Goal: Task Accomplishment & Management: Use online tool/utility

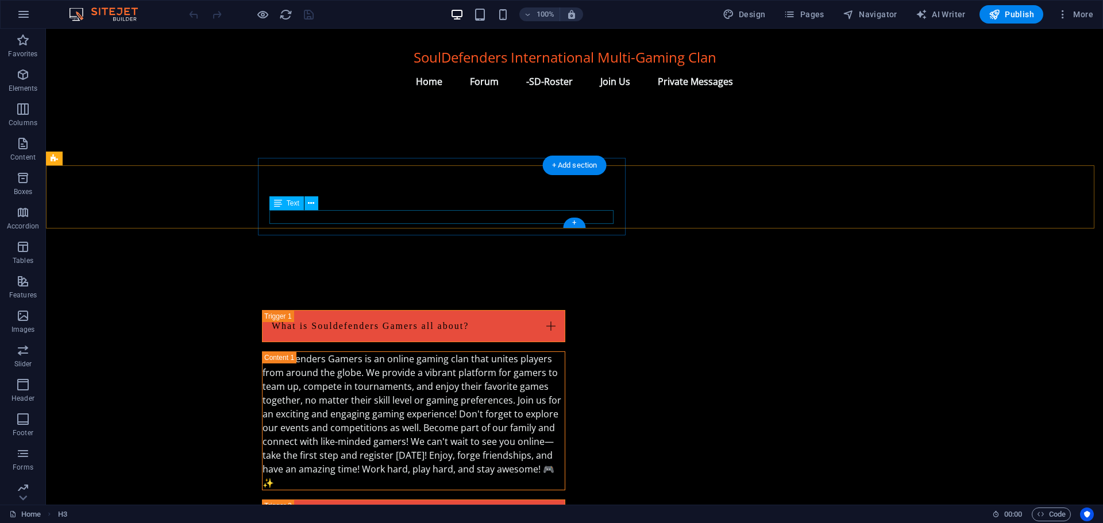
scroll to position [1374, 0]
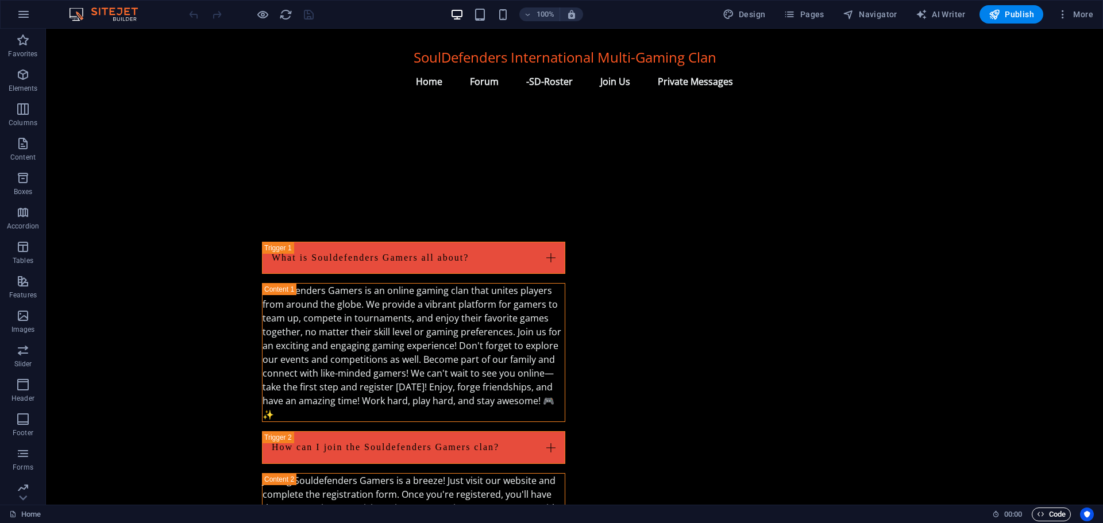
click at [1049, 513] on span "Code" at bounding box center [1051, 515] width 29 height 14
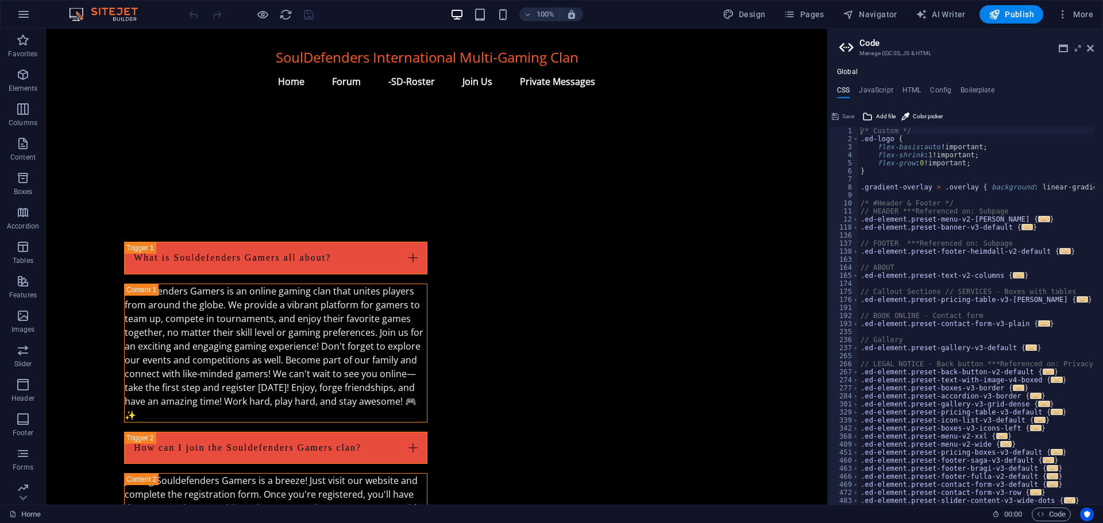
click at [912, 85] on div "Global CSS JavaScript HTML Config Boilerplate /* Custom */ 1 2 3 4 5 6 7 8 9 10…" at bounding box center [965, 286] width 275 height 437
click at [912, 87] on h4 "HTML" at bounding box center [912, 92] width 19 height 13
type textarea "{{content}}"
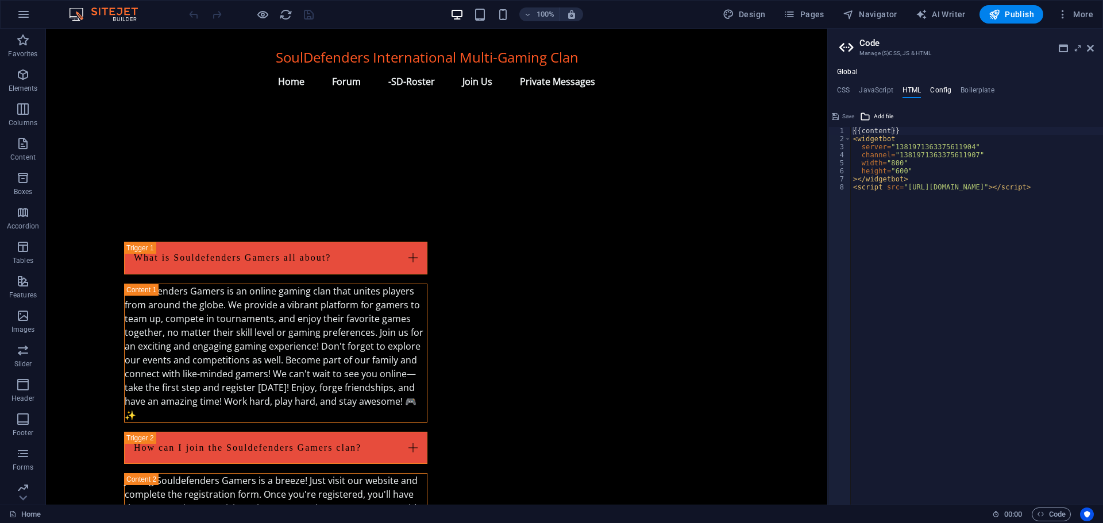
click at [944, 86] on h4 "Config" at bounding box center [940, 92] width 21 height 13
type textarea "$color-background: #000000;"
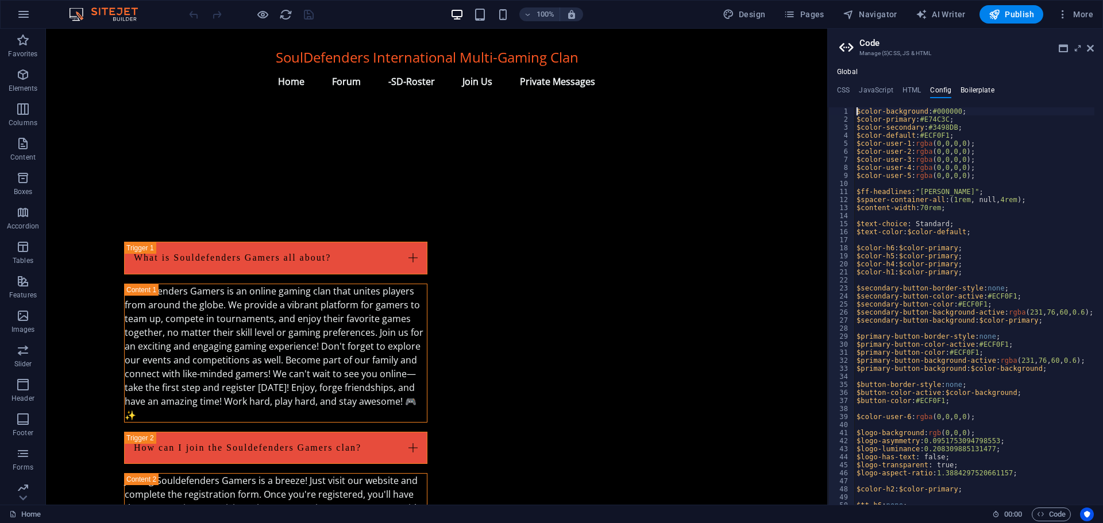
click at [973, 88] on h4 "Boilerplate" at bounding box center [978, 92] width 34 height 13
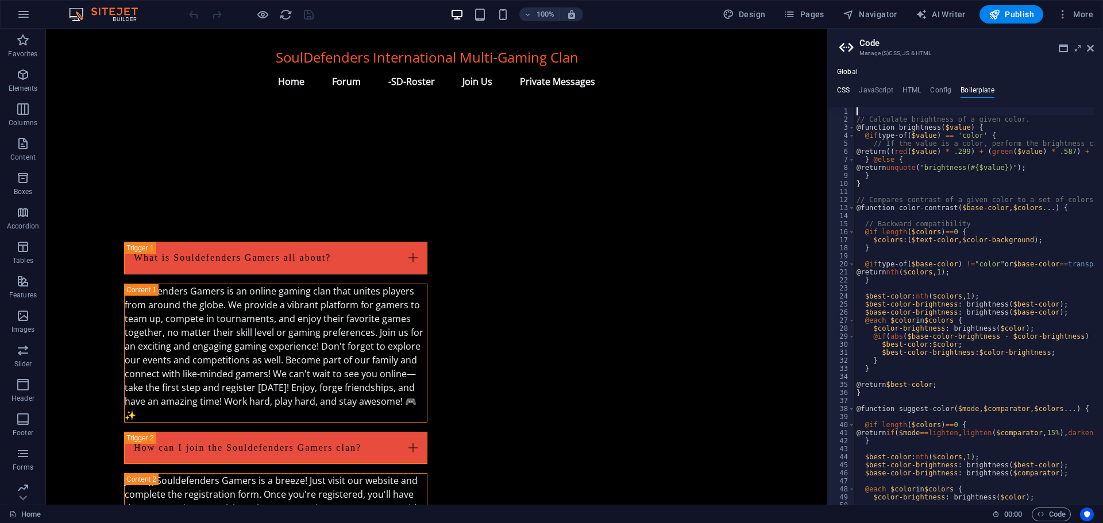
click at [842, 90] on h4 "CSS" at bounding box center [843, 92] width 13 height 13
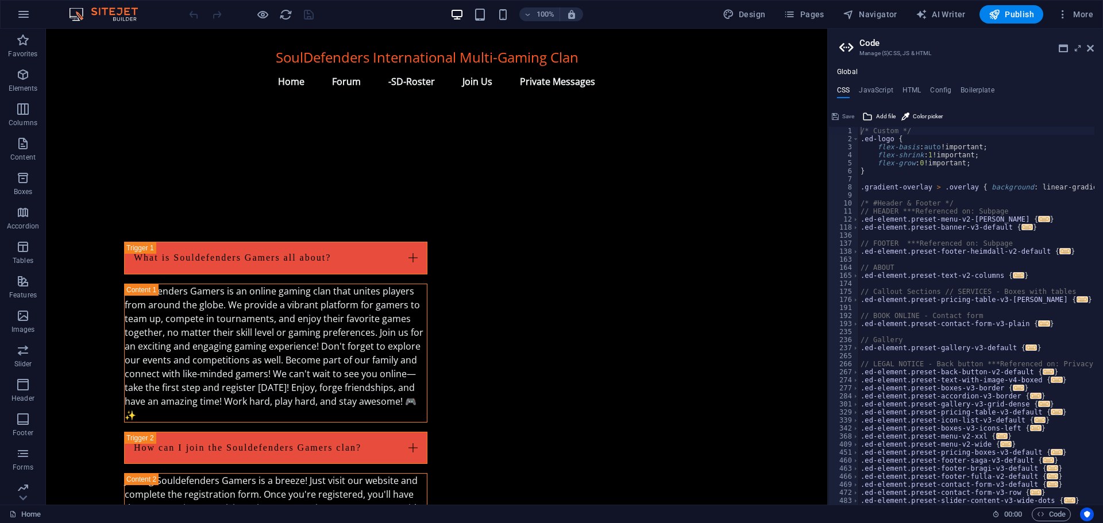
click at [679, 252] on body "SoulDefenders International Multi-Gaming Clan Menu Home Forum -SD-Roster Join U…" at bounding box center [436, 1] width 781 height 2674
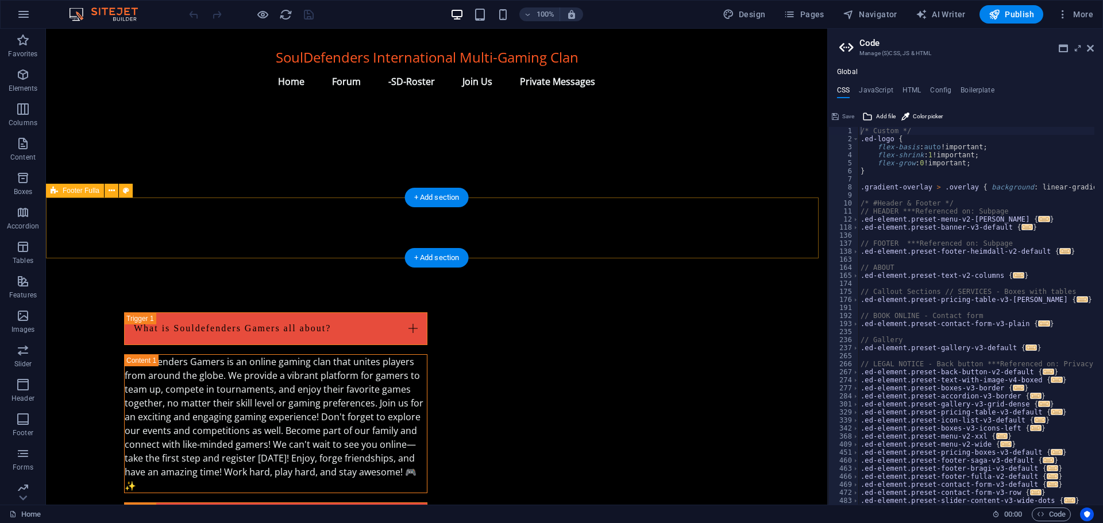
scroll to position [1307, 0]
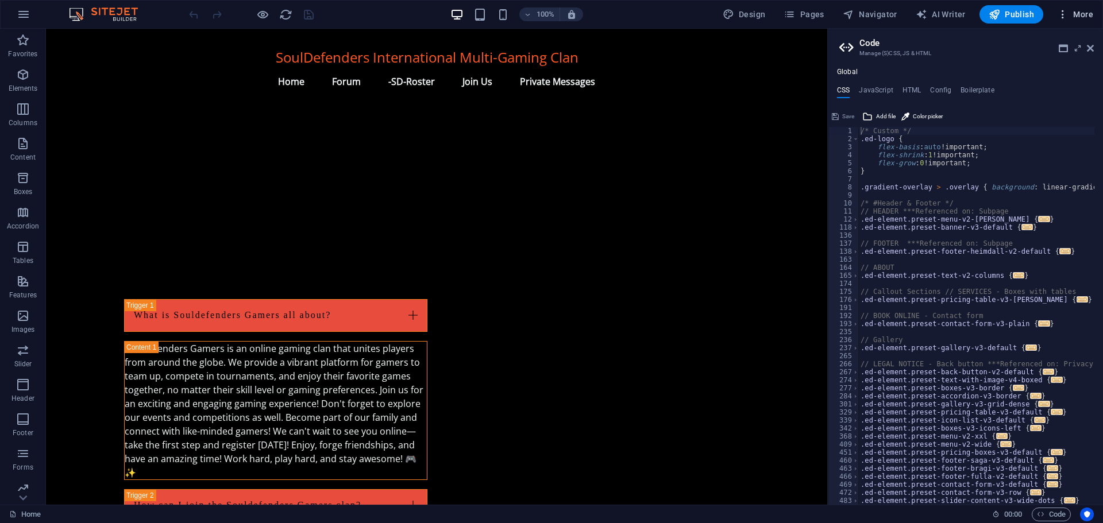
click at [1075, 17] on span "More" at bounding box center [1075, 14] width 36 height 11
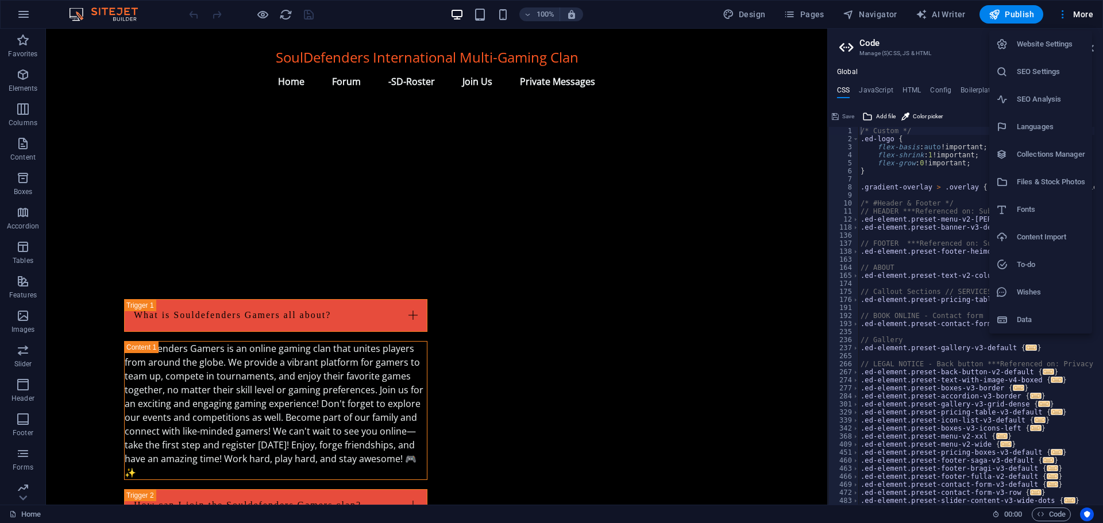
click at [1034, 48] on h6 "Website Settings" at bounding box center [1051, 44] width 68 height 14
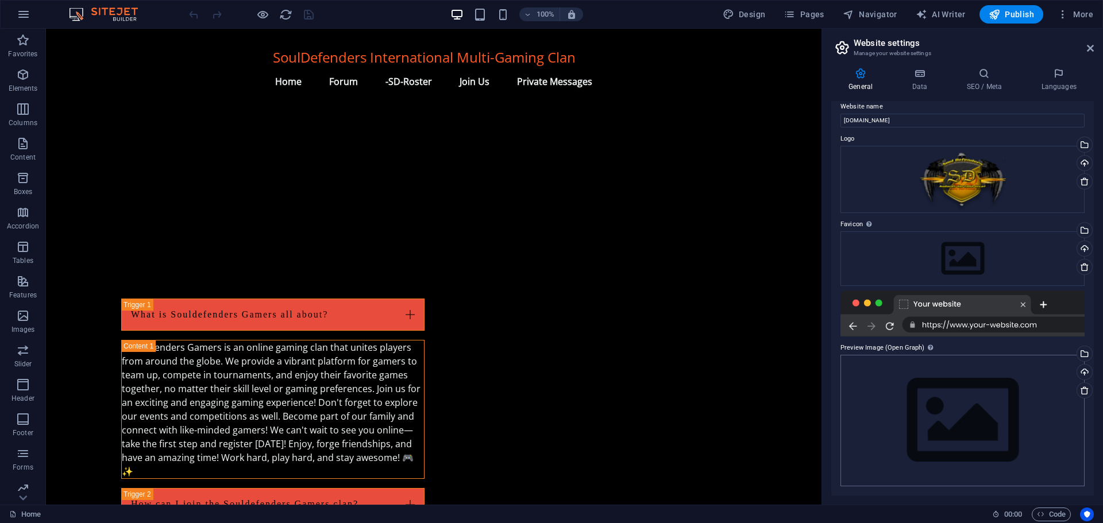
scroll to position [0, 0]
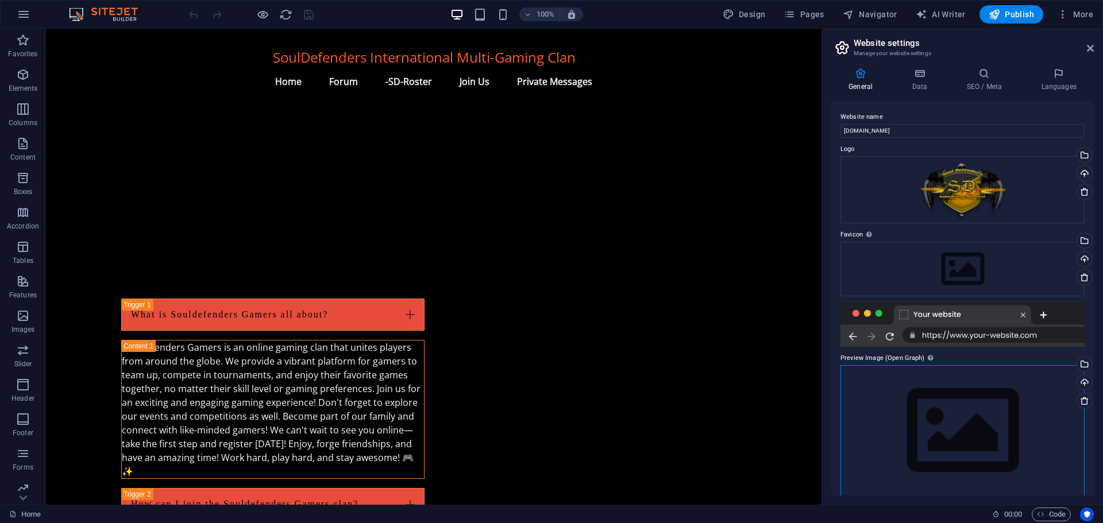
click at [893, 383] on div "Drag files here, click to choose files or select files from Files or our free s…" at bounding box center [963, 431] width 244 height 132
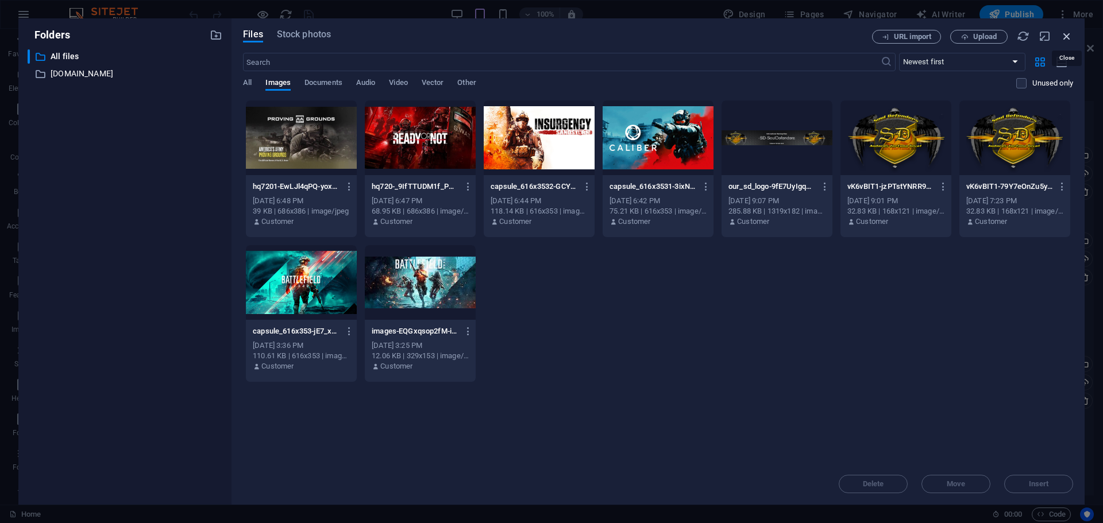
click at [1065, 34] on icon "button" at bounding box center [1067, 36] width 13 height 13
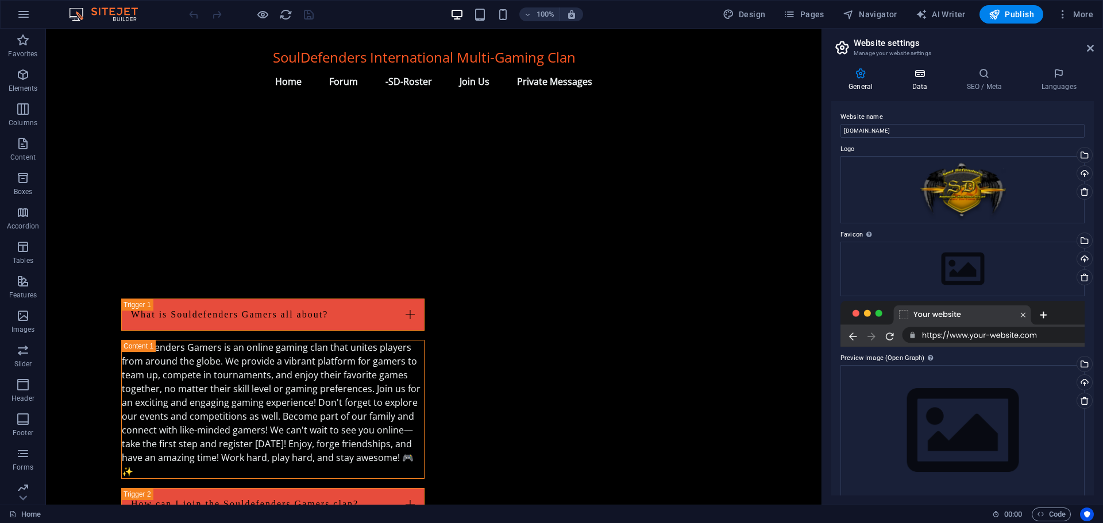
click at [913, 72] on icon at bounding box center [920, 73] width 50 height 11
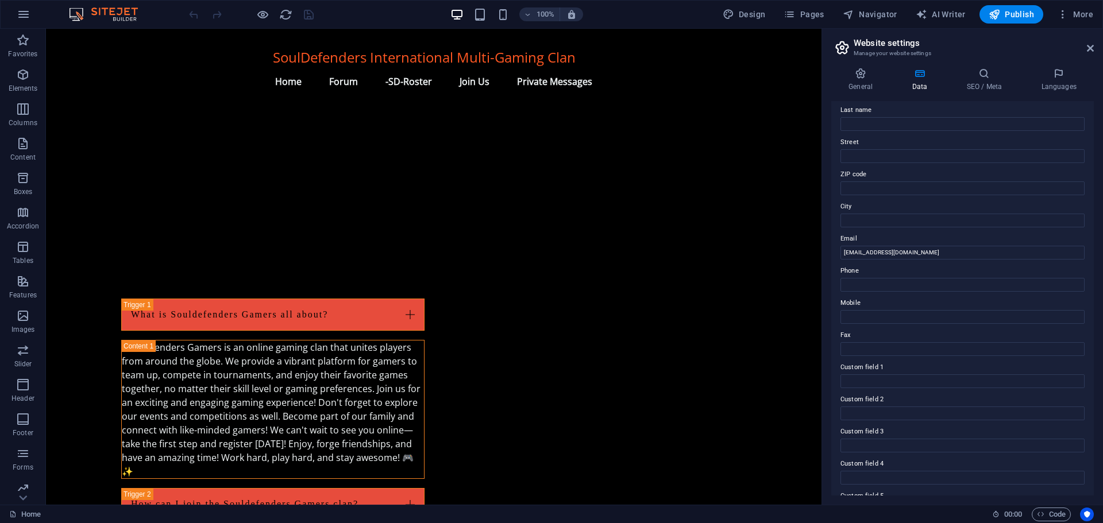
scroll to position [157, 0]
click at [986, 81] on h4 "SEO / Meta" at bounding box center [986, 80] width 75 height 24
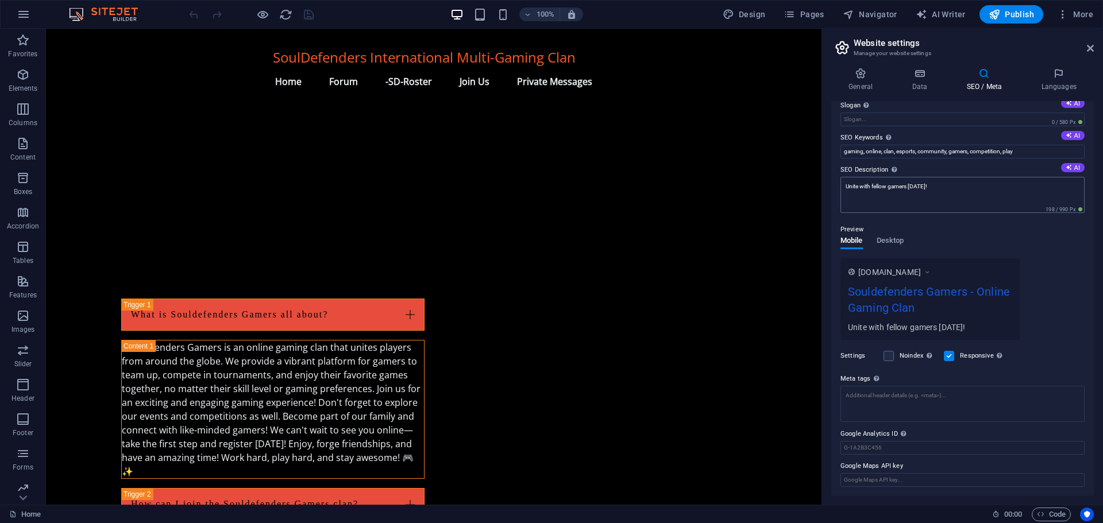
scroll to position [44, 0]
click at [894, 240] on span "Desktop" at bounding box center [891, 241] width 28 height 16
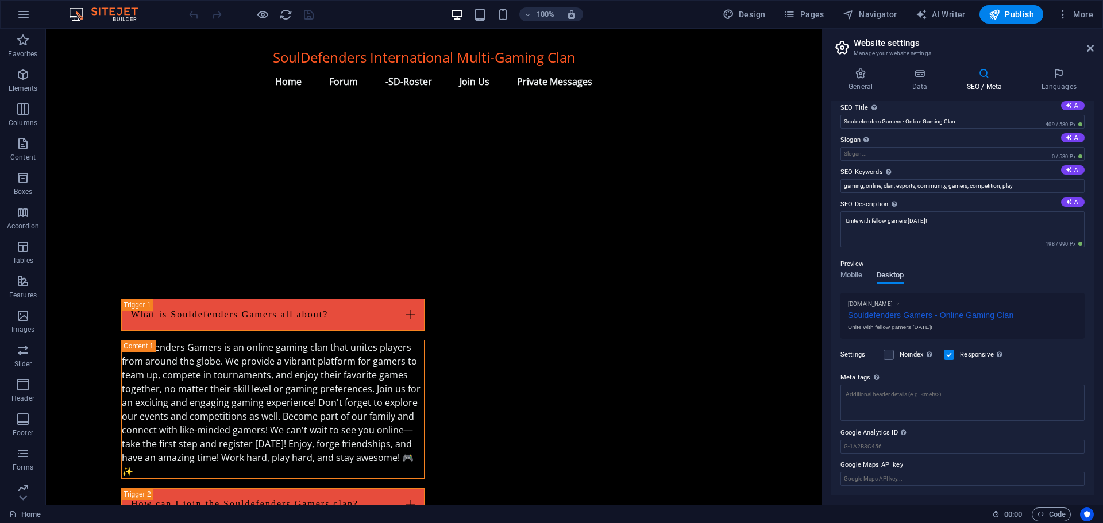
scroll to position [7, 0]
click at [850, 276] on span "Mobile" at bounding box center [852, 278] width 22 height 16
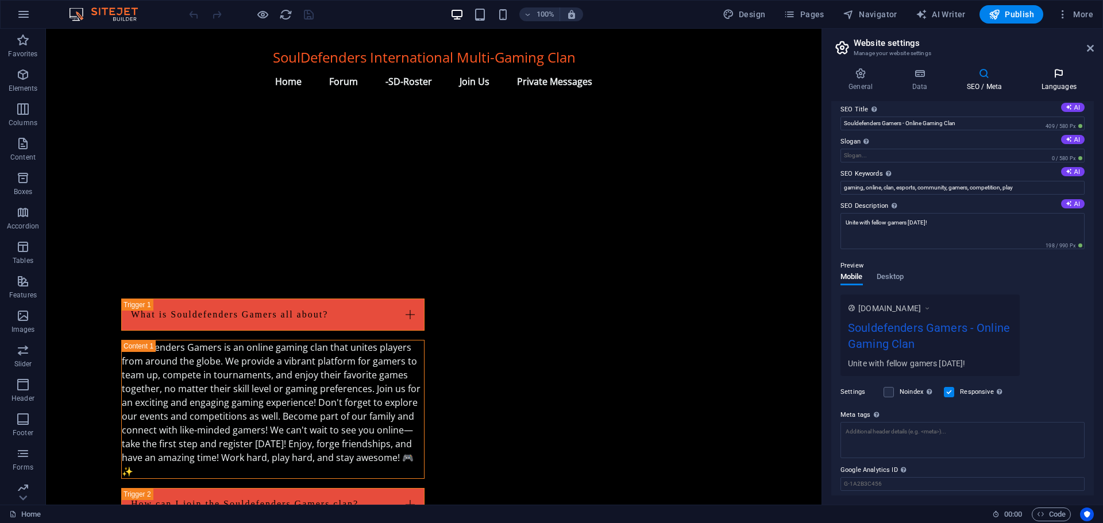
click at [1059, 77] on icon at bounding box center [1059, 73] width 70 height 11
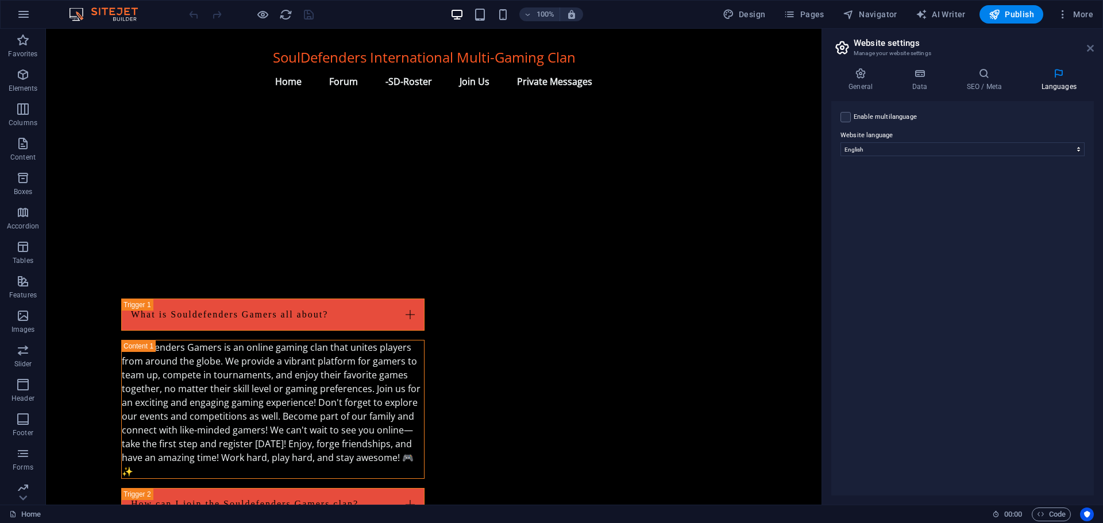
click at [1091, 45] on icon at bounding box center [1090, 48] width 7 height 9
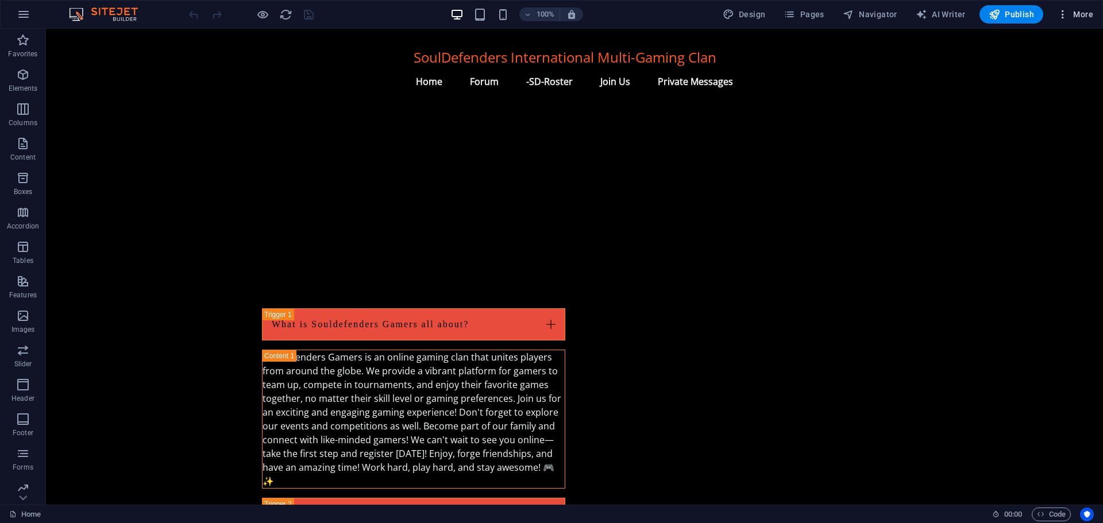
click at [1080, 14] on span "More" at bounding box center [1075, 14] width 36 height 11
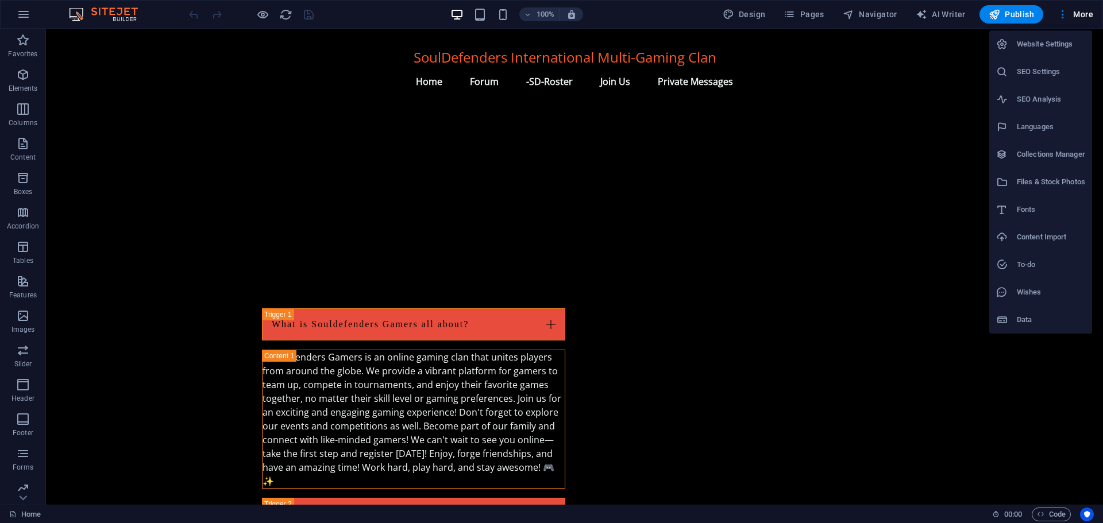
click at [1022, 103] on h6 "SEO Analysis" at bounding box center [1051, 99] width 68 height 14
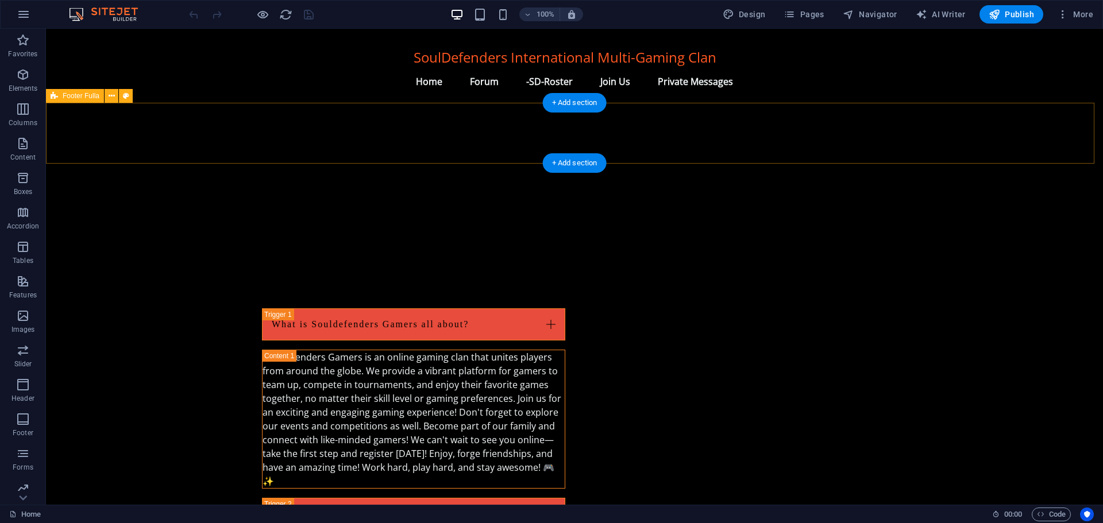
select select "google.com"
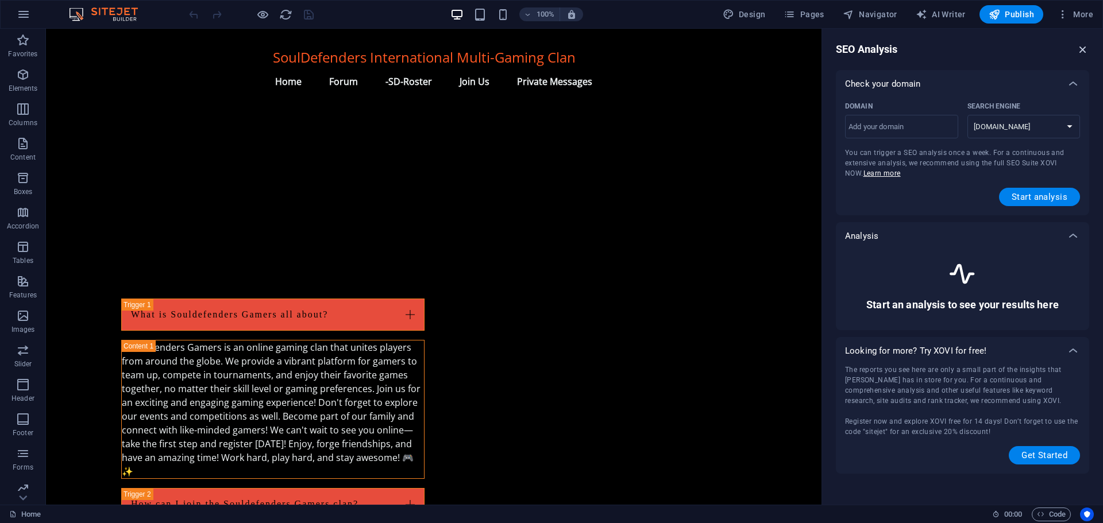
click at [1083, 48] on icon "button" at bounding box center [1083, 49] width 13 height 13
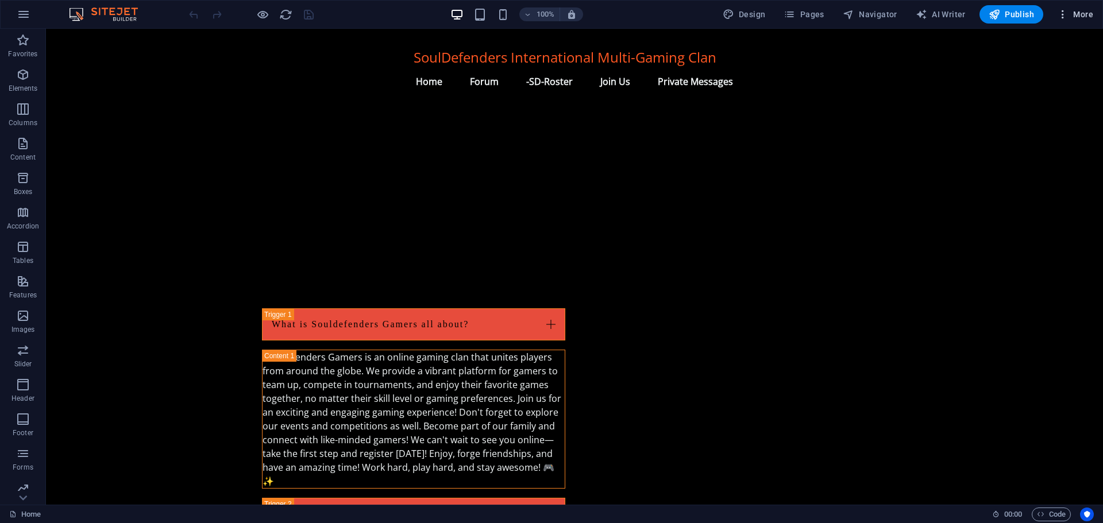
click at [1081, 15] on span "More" at bounding box center [1075, 14] width 36 height 11
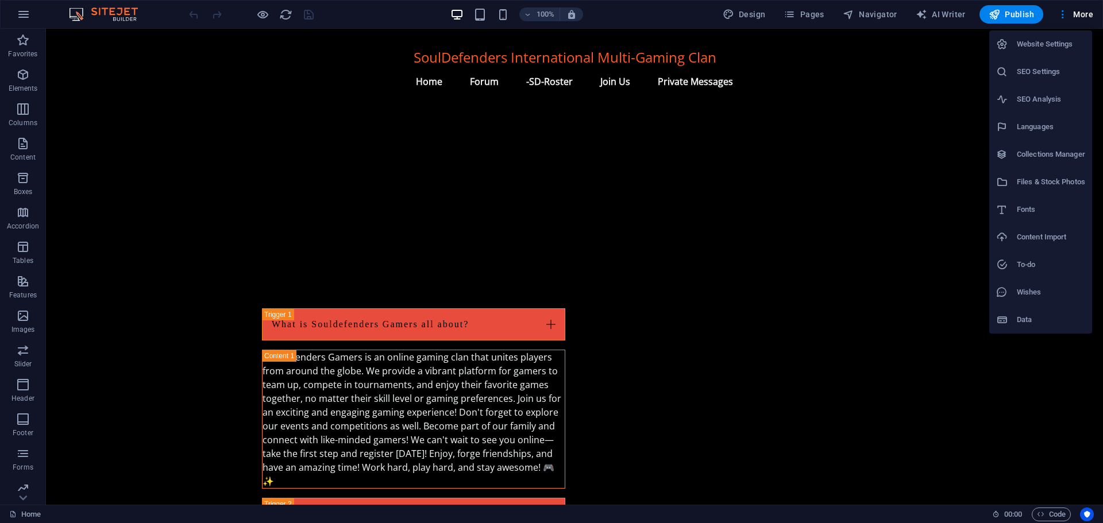
click at [1030, 76] on h6 "SEO Settings" at bounding box center [1051, 72] width 68 height 14
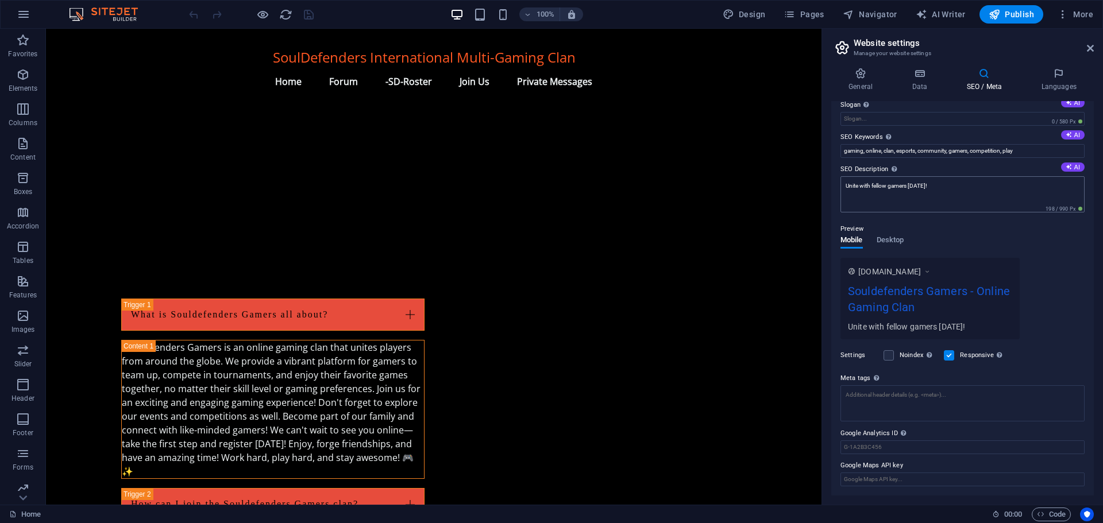
scroll to position [0, 0]
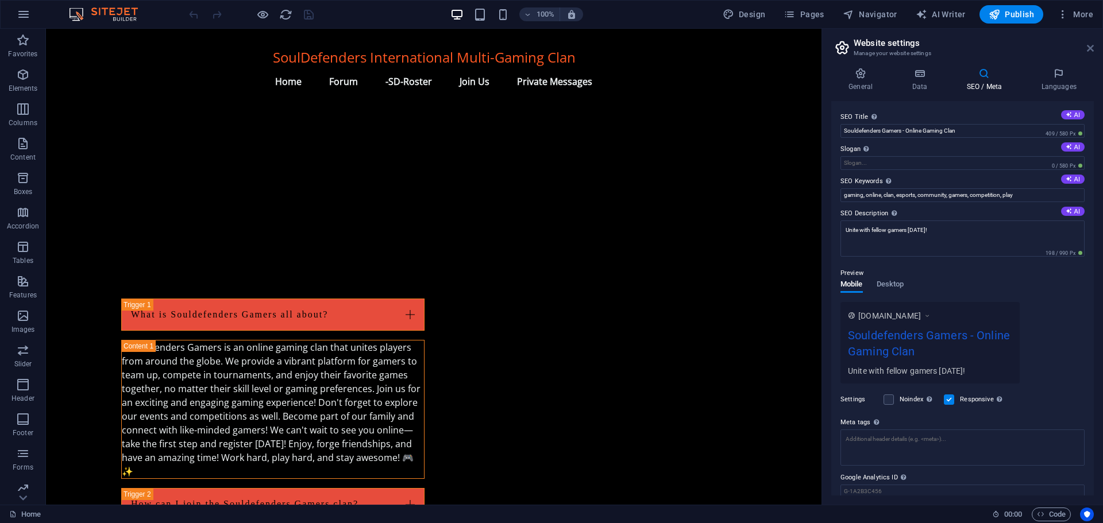
click at [1093, 44] on aside "Website settings Manage your website settings General Data SEO / Meta Languages…" at bounding box center [963, 267] width 282 height 476
click at [1090, 49] on icon at bounding box center [1090, 48] width 7 height 9
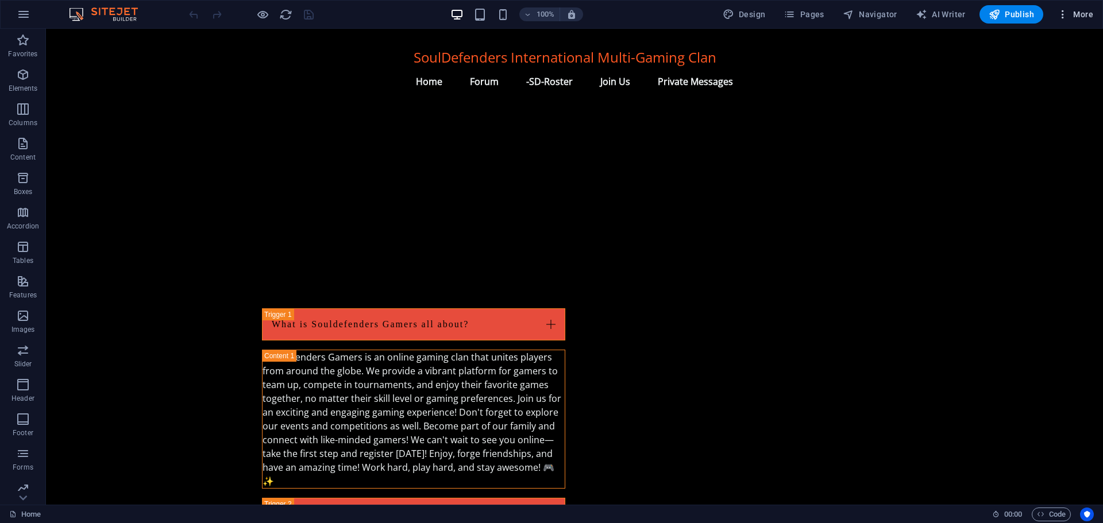
click at [1079, 15] on span "More" at bounding box center [1075, 14] width 36 height 11
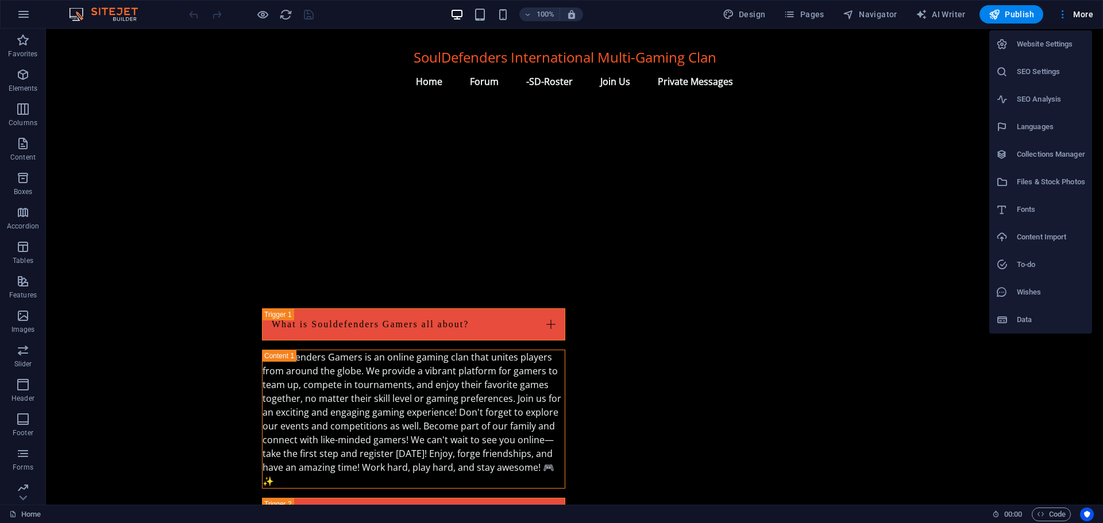
click at [1038, 157] on h6 "Collections Manager" at bounding box center [1051, 155] width 68 height 14
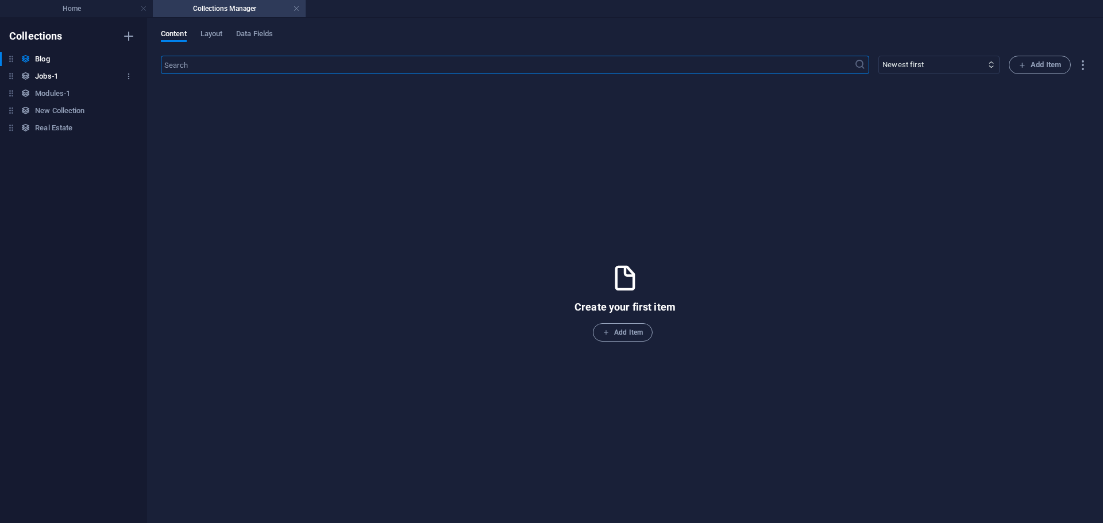
click at [47, 71] on h6 "Jobs-1" at bounding box center [46, 77] width 23 height 14
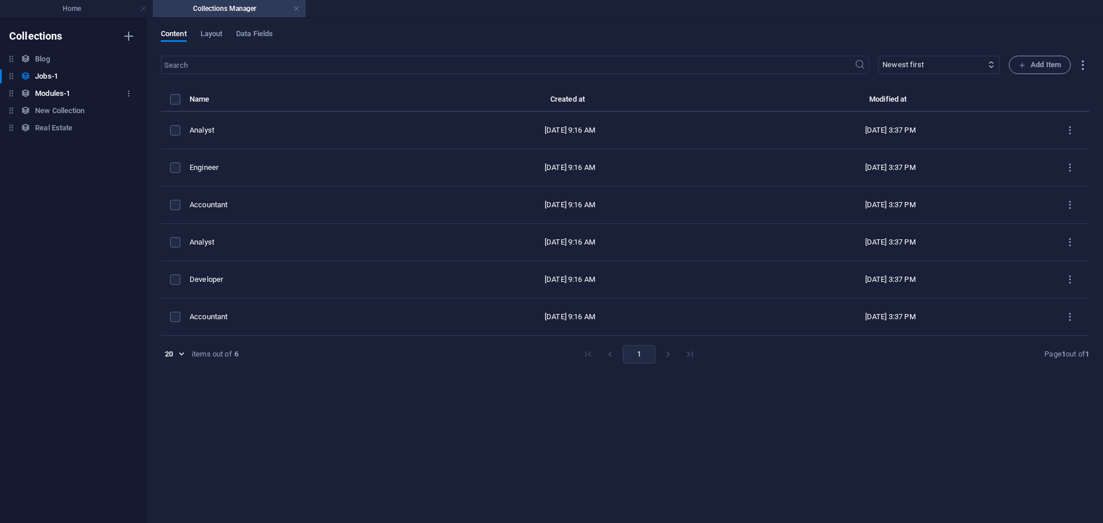
click at [50, 91] on h6 "Modules-1" at bounding box center [52, 94] width 35 height 14
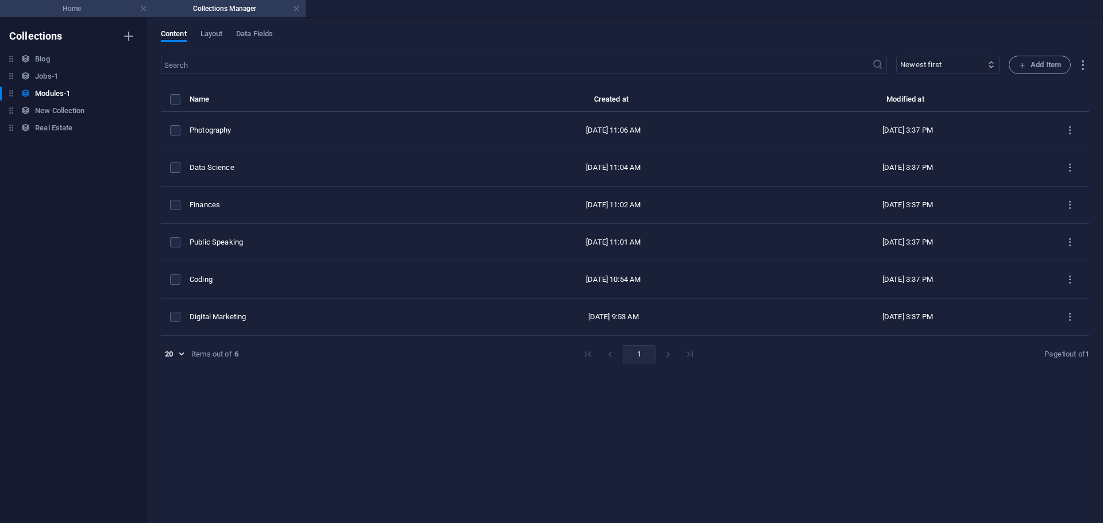
click at [63, 9] on h4 "Home" at bounding box center [76, 8] width 153 height 13
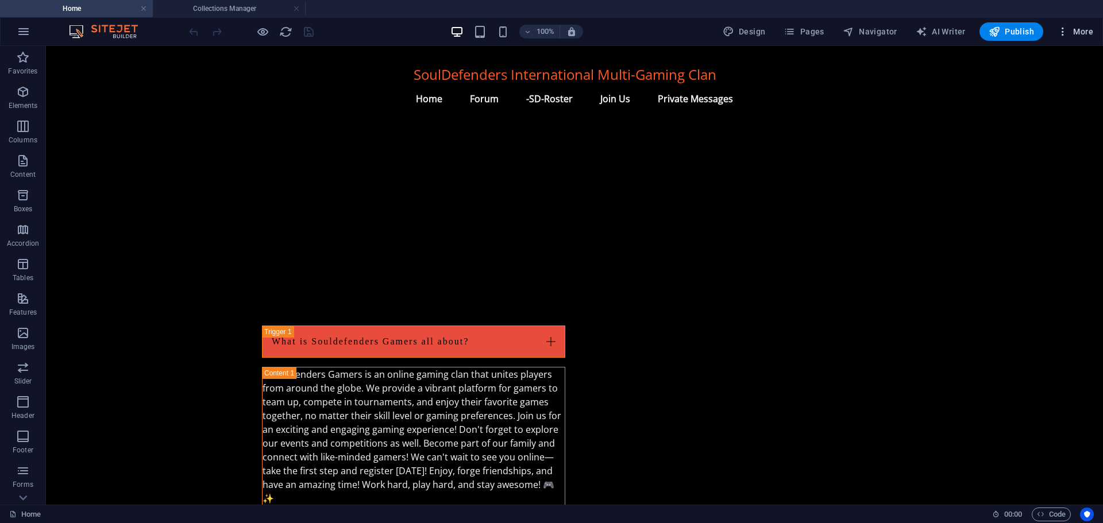
click at [1089, 25] on button "More" at bounding box center [1075, 31] width 45 height 18
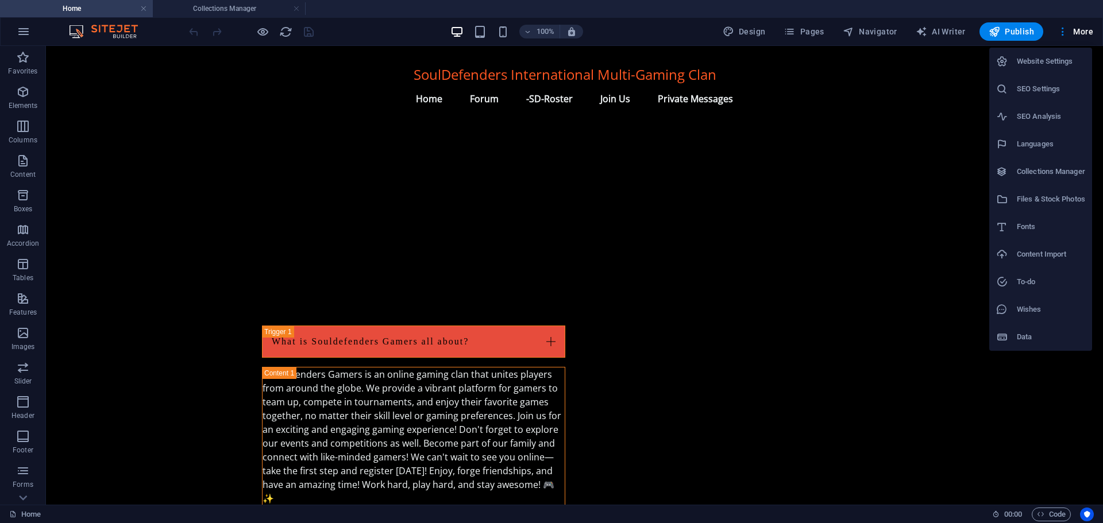
click at [1046, 257] on h6 "Content Import" at bounding box center [1051, 255] width 68 height 14
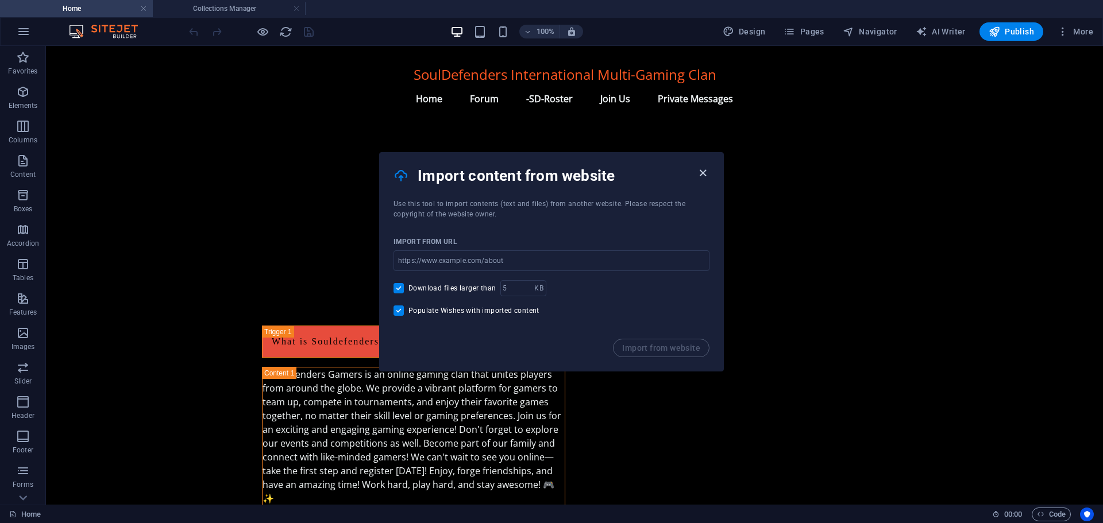
click at [703, 169] on icon "button" at bounding box center [702, 173] width 13 height 13
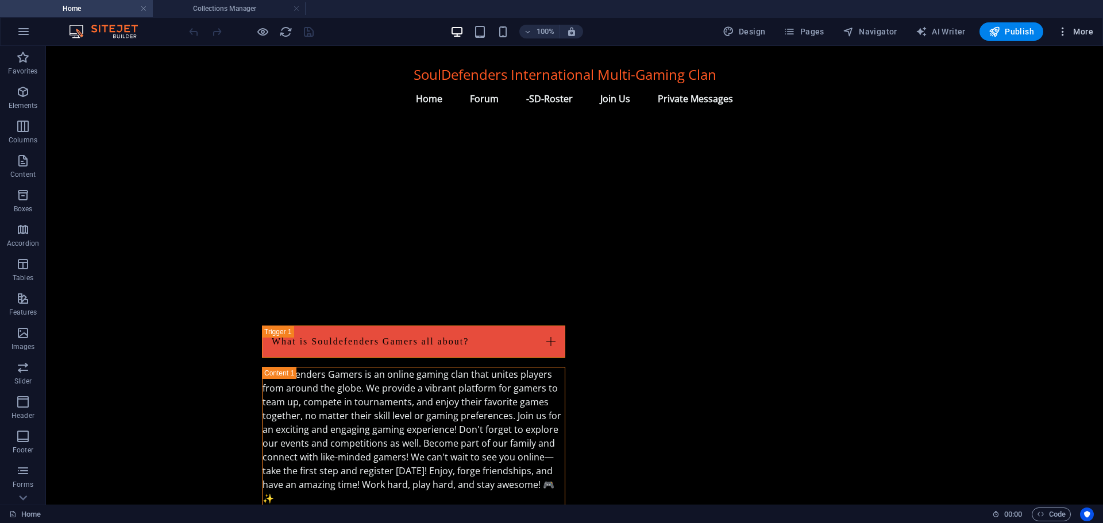
click at [1077, 29] on span "More" at bounding box center [1075, 31] width 36 height 11
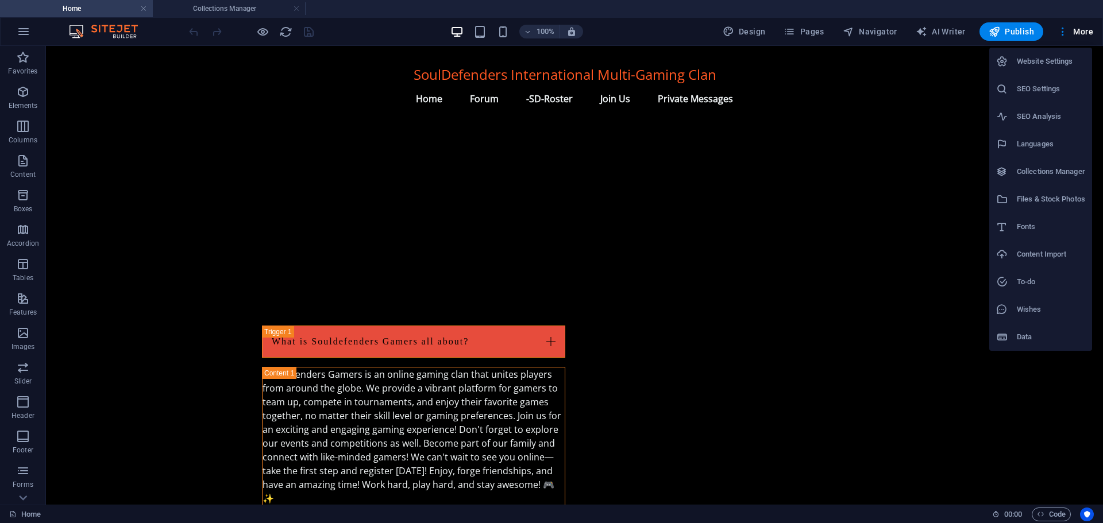
click at [1032, 311] on h6 "Wishes" at bounding box center [1051, 310] width 68 height 14
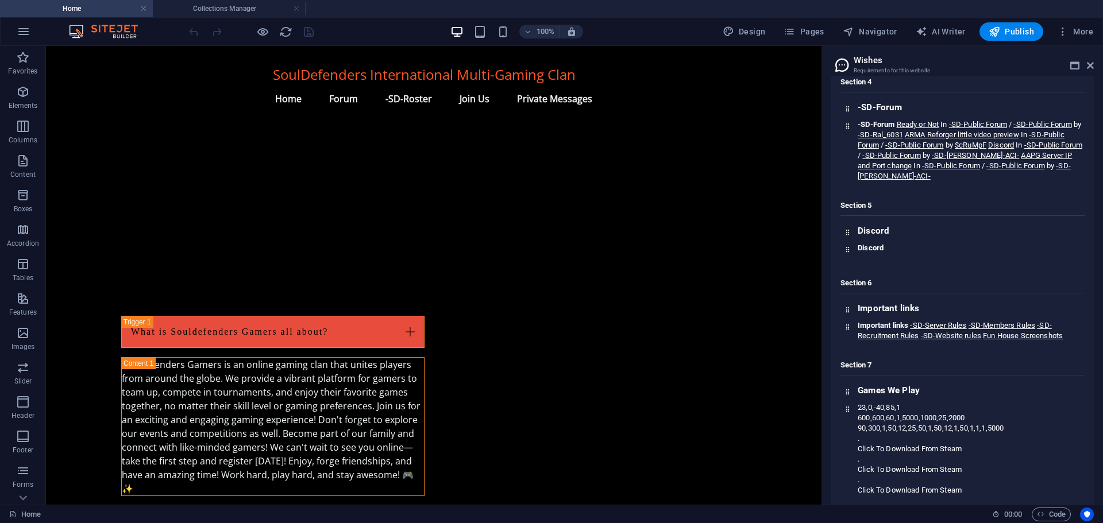
scroll to position [469, 0]
click at [1077, 61] on icon at bounding box center [1074, 65] width 9 height 9
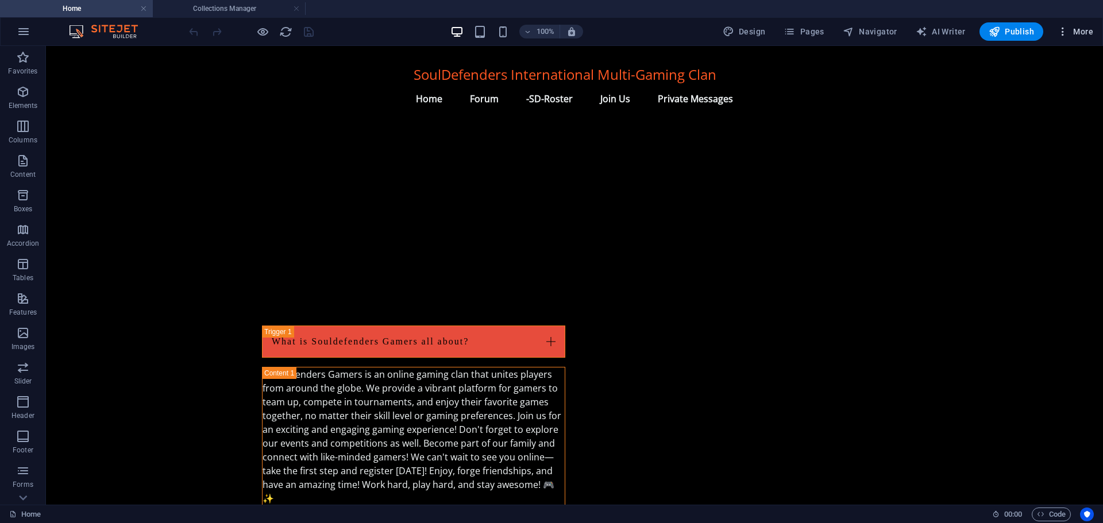
click at [1080, 33] on span "More" at bounding box center [1075, 31] width 36 height 11
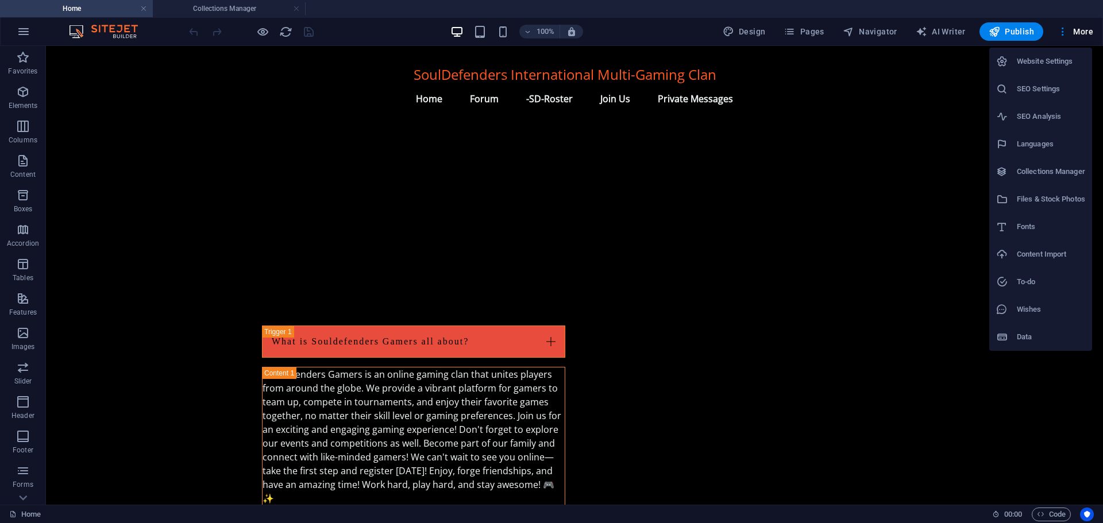
click at [1034, 339] on h6 "Data" at bounding box center [1051, 337] width 68 height 14
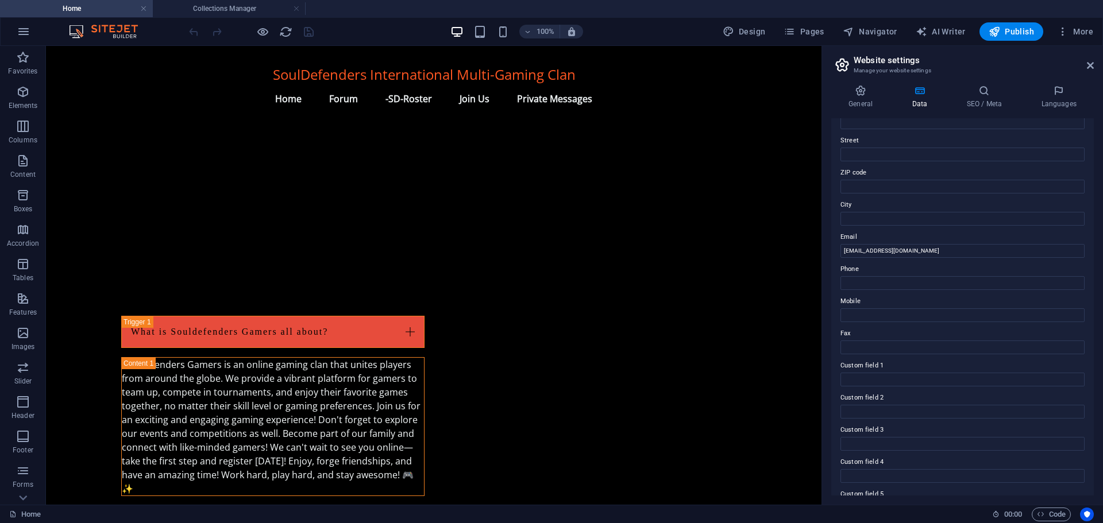
scroll to position [0, 0]
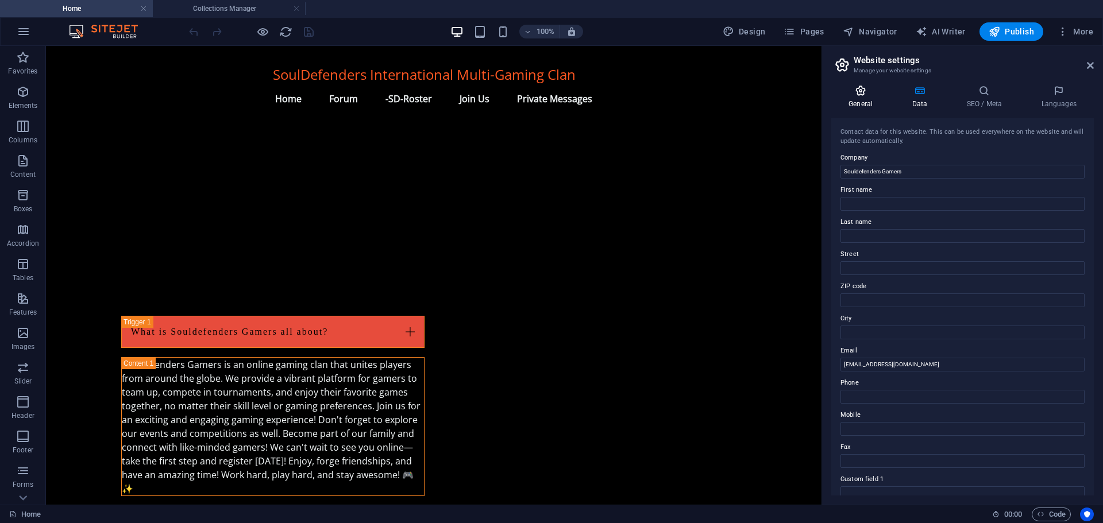
click at [860, 99] on h4 "General" at bounding box center [862, 97] width 63 height 24
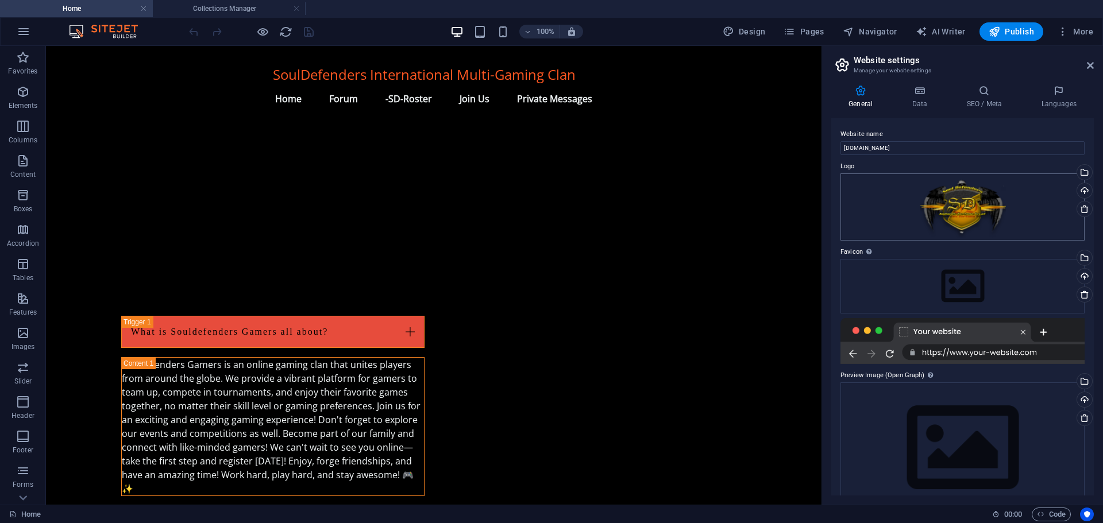
scroll to position [28, 0]
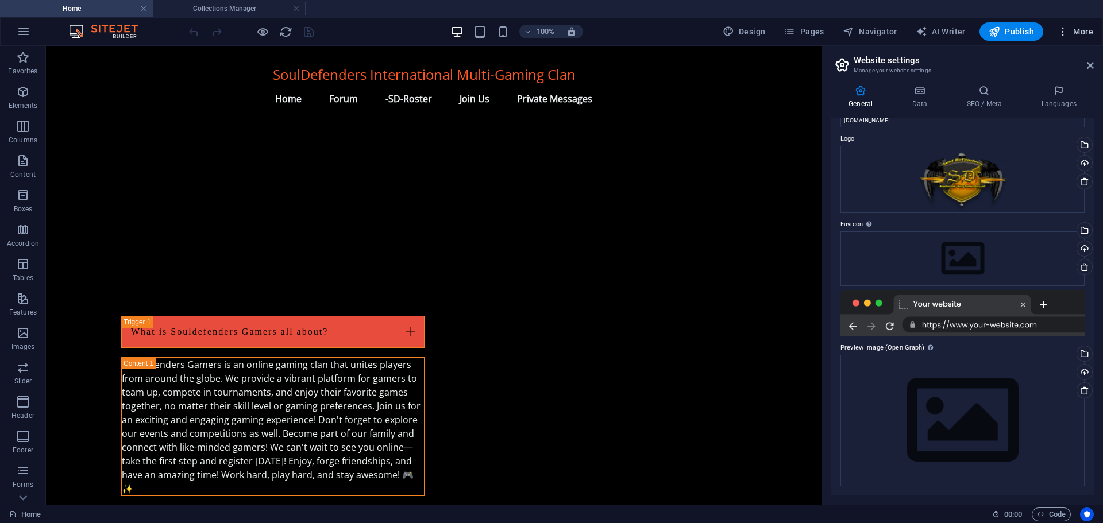
click at [1070, 29] on span "More" at bounding box center [1075, 31] width 36 height 11
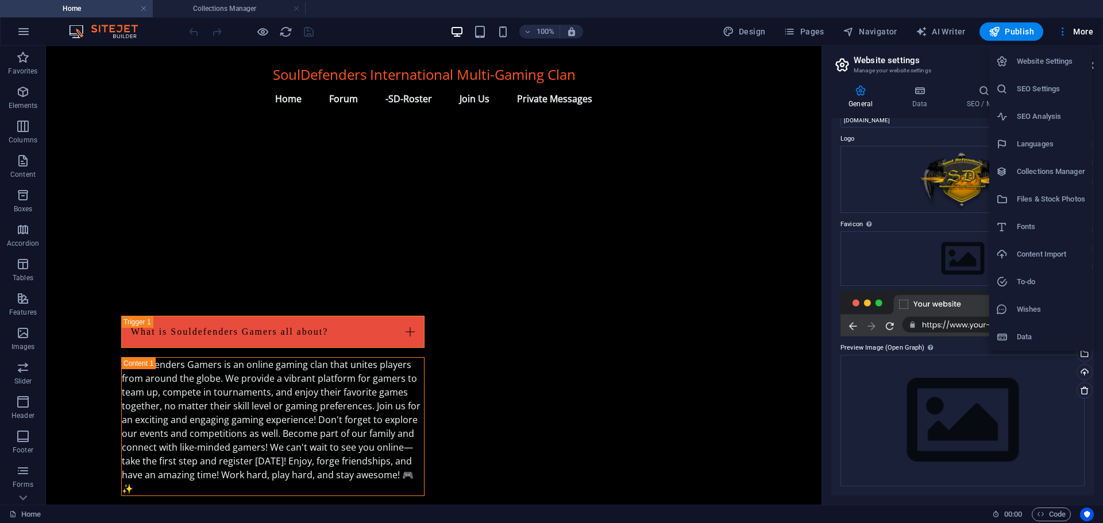
click at [1027, 59] on h6 "Website Settings" at bounding box center [1051, 62] width 68 height 14
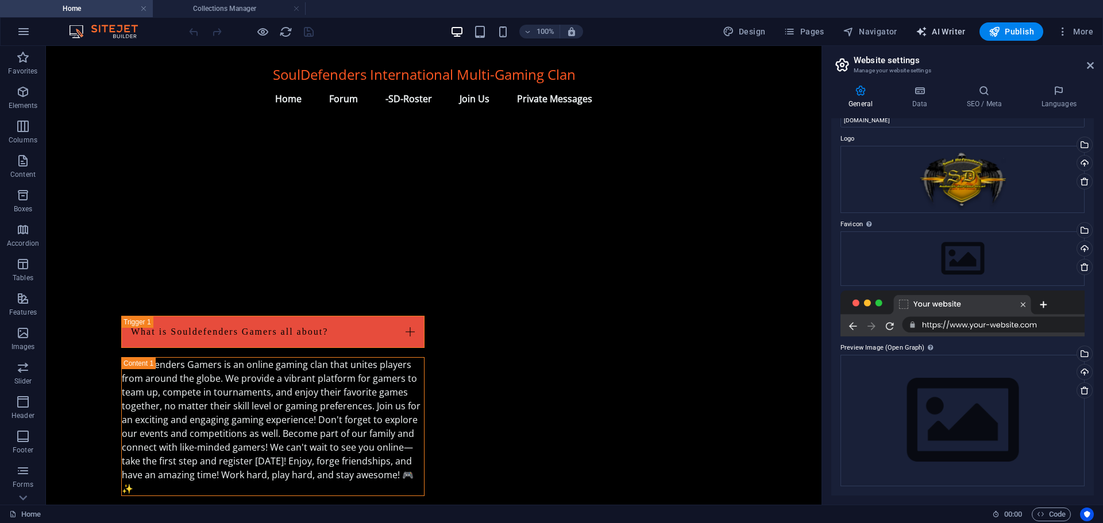
click at [947, 30] on span "AI Writer" at bounding box center [941, 31] width 50 height 11
select select "English"
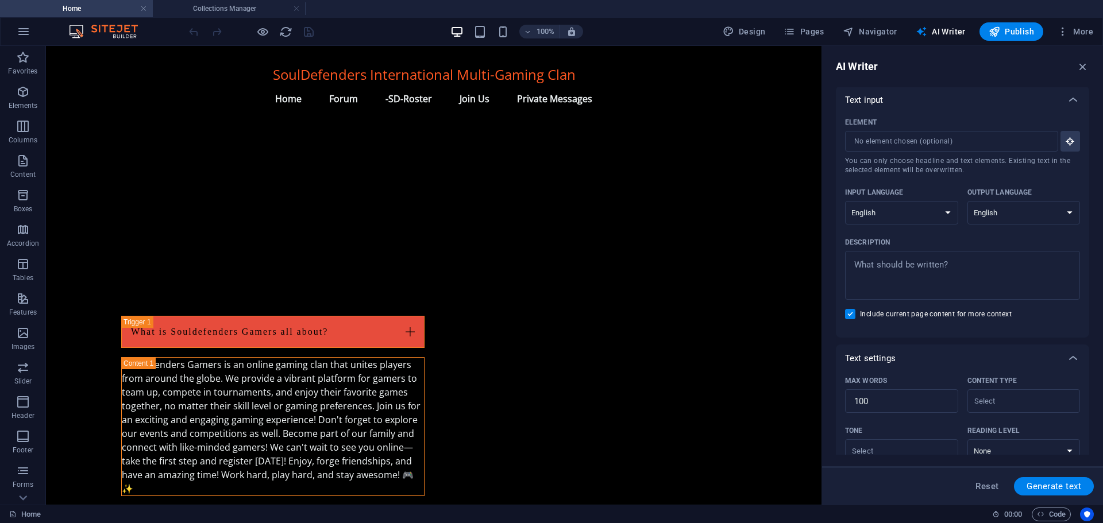
scroll to position [0, 0]
click at [872, 33] on span "Navigator" at bounding box center [870, 31] width 55 height 11
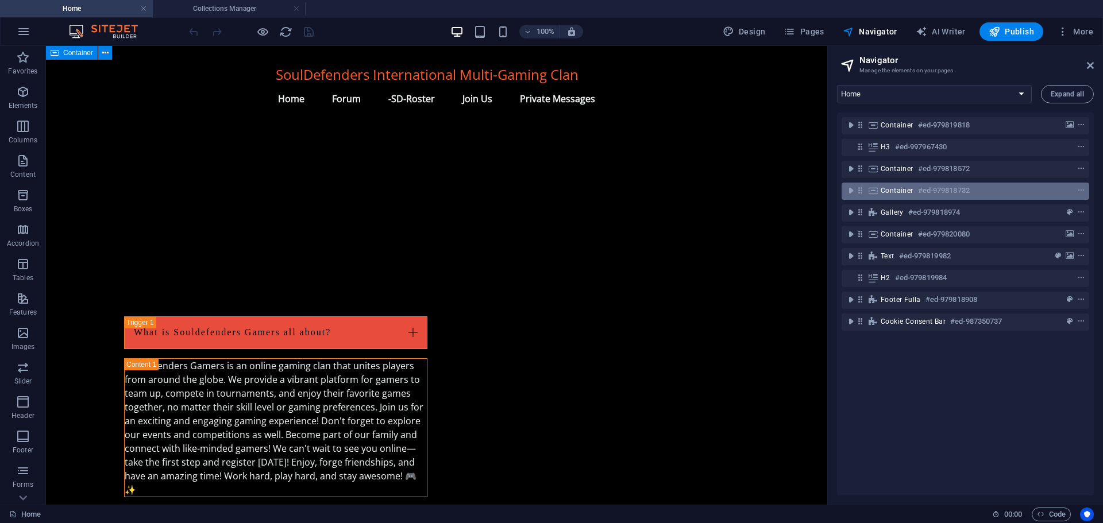
click at [896, 196] on div "Container #ed-979818732" at bounding box center [956, 191] width 151 height 14
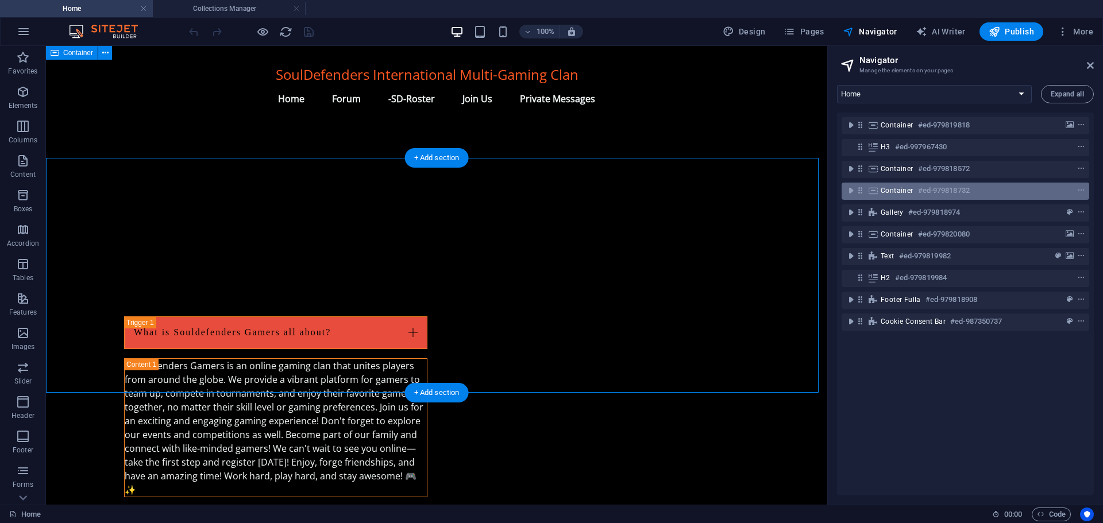
scroll to position [334, 0]
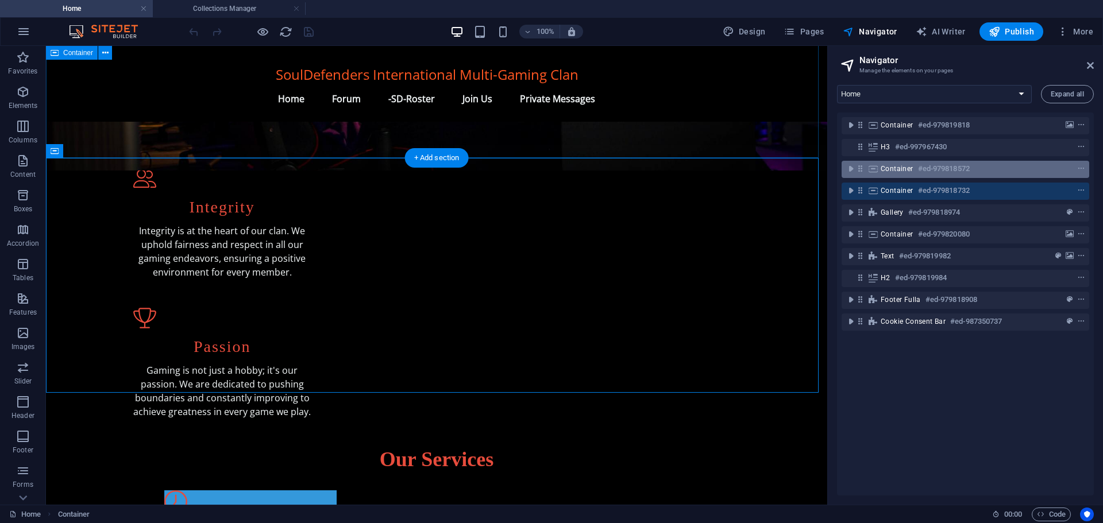
click at [887, 174] on div "Container #ed-979818572" at bounding box center [956, 169] width 151 height 14
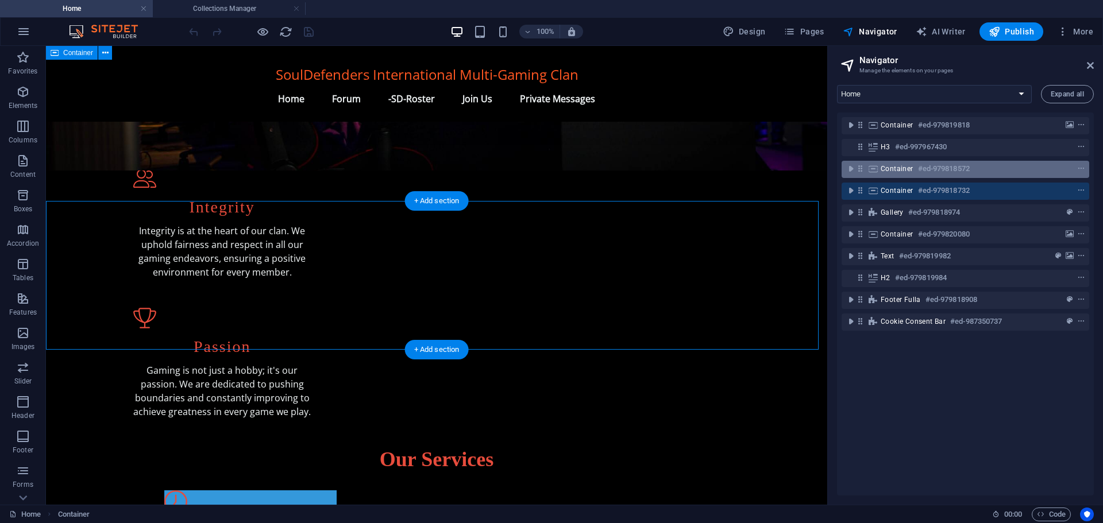
scroll to position [142, 0]
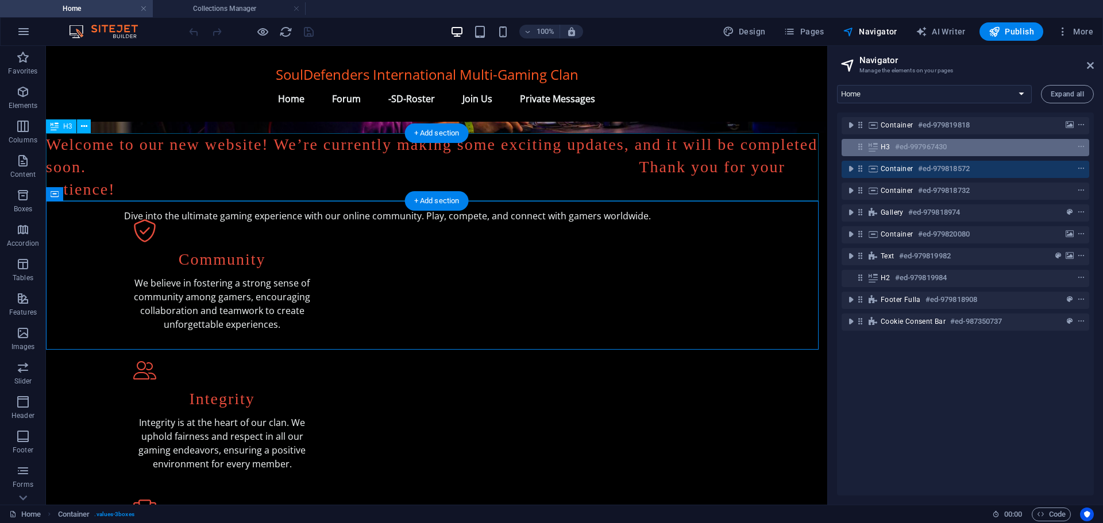
click at [891, 151] on div "H3 #ed-997967430" at bounding box center [956, 147] width 151 height 14
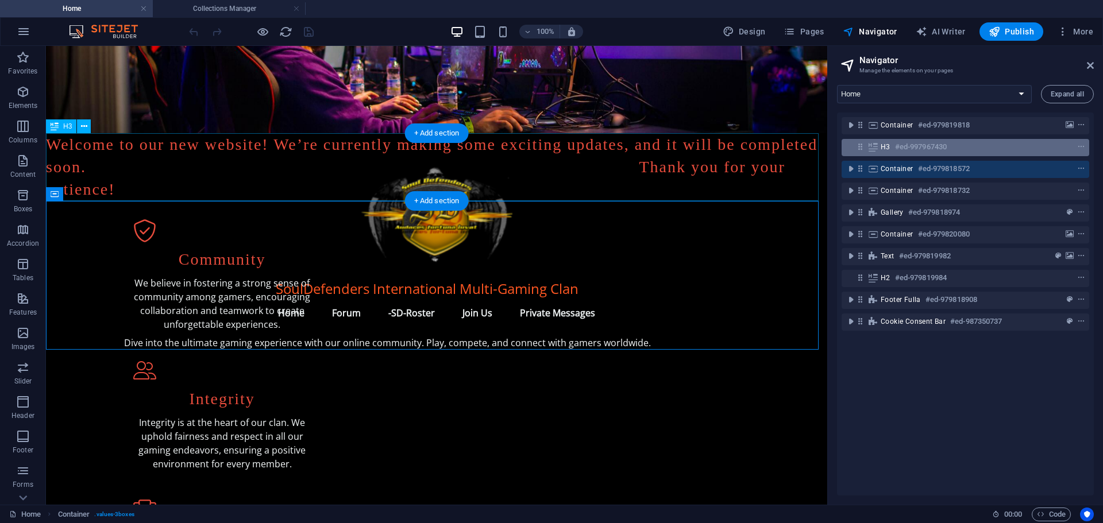
scroll to position [34, 0]
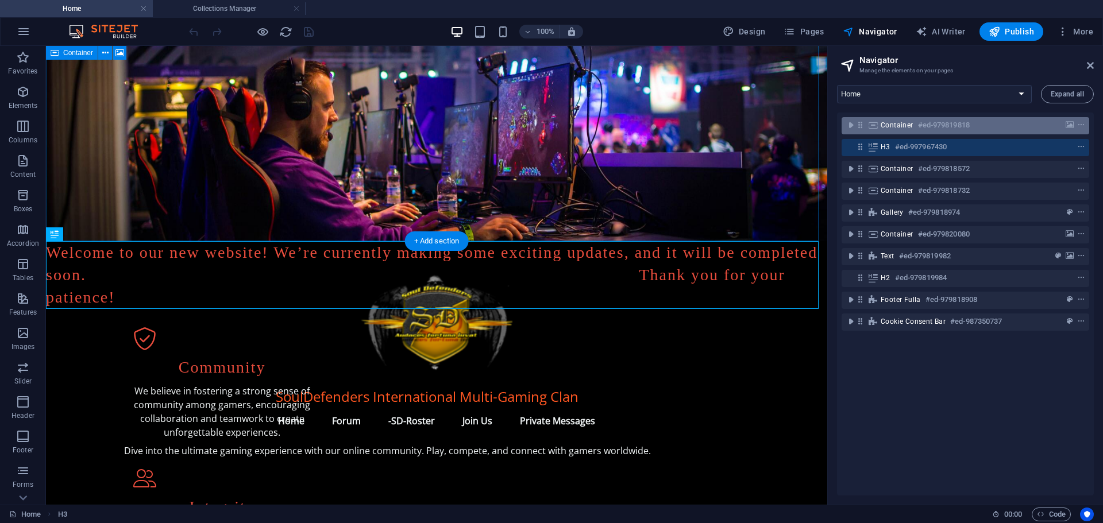
click at [891, 129] on span "Container" at bounding box center [897, 125] width 33 height 9
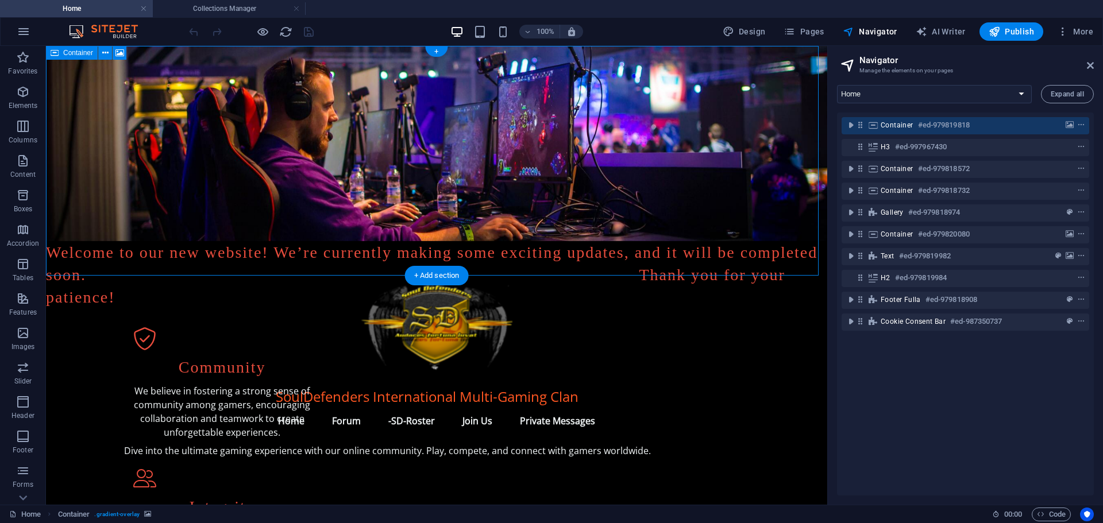
scroll to position [0, 0]
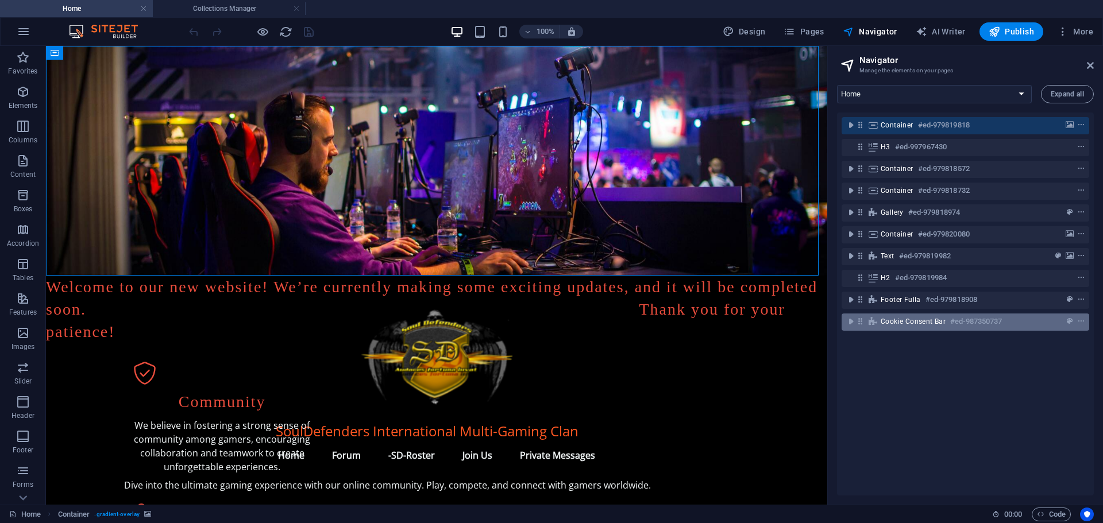
click at [909, 323] on span "Cookie Consent Bar" at bounding box center [913, 321] width 65 height 9
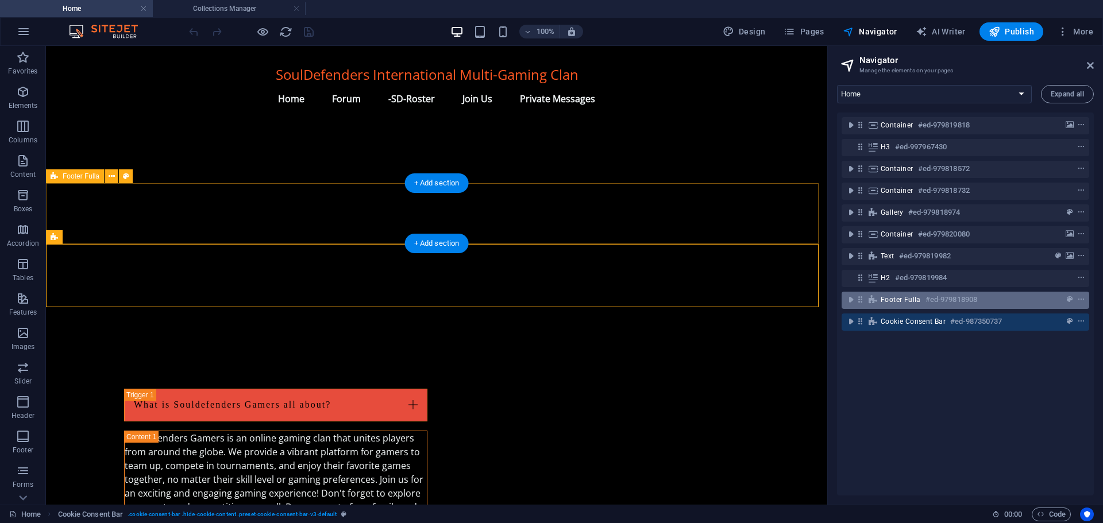
click at [898, 301] on span "Footer Fulla" at bounding box center [901, 299] width 40 height 9
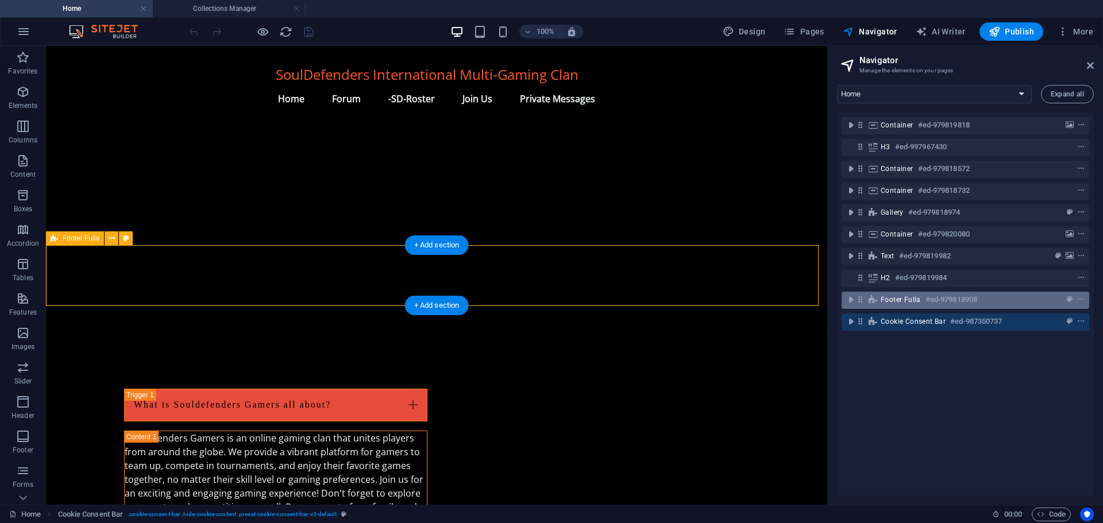
scroll to position [1173, 0]
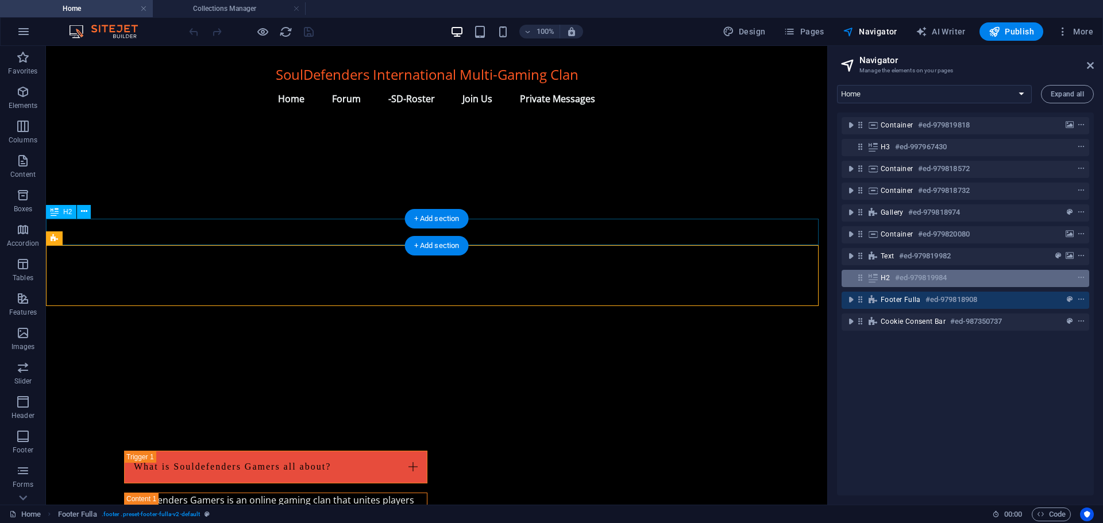
click at [895, 277] on h6 "#ed-979819984" at bounding box center [921, 278] width 52 height 14
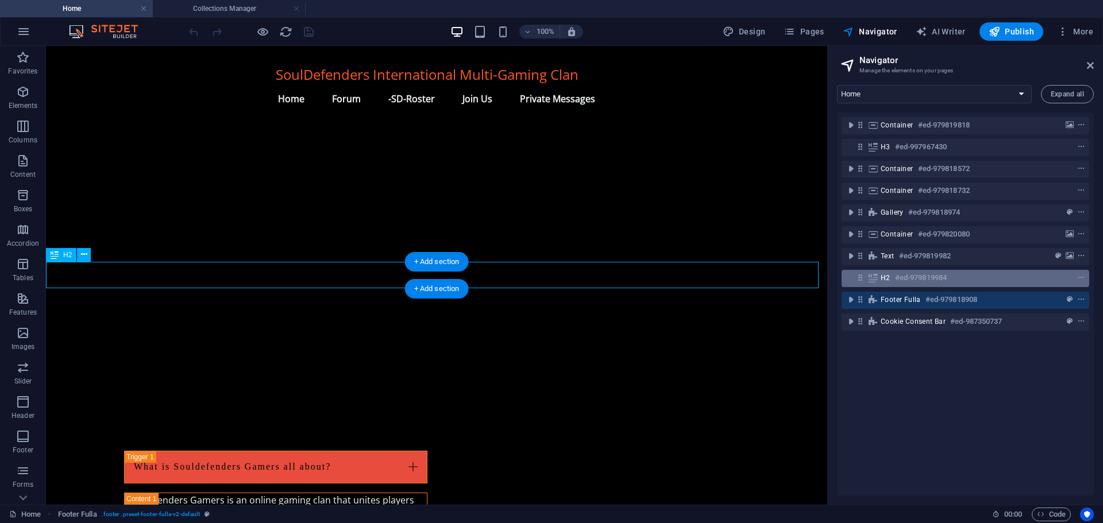
scroll to position [1130, 0]
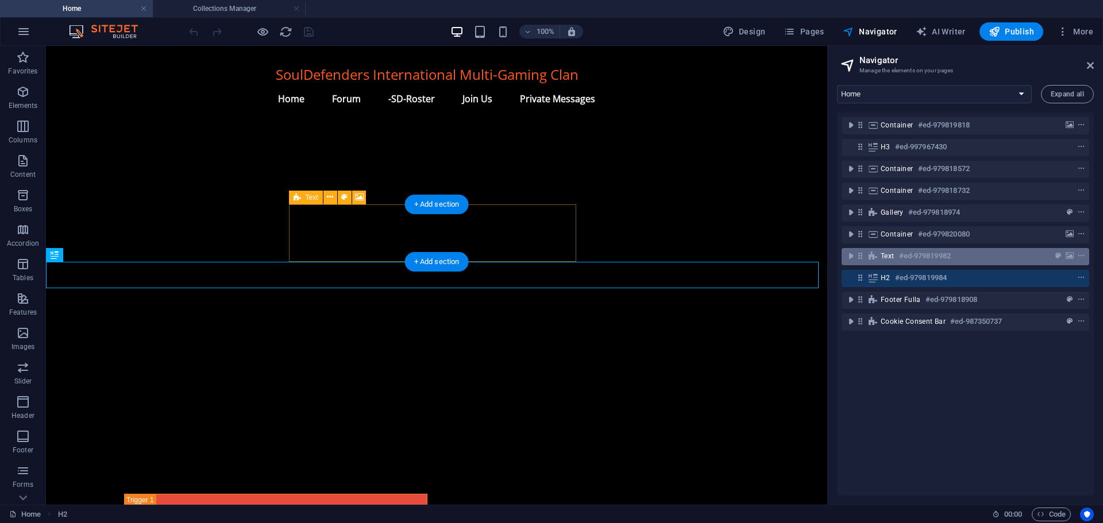
click at [895, 260] on span "Text" at bounding box center [888, 256] width 14 height 9
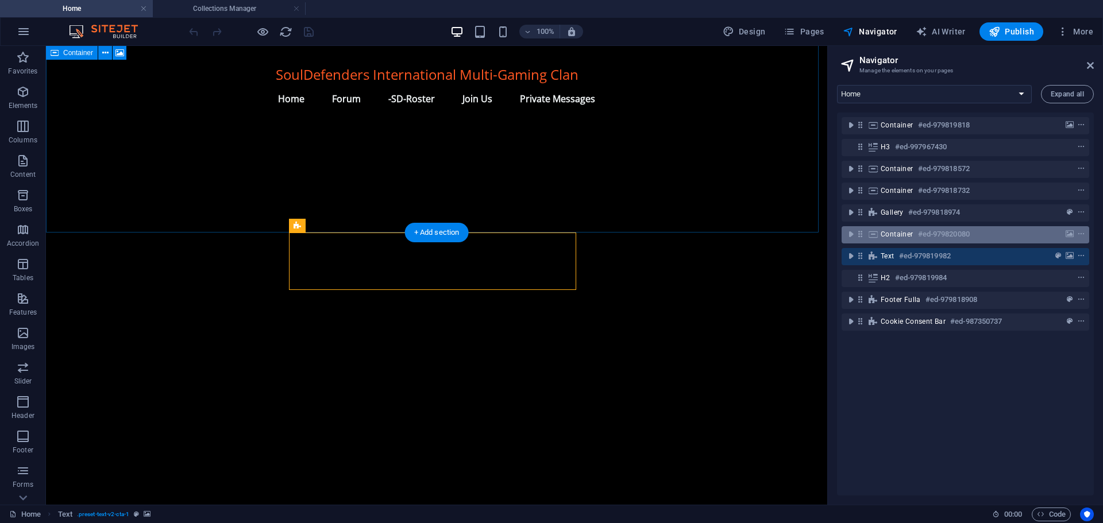
click at [889, 241] on div "Container #ed-979820080" at bounding box center [956, 235] width 151 height 14
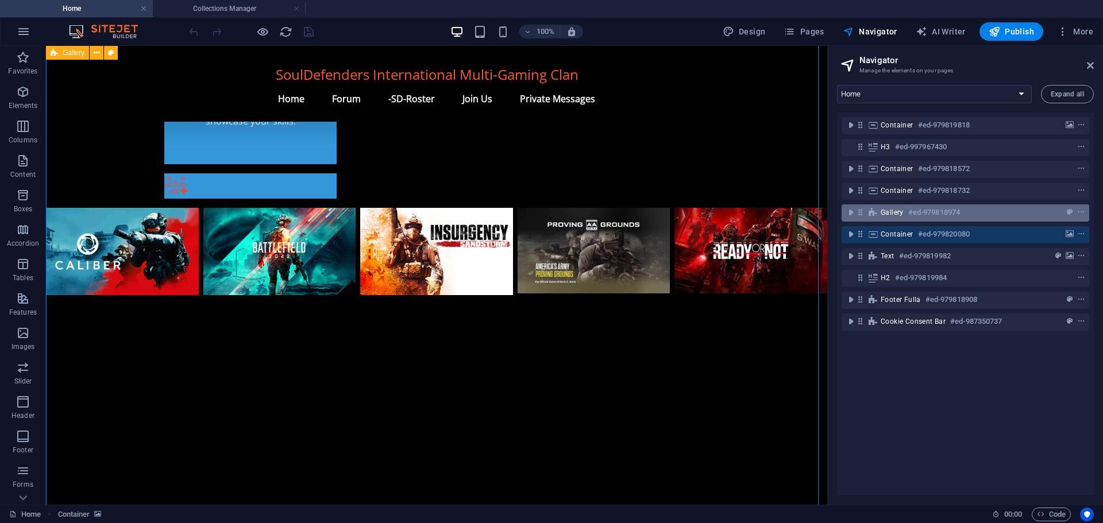
click at [888, 218] on div "Gallery #ed-979818974" at bounding box center [956, 213] width 151 height 14
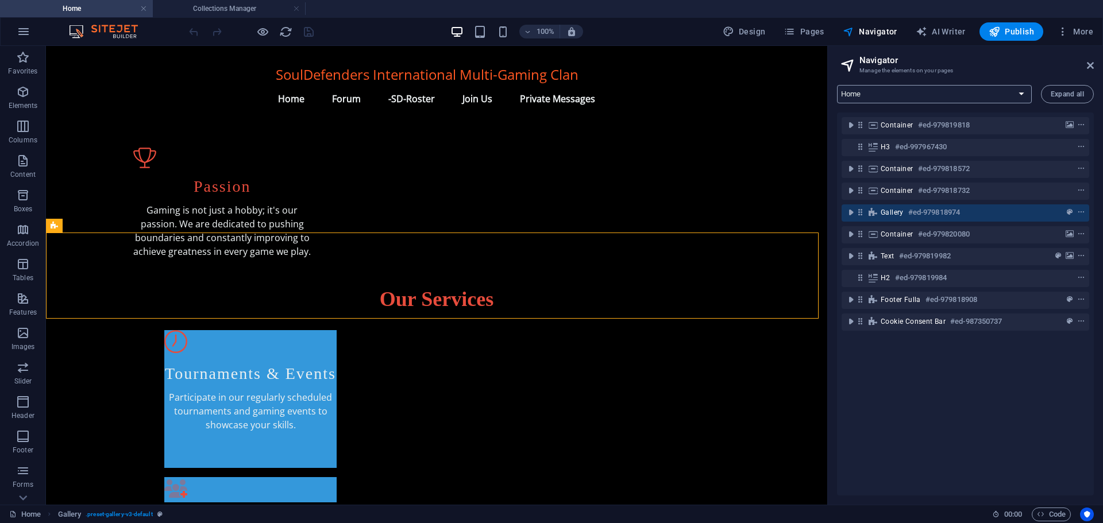
click at [919, 88] on select "Home -SD-Roster New page Legal Notice Privacy New Collection: Single Page Layou…" at bounding box center [934, 94] width 195 height 18
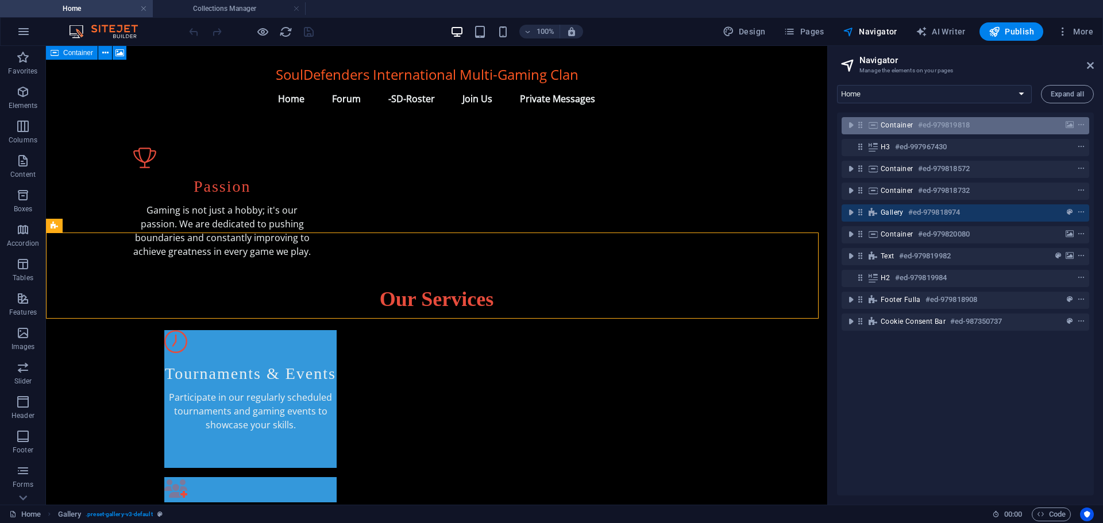
click at [897, 128] on span "Container" at bounding box center [897, 125] width 33 height 9
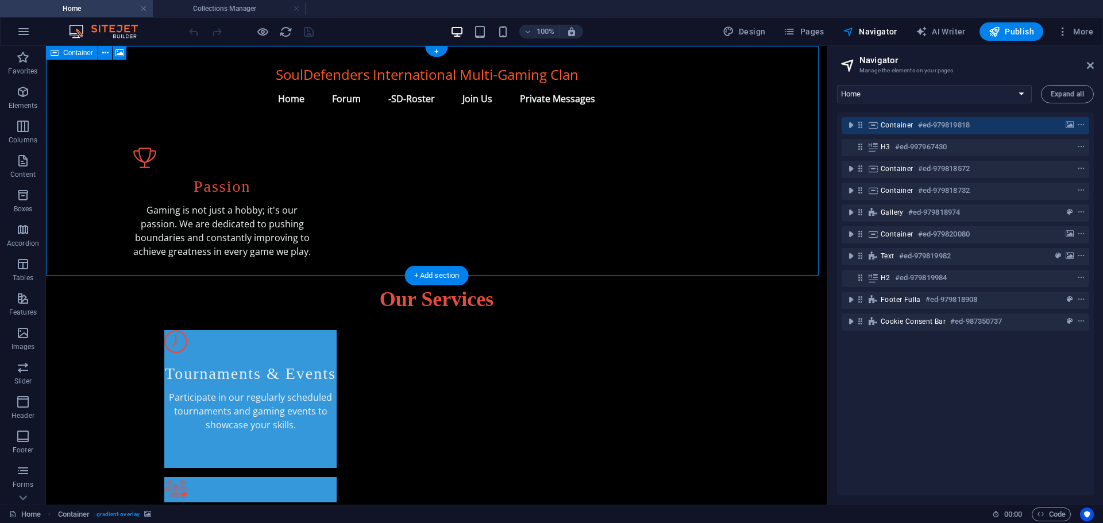
scroll to position [0, 0]
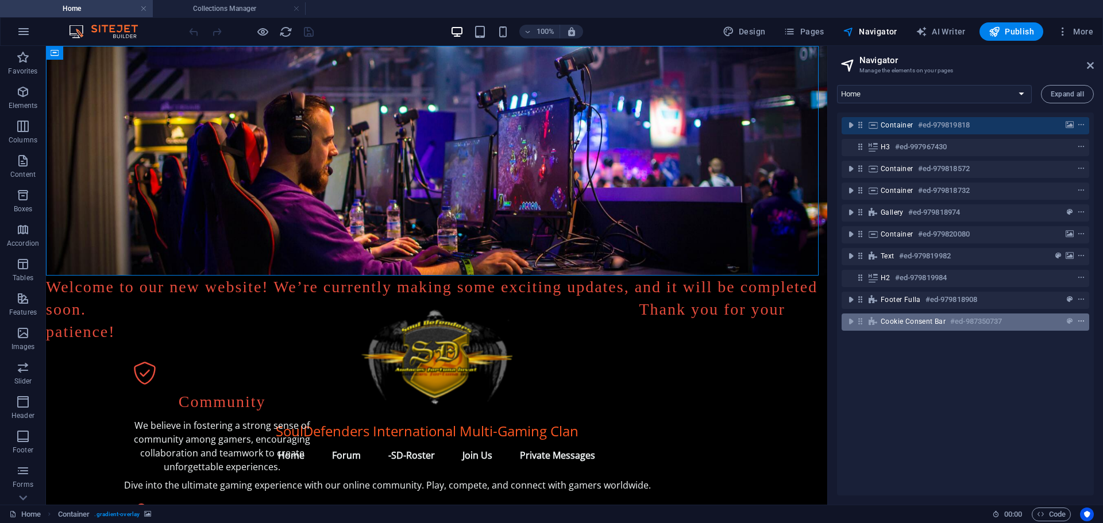
click at [1078, 318] on icon "context-menu" at bounding box center [1081, 322] width 8 height 8
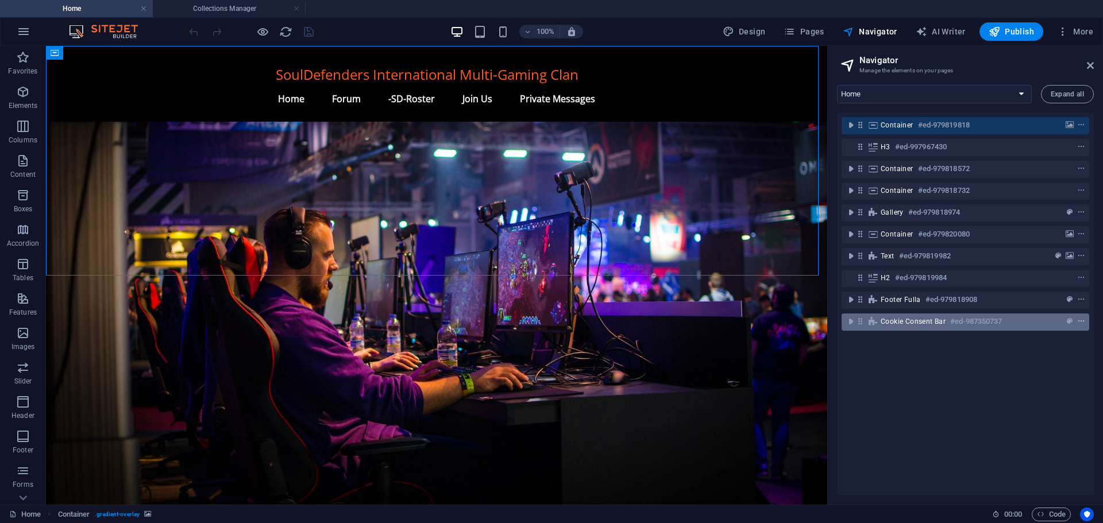
scroll to position [1235, 0]
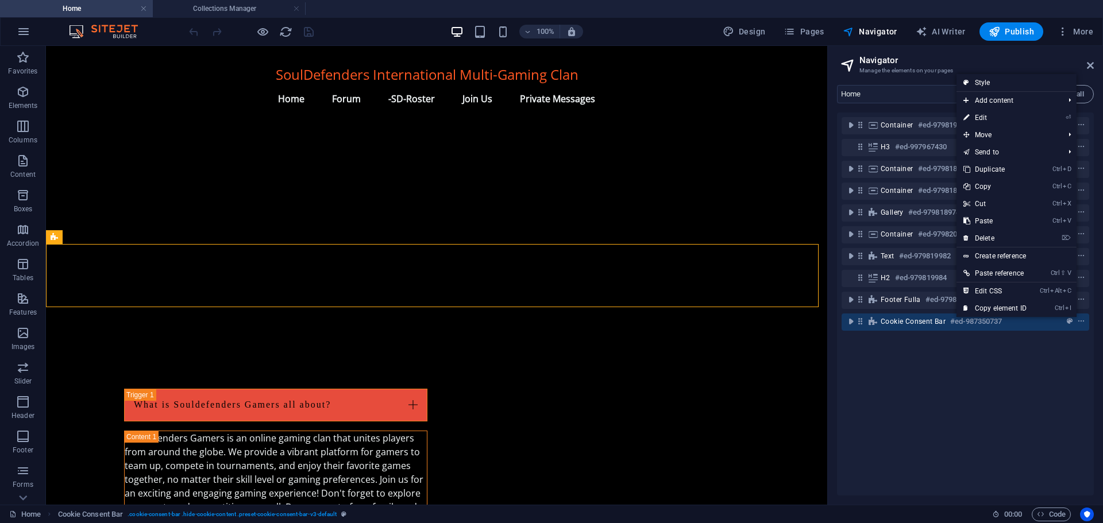
click at [910, 371] on div "Container #ed-979819818 H3 #ed-997967430 Container #ed-979818572 Container #ed-…" at bounding box center [965, 304] width 257 height 383
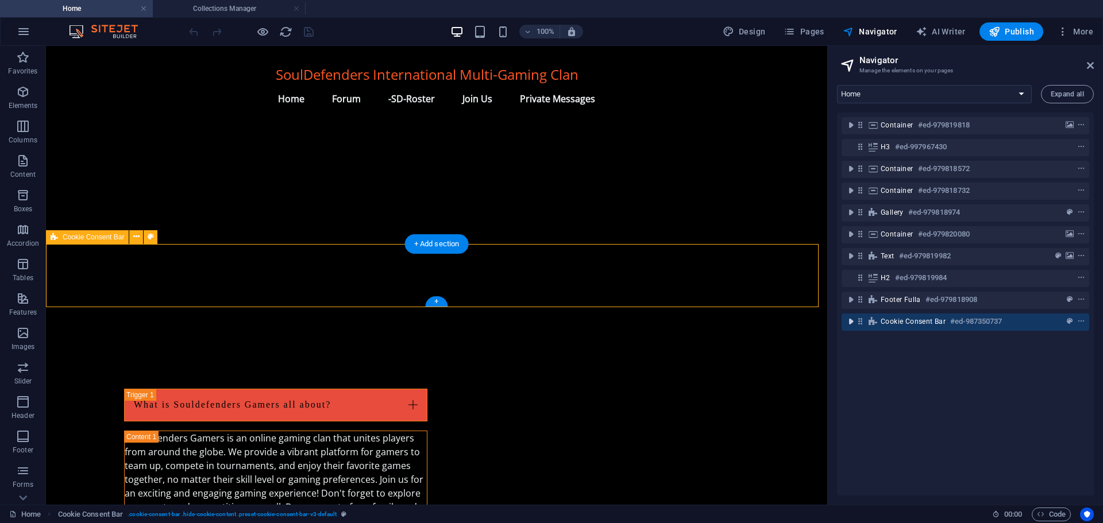
click at [846, 319] on icon "toggle-expand" at bounding box center [850, 321] width 11 height 11
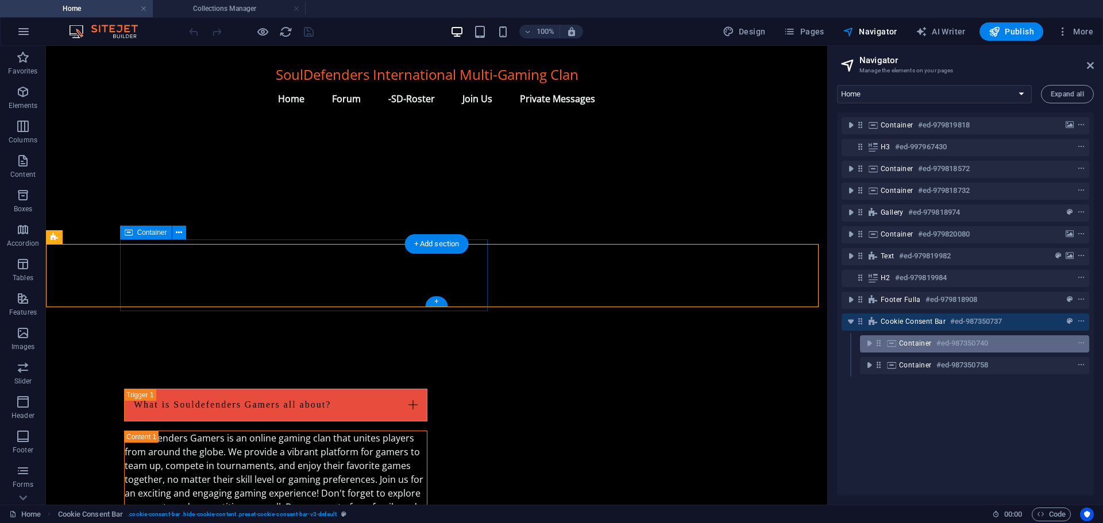
click at [915, 342] on span "Container" at bounding box center [915, 343] width 33 height 9
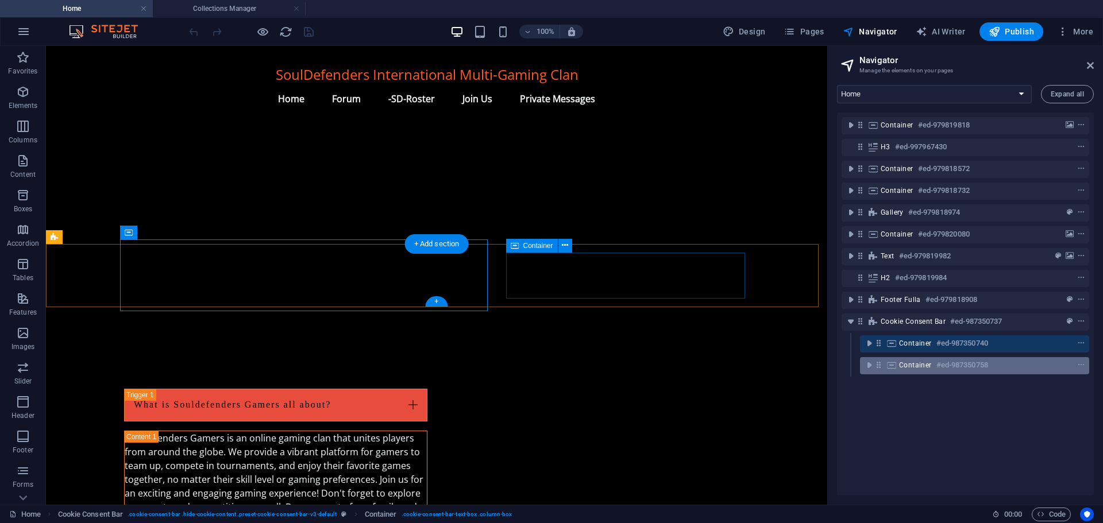
click at [922, 361] on span "Container" at bounding box center [915, 365] width 33 height 9
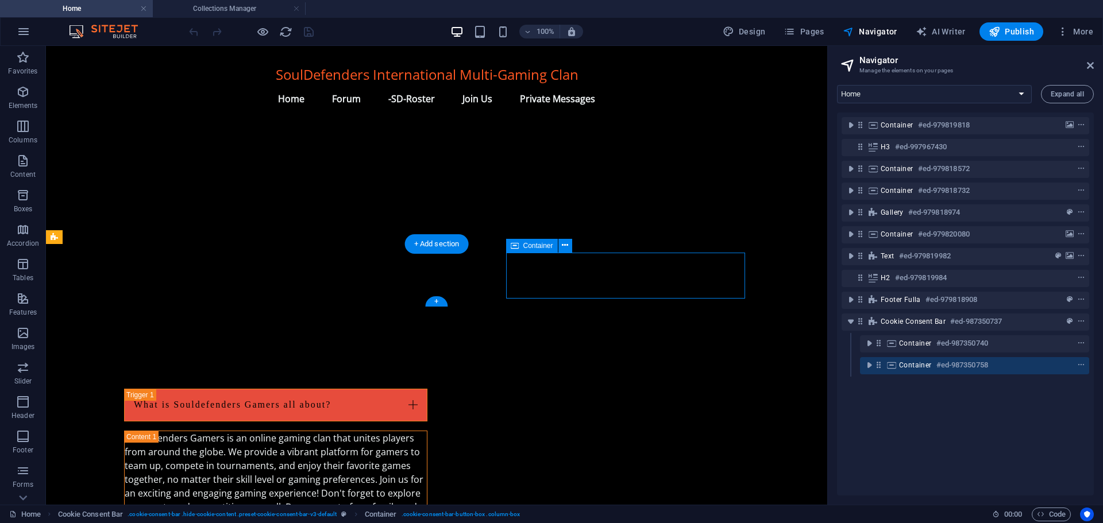
click at [922, 361] on span "Container" at bounding box center [915, 365] width 33 height 9
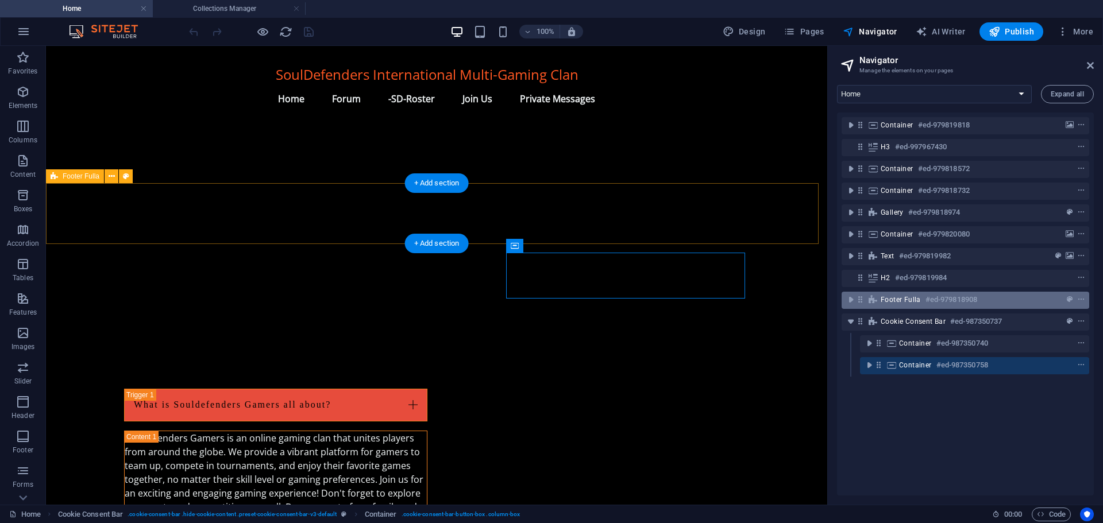
click at [911, 306] on div "Footer Fulla #ed-979818908" at bounding box center [956, 300] width 151 height 14
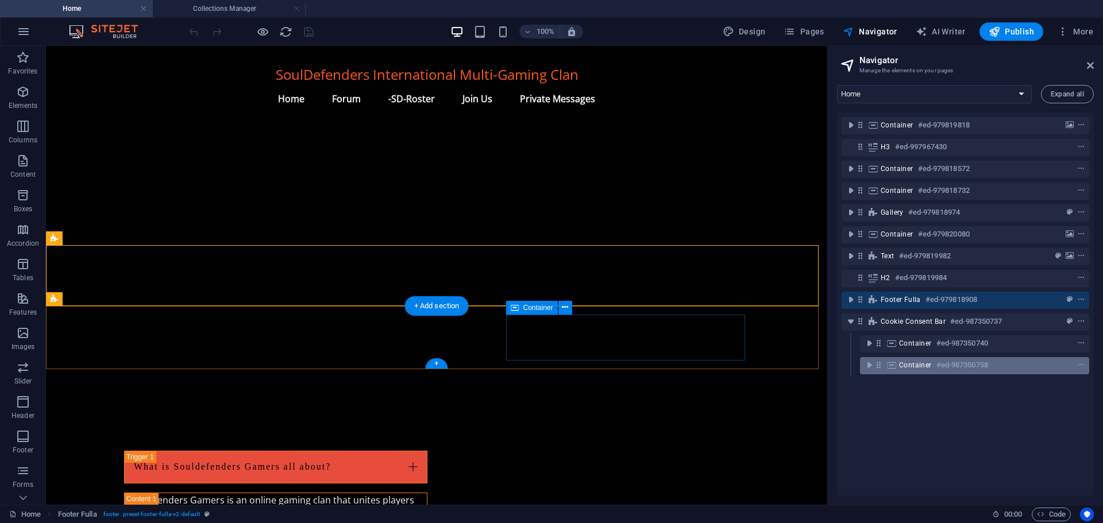
click at [904, 365] on span "Container" at bounding box center [915, 365] width 33 height 9
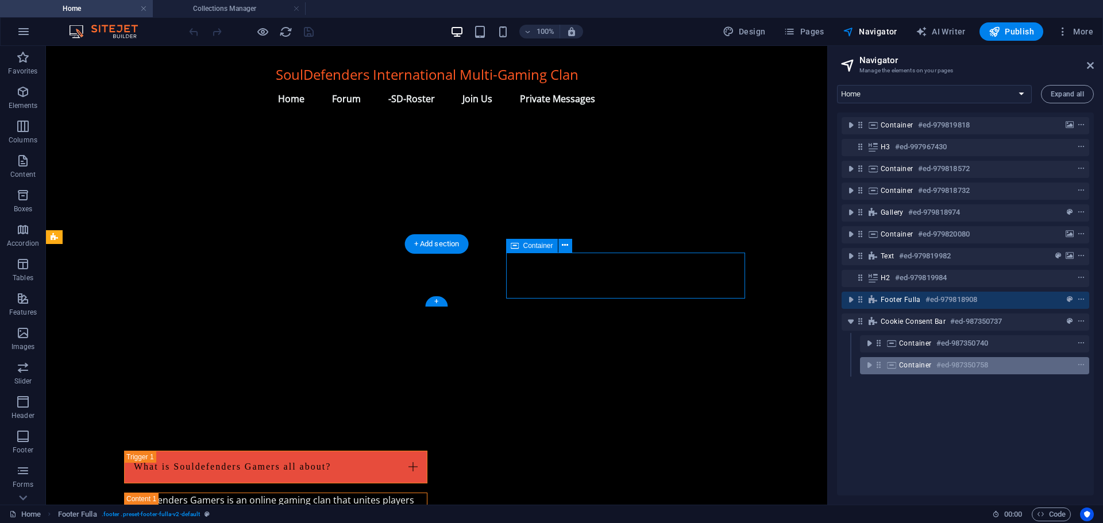
scroll to position [1235, 0]
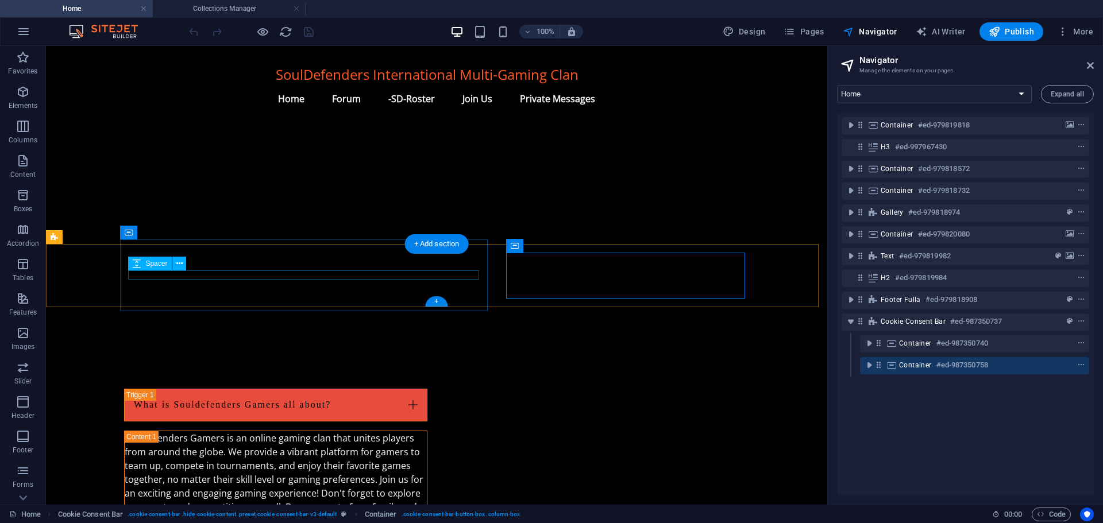
drag, startPoint x: 484, startPoint y: 347, endPoint x: 442, endPoint y: 274, distance: 83.9
click at [436, 302] on div "+" at bounding box center [436, 301] width 22 height 10
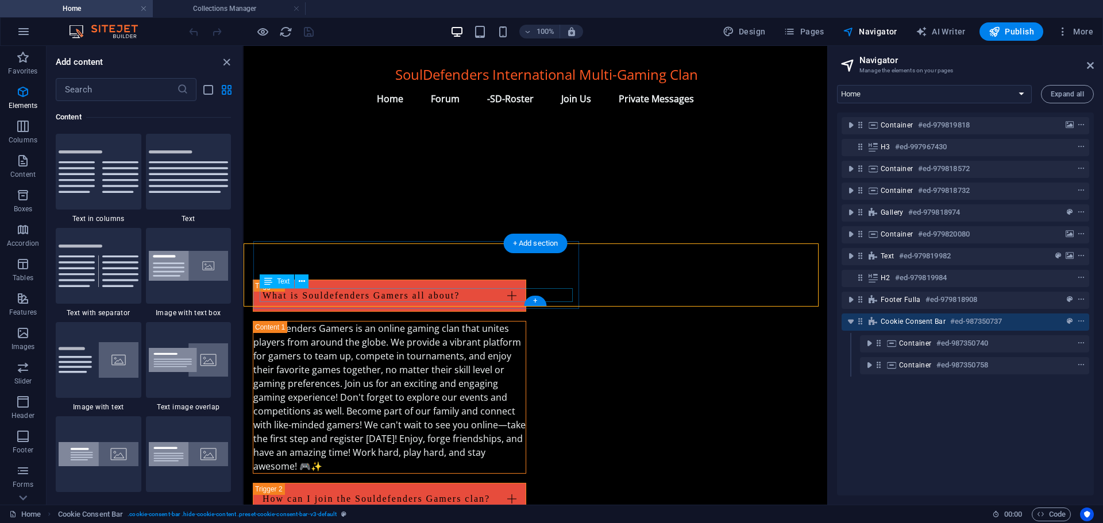
scroll to position [1424, 0]
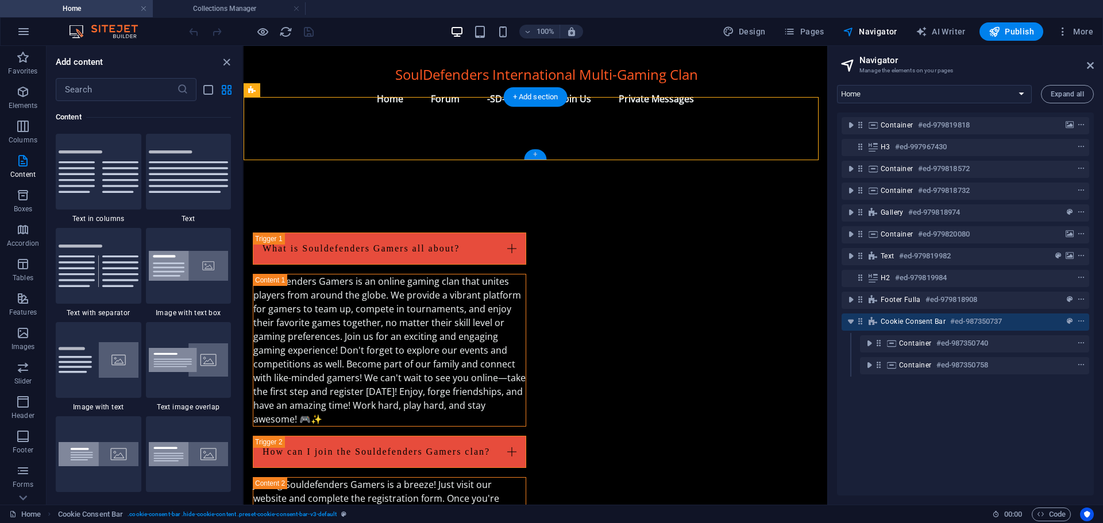
click at [543, 159] on div "+" at bounding box center [535, 154] width 22 height 10
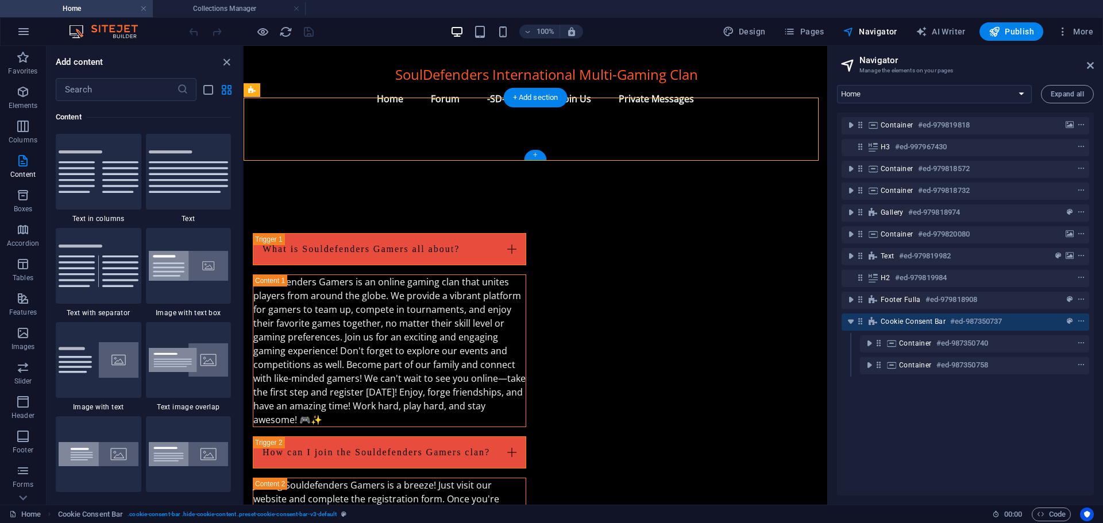
click at [543, 159] on div "+" at bounding box center [535, 155] width 22 height 10
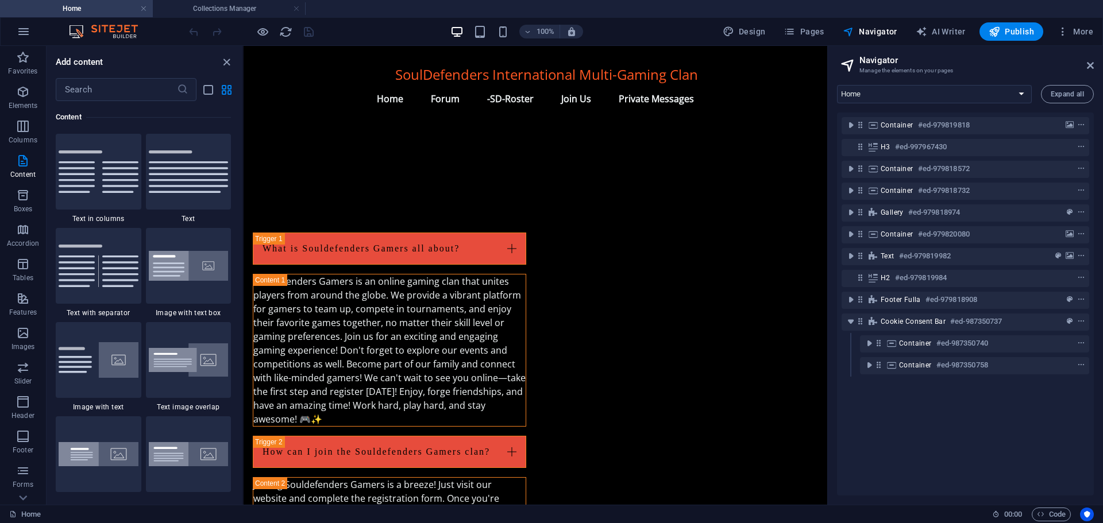
click at [243, 433] on button at bounding box center [242, 275] width 1 height 459
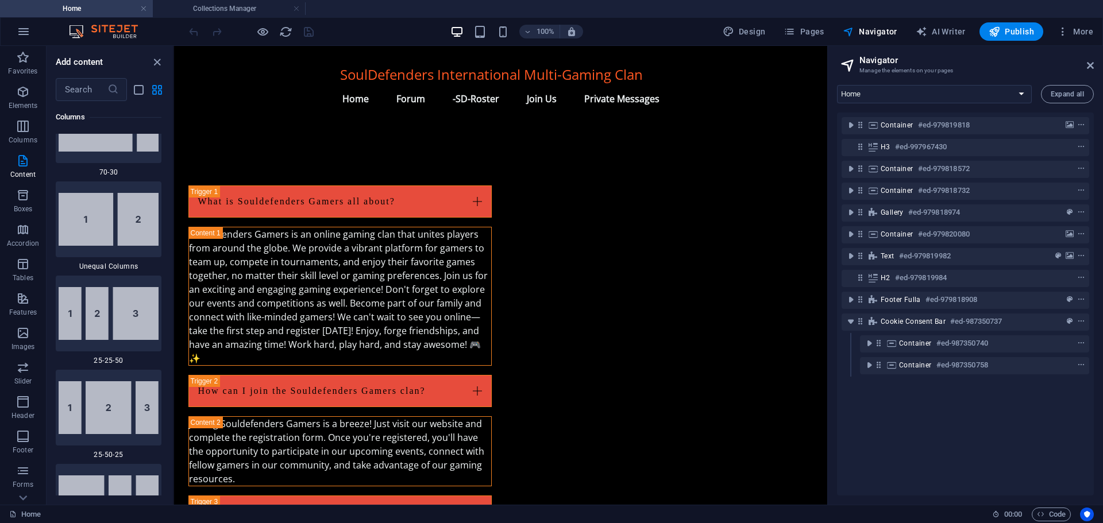
scroll to position [1367, 0]
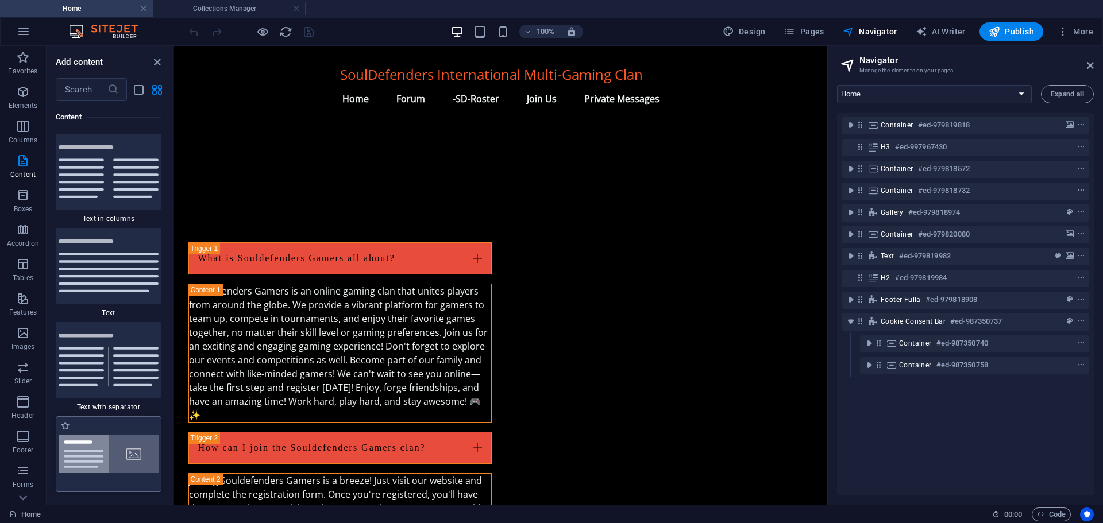
drag, startPoint x: 243, startPoint y: 433, endPoint x: 72, endPoint y: 420, distance: 171.7
click at [72, 420] on div "Favorites Elements Columns Content Boxes Accordion Tables Features Images Slide…" at bounding box center [87, 275] width 174 height 459
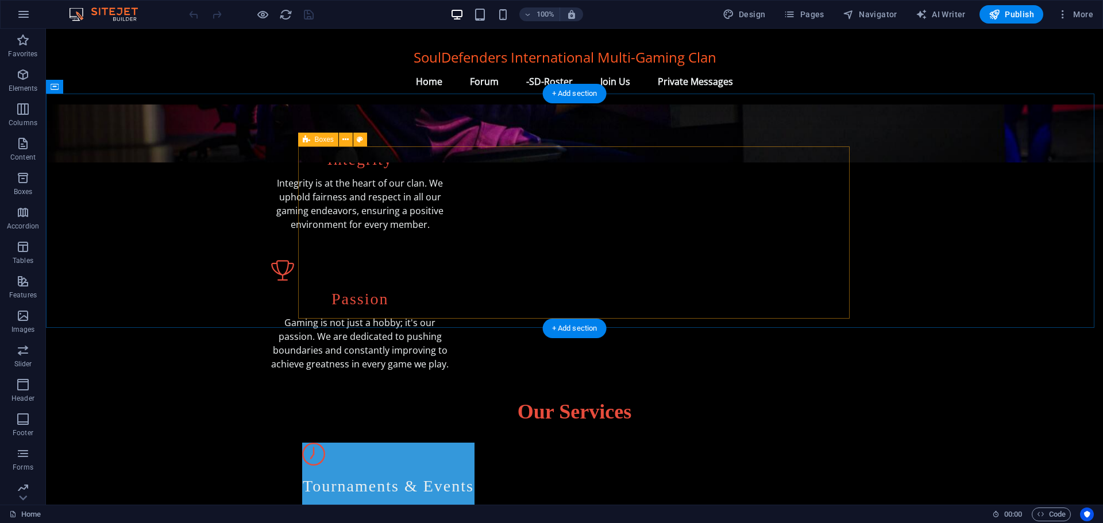
scroll to position [340, 0]
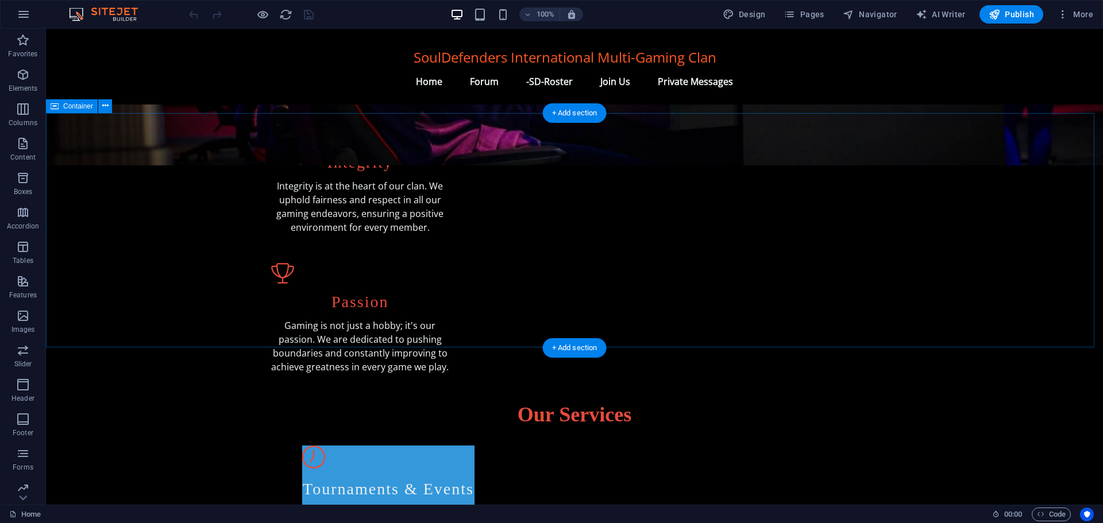
click at [284, 392] on div "Our Services Tournaments & Events Participate in our regularly scheduled tourna…" at bounding box center [574, 509] width 1057 height 235
click at [25, 75] on icon "button" at bounding box center [23, 75] width 14 height 14
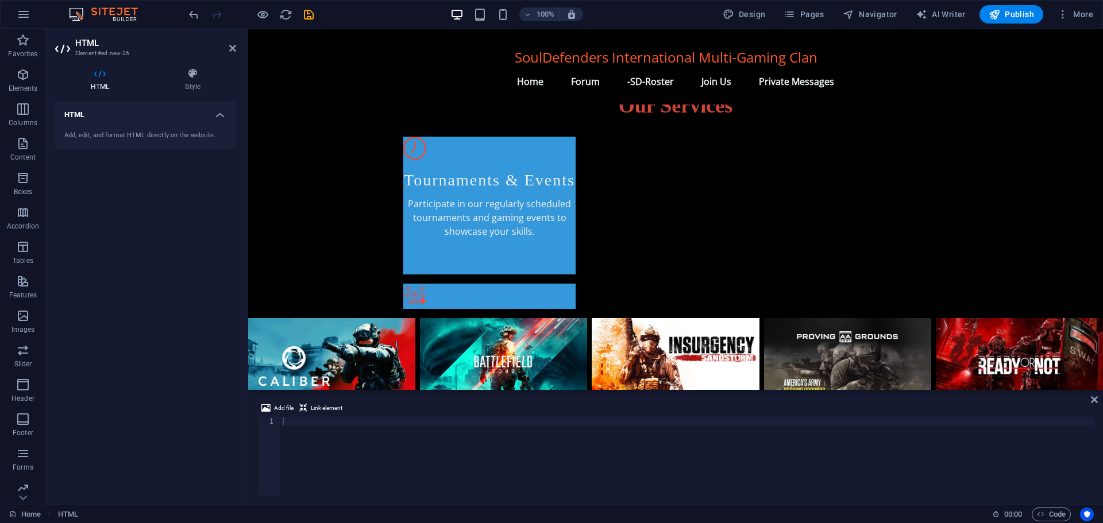
scroll to position [650, 0]
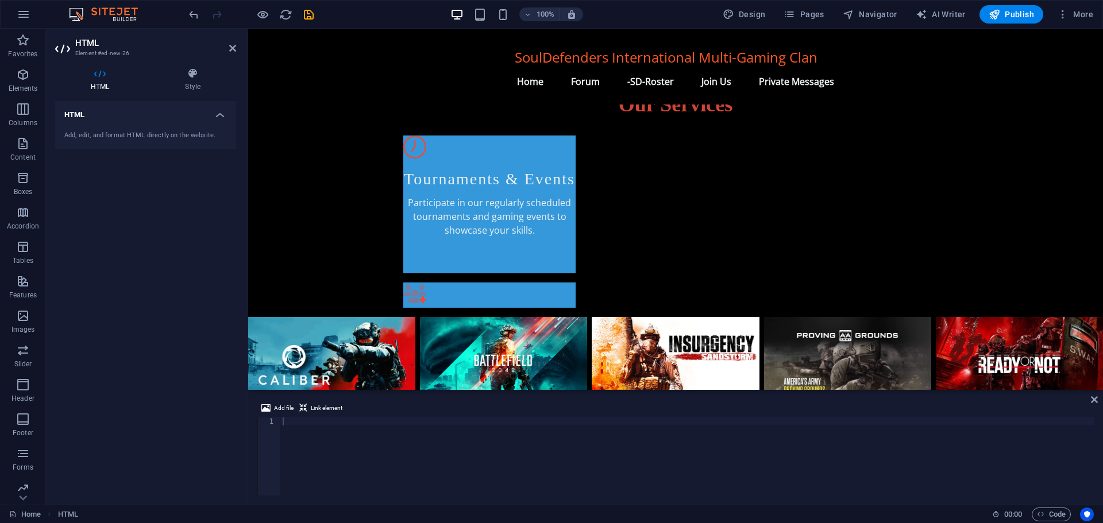
click at [306, 421] on div at bounding box center [687, 465] width 814 height 94
paste textarea "<script src="[URL][DOMAIN_NAME]"></script>"
type textarea "<script src="[URL][DOMAIN_NAME]"></script>"
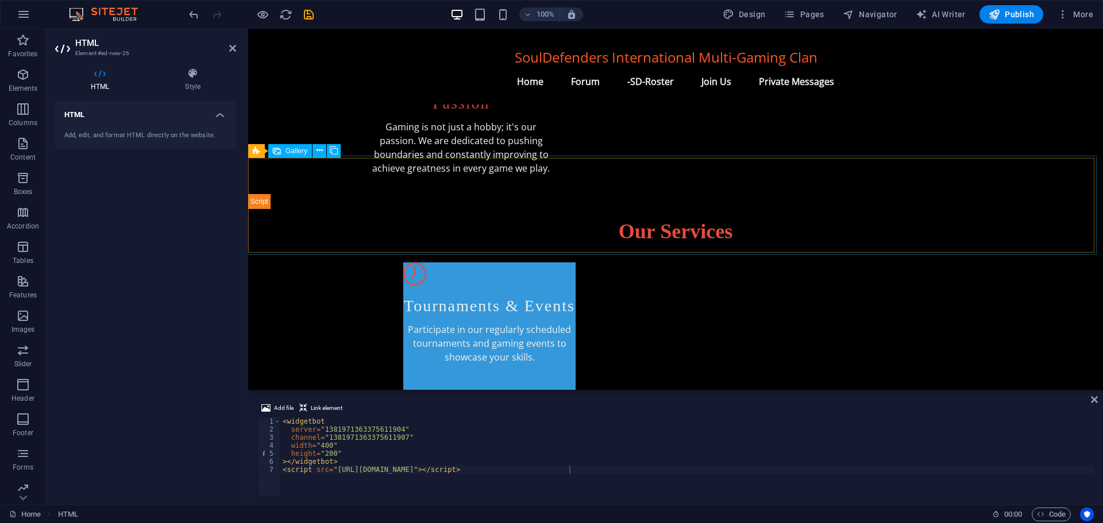
scroll to position [411, 0]
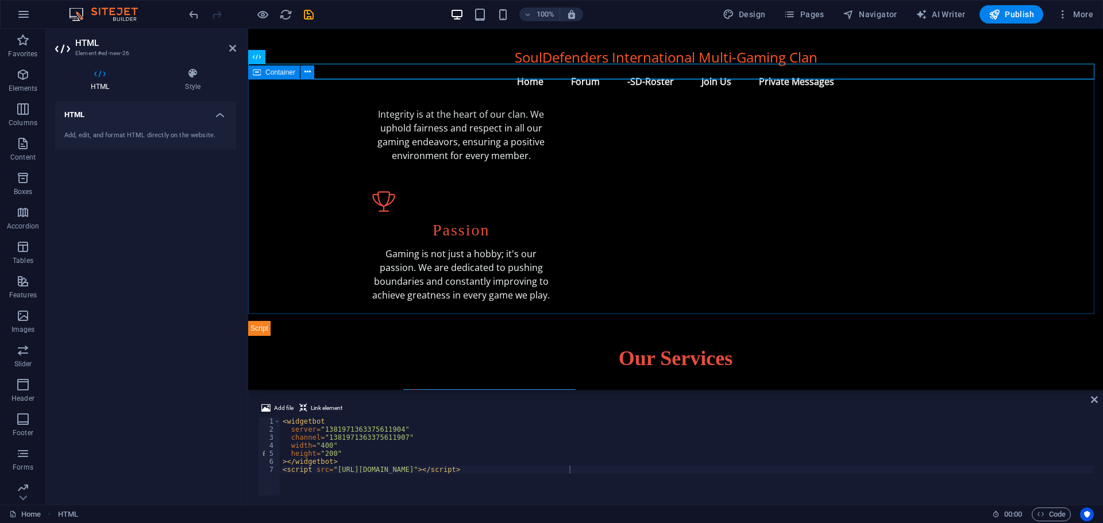
click at [336, 336] on div "Our Services Tournaments & Events Participate in our regularly scheduled tourna…" at bounding box center [675, 453] width 855 height 235
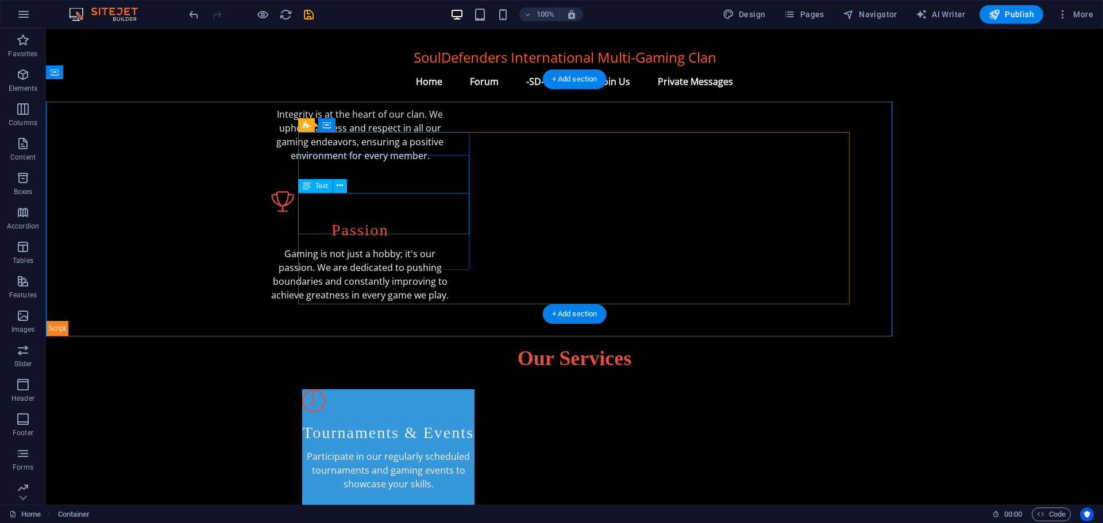
scroll to position [389, 0]
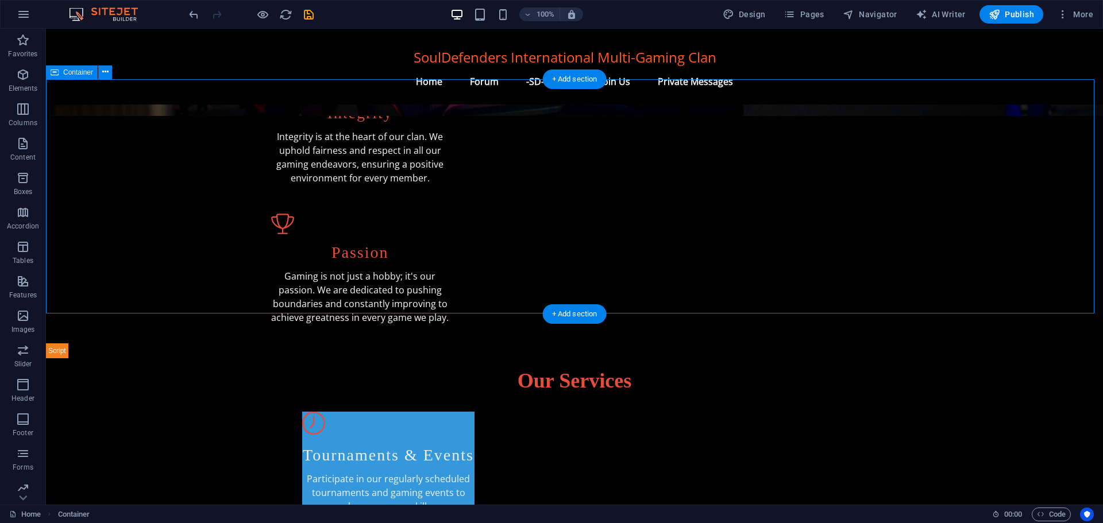
click at [234, 359] on div "Our Services Tournaments & Events Participate in our regularly scheduled tourna…" at bounding box center [574, 476] width 1057 height 235
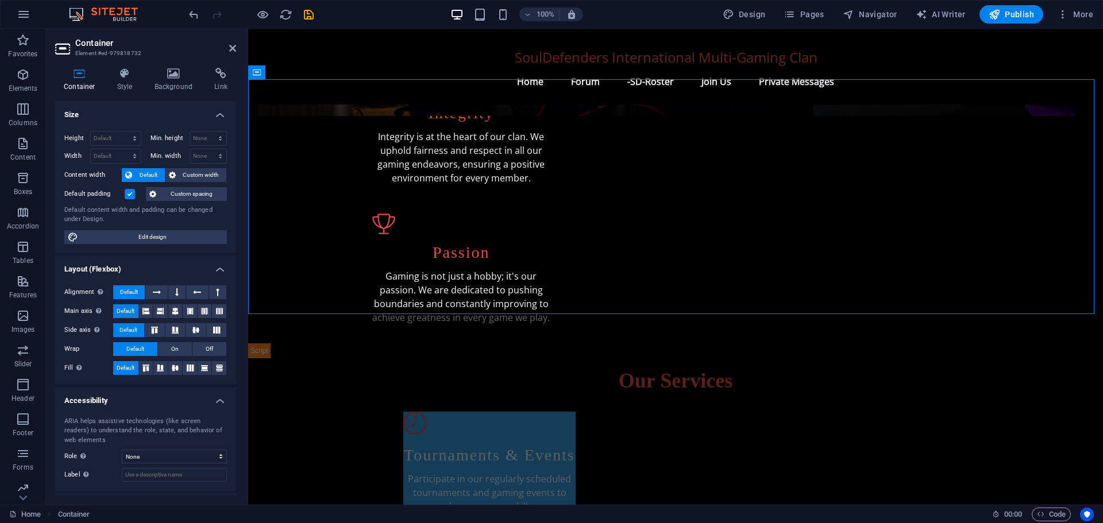
scroll to position [411, 0]
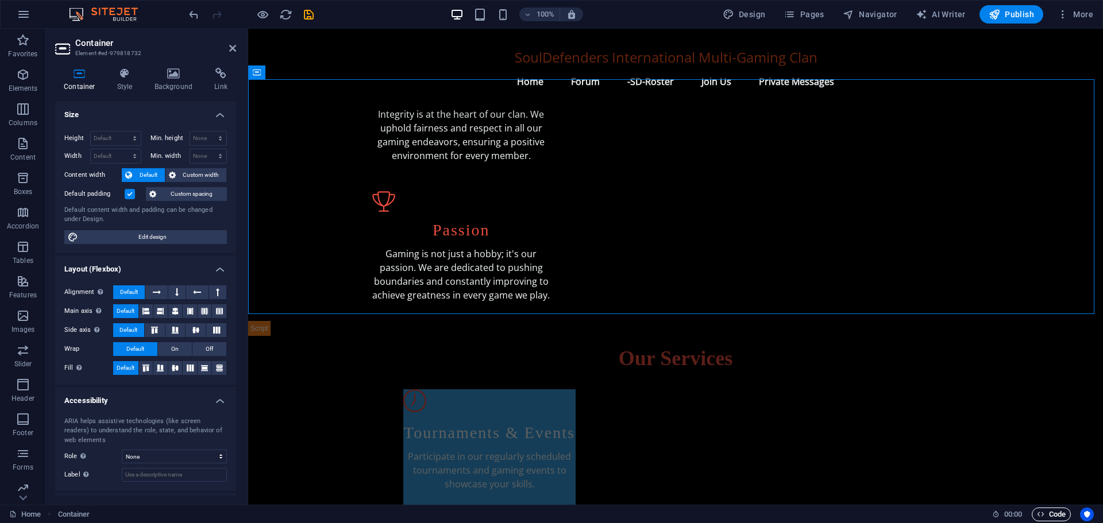
click at [1051, 515] on span "Code" at bounding box center [1051, 515] width 29 height 14
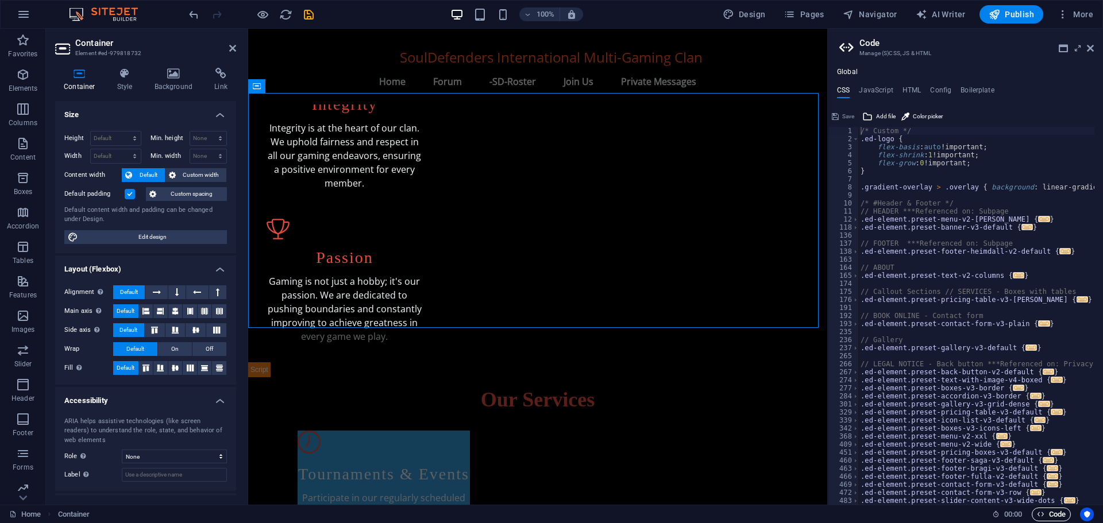
click at [1051, 515] on span "Code" at bounding box center [1051, 515] width 29 height 14
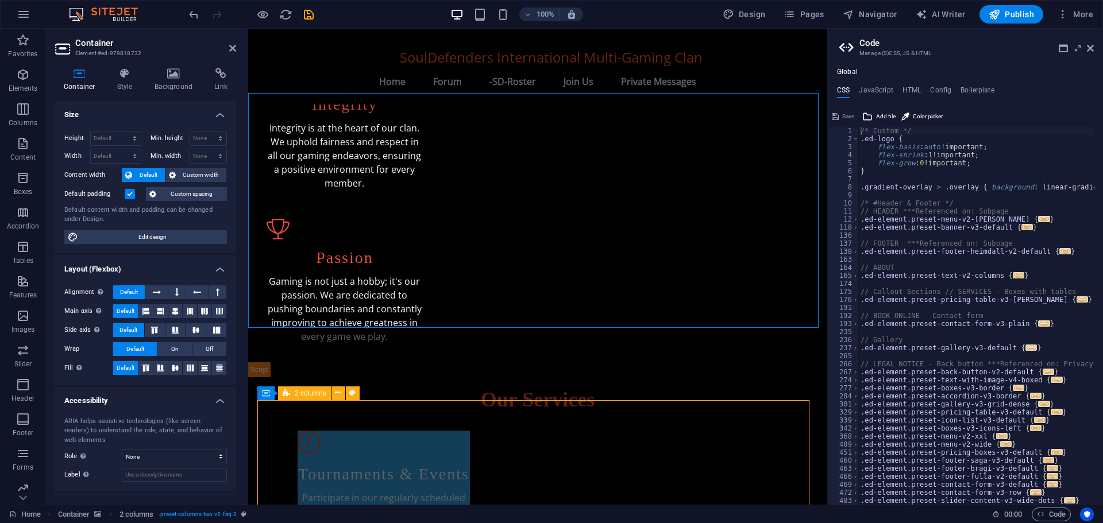
scroll to position [411, 0]
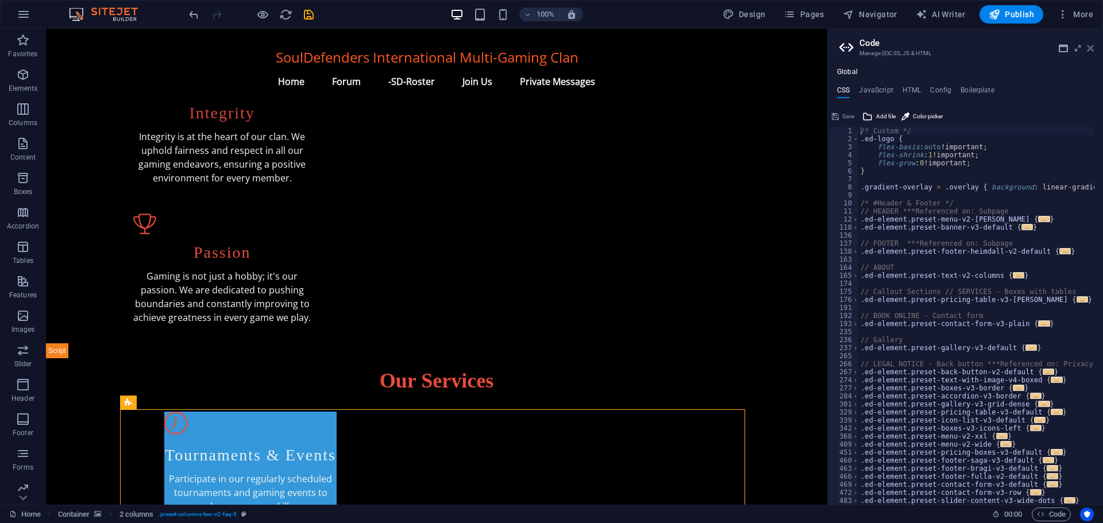
click at [1092, 47] on icon at bounding box center [1090, 48] width 7 height 9
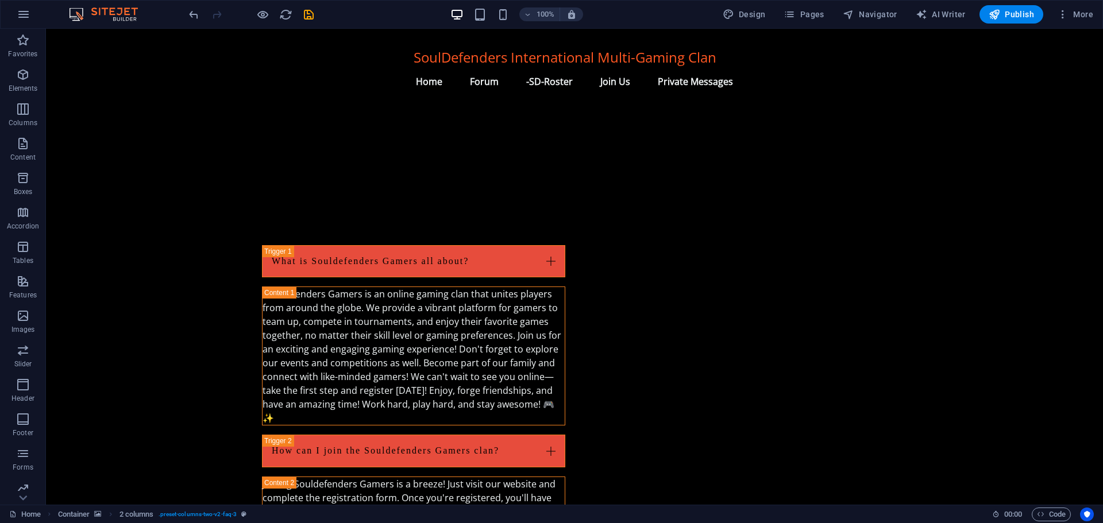
scroll to position [1389, 0]
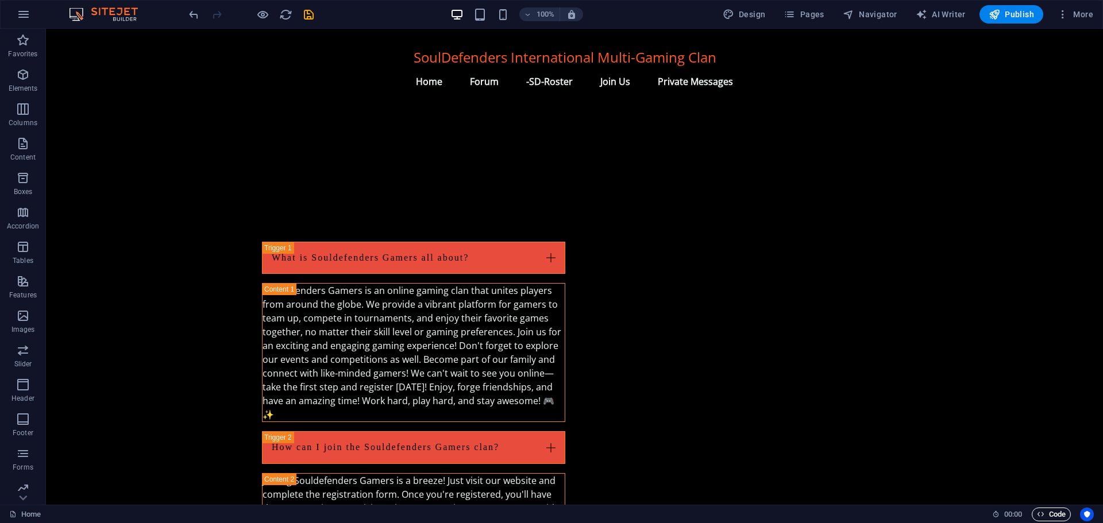
click at [1053, 516] on span "Code" at bounding box center [1051, 515] width 29 height 14
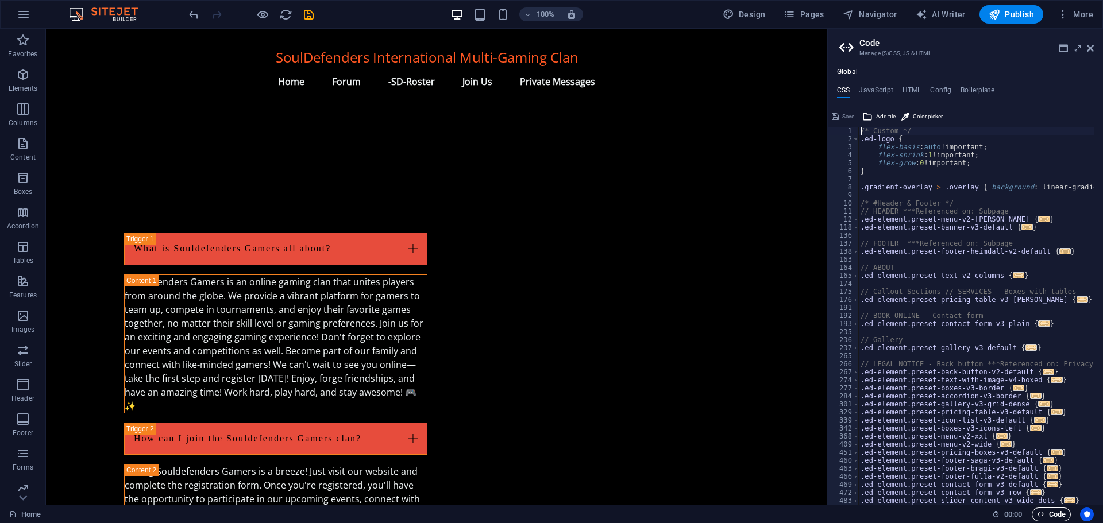
scroll to position [1380, 0]
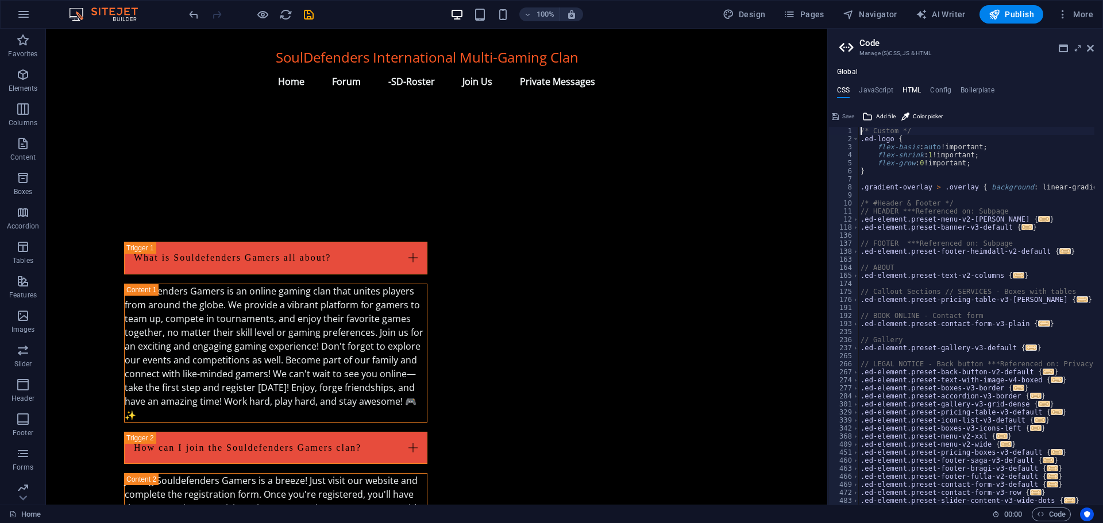
click at [908, 88] on h4 "HTML" at bounding box center [912, 92] width 19 height 13
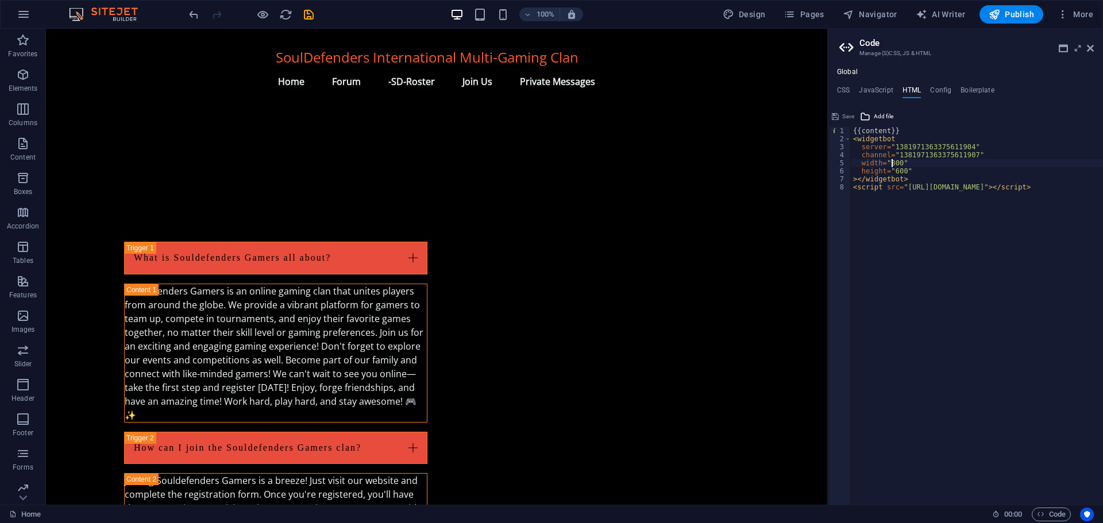
click at [891, 163] on div "{{content}} < widgetbot server = "1381971363375611904" channel = "1381971363375…" at bounding box center [996, 320] width 291 height 386
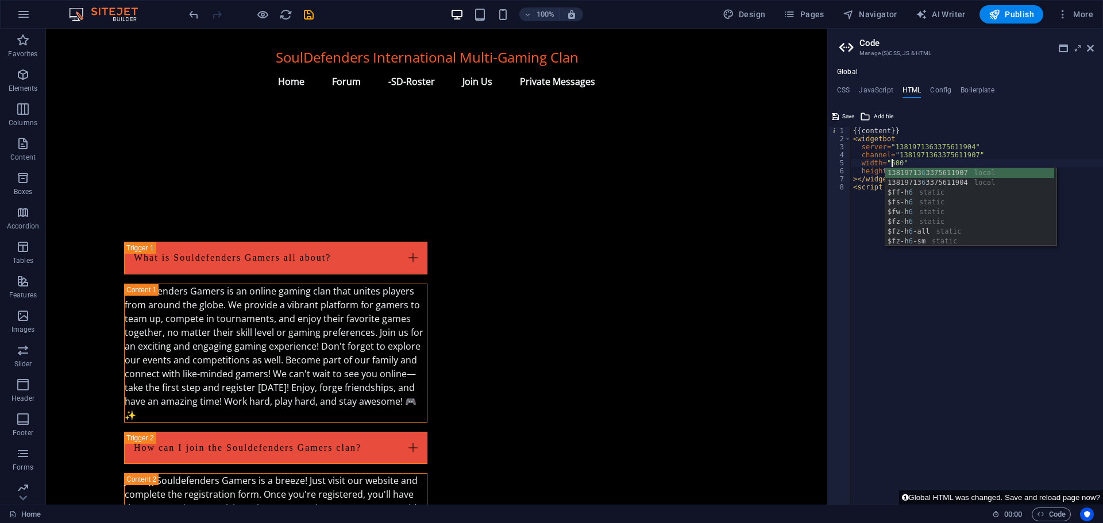
click at [946, 161] on div "{{content}} < widgetbot server = "1381971363375611904" channel = "1381971363375…" at bounding box center [996, 320] width 291 height 386
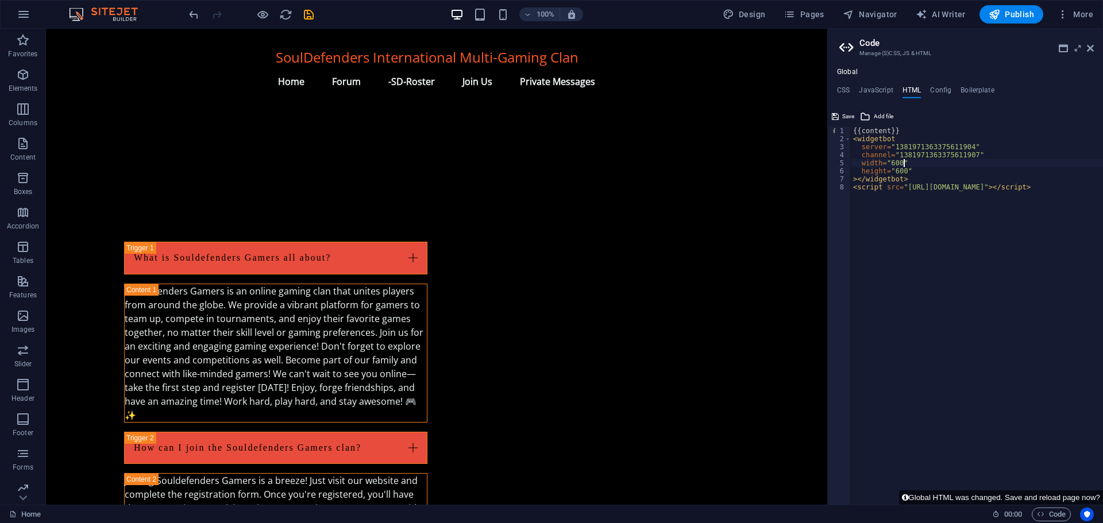
click at [896, 171] on div "{{content}} < widgetbot server = "1381971363375611904" channel = "1381971363375…" at bounding box center [996, 320] width 291 height 386
click at [905, 280] on div "{{content}} < widgetbot server = "1381971363375611904" channel = "1381971363375…" at bounding box center [957, 320] width 291 height 386
type textarea "<script src="[URL][DOMAIN_NAME]"></script>"
drag, startPoint x: 960, startPoint y: 504, endPoint x: 893, endPoint y: 506, distance: 67.2
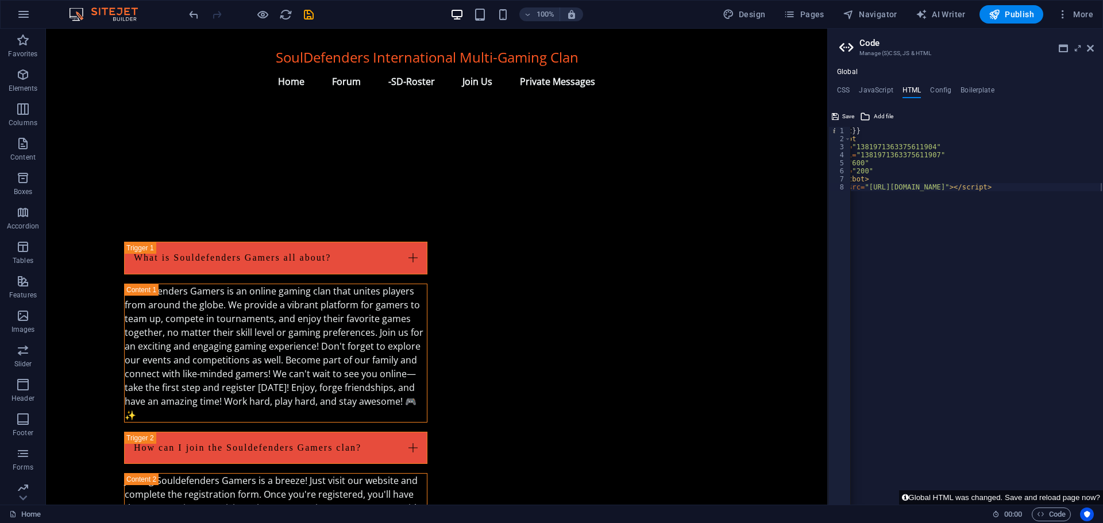
click at [893, 505] on div "Home Favorites Elements Columns Content Boxes Accordion Tables Features Images …" at bounding box center [551, 267] width 1103 height 476
drag, startPoint x: 895, startPoint y: 241, endPoint x: 823, endPoint y: 215, distance: 76.9
click at [1046, 511] on span "Code" at bounding box center [1051, 515] width 29 height 14
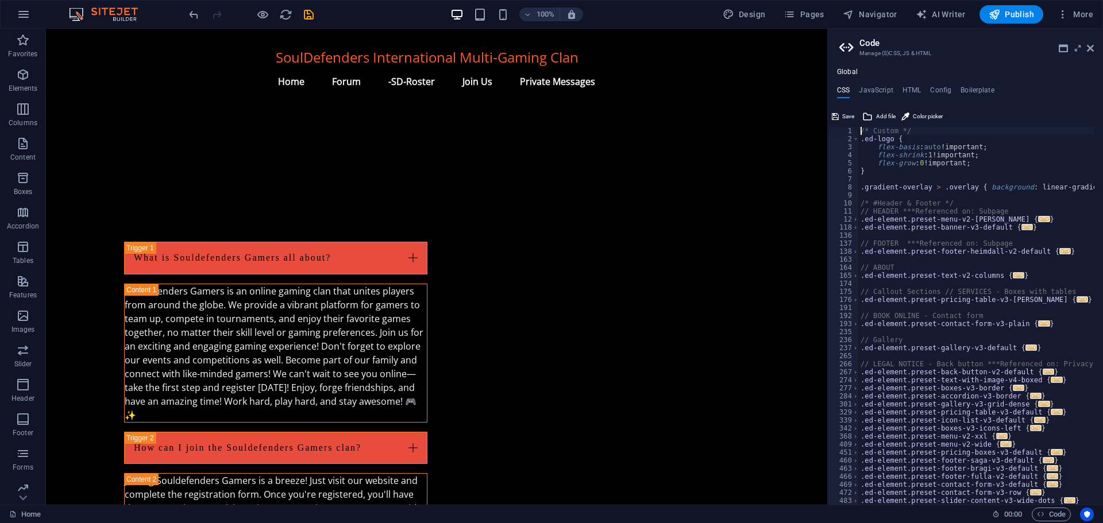
click at [915, 82] on div "Global CSS JavaScript HTML Config Boilerplate /* Custom */ 1 2 3 4 5 6 7 8 9 10…" at bounding box center [965, 286] width 275 height 437
click at [914, 90] on h4 "HTML" at bounding box center [912, 92] width 19 height 13
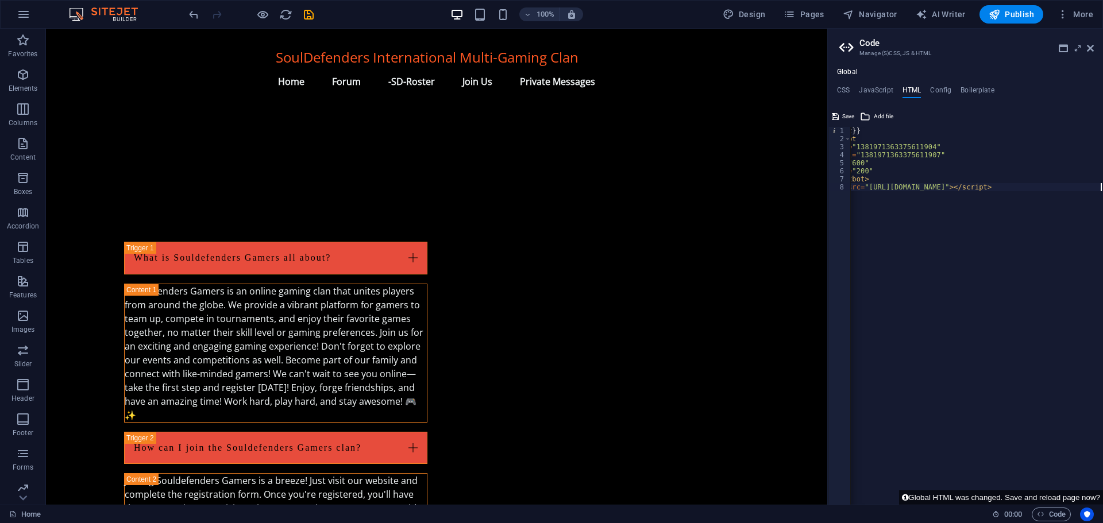
click at [852, 199] on div "{{content}} < widgetbot server = "1381971363375611904" channel = "1381971363375…" at bounding box center [957, 320] width 291 height 386
drag, startPoint x: 919, startPoint y: 498, endPoint x: 862, endPoint y: 501, distance: 56.4
click at [862, 501] on div "<script src="https://cdn.jsdelivr.net/npm/@widgetbot/html-embed"></script> 1 2 …" at bounding box center [965, 306] width 275 height 398
click at [992, 498] on button "Global HTML was changed. Save and reload page now?" at bounding box center [1001, 498] width 204 height 14
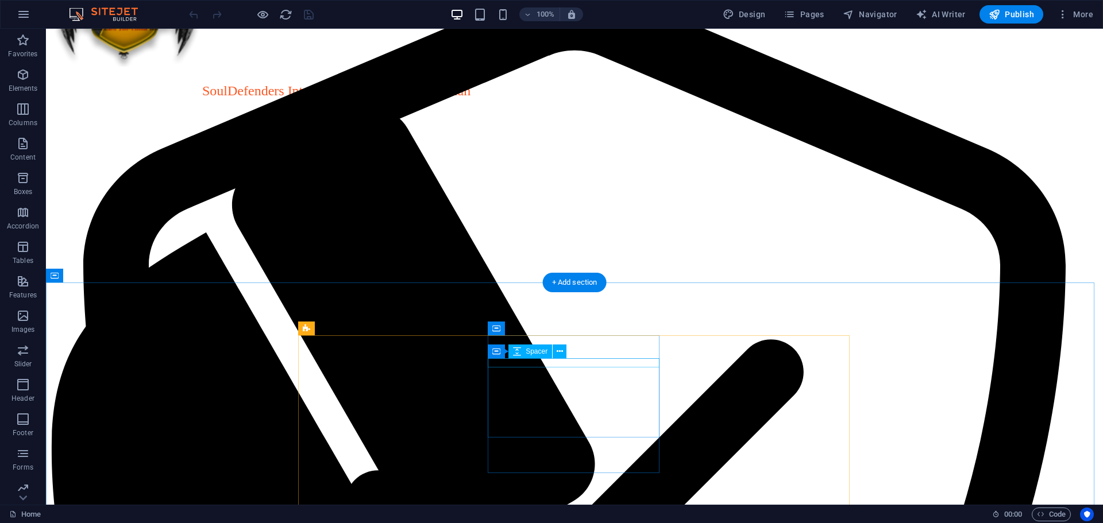
scroll to position [298, 0]
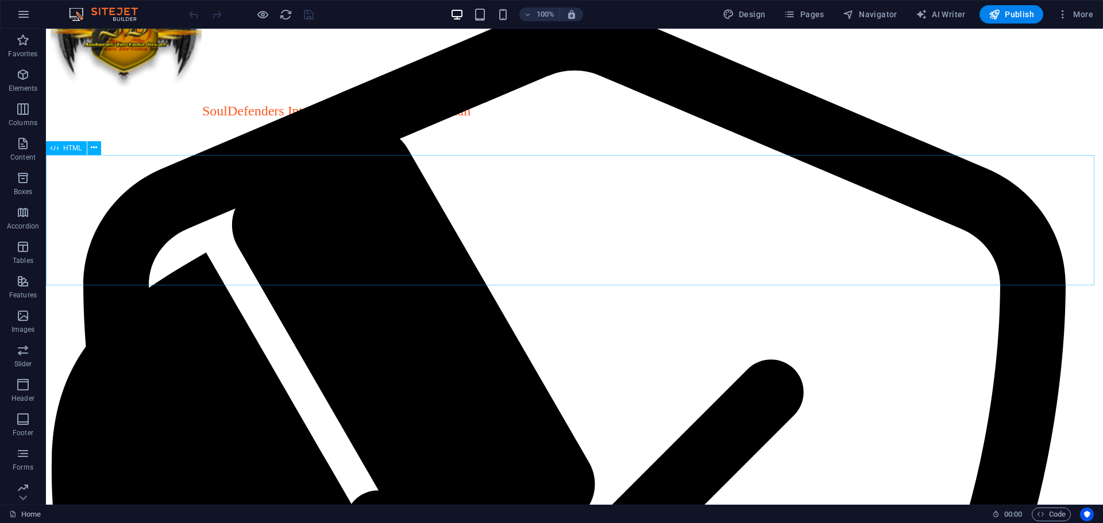
click at [66, 148] on span "HTML" at bounding box center [72, 148] width 19 height 7
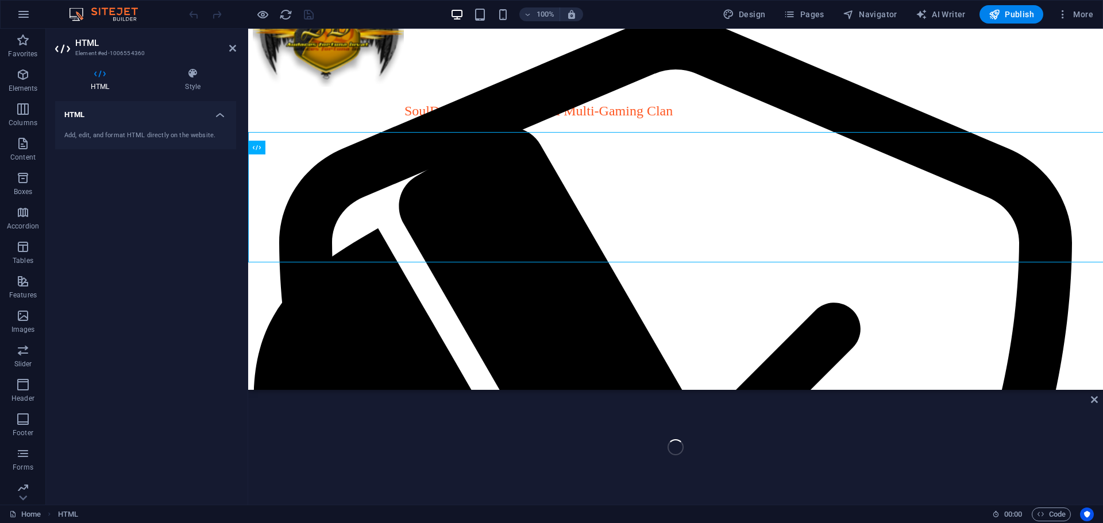
scroll to position [321, 0]
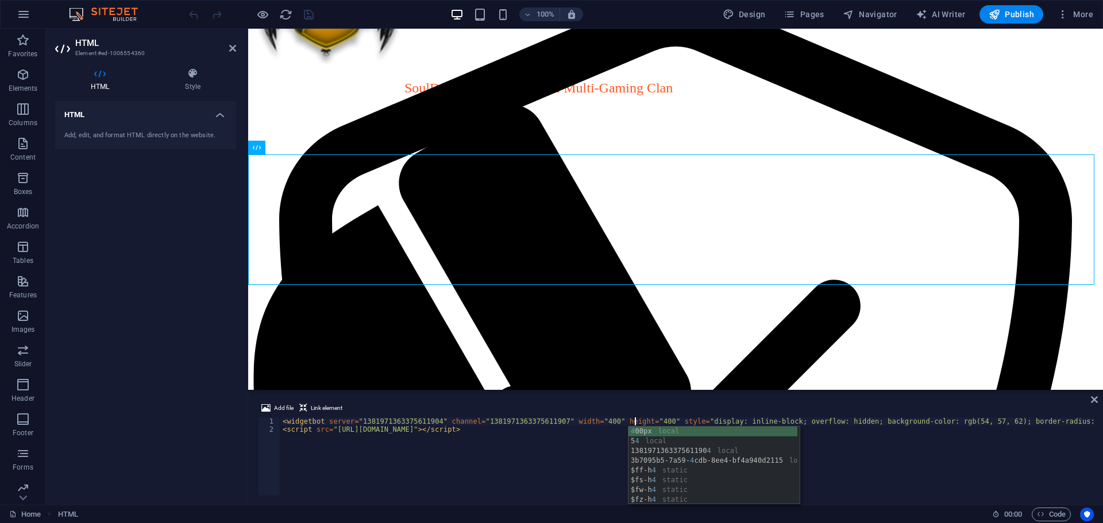
scroll to position [0, 29]
click at [1012, 515] on span ":" at bounding box center [1013, 514] width 2 height 9
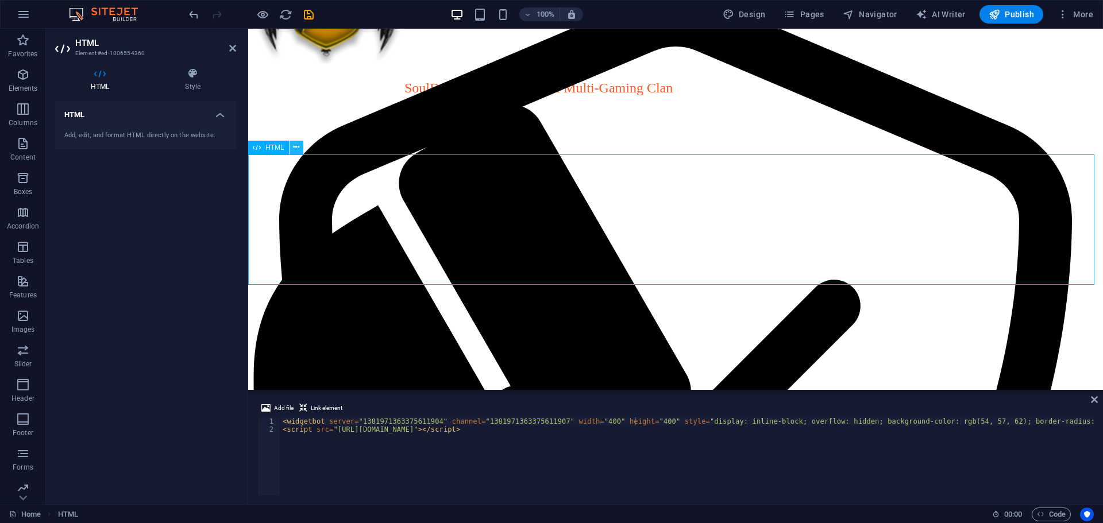
click at [292, 147] on button at bounding box center [297, 148] width 14 height 14
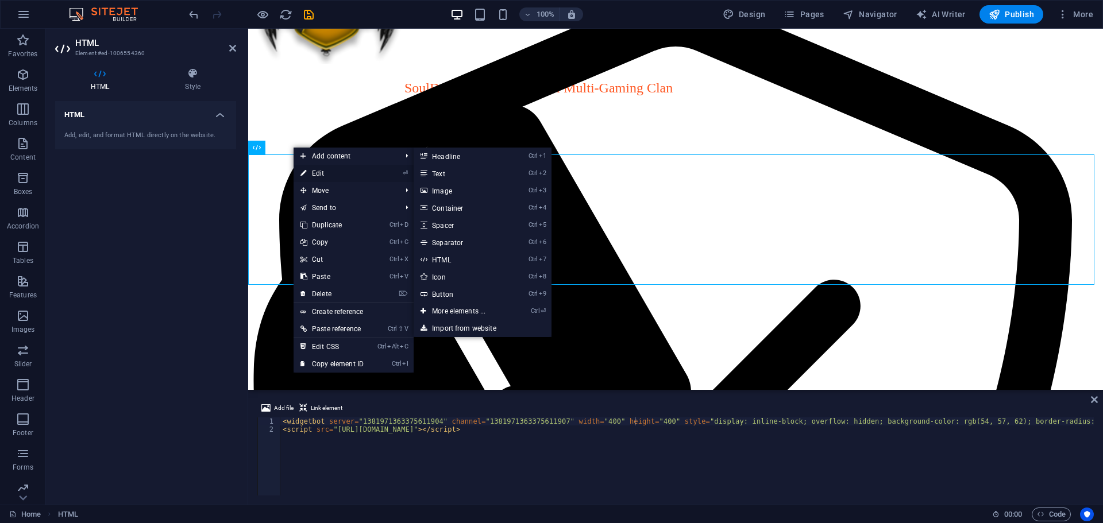
click at [318, 168] on link "⏎ Edit" at bounding box center [332, 173] width 77 height 17
type textarea "<widgetbot server="1381971363375611904" channel="1381971363375611907" width="40…"
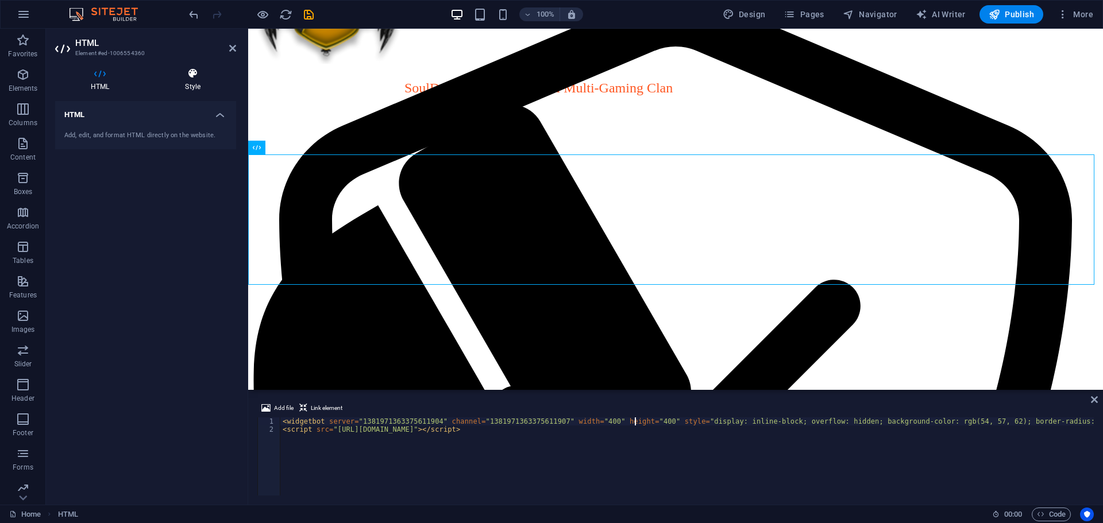
click at [197, 80] on h4 "Style" at bounding box center [192, 80] width 87 height 24
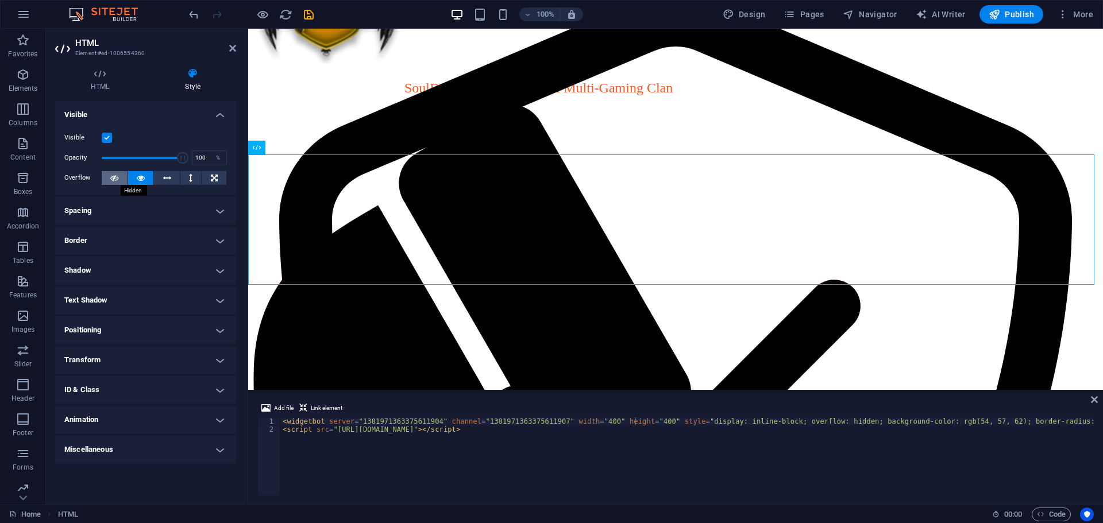
click at [115, 175] on icon at bounding box center [114, 178] width 8 height 14
click at [142, 178] on icon at bounding box center [141, 178] width 8 height 14
click at [162, 177] on button at bounding box center [167, 178] width 26 height 14
click at [187, 178] on button at bounding box center [190, 178] width 21 height 14
click at [214, 177] on icon at bounding box center [214, 178] width 7 height 14
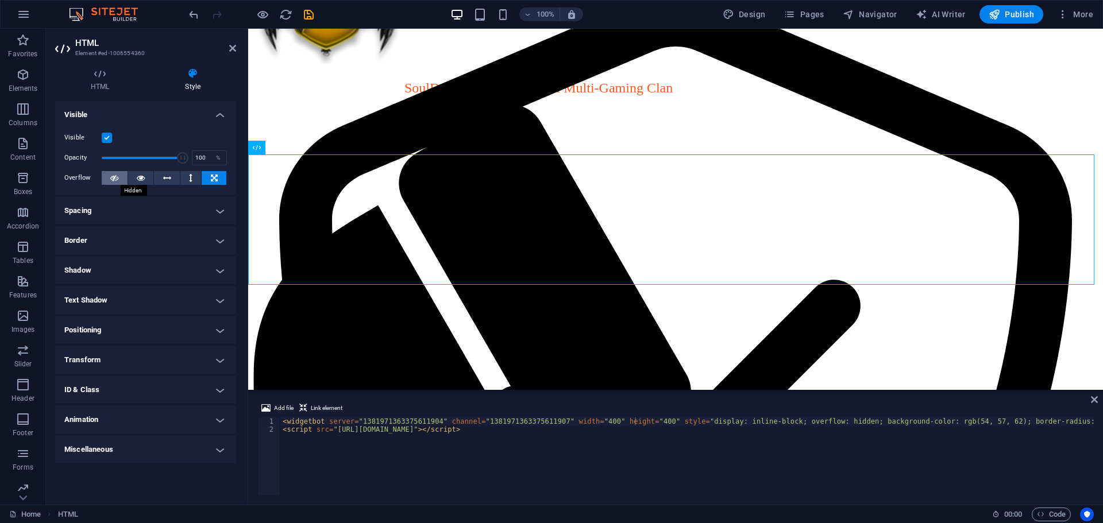
click at [108, 175] on button at bounding box center [115, 178] width 26 height 14
click at [273, 149] on span "HTML" at bounding box center [274, 147] width 19 height 7
click at [162, 209] on h4 "Spacing" at bounding box center [145, 211] width 181 height 28
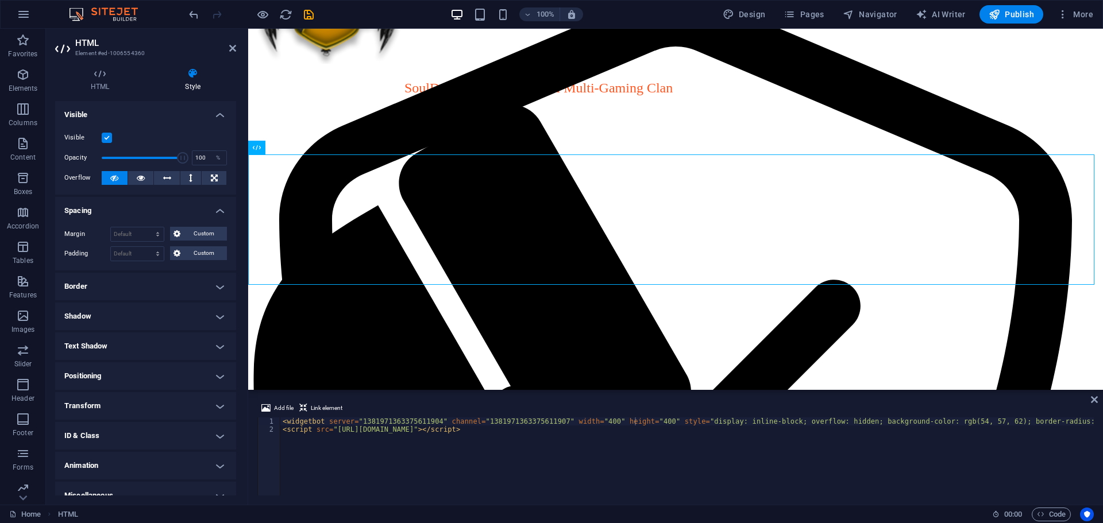
click at [162, 209] on h4 "Spacing" at bounding box center [145, 207] width 181 height 21
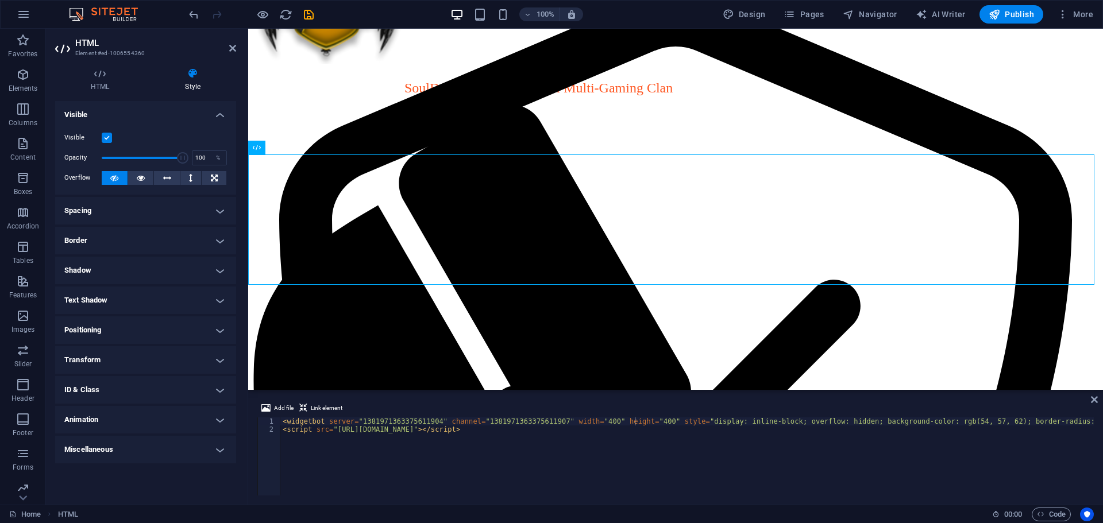
click at [155, 242] on h4 "Border" at bounding box center [145, 241] width 181 height 28
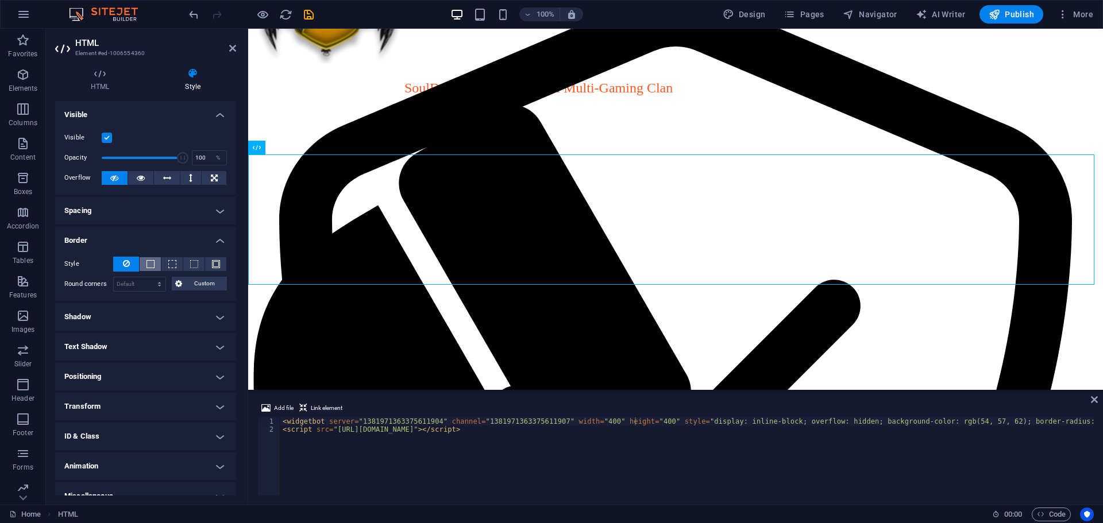
click at [152, 261] on span at bounding box center [151, 264] width 8 height 8
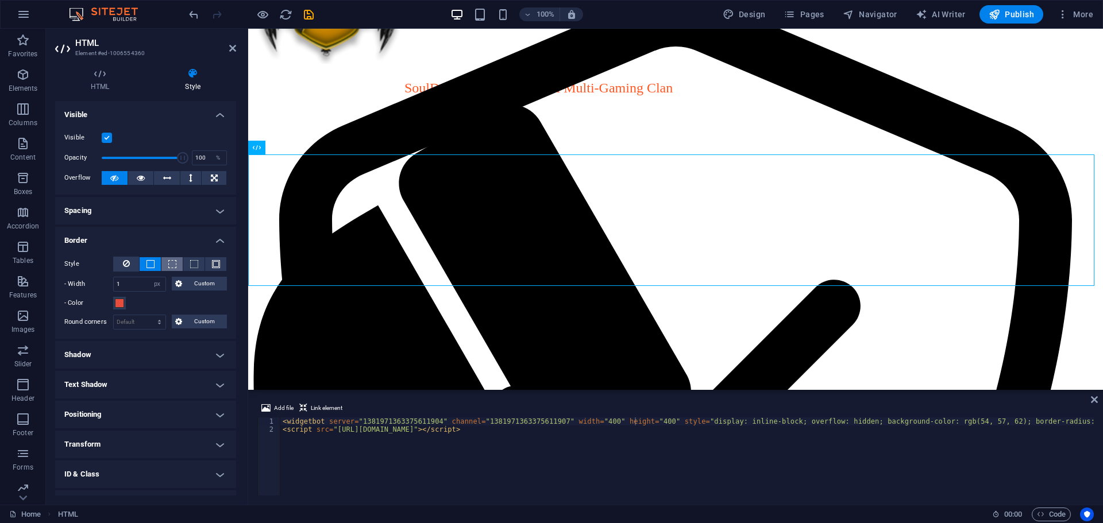
click at [172, 260] on span at bounding box center [172, 264] width 8 height 8
click at [149, 260] on span at bounding box center [151, 264] width 8 height 8
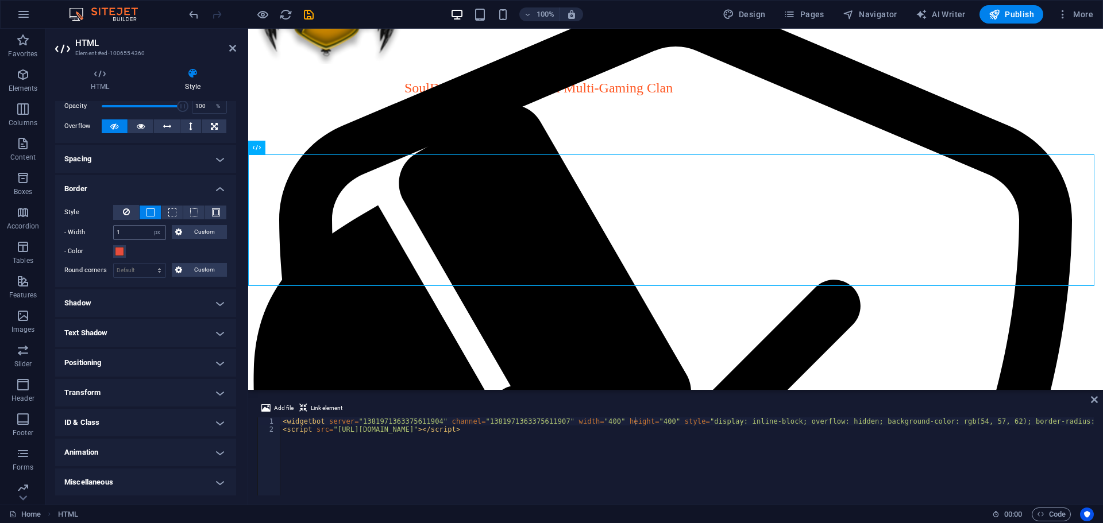
scroll to position [52, 0]
click at [94, 479] on h4 "Miscellaneous" at bounding box center [145, 482] width 181 height 28
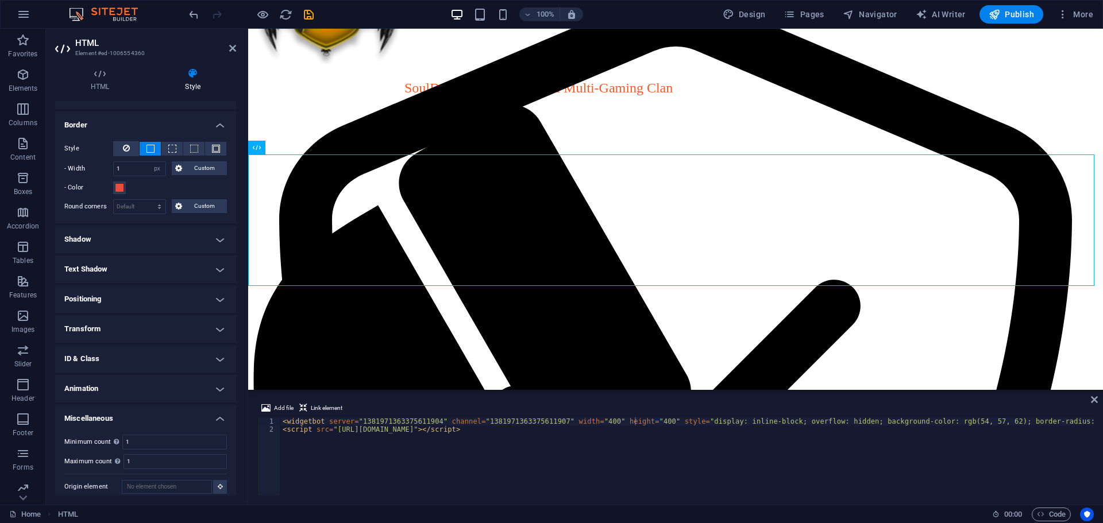
scroll to position [124, 0]
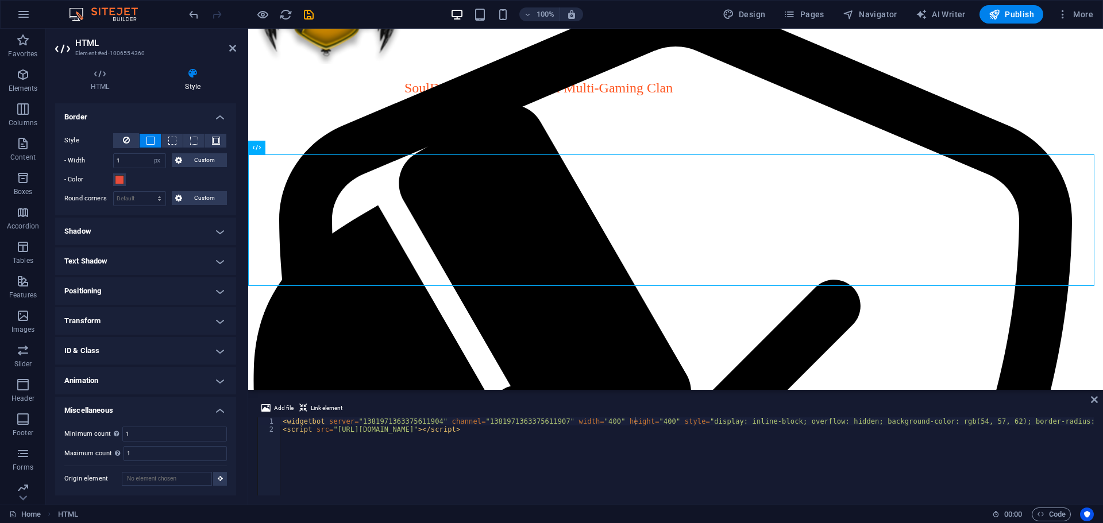
click at [96, 377] on h4 "Animation" at bounding box center [145, 381] width 181 height 28
click at [90, 345] on h4 "ID & Class" at bounding box center [145, 351] width 181 height 28
click at [85, 319] on h4 "Transform" at bounding box center [145, 321] width 181 height 28
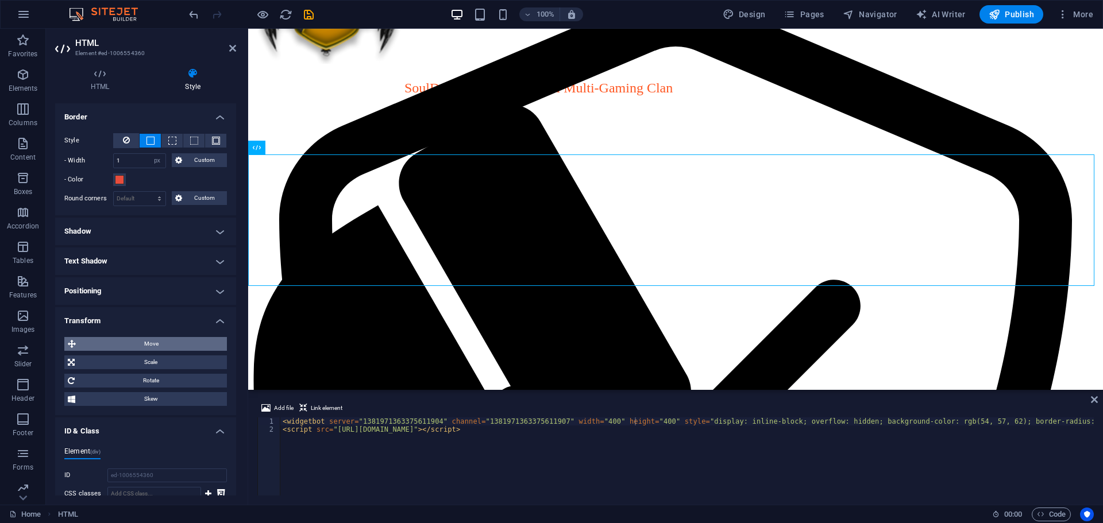
click at [94, 340] on span "Move" at bounding box center [151, 344] width 144 height 14
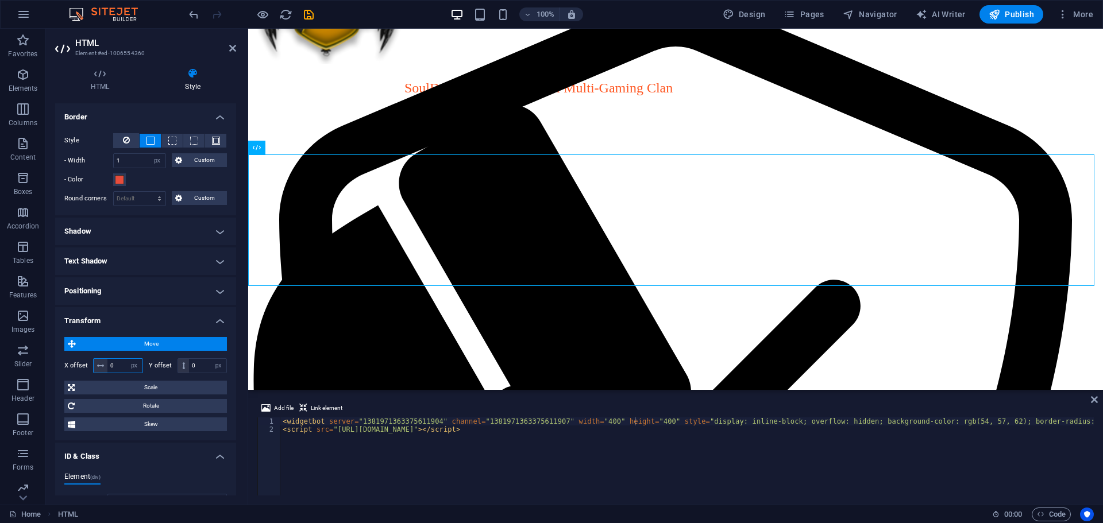
click at [120, 364] on input "0" at bounding box center [124, 366] width 35 height 14
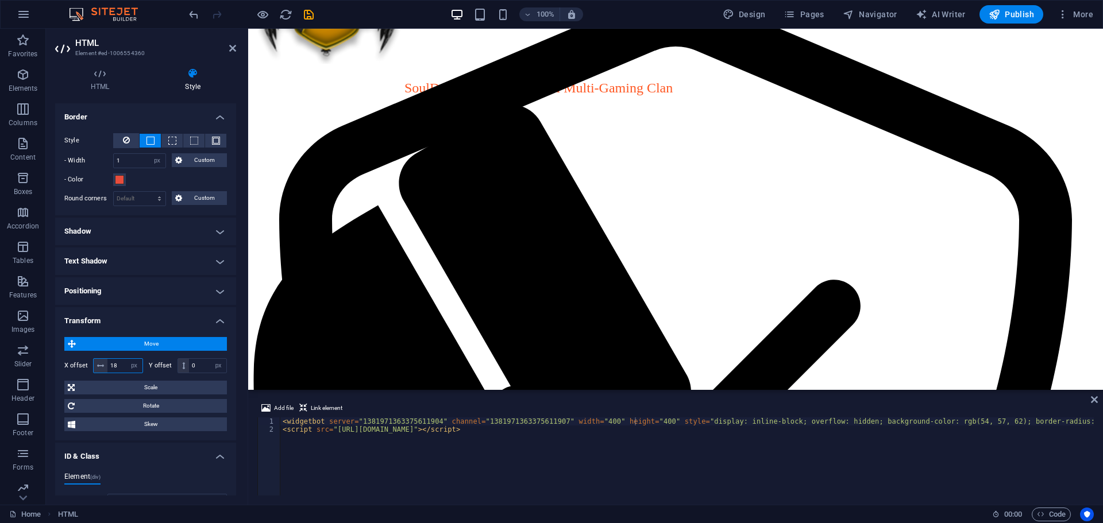
type input "1"
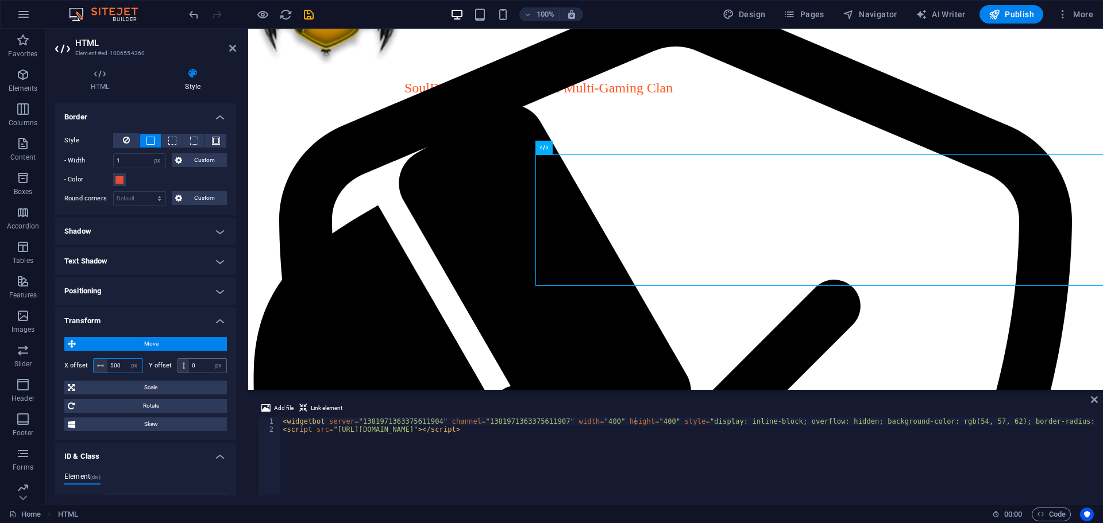
type input "500"
click at [202, 366] on input "0" at bounding box center [207, 366] width 37 height 14
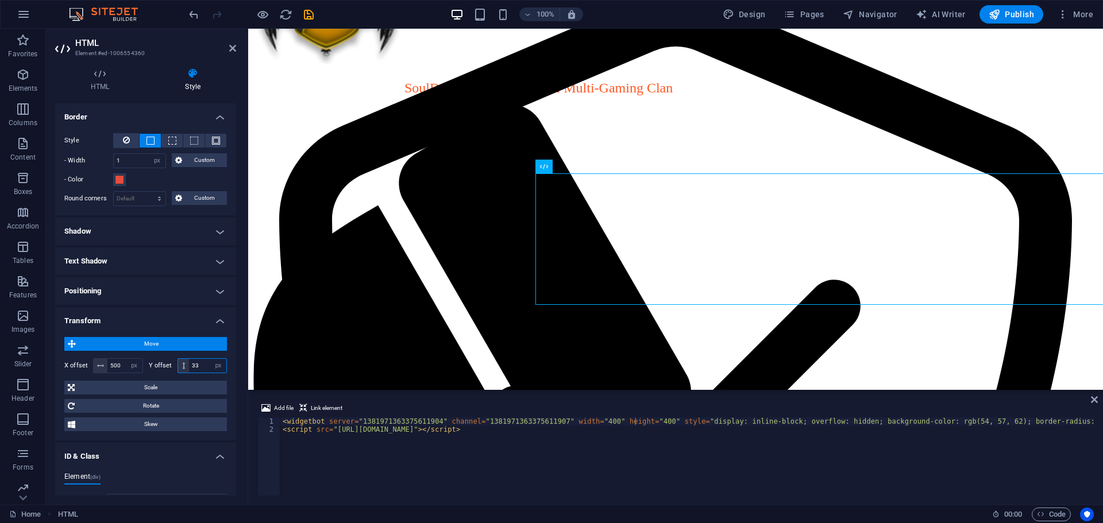
type input "3"
click at [149, 389] on span "Scale" at bounding box center [150, 388] width 145 height 14
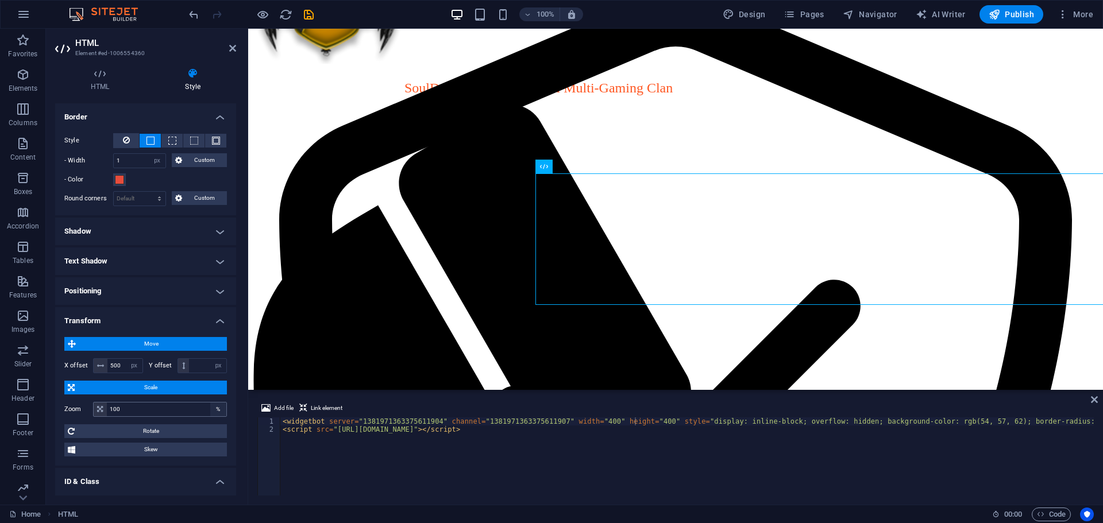
click at [216, 410] on div "%" at bounding box center [218, 410] width 16 height 14
click at [137, 410] on input "100" at bounding box center [167, 410] width 120 height 14
type input "1000"
type input "33"
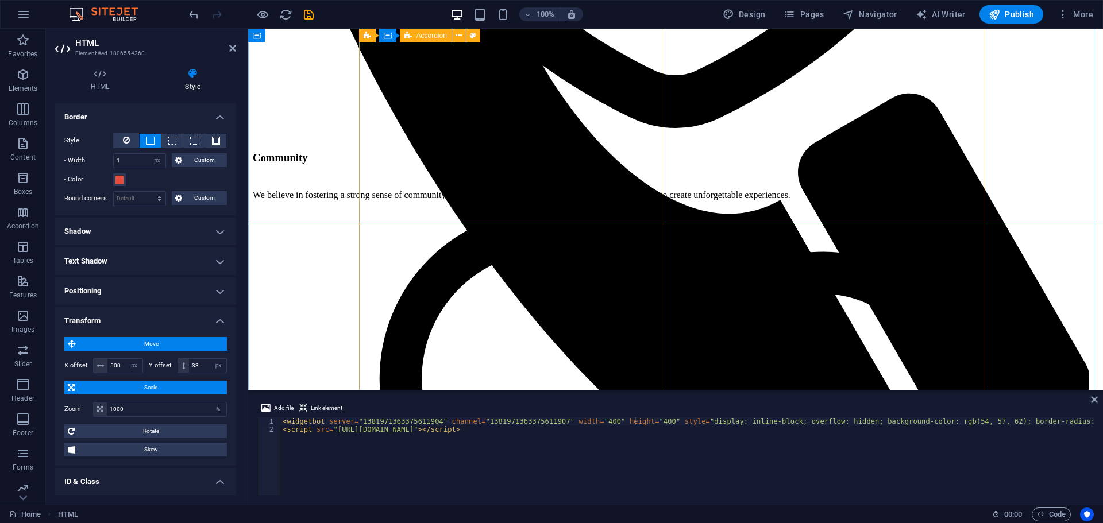
scroll to position [1034, 0]
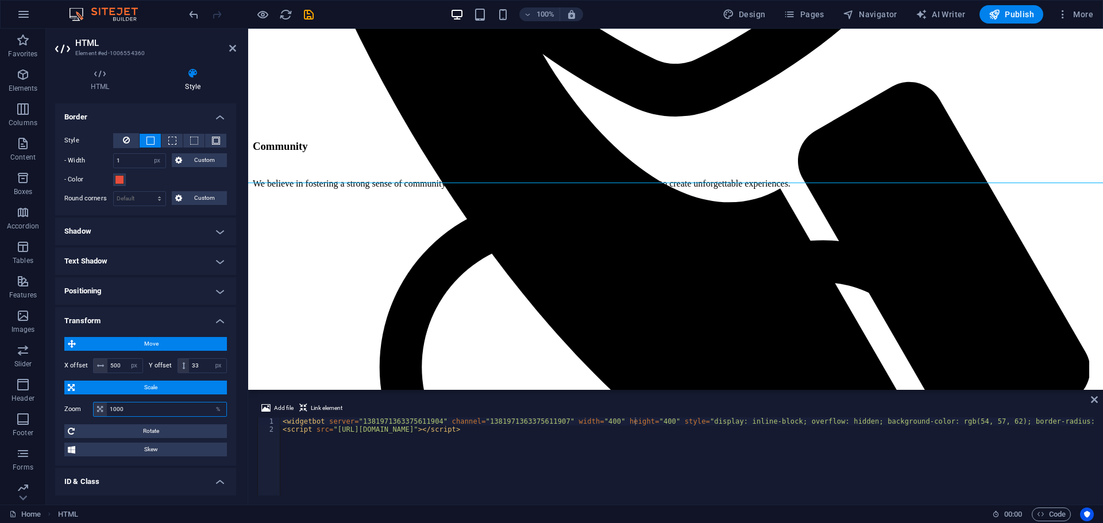
click at [130, 408] on input "1000" at bounding box center [167, 410] width 120 height 14
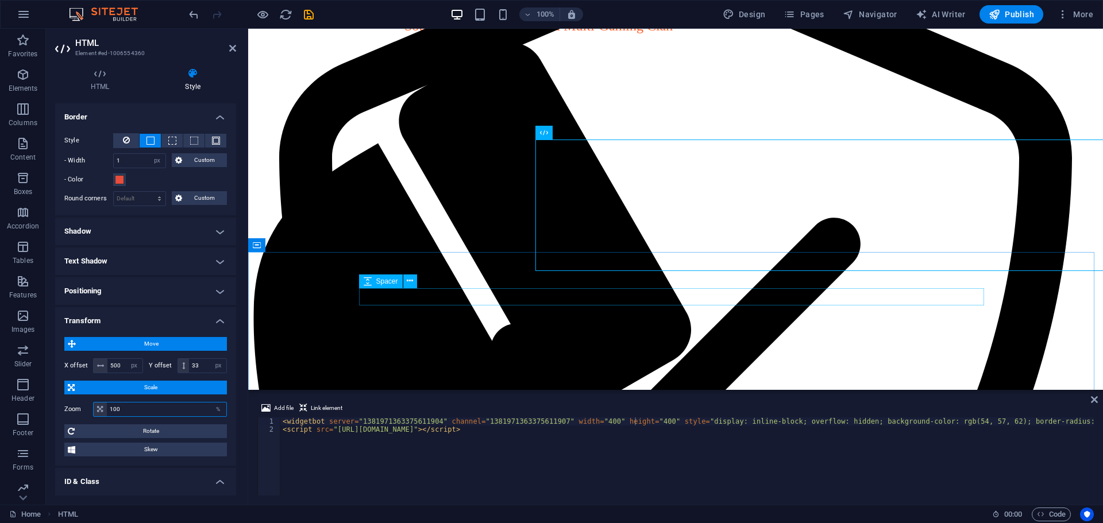
scroll to position [354, 0]
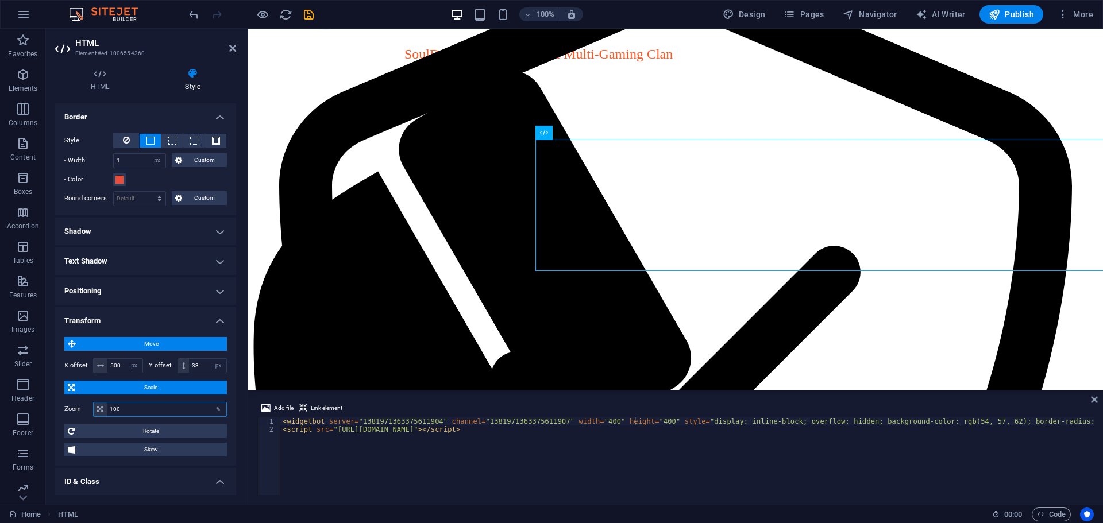
type input "100"
click at [132, 162] on input "1" at bounding box center [140, 161] width 52 height 14
type input "400"
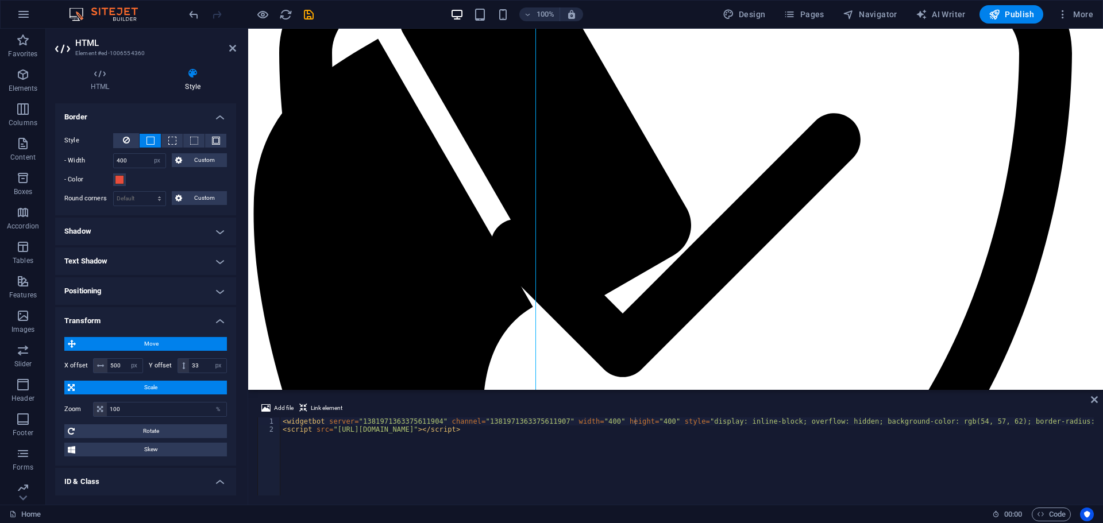
scroll to position [469, 0]
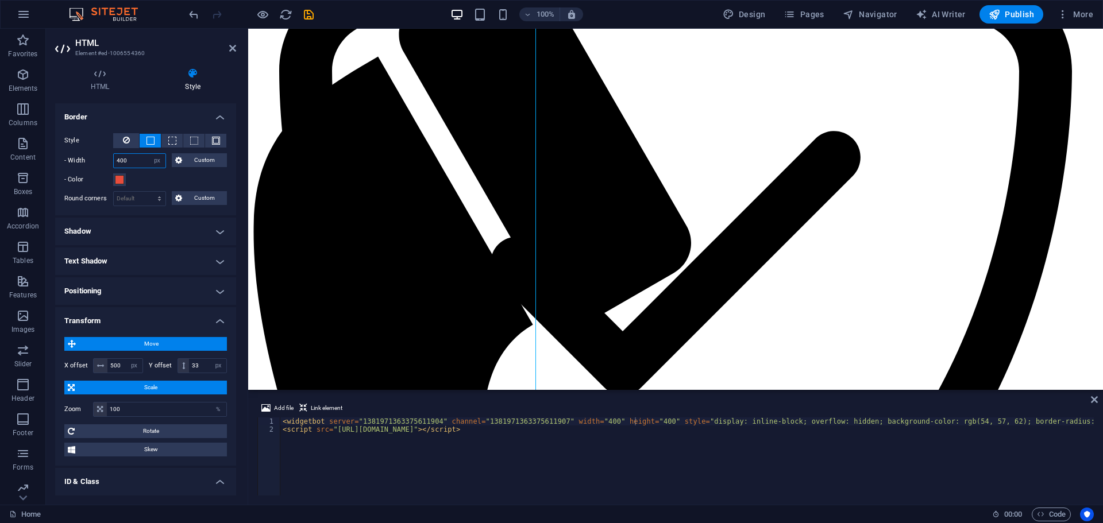
drag, startPoint x: 134, startPoint y: 159, endPoint x: 101, endPoint y: 161, distance: 33.4
click at [101, 161] on div "- Width 400 auto px rem % vh vw Custom Custom" at bounding box center [145, 160] width 163 height 15
click at [158, 161] on select "auto px rem % vh vw Custom" at bounding box center [157, 161] width 16 height 14
select select "auto"
click at [149, 154] on select "auto px rem % vh vw Custom" at bounding box center [157, 161] width 16 height 14
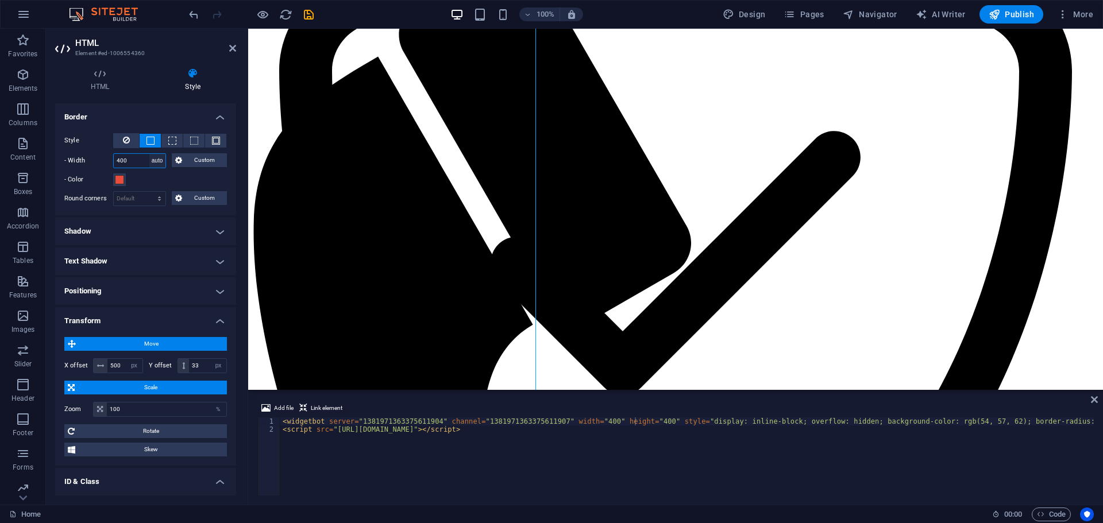
type input "400"
click at [154, 162] on select "auto px rem % vh vw Custom" at bounding box center [157, 161] width 16 height 14
select select "auto"
click at [149, 154] on select "auto px rem % vh vw Custom" at bounding box center [157, 161] width 16 height 14
type input "400"
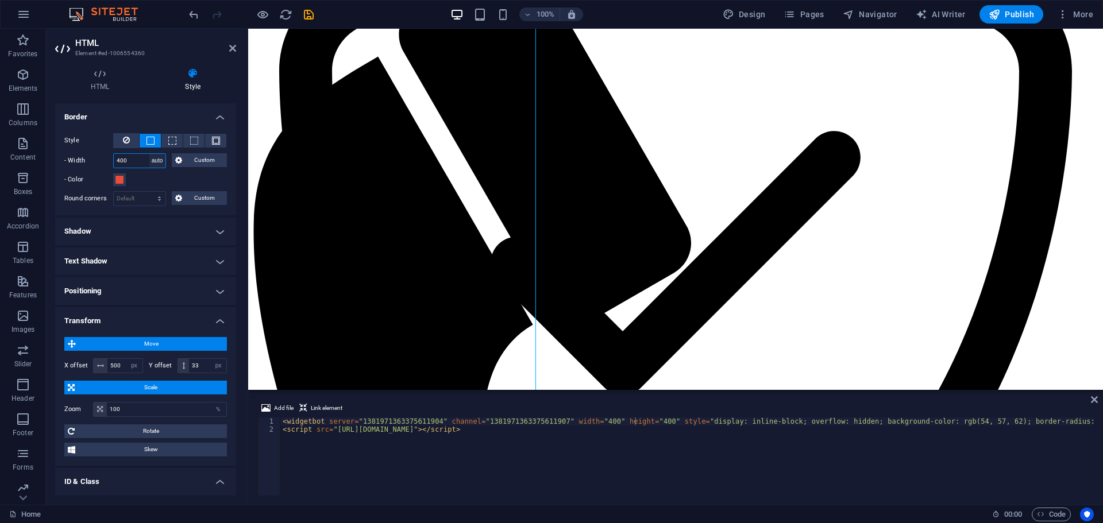
select select "px"
click at [128, 161] on input "400" at bounding box center [140, 161] width 52 height 14
type input "4"
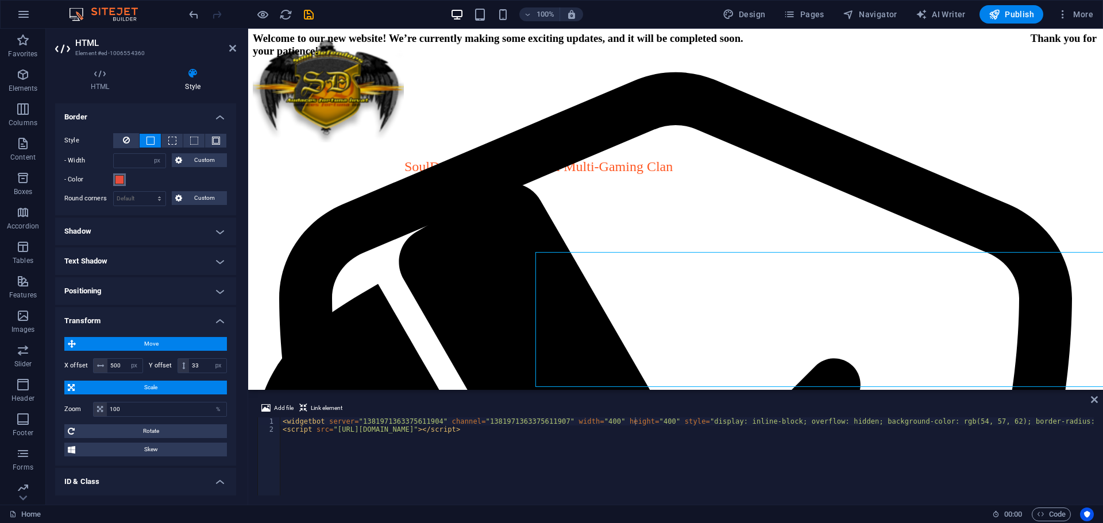
click at [119, 180] on span at bounding box center [119, 179] width 9 height 9
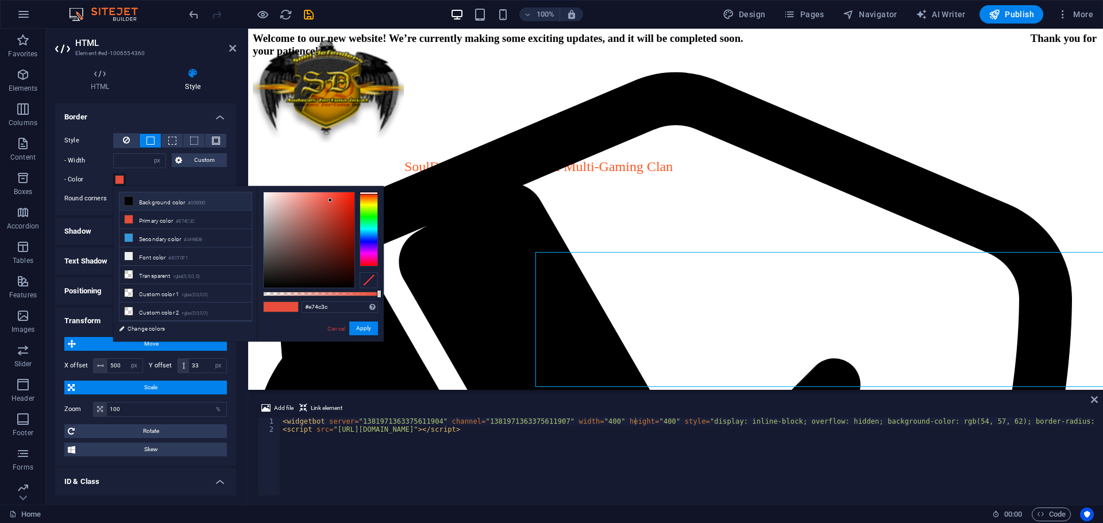
click at [134, 207] on li "Background color #000000" at bounding box center [186, 201] width 132 height 18
click at [362, 324] on button "Apply" at bounding box center [363, 329] width 29 height 14
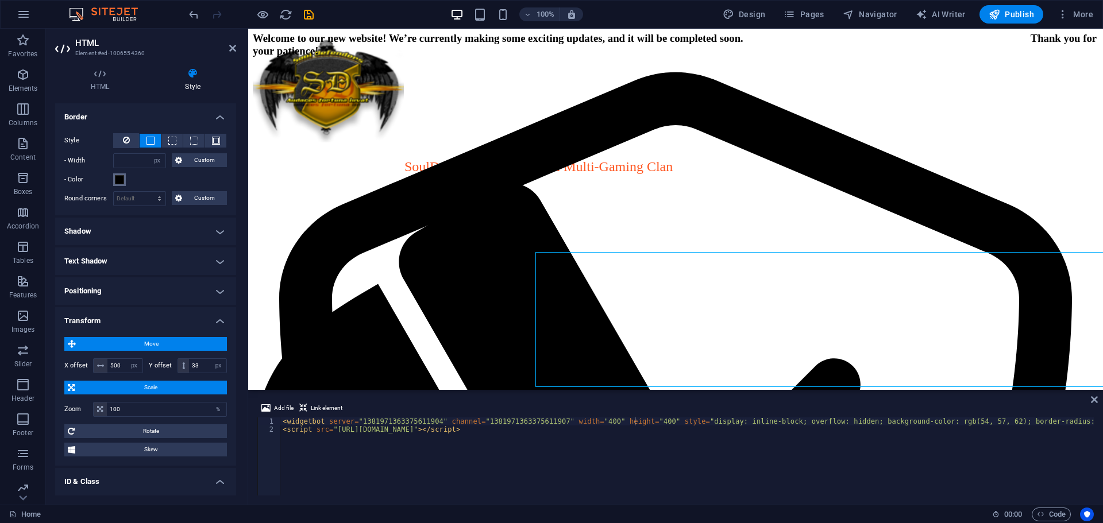
click at [117, 176] on span at bounding box center [119, 179] width 9 height 9
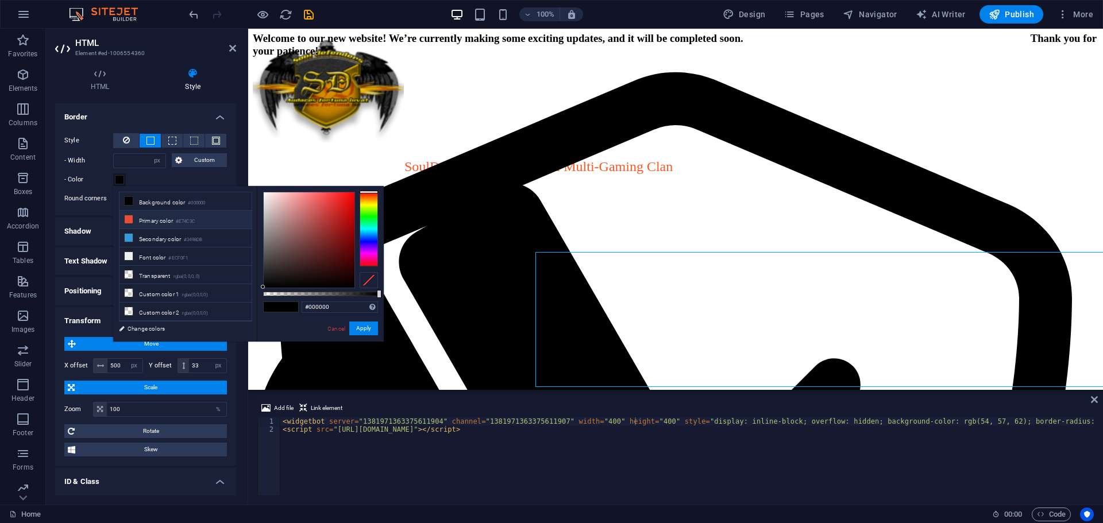
click at [149, 223] on li "Primary color #E74C3C" at bounding box center [186, 220] width 132 height 18
type input "#e74c3c"
click at [365, 327] on button "Apply" at bounding box center [363, 329] width 29 height 14
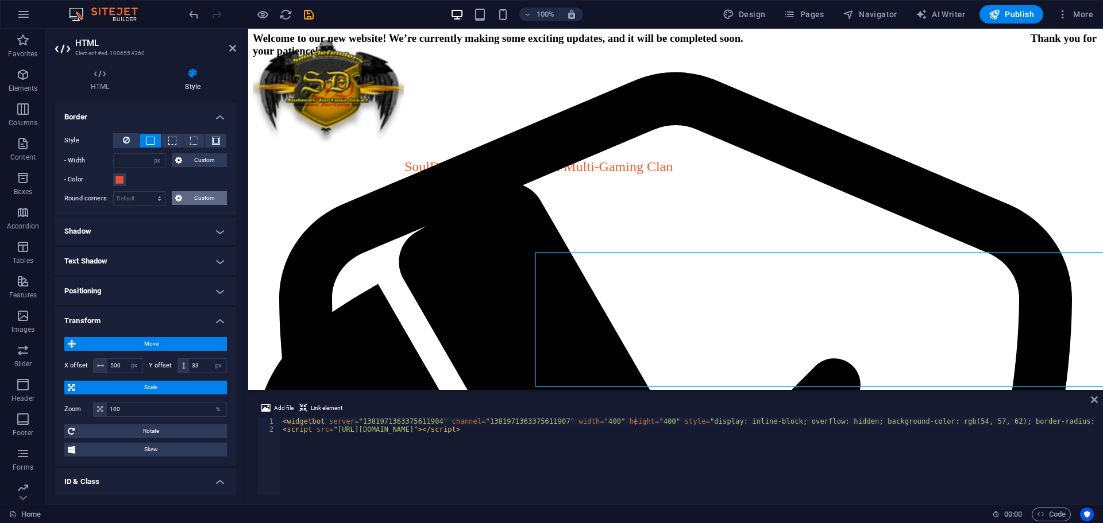
click at [195, 196] on span "Custom" at bounding box center [205, 198] width 38 height 14
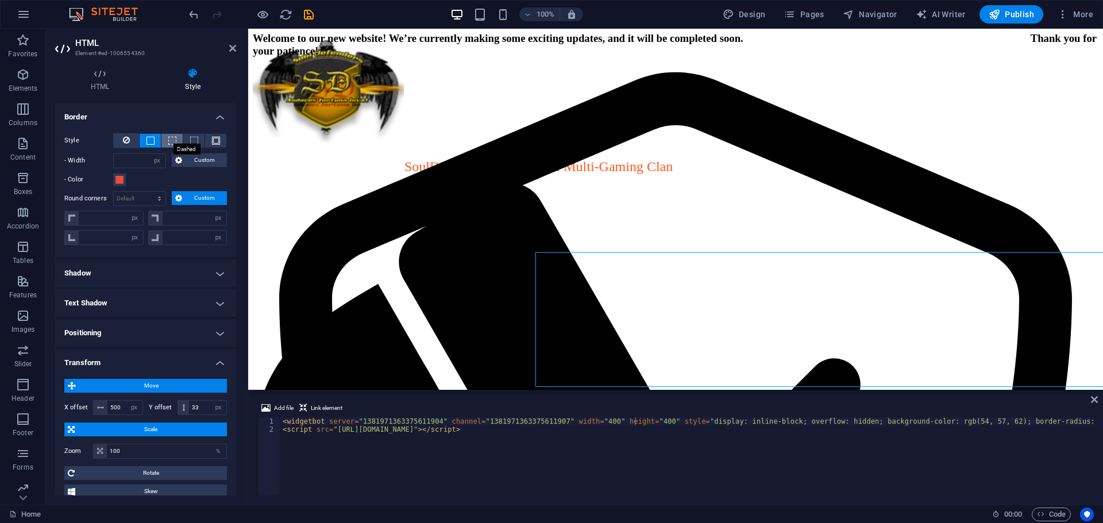
click at [168, 141] on span at bounding box center [172, 141] width 8 height 8
click at [190, 141] on span at bounding box center [194, 141] width 8 height 8
click at [152, 141] on span at bounding box center [151, 141] width 8 height 8
click at [126, 140] on icon at bounding box center [126, 140] width 7 height 14
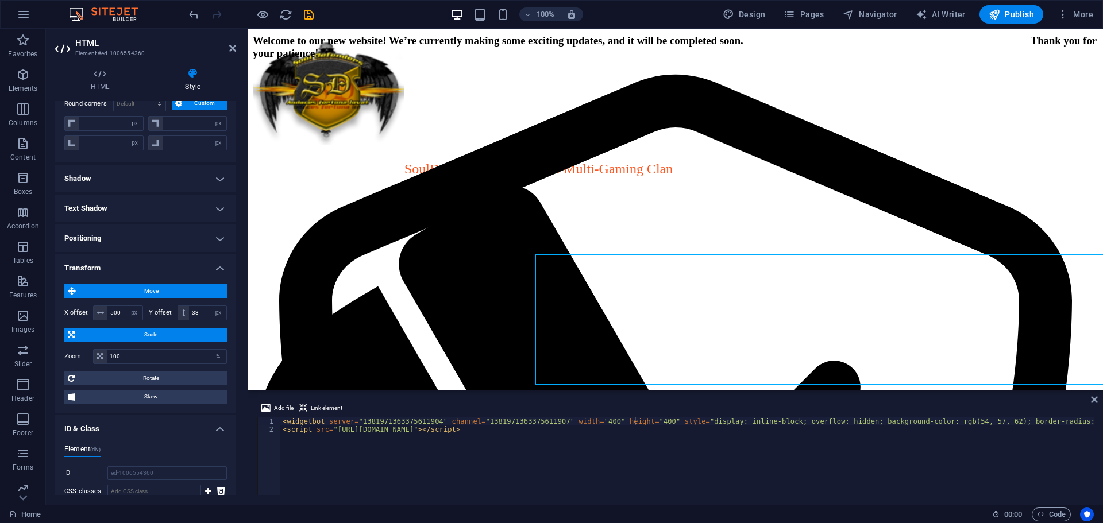
scroll to position [181, 0]
click at [137, 239] on h4 "Positioning" at bounding box center [145, 238] width 181 height 28
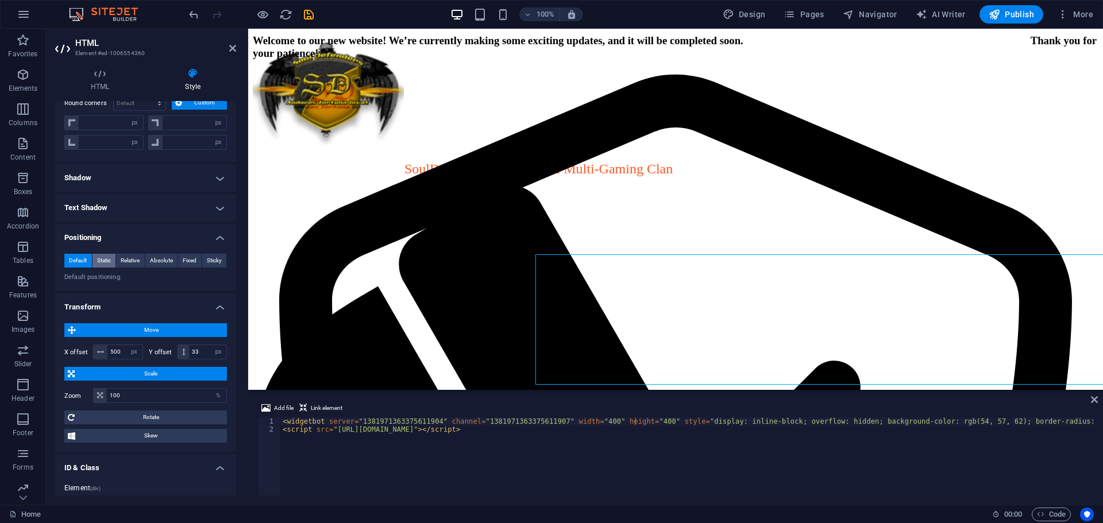
click at [104, 260] on span "Static" at bounding box center [104, 261] width 14 height 14
click at [129, 260] on span "Relative" at bounding box center [130, 261] width 19 height 14
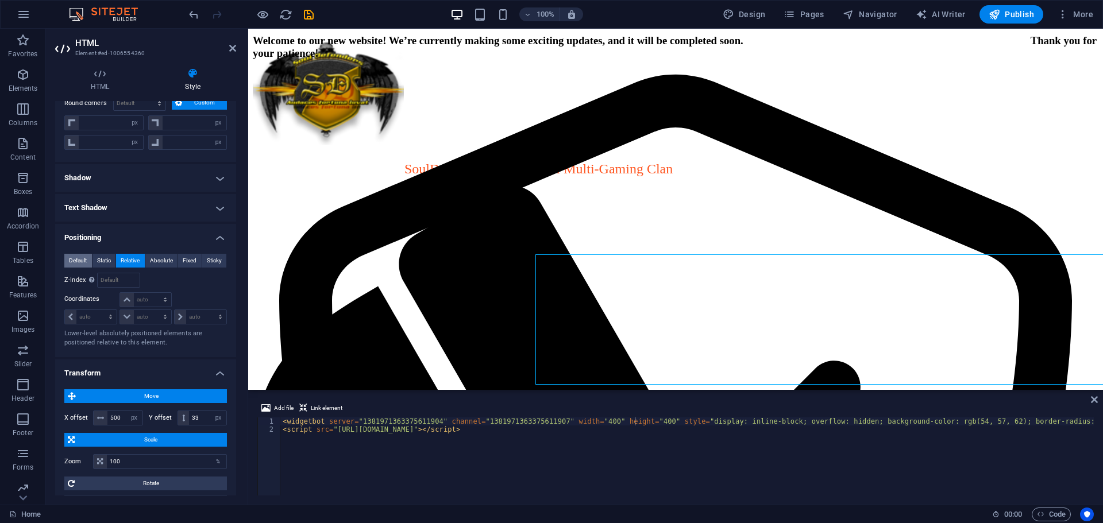
click at [82, 257] on span "Default" at bounding box center [78, 261] width 18 height 14
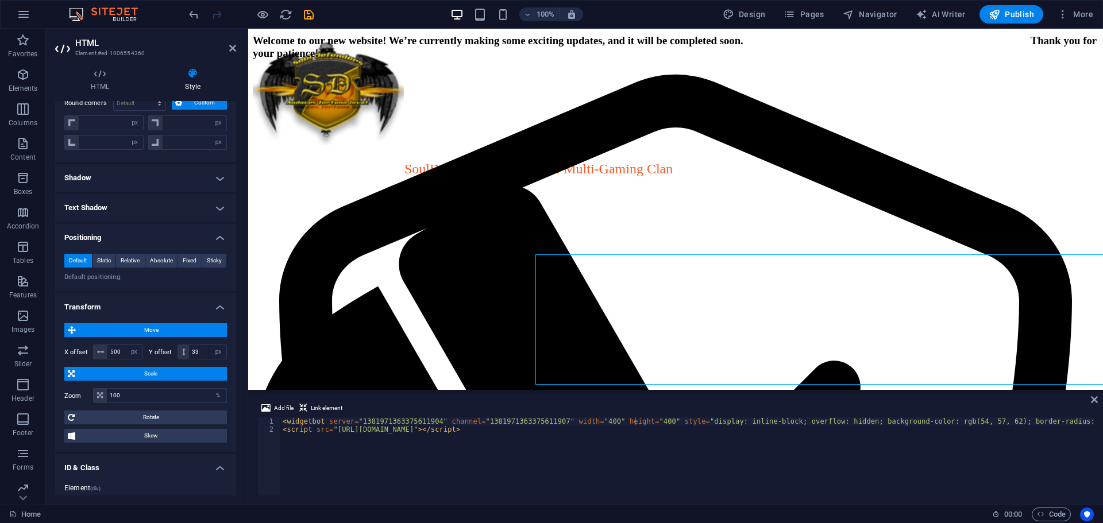
click at [229, 47] on icon at bounding box center [232, 48] width 7 height 9
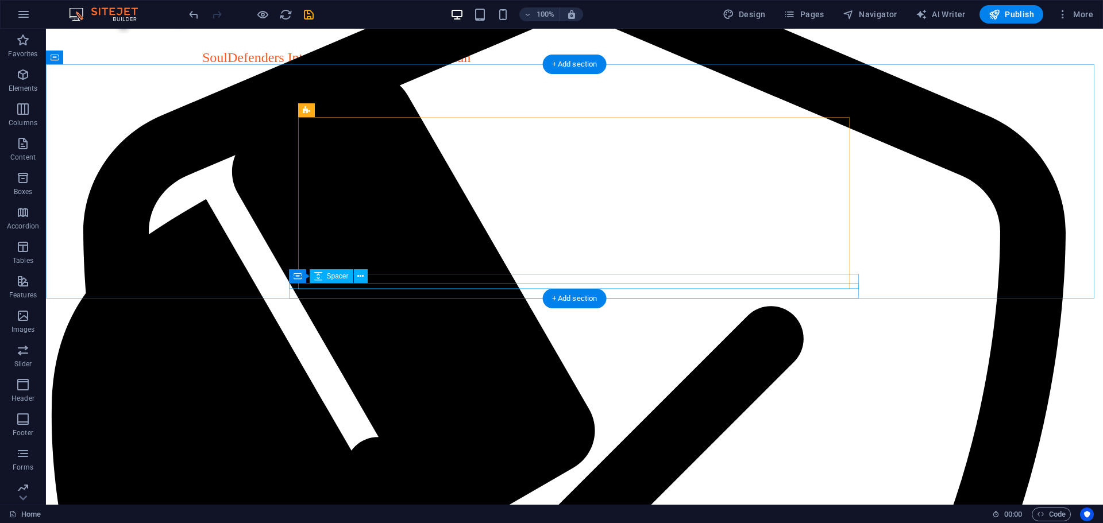
scroll to position [306, 0]
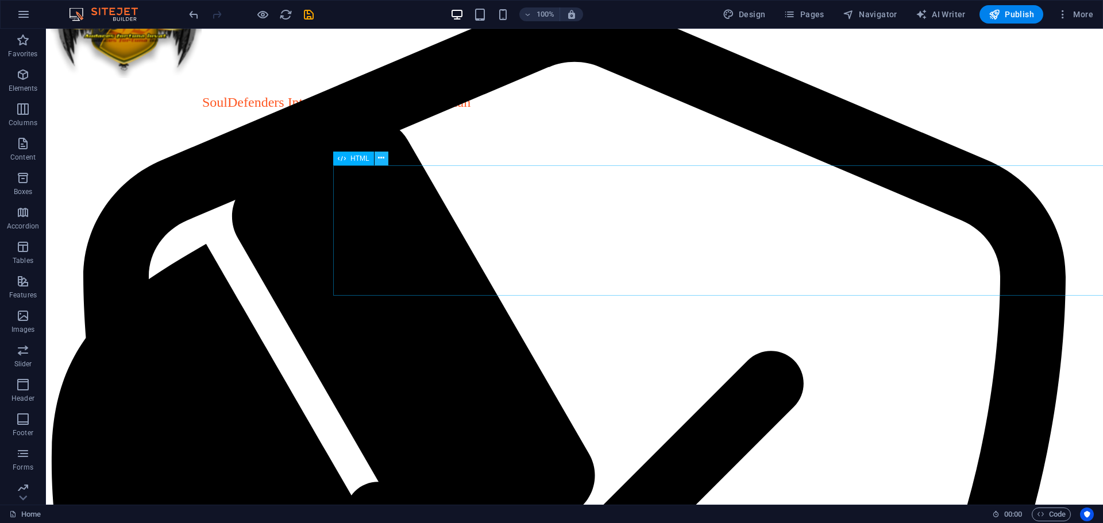
click at [383, 158] on icon at bounding box center [381, 158] width 6 height 12
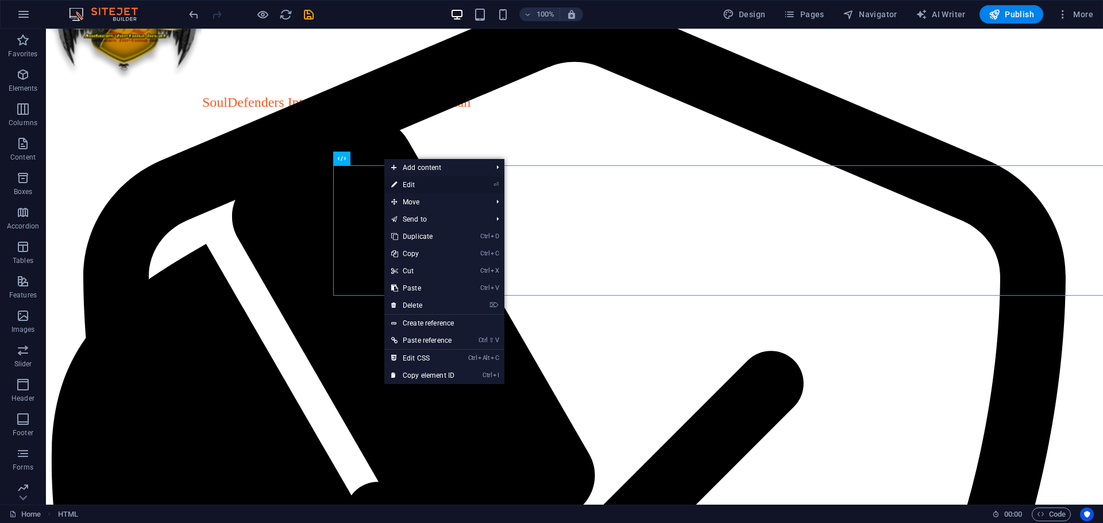
click at [423, 184] on link "⏎ Edit" at bounding box center [422, 184] width 77 height 17
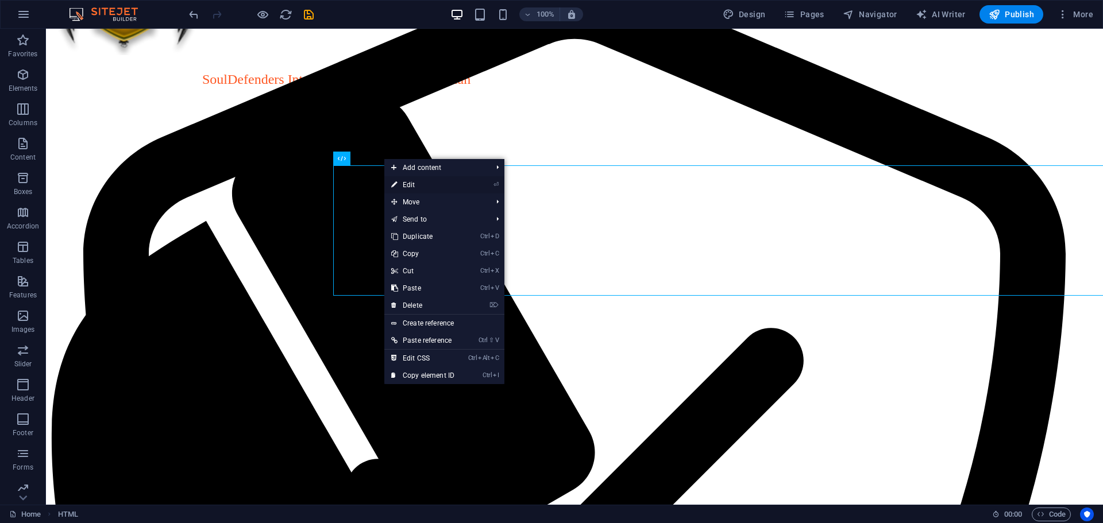
select select "px"
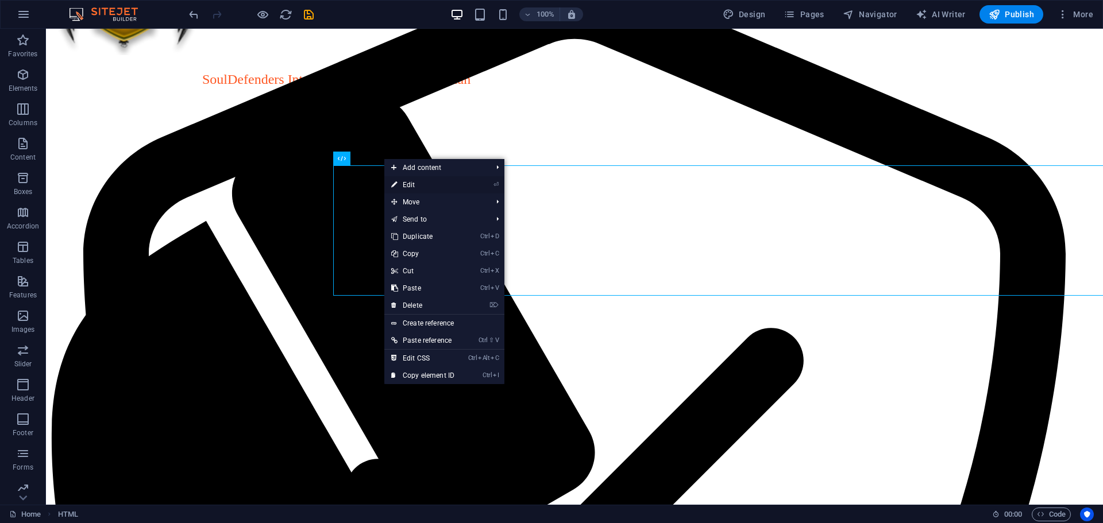
select select "px"
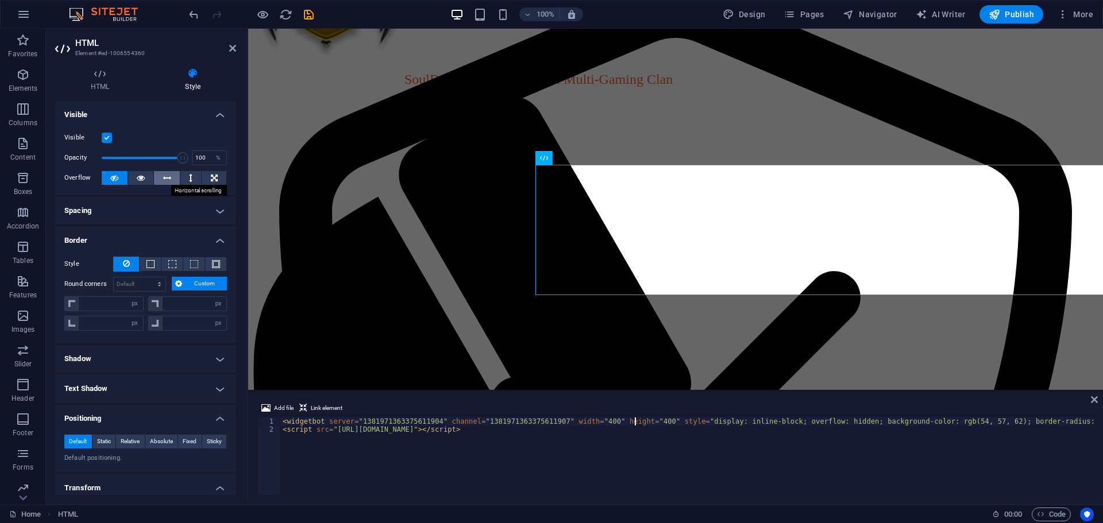
click at [164, 176] on icon at bounding box center [167, 178] width 8 height 14
click at [117, 178] on icon at bounding box center [114, 178] width 8 height 14
click at [138, 180] on icon at bounding box center [141, 178] width 8 height 14
drag, startPoint x: 182, startPoint y: 155, endPoint x: 84, endPoint y: 157, distance: 97.7
click at [84, 157] on div "Opacity 1 %" at bounding box center [145, 157] width 163 height 17
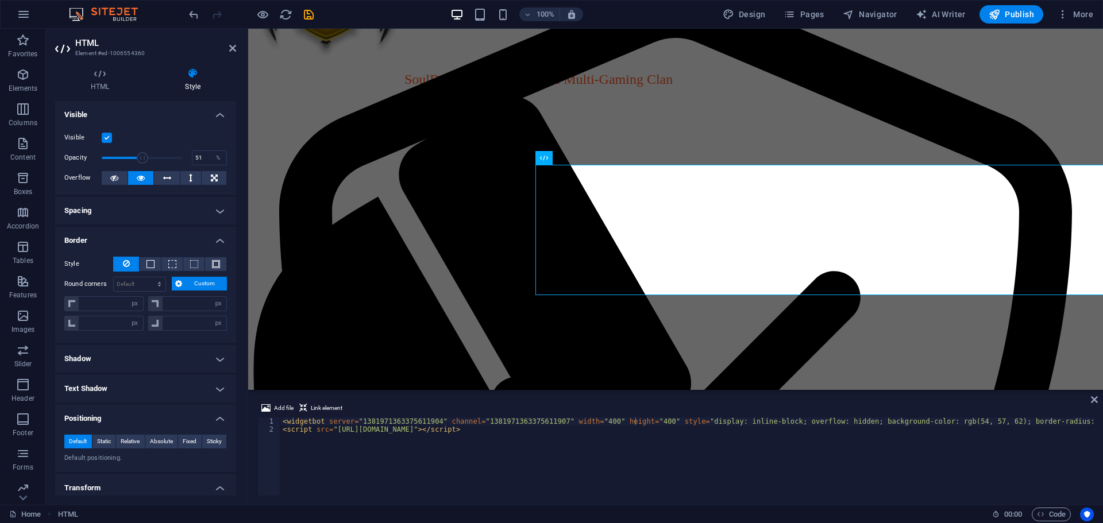
drag, startPoint x: 98, startPoint y: 159, endPoint x: 141, endPoint y: 157, distance: 43.7
click at [141, 157] on span at bounding box center [142, 157] width 11 height 11
type input "100"
drag, startPoint x: 141, startPoint y: 157, endPoint x: 203, endPoint y: 156, distance: 61.5
click at [203, 156] on div "Opacity 100 %" at bounding box center [145, 157] width 163 height 17
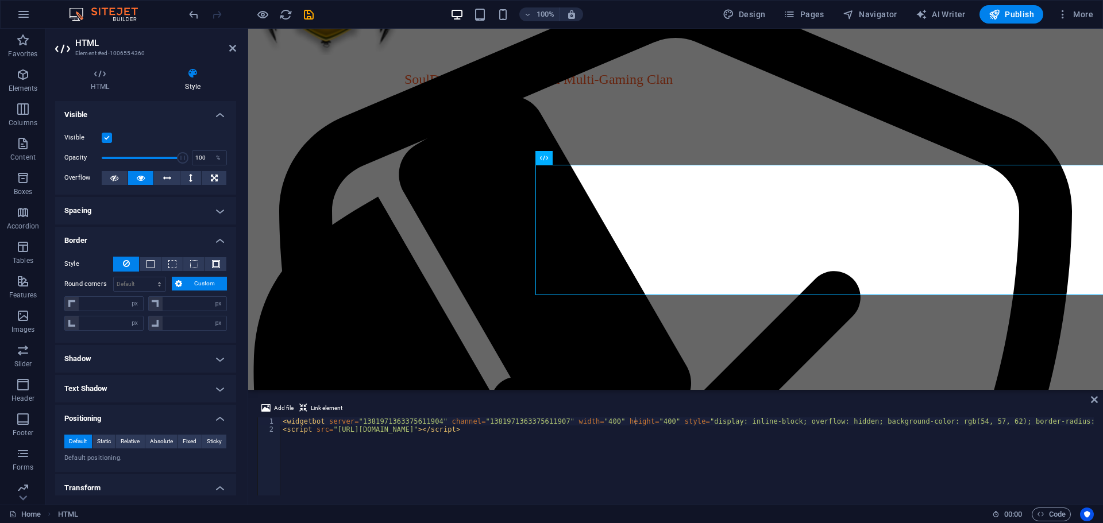
click at [109, 136] on label at bounding box center [107, 138] width 10 height 10
click at [0, 0] on input "Visible" at bounding box center [0, 0] width 0 height 0
click at [109, 136] on label at bounding box center [107, 138] width 10 height 10
click at [0, 0] on input "Visible" at bounding box center [0, 0] width 0 height 0
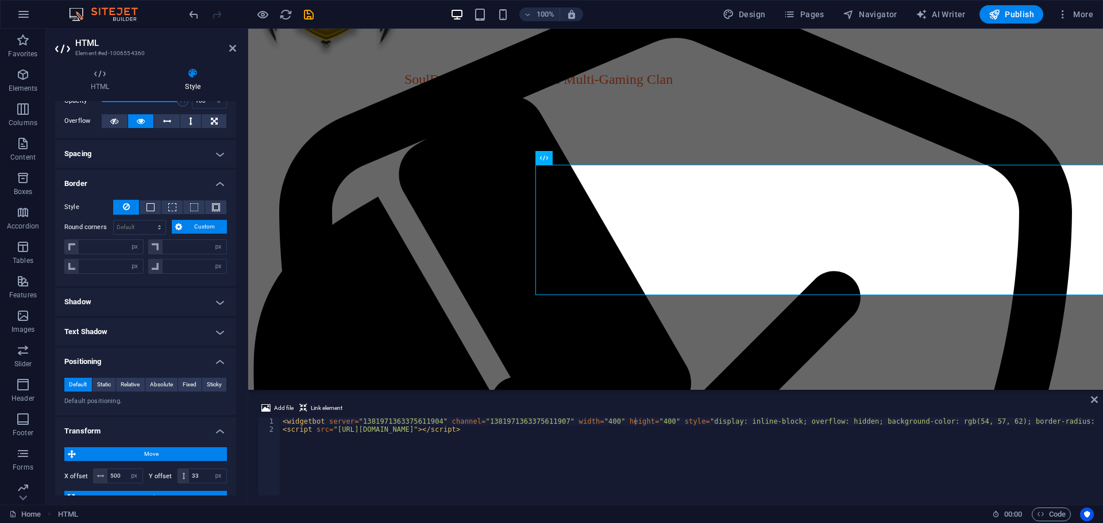
scroll to position [57, 0]
click at [120, 150] on h4 "Spacing" at bounding box center [145, 154] width 181 height 28
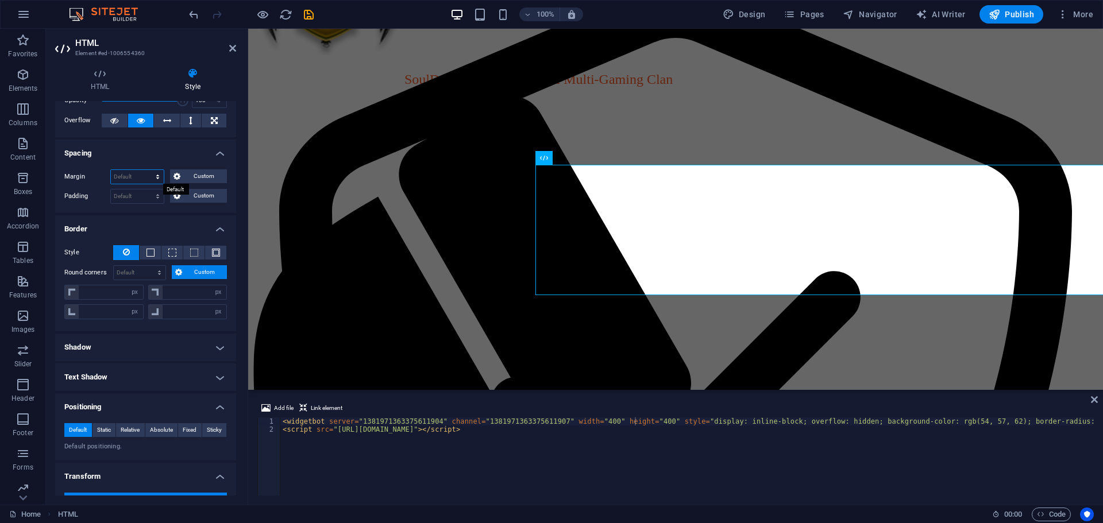
click at [133, 176] on select "Default auto px % rem vw vh Custom" at bounding box center [137, 177] width 53 height 14
select select "px"
click at [147, 170] on select "Default auto px % rem vw vh Custom" at bounding box center [137, 177] width 53 height 14
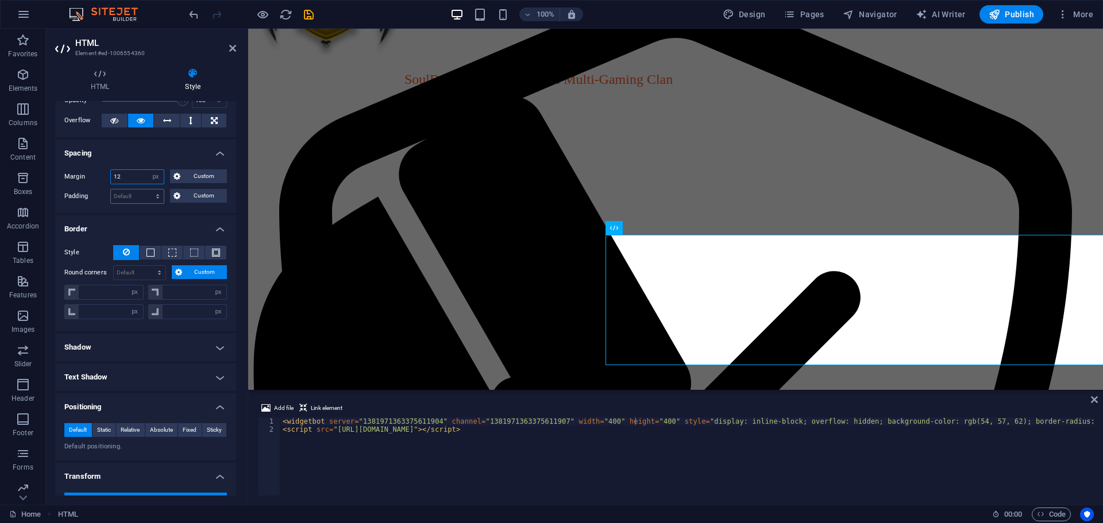
type input "1"
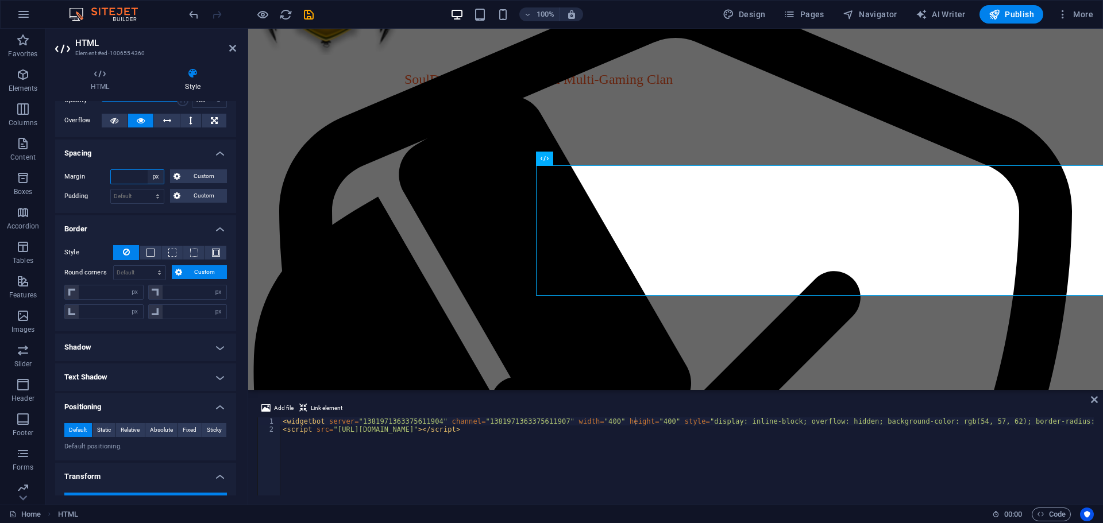
click at [157, 173] on select "Default auto px % rem vw vh Custom" at bounding box center [156, 177] width 16 height 14
click at [148, 170] on select "Default auto px % rem vw vh Custom" at bounding box center [156, 177] width 16 height 14
select select "DISABLED_OPTION_VALUE"
click at [198, 196] on span "Custom" at bounding box center [204, 196] width 40 height 14
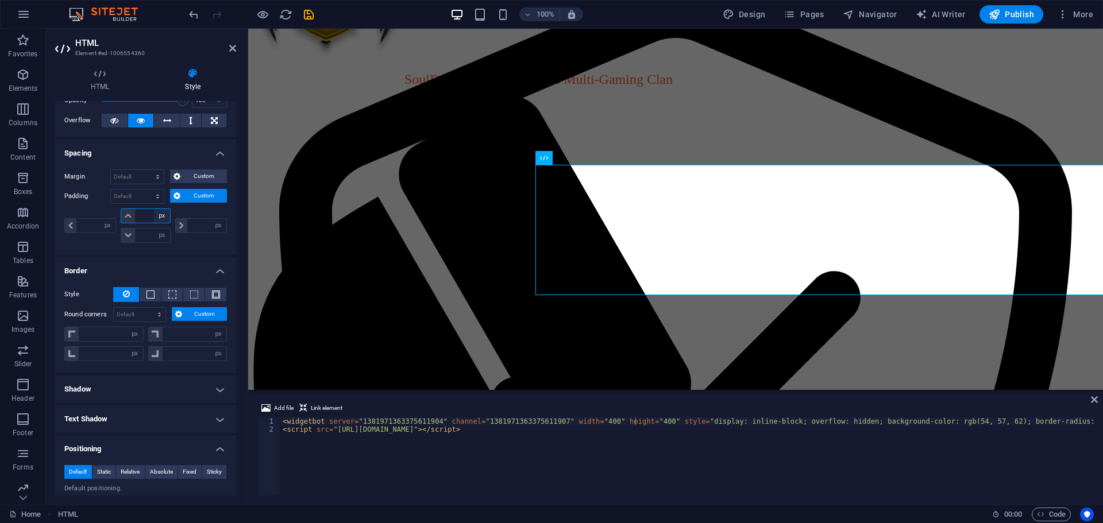
click at [158, 217] on select "px rem % vh vw" at bounding box center [162, 216] width 16 height 14
select select "%"
click at [154, 209] on select "px rem % vh vw" at bounding box center [162, 216] width 16 height 14
type input "0"
type input "100"
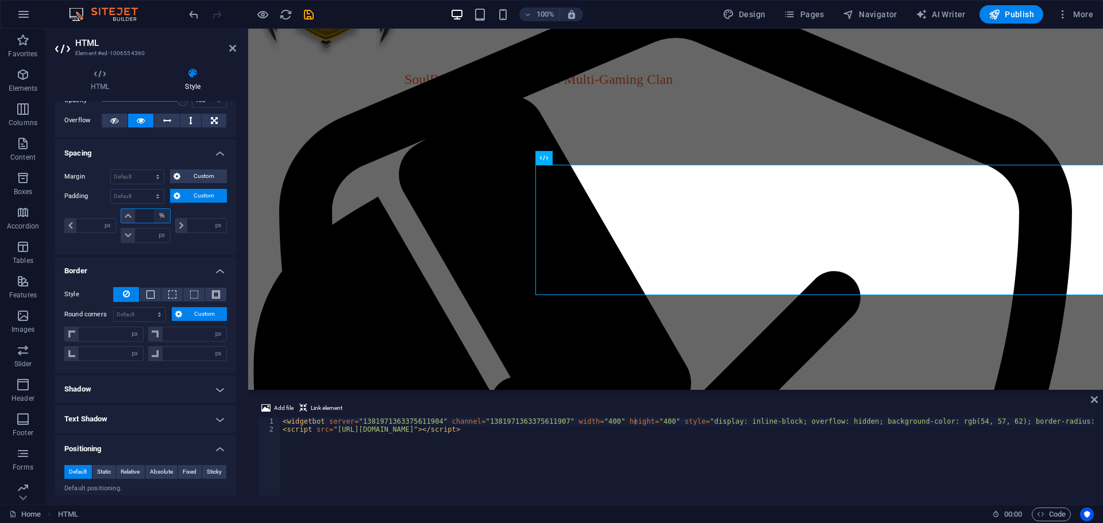
type input "0"
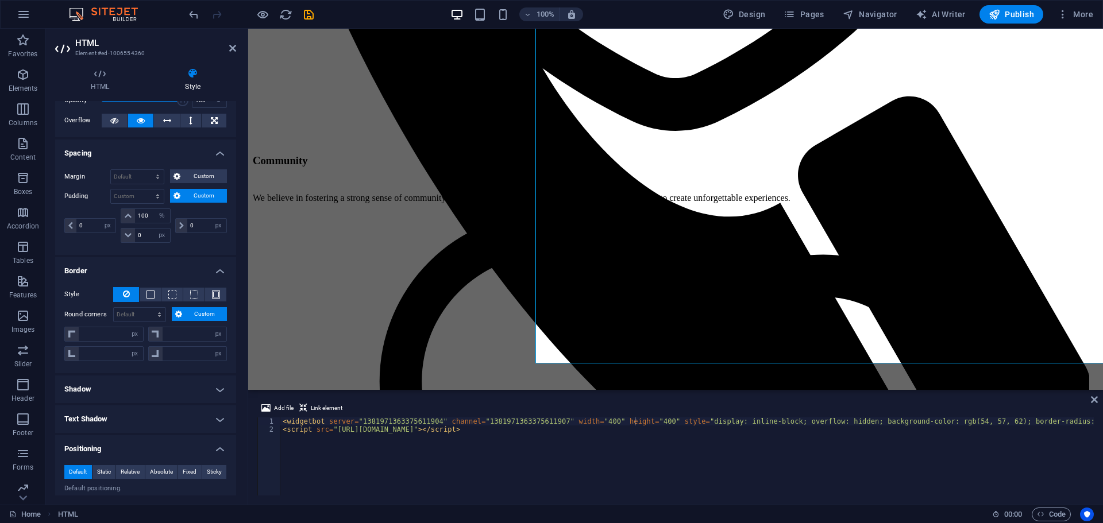
scroll to position [1019, 0]
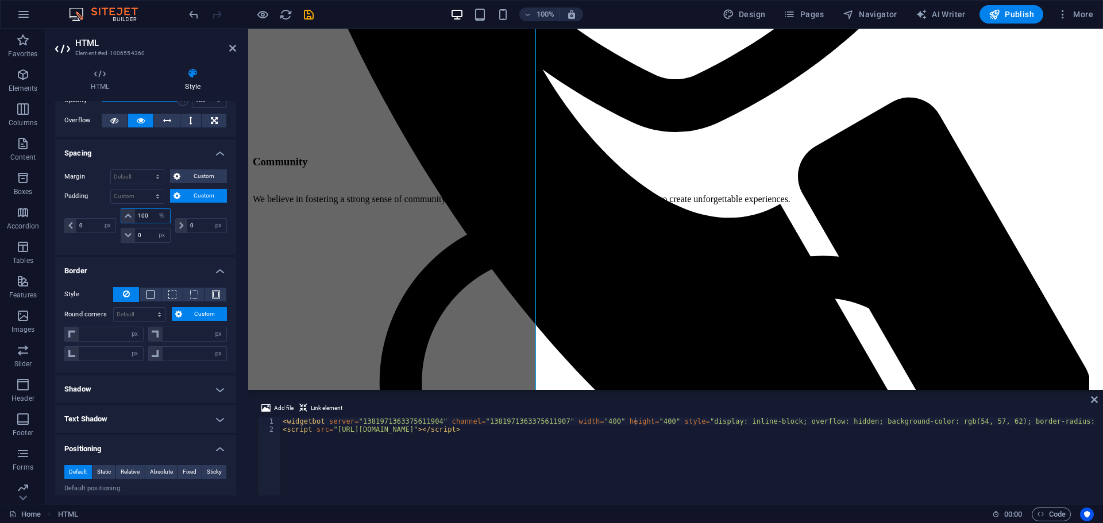
click at [147, 212] on input "100" at bounding box center [152, 216] width 34 height 14
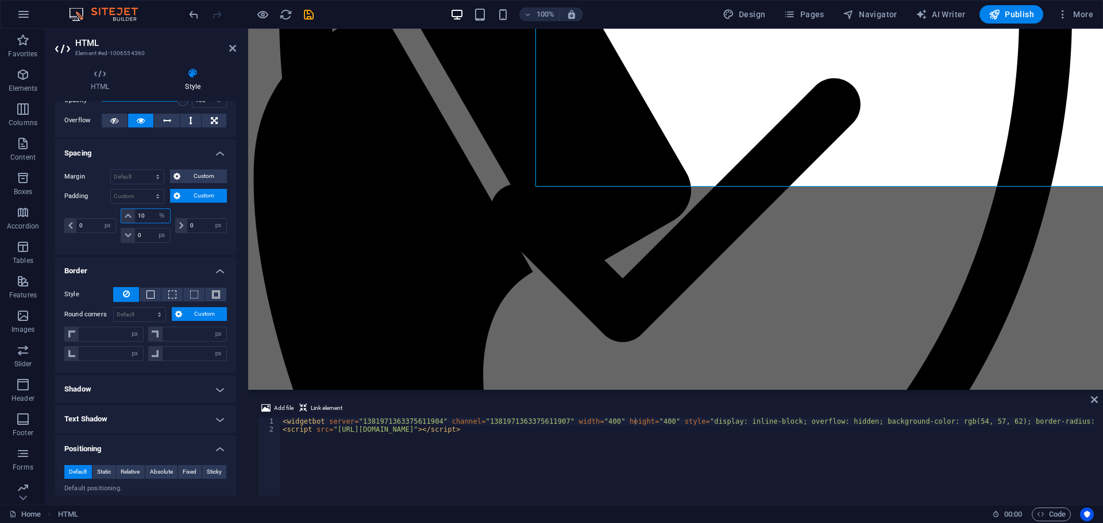
scroll to position [396, 0]
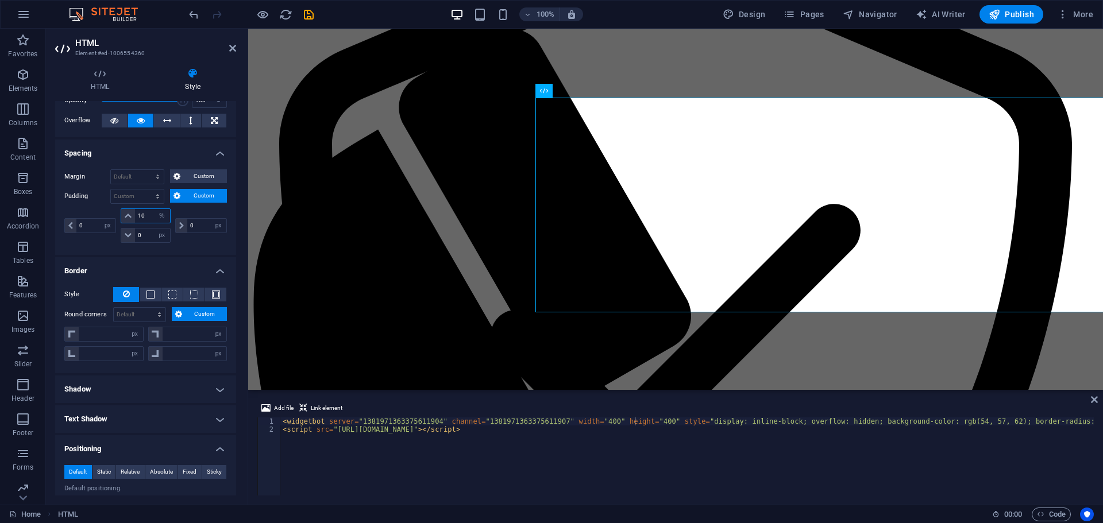
type input "10"
click at [558, 94] on span "HTML" at bounding box center [562, 90] width 19 height 7
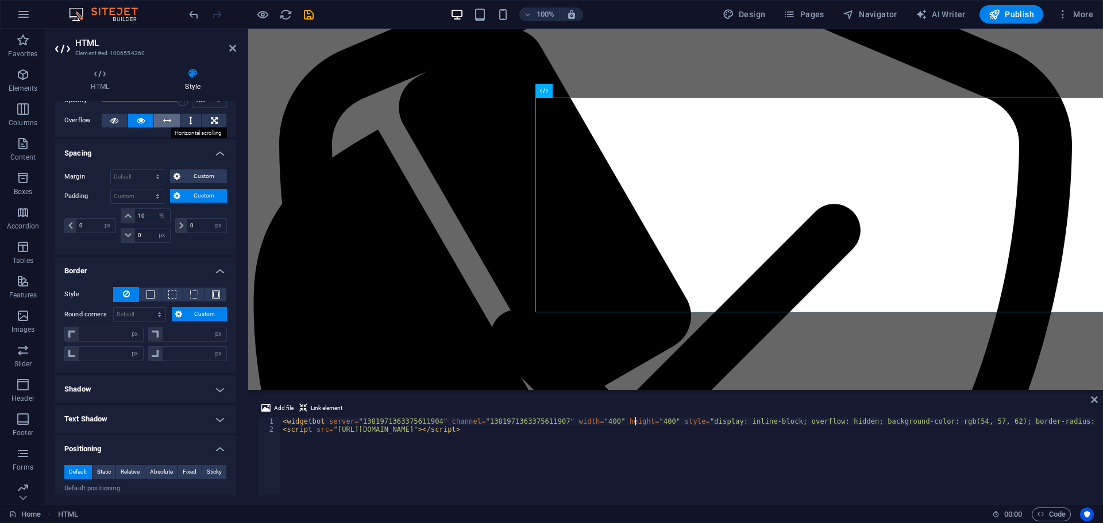
click at [163, 121] on icon at bounding box center [167, 121] width 8 height 14
click at [140, 121] on icon at bounding box center [141, 121] width 8 height 14
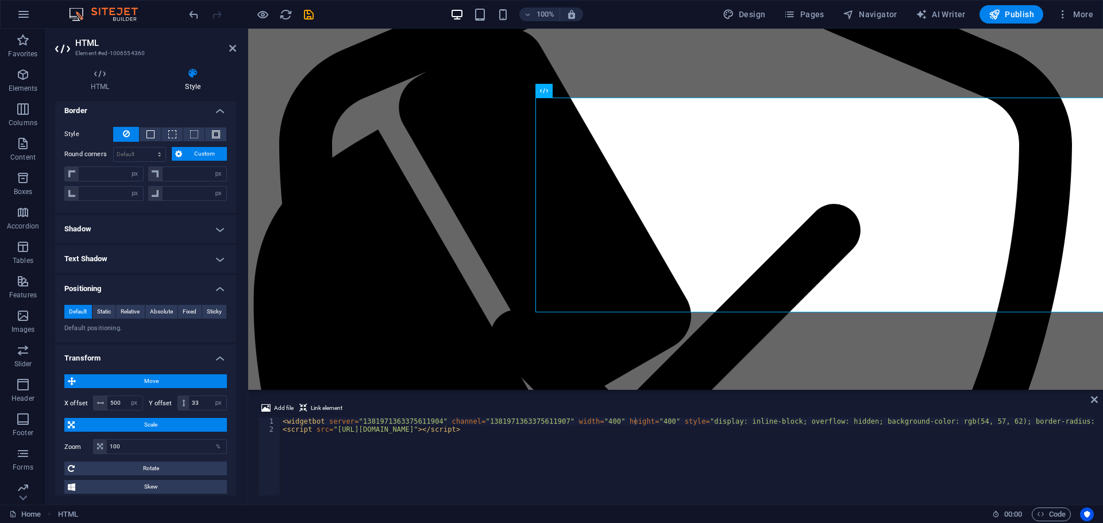
scroll to position [230, 0]
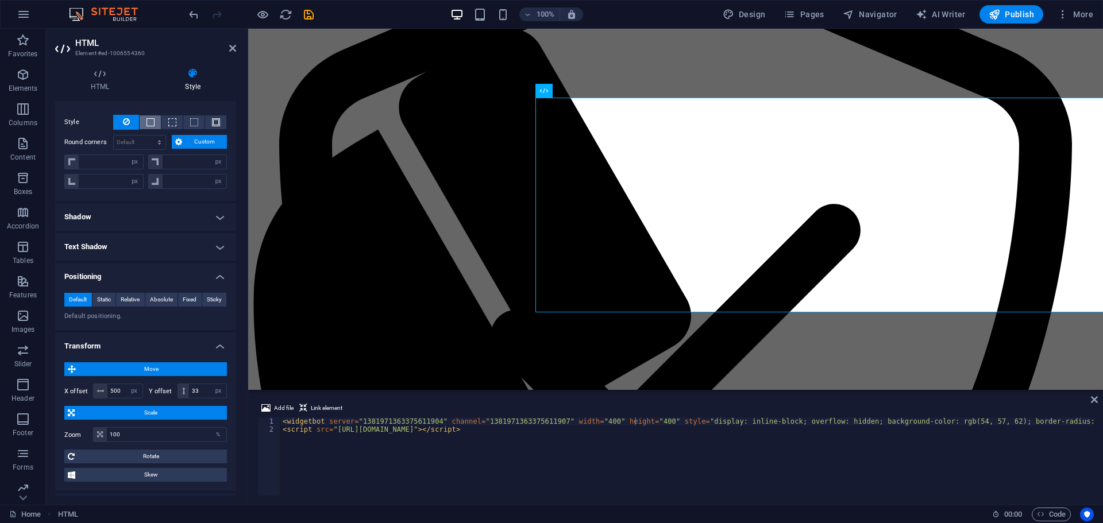
click at [147, 121] on span at bounding box center [151, 122] width 8 height 8
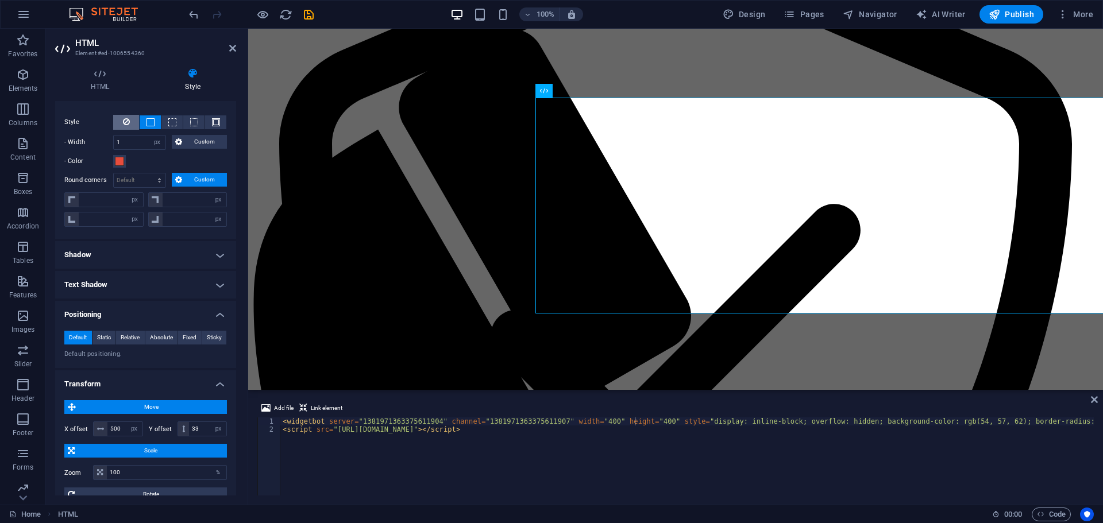
click at [130, 120] on button at bounding box center [126, 122] width 26 height 15
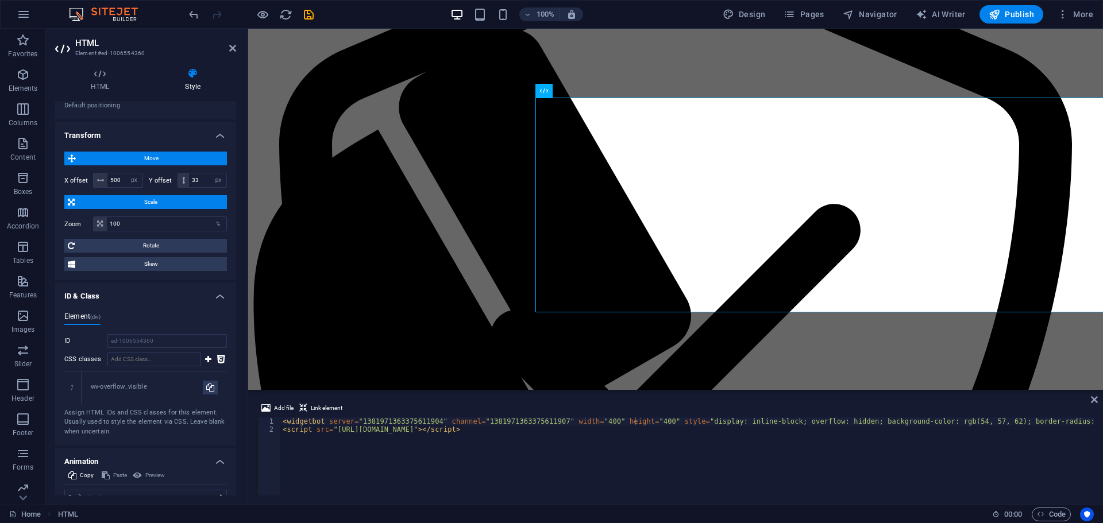
scroll to position [460, 0]
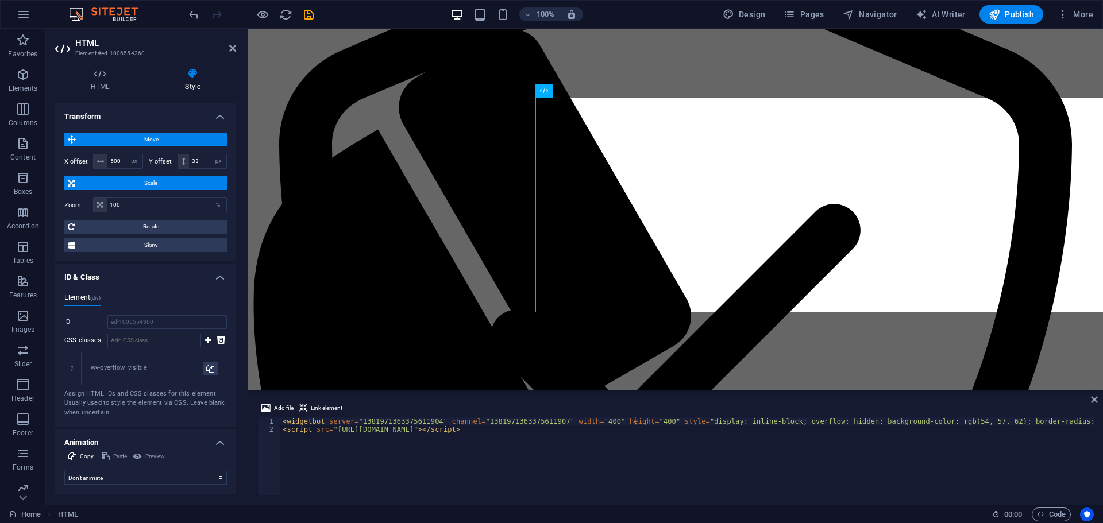
click at [148, 136] on span "Move" at bounding box center [151, 140] width 144 height 14
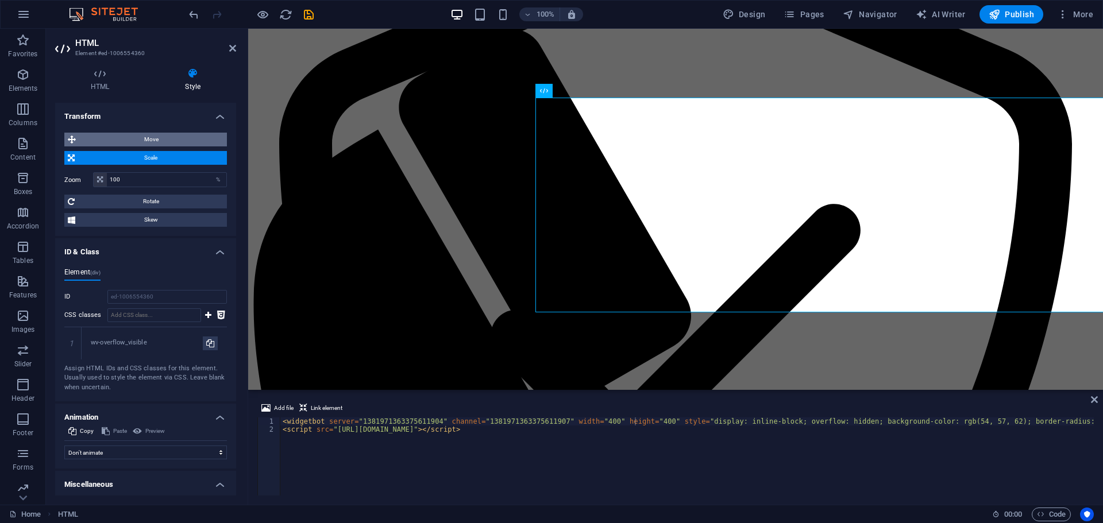
click at [148, 136] on span "Move" at bounding box center [151, 140] width 144 height 14
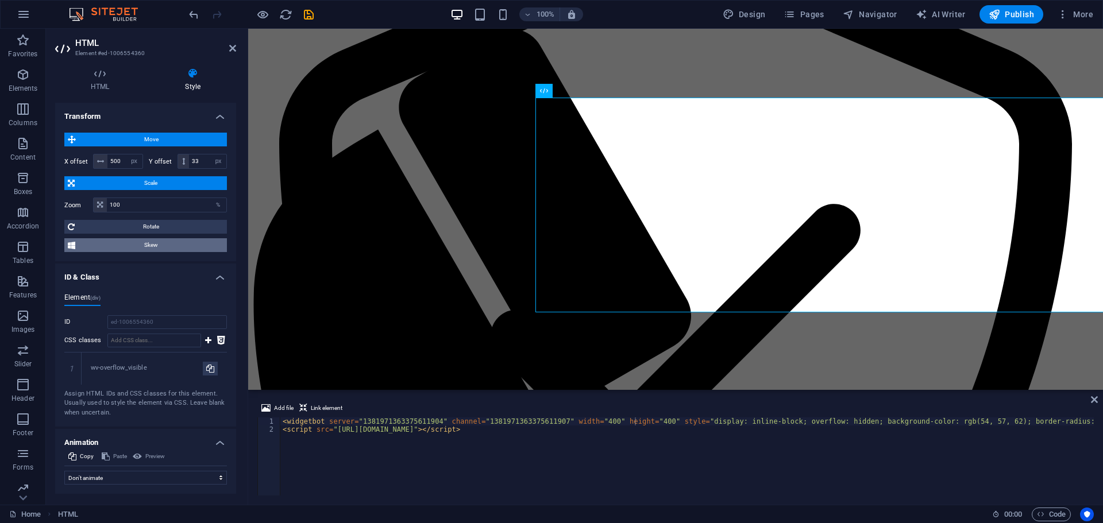
click at [155, 248] on span "Skew" at bounding box center [151, 245] width 145 height 14
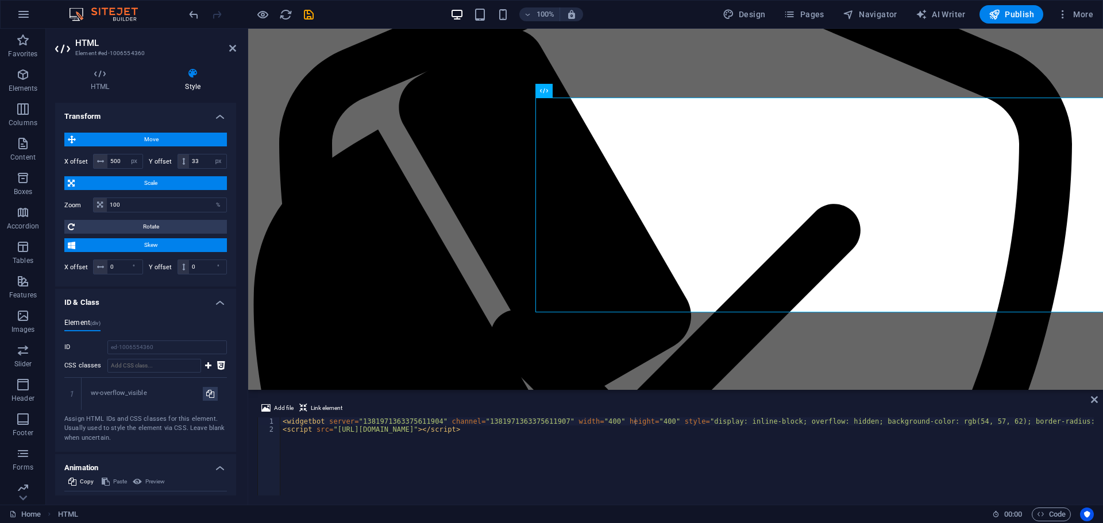
click at [155, 248] on span "Skew" at bounding box center [151, 245] width 145 height 14
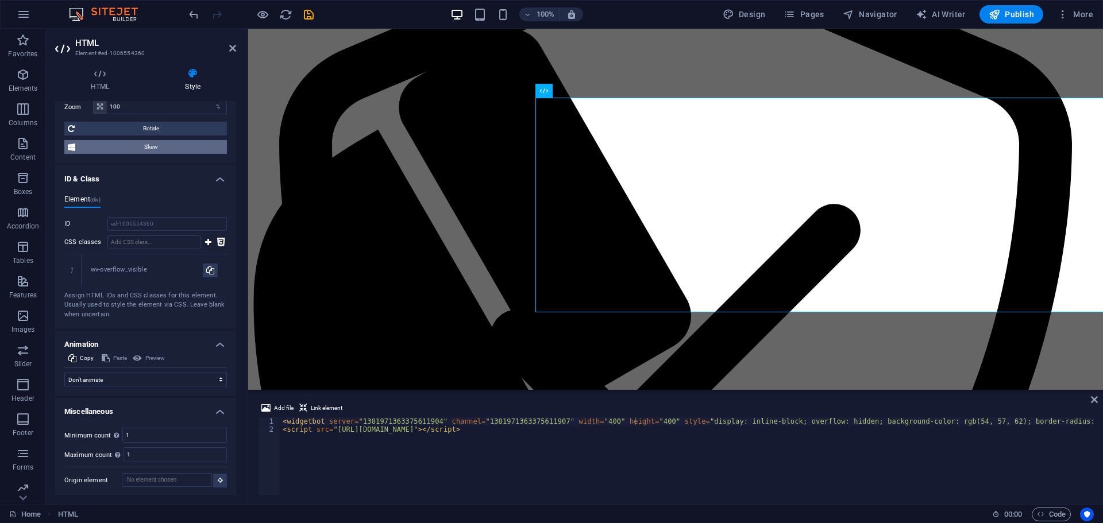
scroll to position [559, 0]
click at [229, 49] on icon at bounding box center [232, 48] width 7 height 9
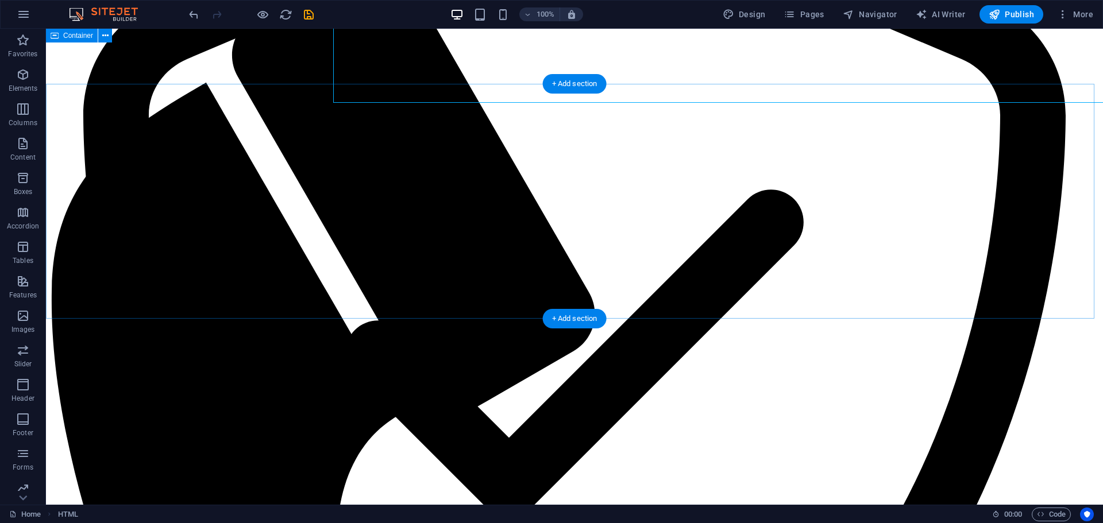
scroll to position [353, 0]
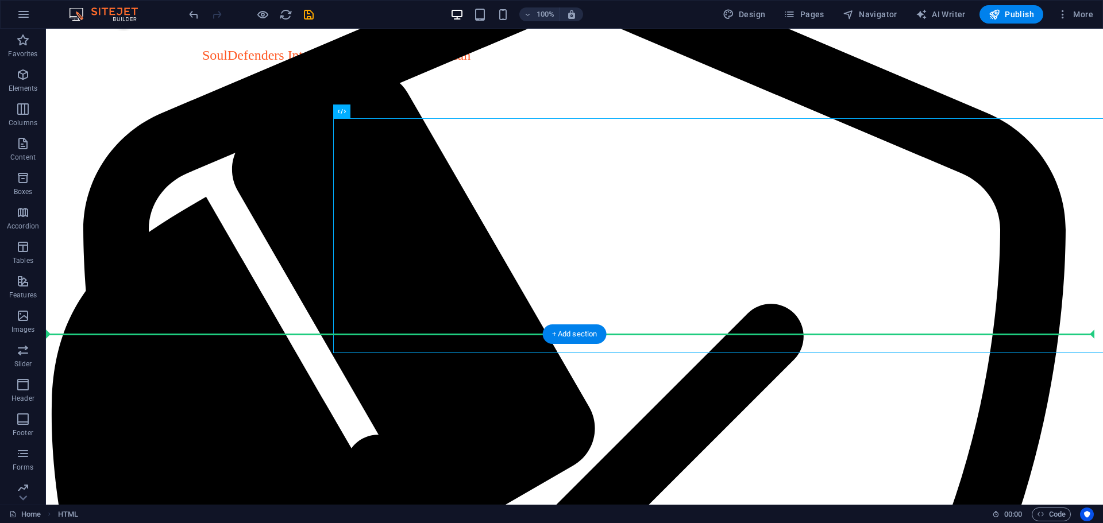
drag, startPoint x: 394, startPoint y: 138, endPoint x: 234, endPoint y: 419, distance: 323.2
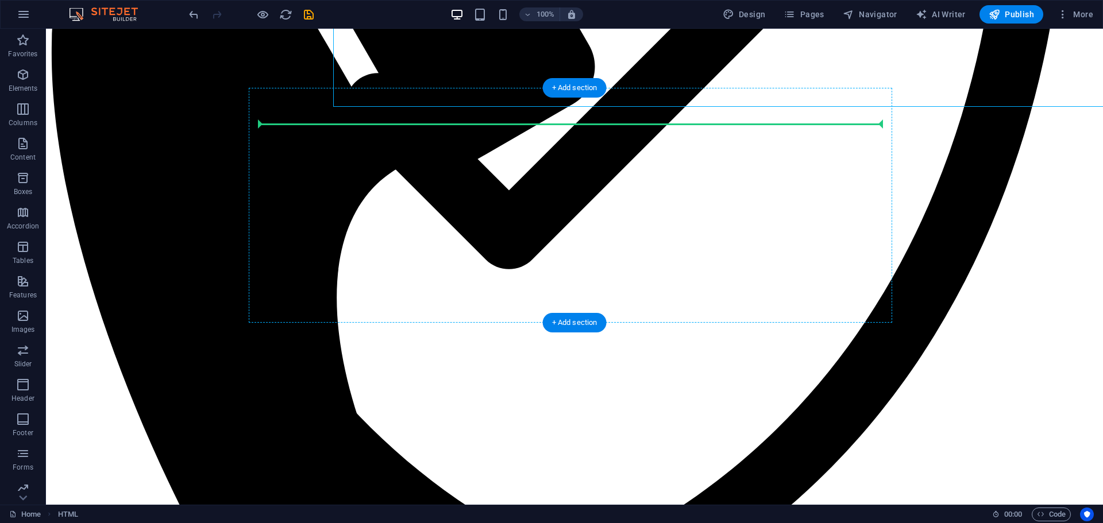
scroll to position [813, 0]
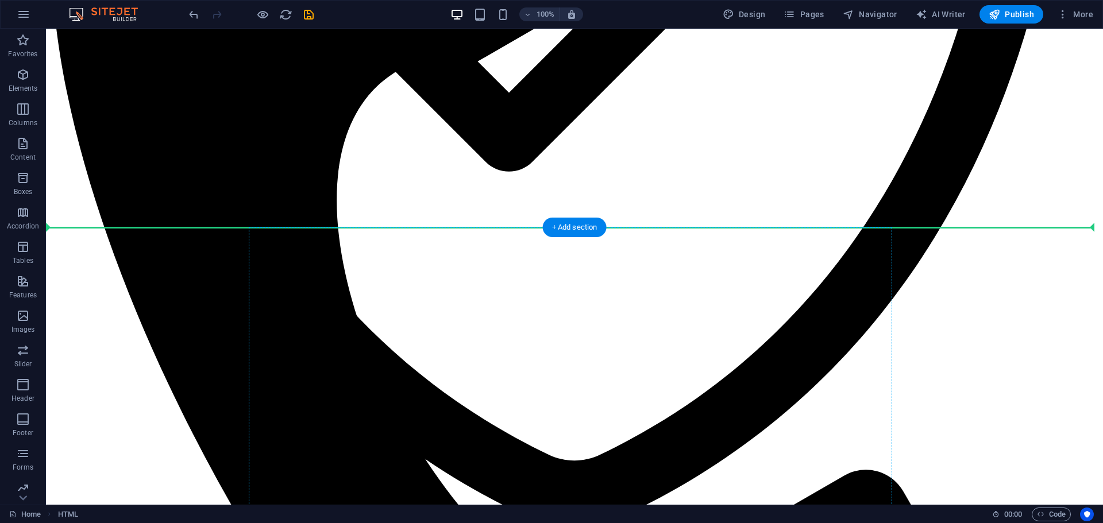
drag, startPoint x: 394, startPoint y: 140, endPoint x: 633, endPoint y: 302, distance: 288.7
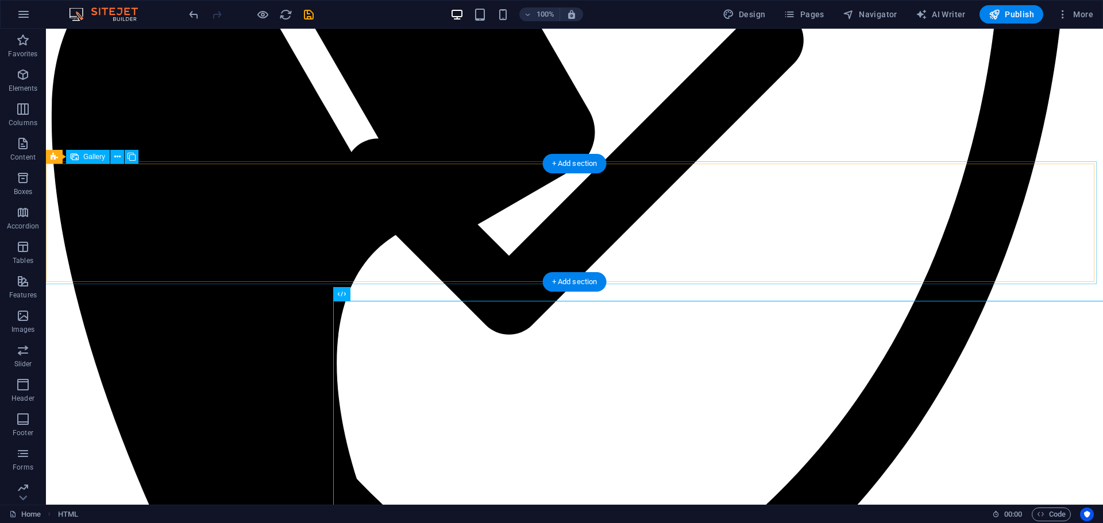
scroll to position [693, 0]
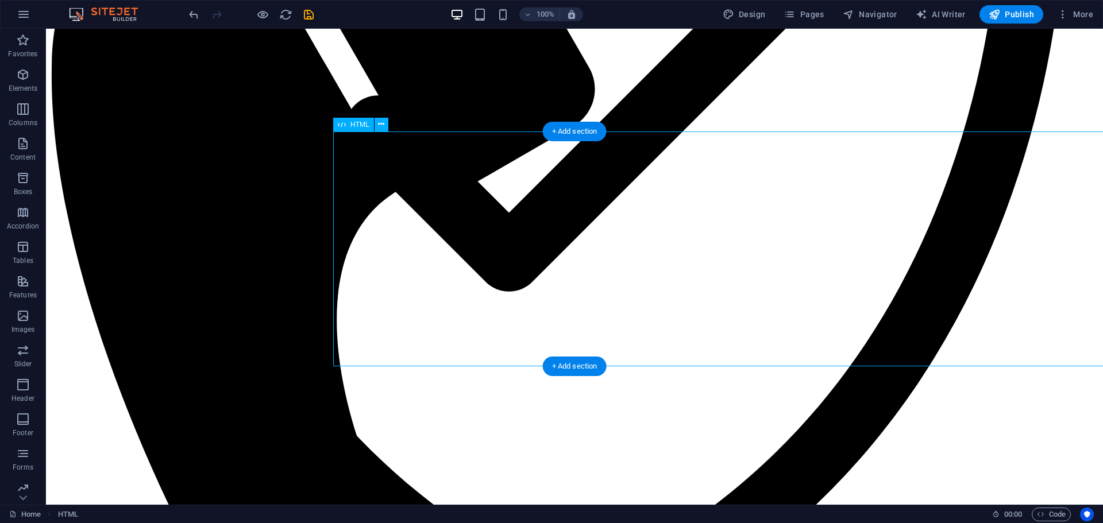
select select "px"
select select "%"
select select "px"
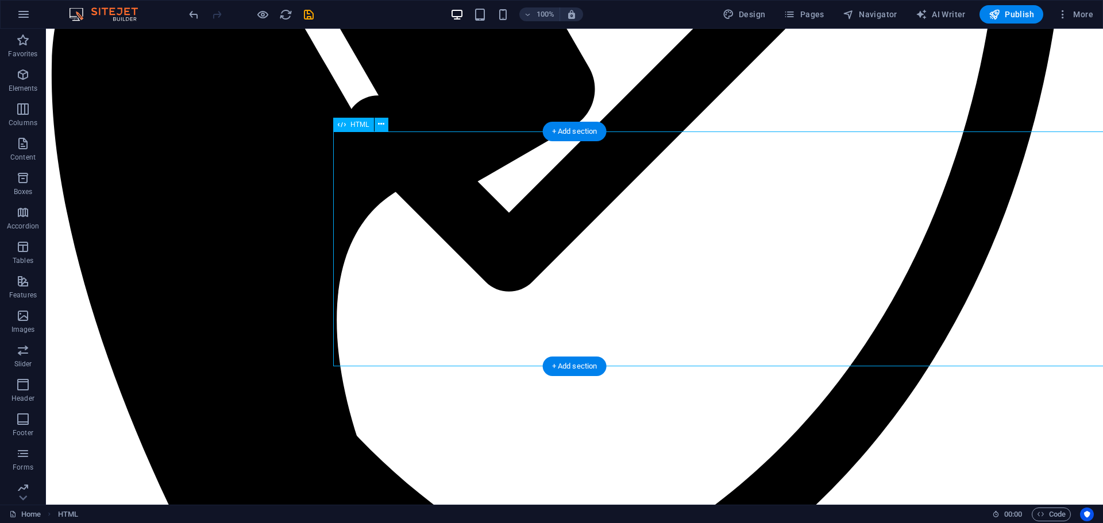
select select "px"
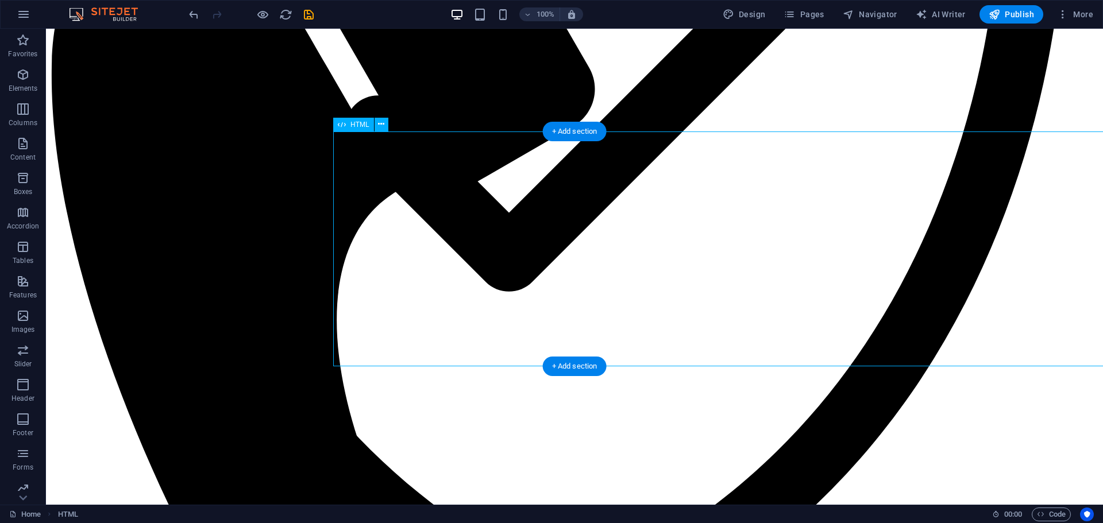
select select "px"
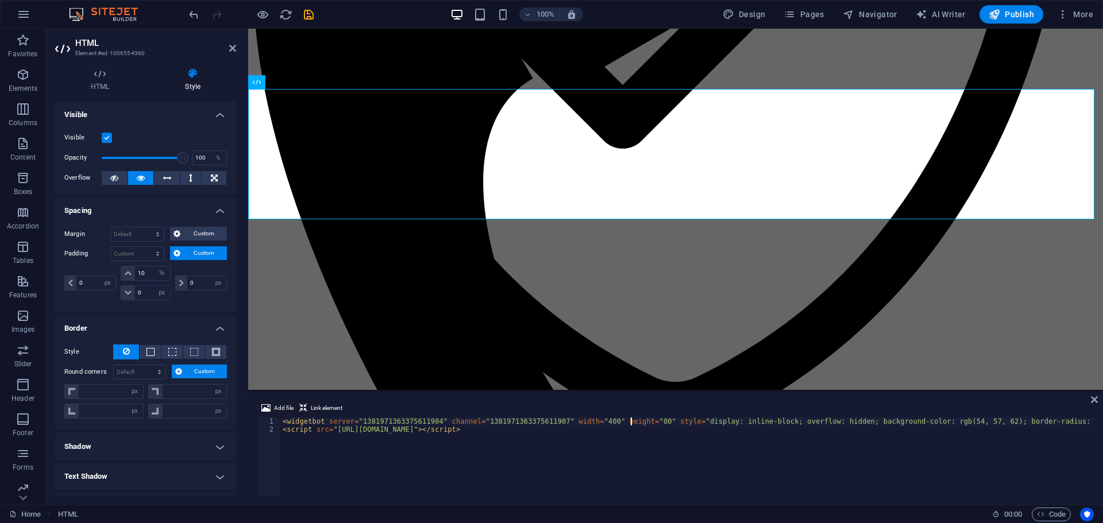
scroll to position [0, 29]
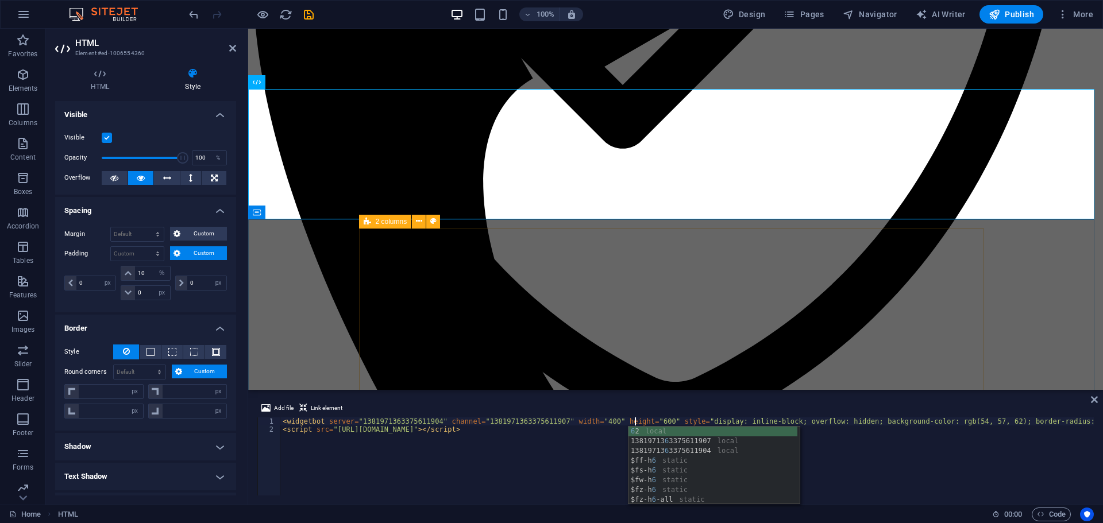
type textarea "<widgetbot server="1381971363375611904" channel="1381971363375611907" width="40…"
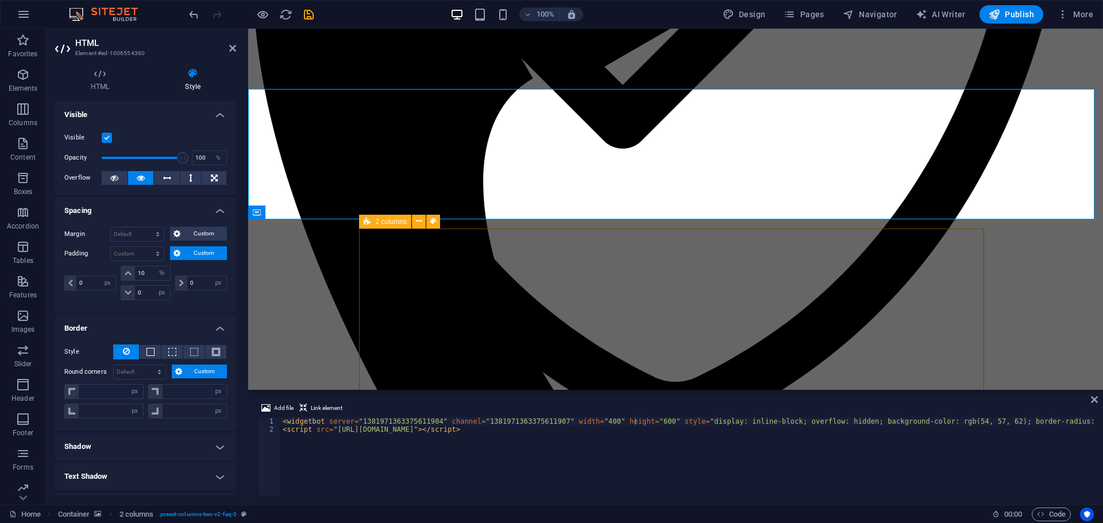
scroll to position [693, 0]
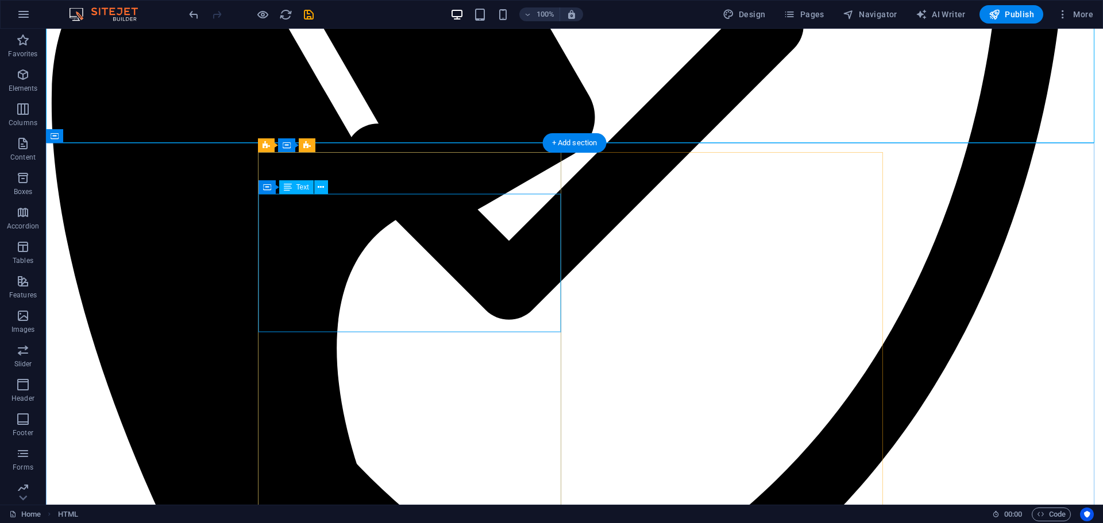
scroll to position [635, 0]
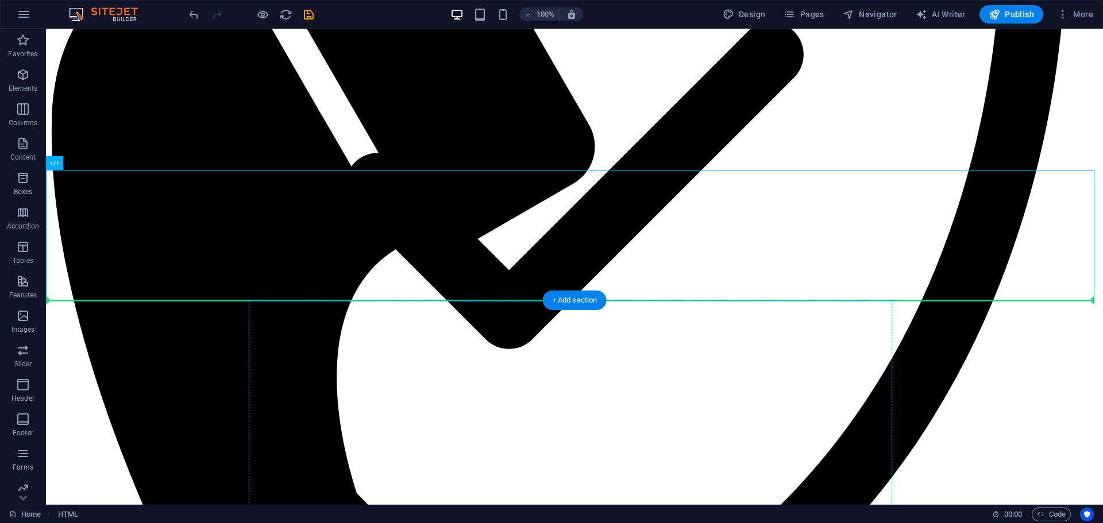
drag, startPoint x: 113, startPoint y: 192, endPoint x: 669, endPoint y: 390, distance: 590.2
drag, startPoint x: 104, startPoint y: 190, endPoint x: 820, endPoint y: 333, distance: 730.5
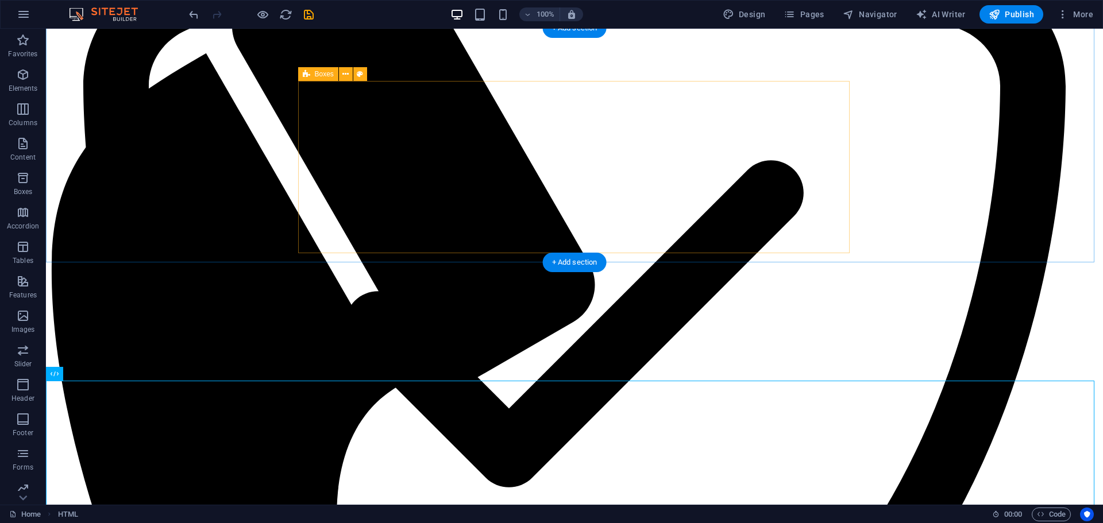
scroll to position [578, 0]
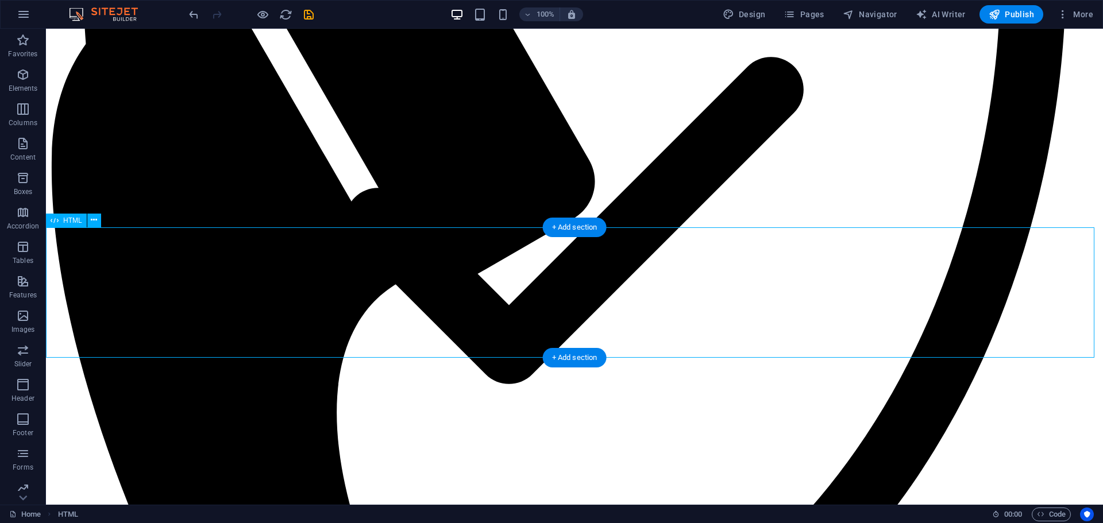
select select "px"
select select "%"
select select "px"
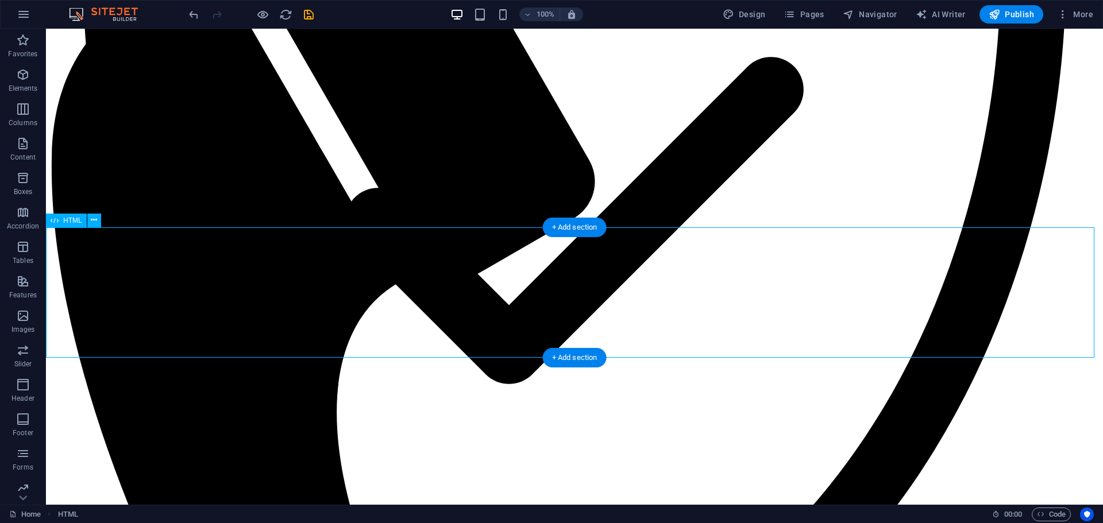
select select "px"
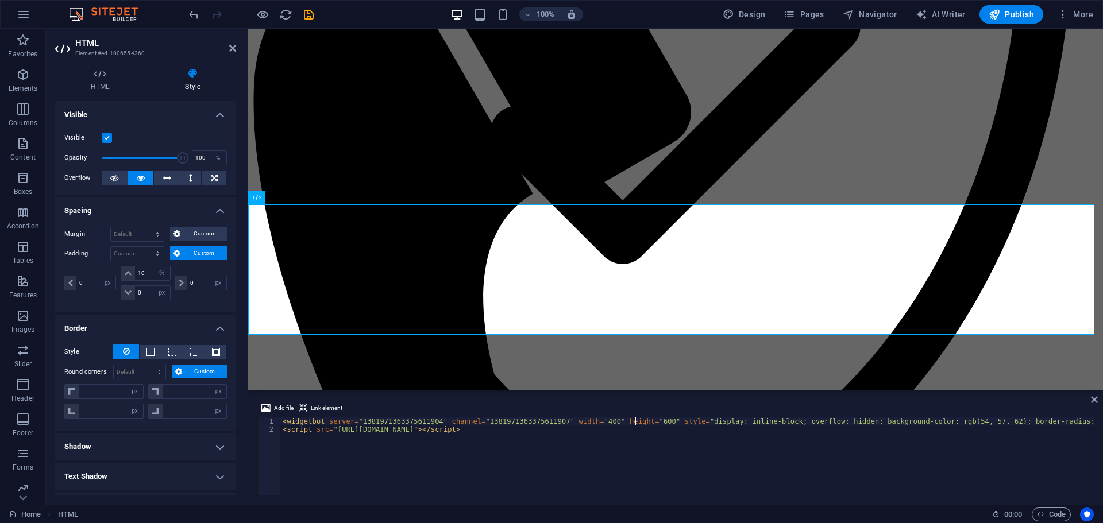
select select "px"
type input "0"
click at [1049, 510] on span "Code" at bounding box center [1051, 515] width 29 height 14
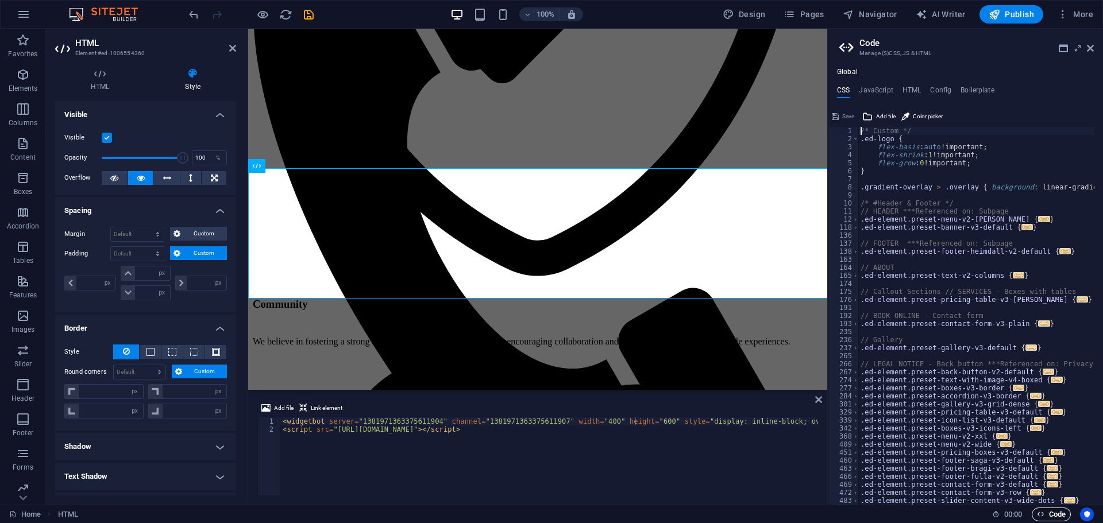
scroll to position [637, 0]
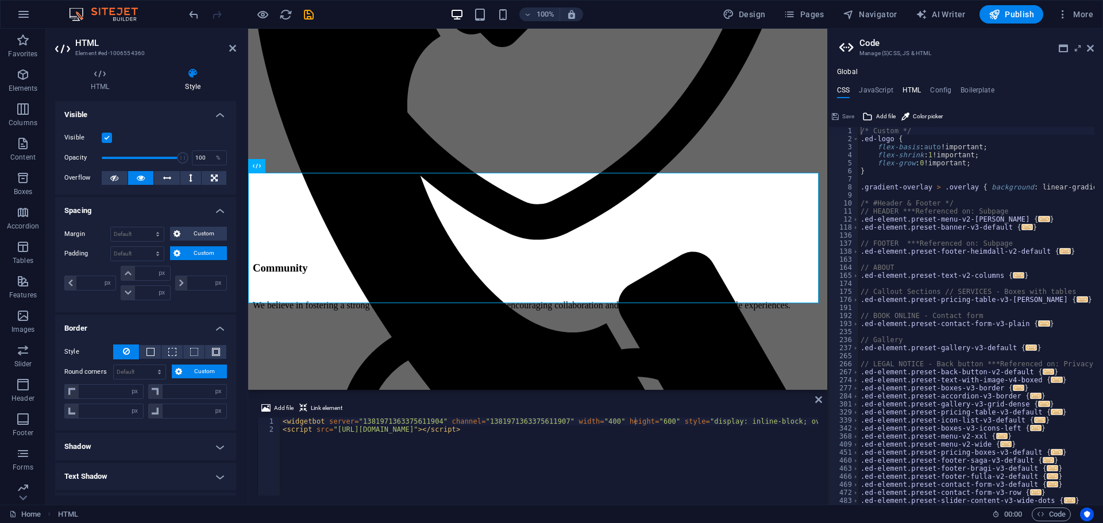
click at [914, 87] on h4 "HTML" at bounding box center [912, 92] width 19 height 13
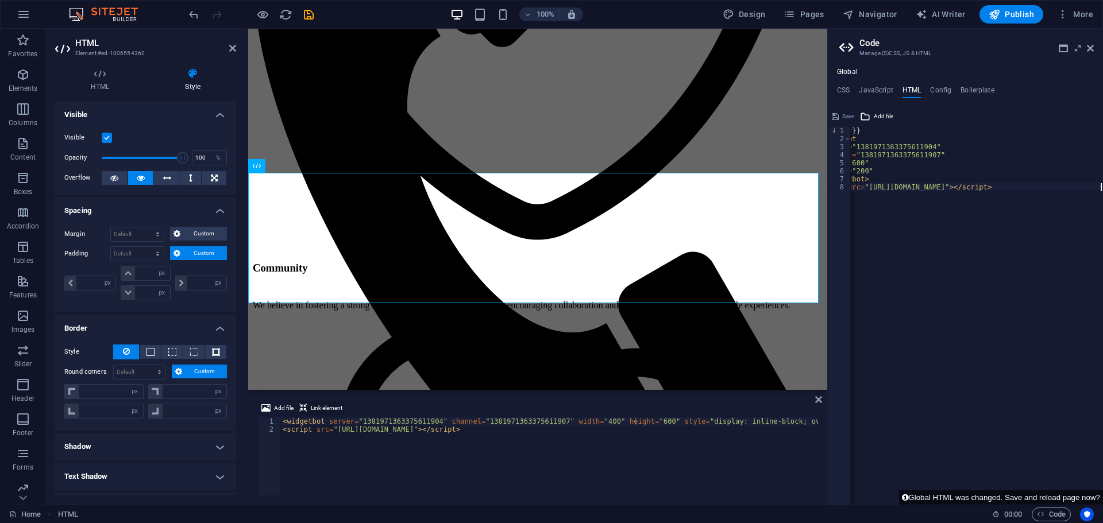
click at [326, 407] on span "Link element" at bounding box center [327, 409] width 32 height 14
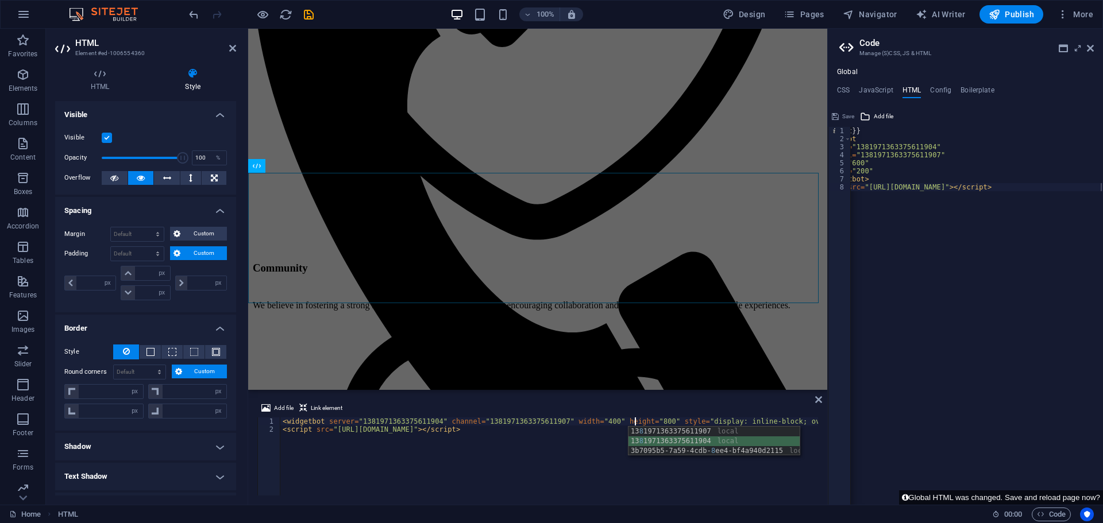
click at [666, 442] on div "13 8 1971363375611907 local 13 8 1971363375611904 local 3b7095b5-7a59-4cdb- 8 e…" at bounding box center [714, 451] width 171 height 49
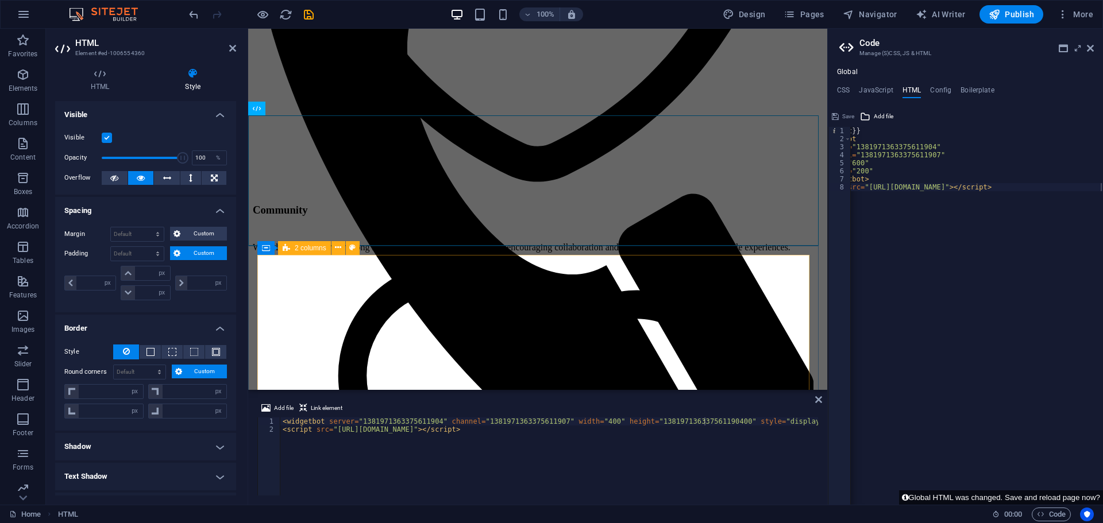
scroll to position [694, 0]
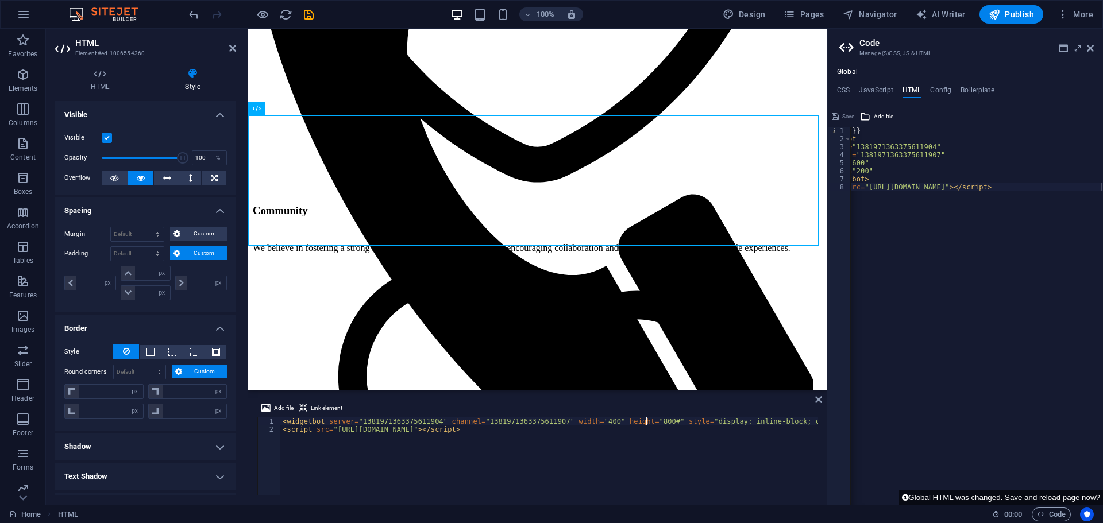
type textarea "<widgetbot server="1381971363375611904" channel="1381971363375611907" width="40…"
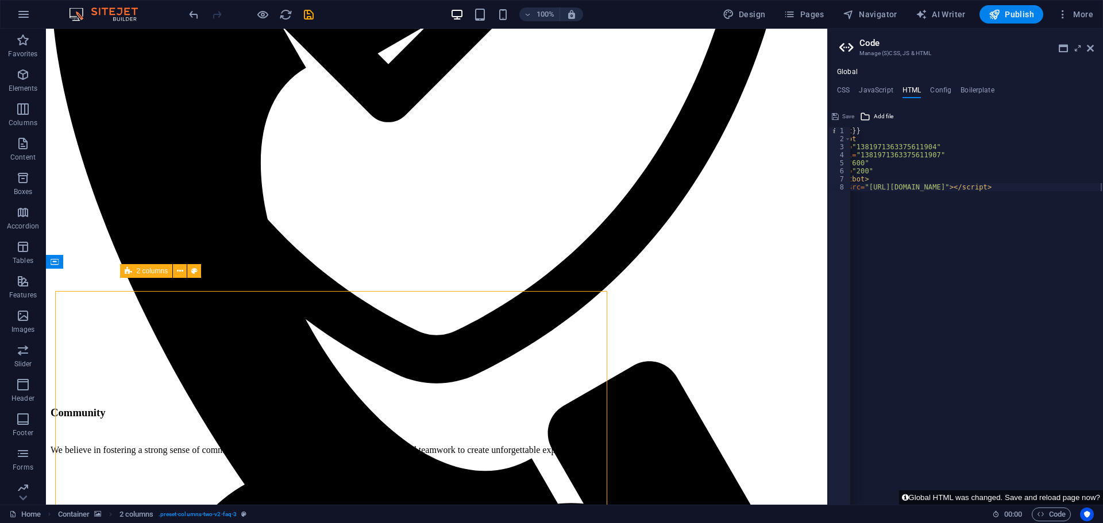
scroll to position [658, 0]
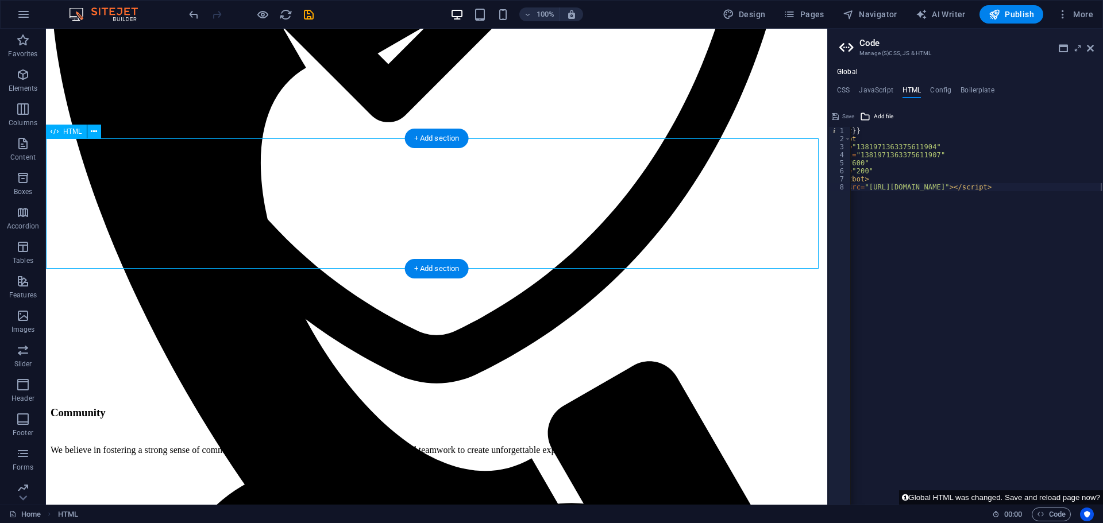
select select "px"
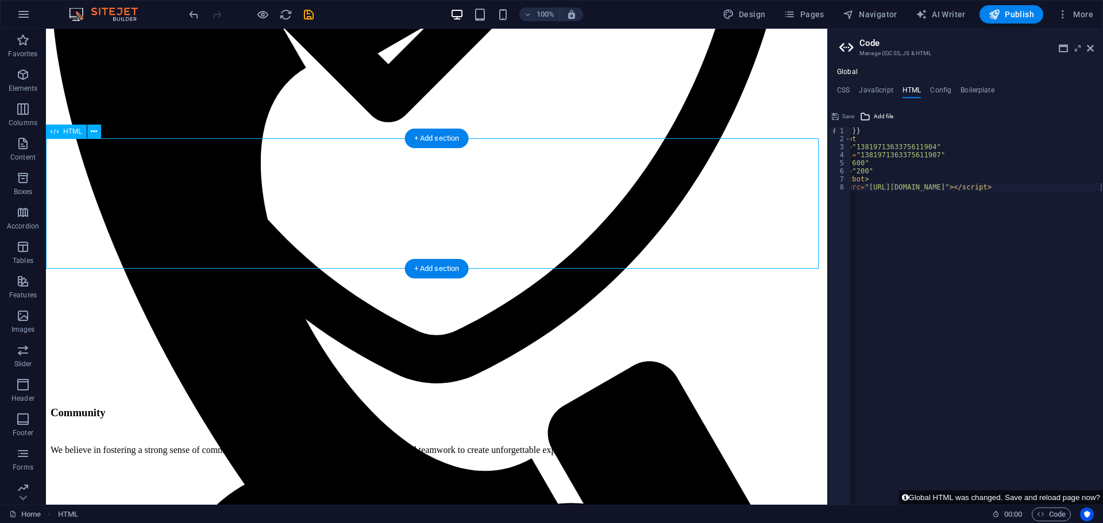
select select "px"
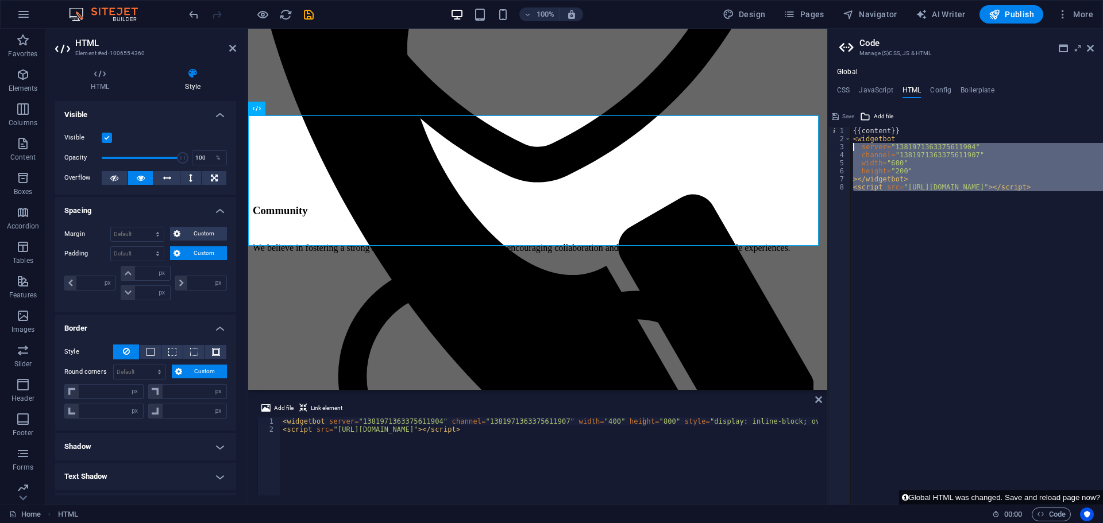
scroll to position [0, 0]
drag, startPoint x: 1102, startPoint y: 186, endPoint x: 831, endPoint y: 130, distance: 276.8
click at [831, 130] on div "<script src="https://cdn.jsdelivr.net/npm/@widgetbot/html-embed"></script> 1 2 …" at bounding box center [965, 316] width 275 height 378
click at [929, 215] on div "{{content}} < widgetbot server = "1381971363375611904" channel = "1381971363375…" at bounding box center [977, 316] width 252 height 378
type textarea "<script src="[URL][DOMAIN_NAME]"></script>"
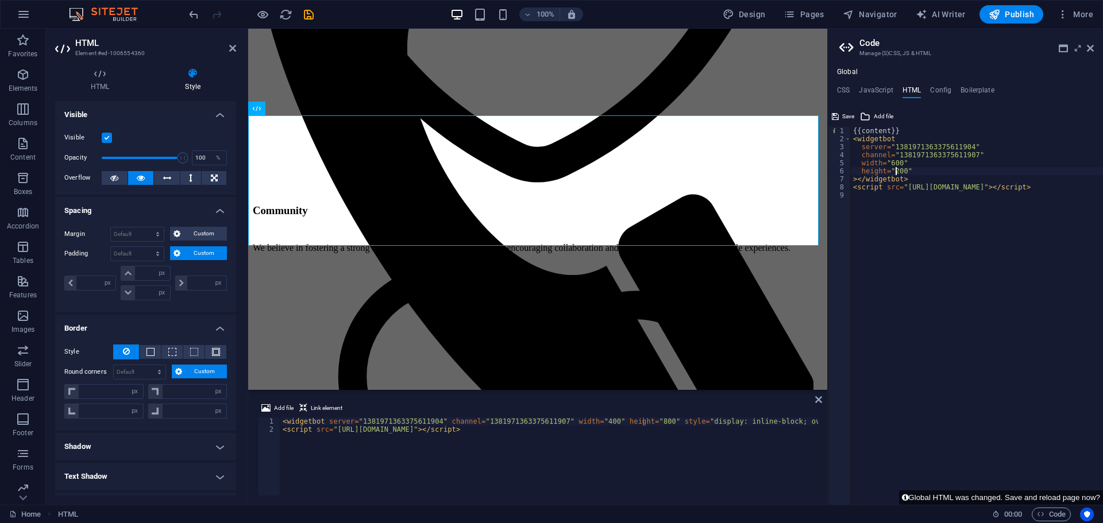
click at [896, 170] on div "{{content}} < widgetbot server = "1381971363375611904" channel = "1381971363375…" at bounding box center [996, 320] width 291 height 386
type textarea "height="600""
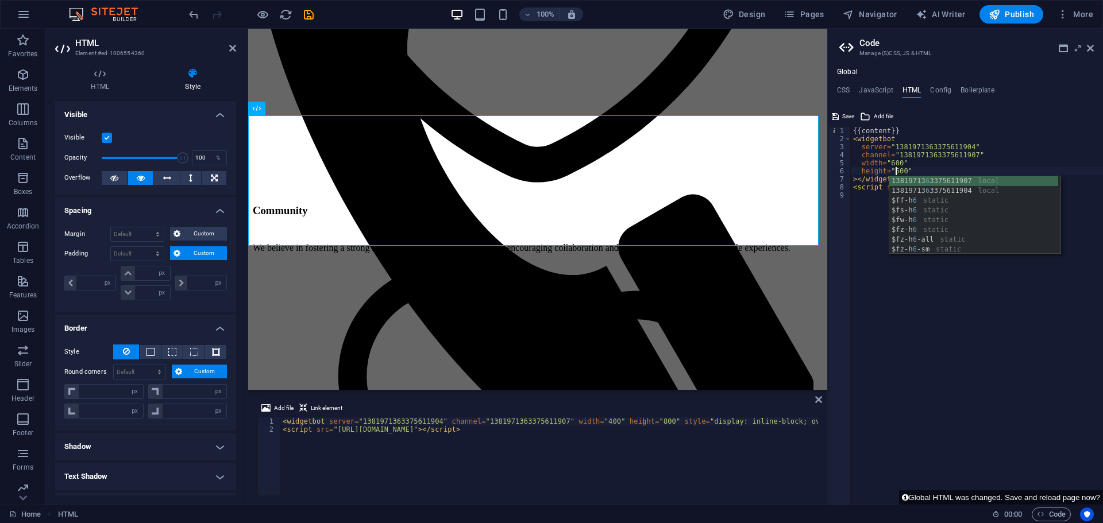
scroll to position [0, 3]
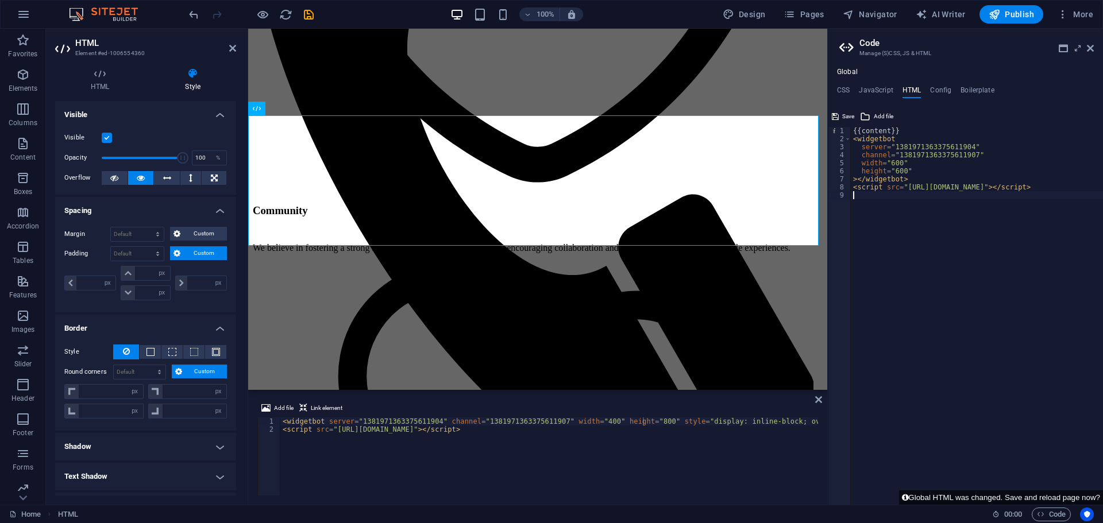
click at [876, 218] on div "{{content}} < widgetbot server = "1381971363375611904" channel = "1381971363375…" at bounding box center [996, 320] width 291 height 386
click at [992, 494] on button "Global HTML was changed. Save and reload page now?" at bounding box center [1001, 498] width 204 height 14
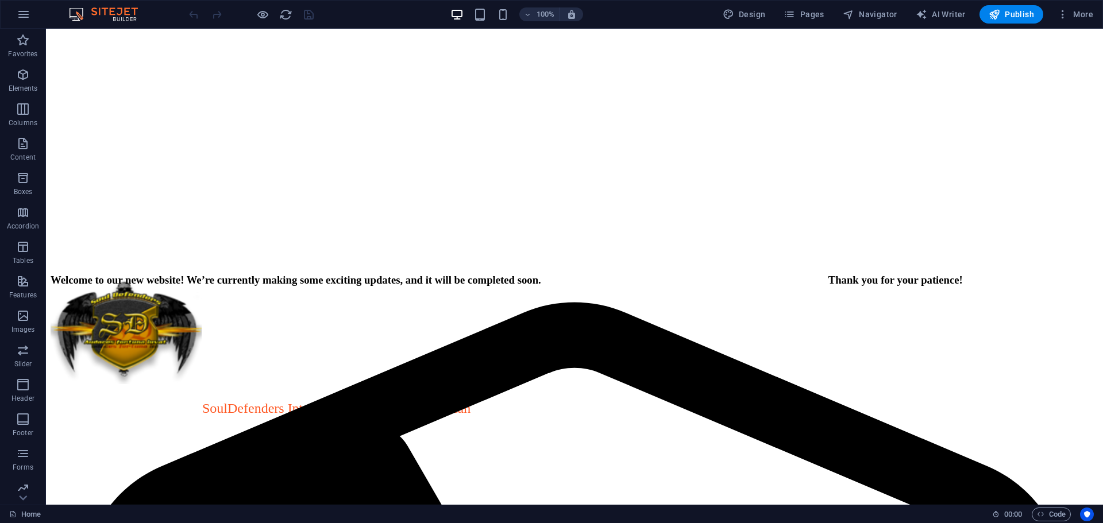
drag, startPoint x: 145, startPoint y: 228, endPoint x: 243, endPoint y: 228, distance: 97.7
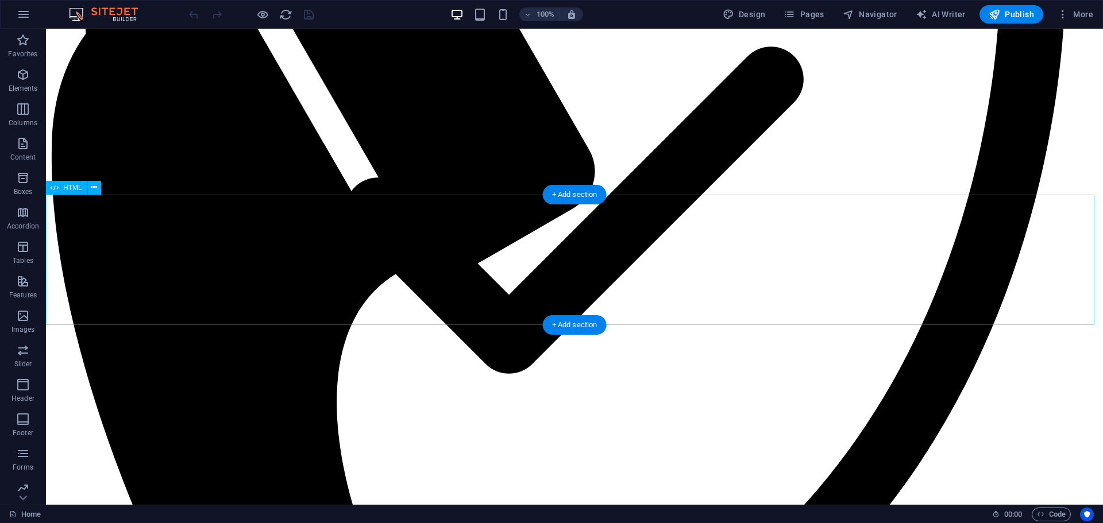
scroll to position [689, 0]
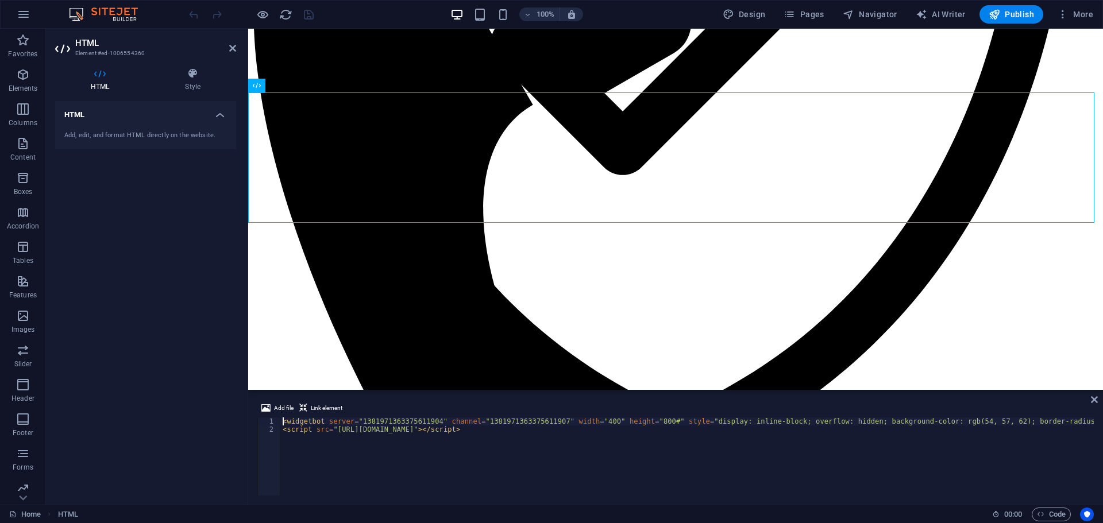
scroll to position [712, 0]
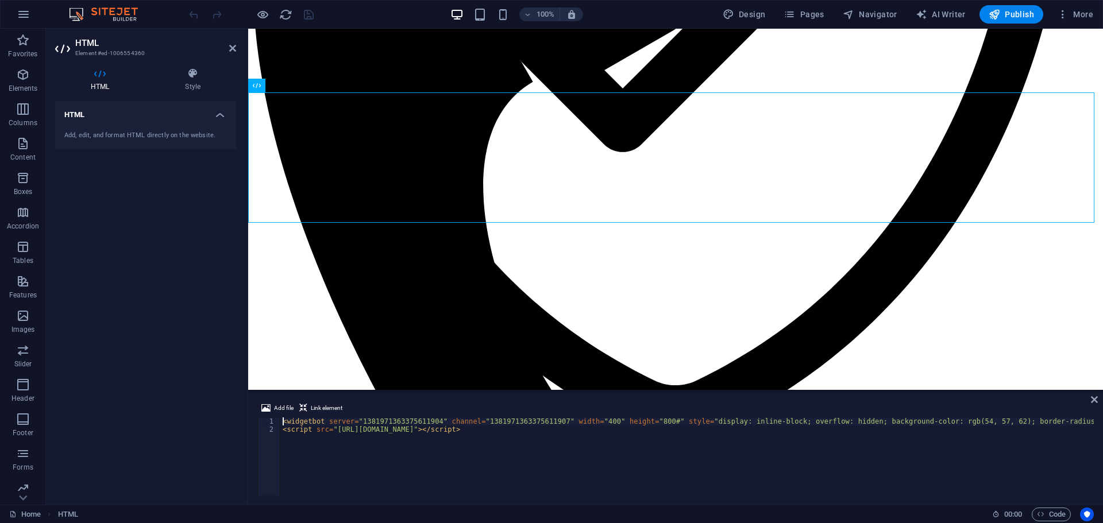
type textarea "<script src="[URL][DOMAIN_NAME]"></script>"
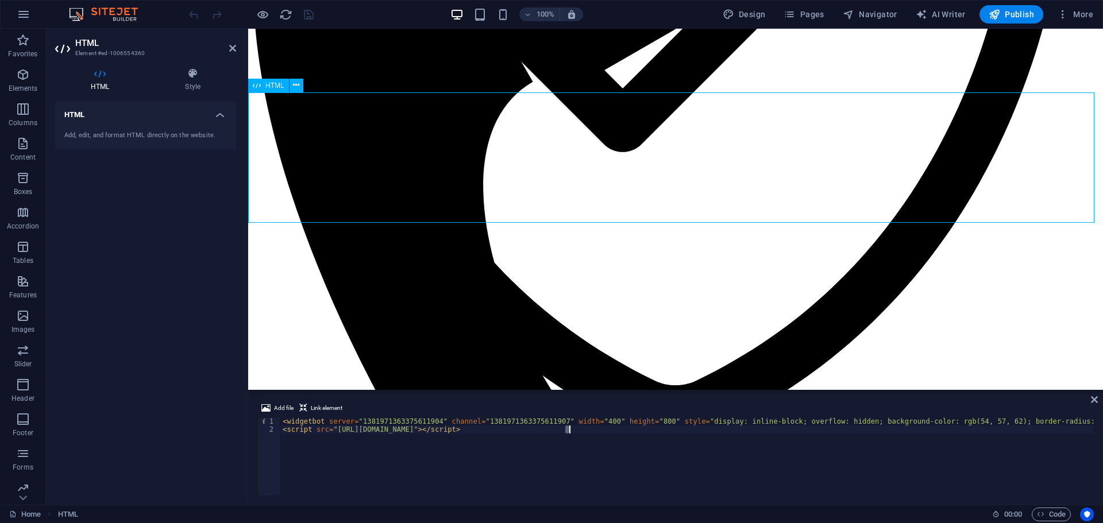
click at [264, 85] on div "HTML" at bounding box center [268, 86] width 41 height 14
click at [294, 84] on icon at bounding box center [296, 85] width 6 height 12
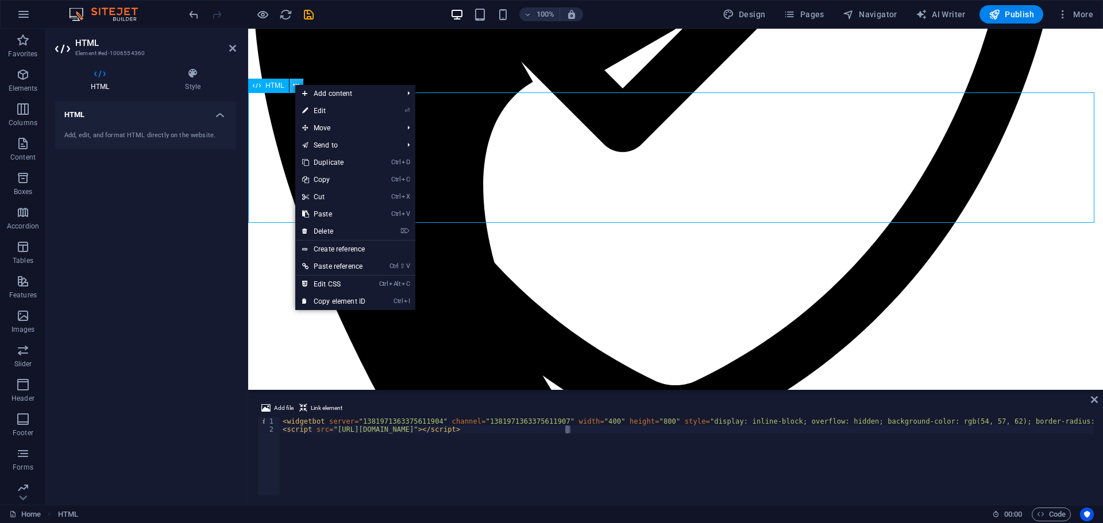
click at [294, 84] on icon at bounding box center [296, 85] width 6 height 12
click at [325, 107] on link "⏎ Edit" at bounding box center [333, 110] width 77 height 17
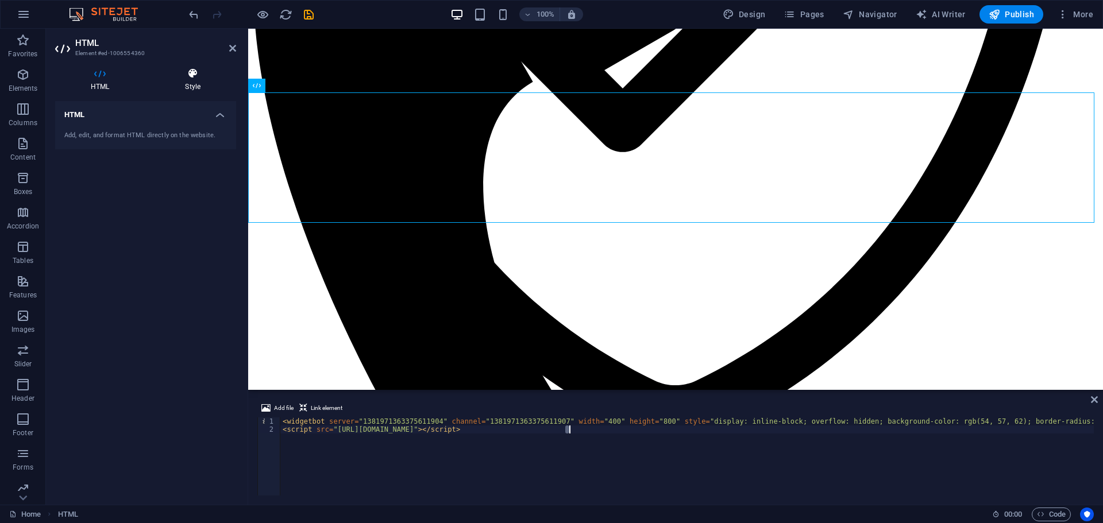
click at [194, 79] on h4 "Style" at bounding box center [192, 80] width 87 height 24
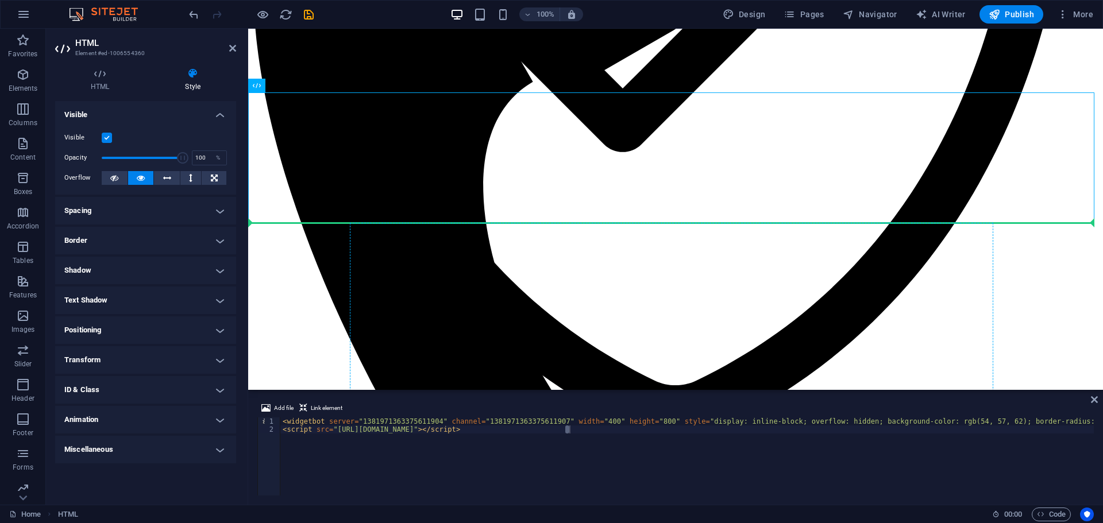
drag, startPoint x: 510, startPoint y: 118, endPoint x: 808, endPoint y: 304, distance: 351.3
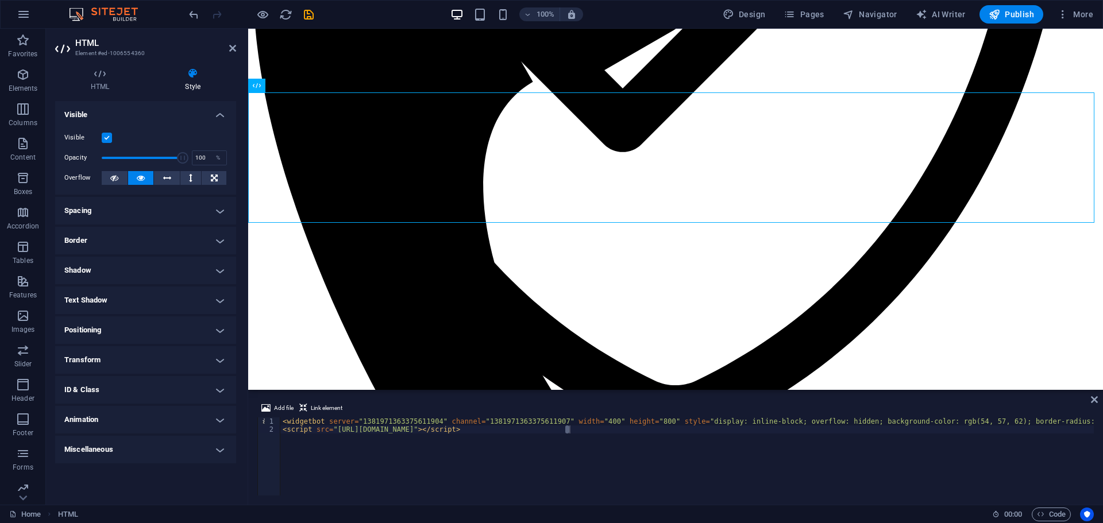
click at [116, 211] on h4 "Spacing" at bounding box center [145, 211] width 181 height 28
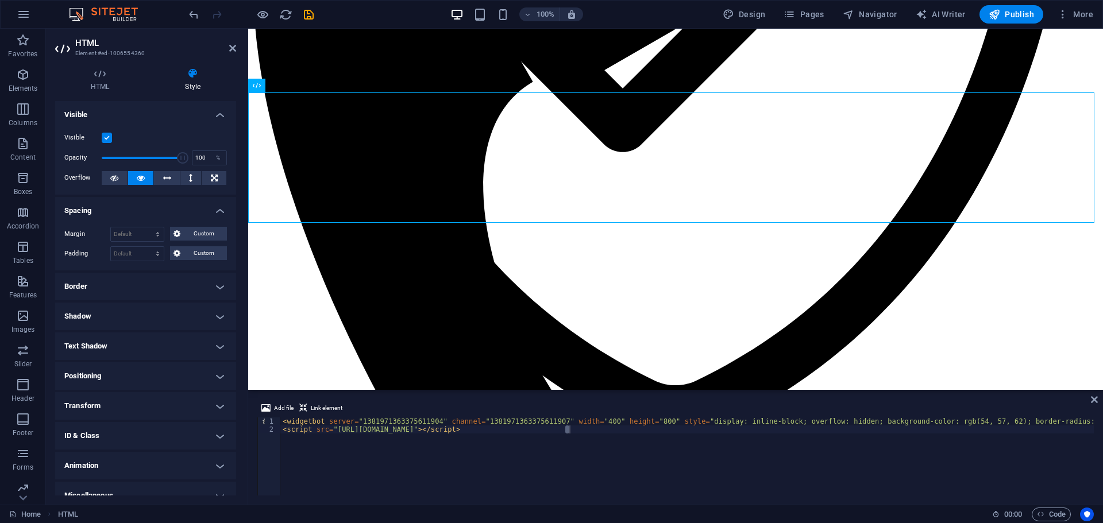
scroll to position [14, 0]
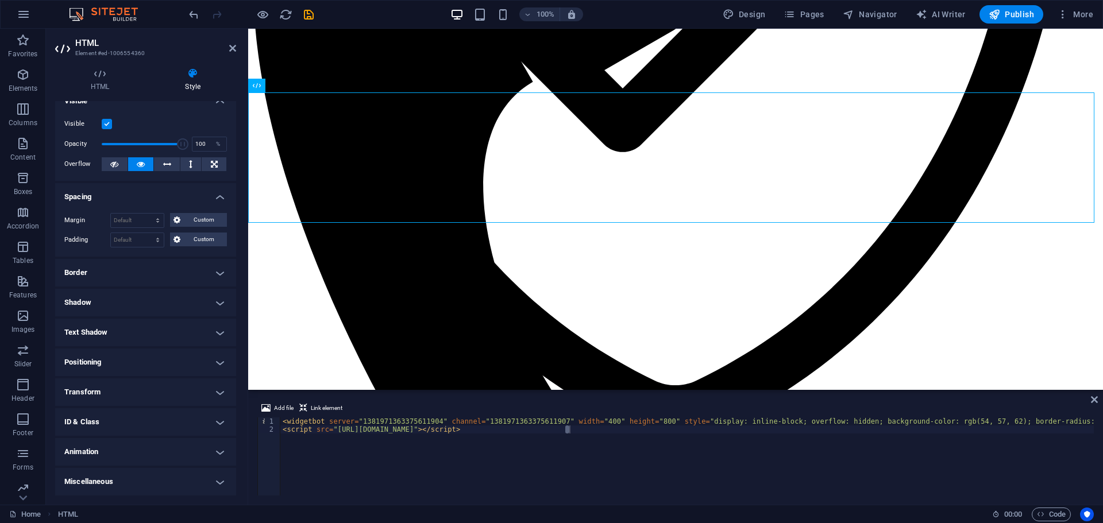
click at [106, 265] on h4 "Border" at bounding box center [145, 273] width 181 height 28
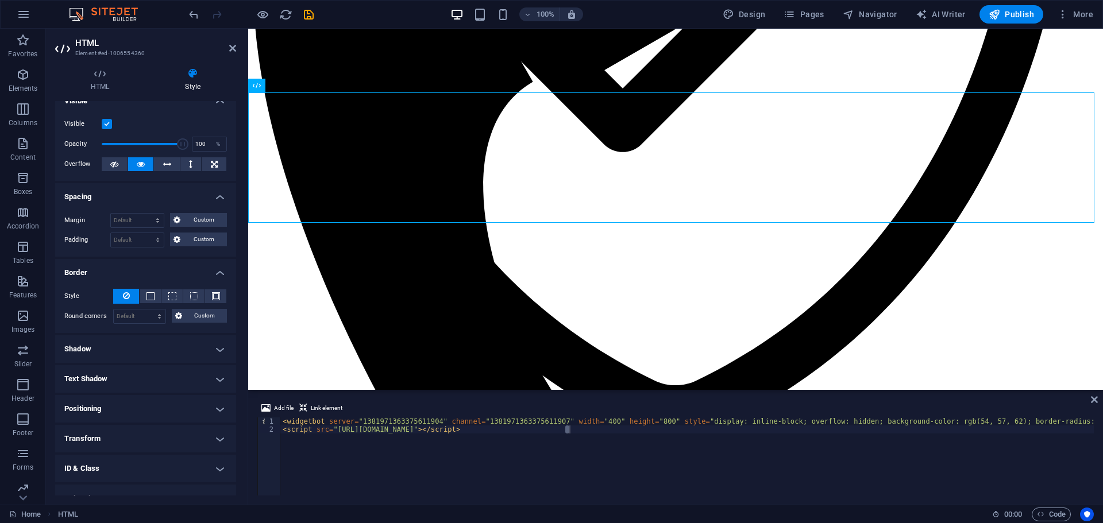
scroll to position [60, 0]
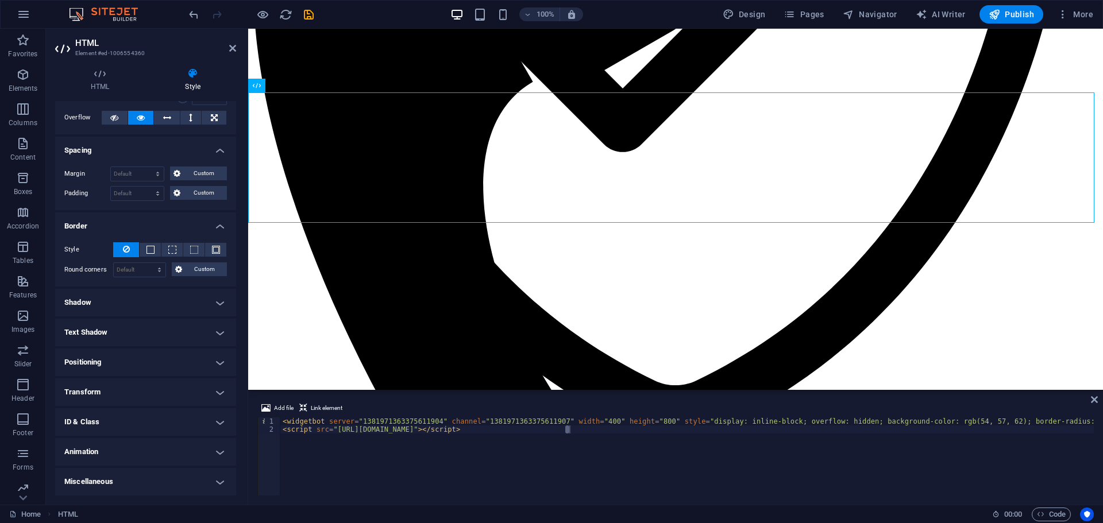
click at [109, 487] on h4 "Miscellaneous" at bounding box center [145, 482] width 181 height 28
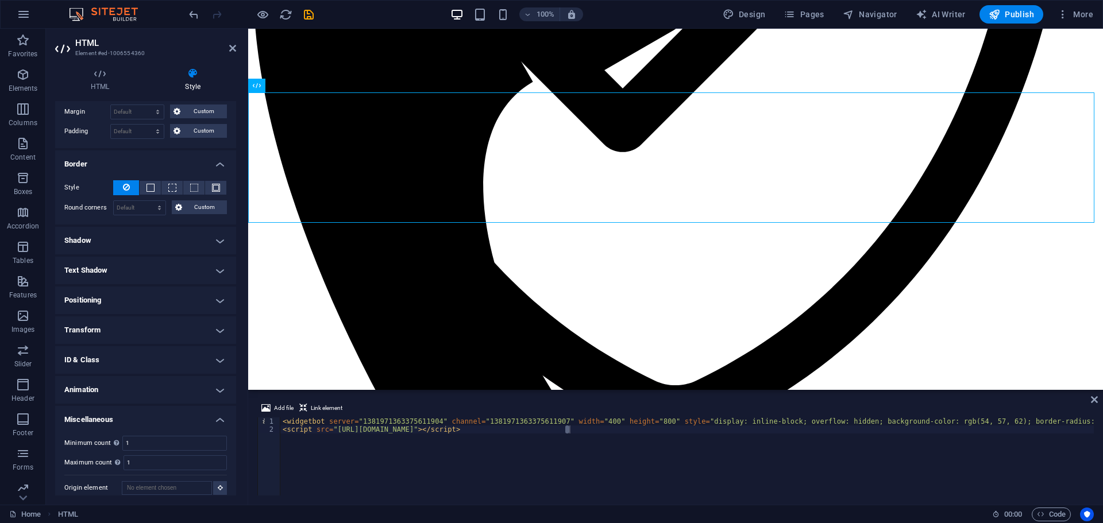
scroll to position [132, 0]
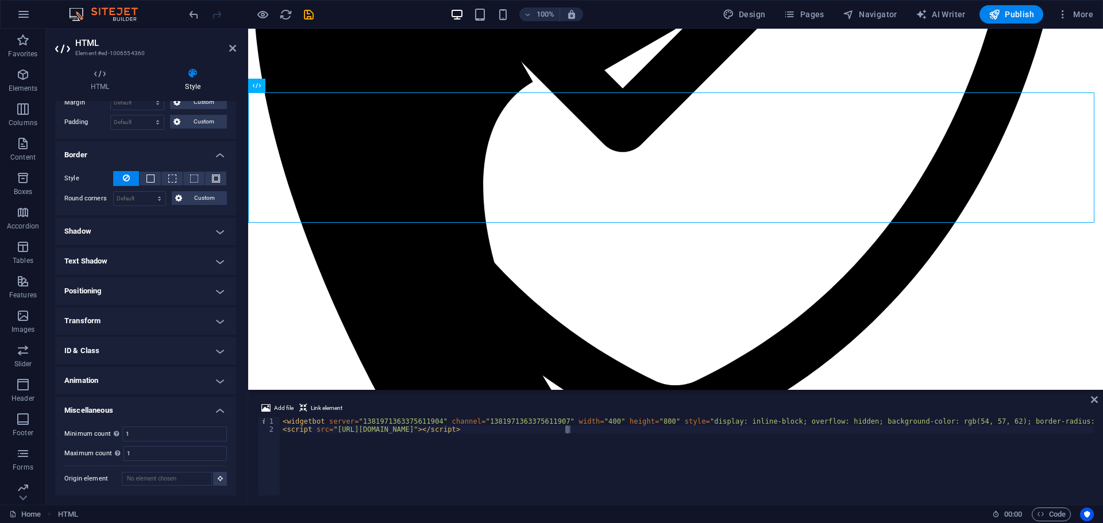
click at [131, 381] on h4 "Animation" at bounding box center [145, 381] width 181 height 28
click at [136, 360] on h4 "ID & Class" at bounding box center [145, 351] width 181 height 28
click at [132, 323] on h4 "Transform" at bounding box center [145, 321] width 181 height 28
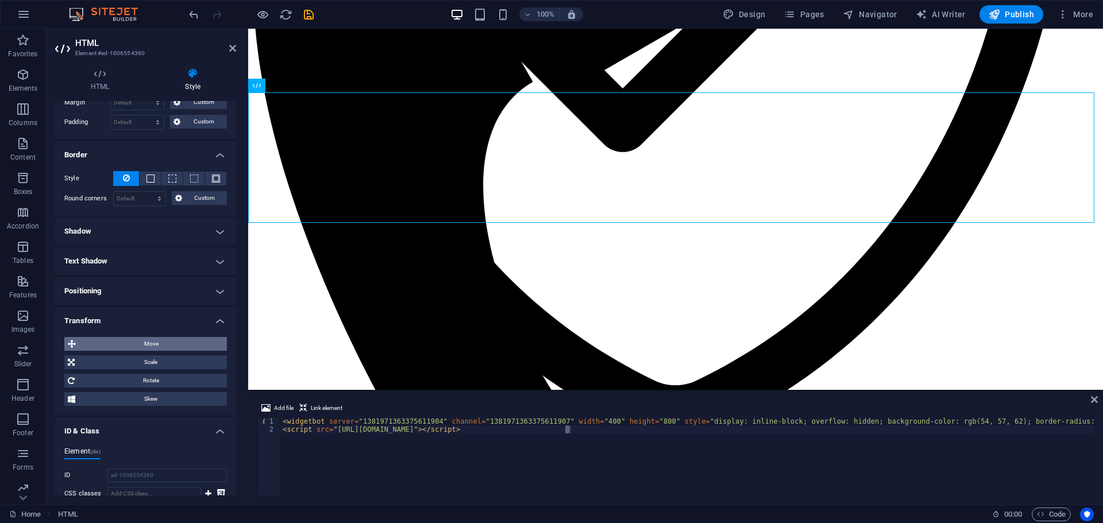
click at [140, 345] on span "Move" at bounding box center [151, 344] width 144 height 14
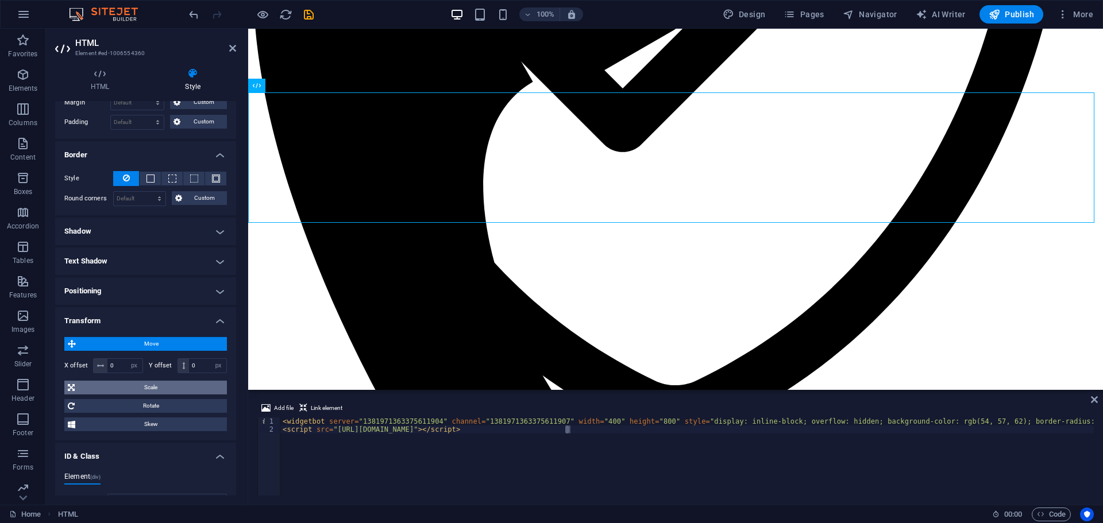
click at [124, 387] on span "Scale" at bounding box center [150, 388] width 145 height 14
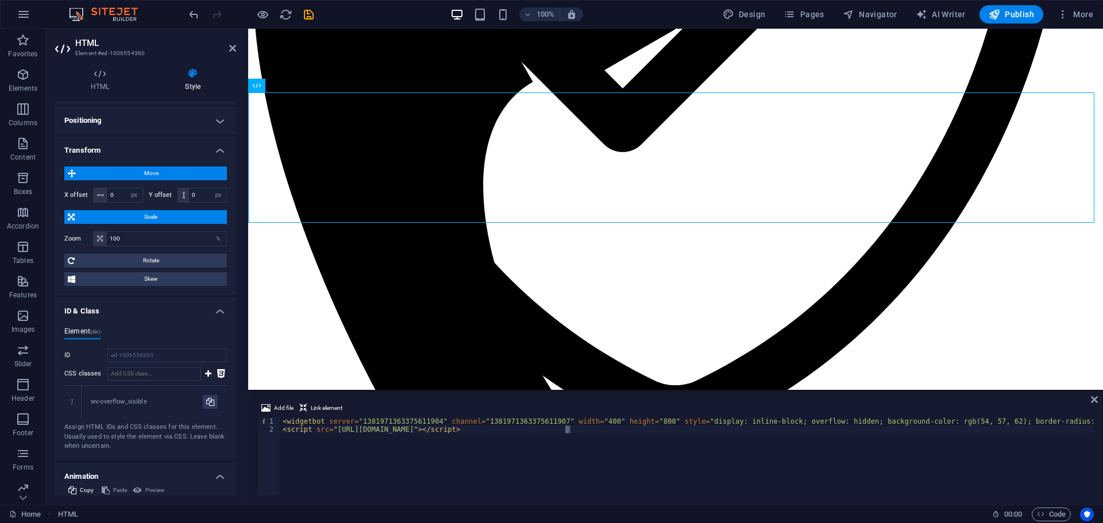
scroll to position [304, 0]
click at [214, 239] on div "%" at bounding box center [218, 237] width 16 height 14
click at [129, 241] on input "100" at bounding box center [167, 237] width 120 height 14
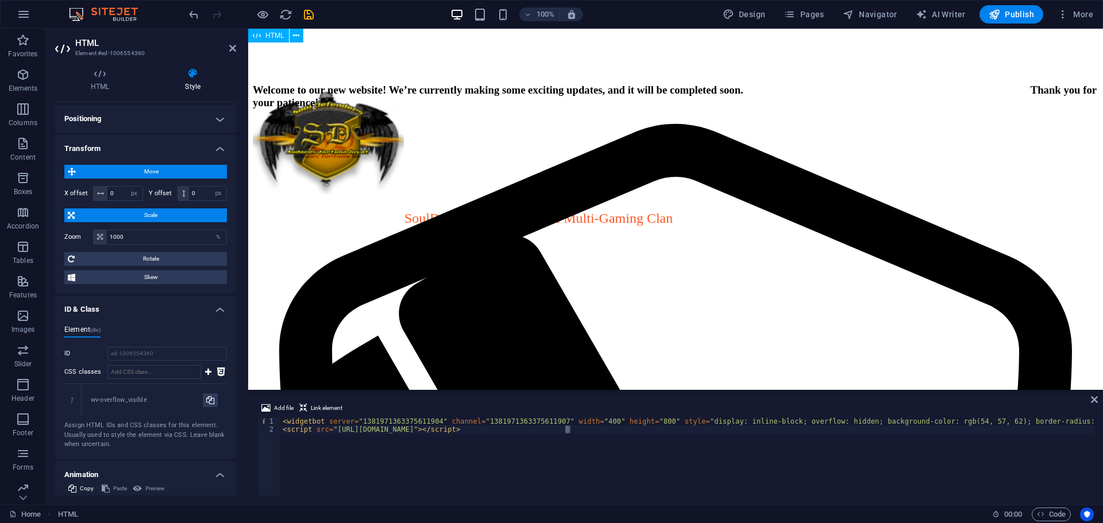
scroll to position [0, 0]
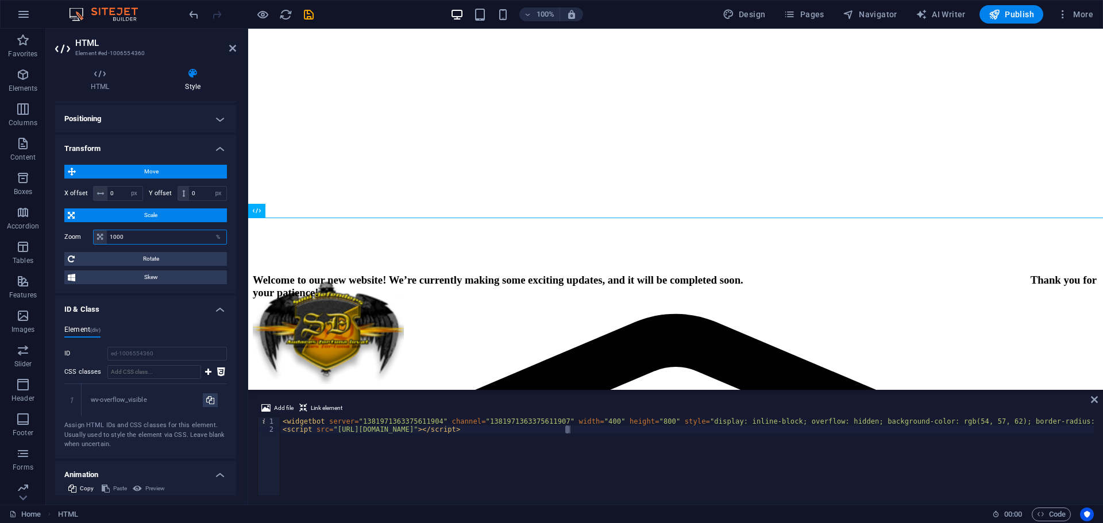
click at [133, 232] on input "1000" at bounding box center [167, 237] width 120 height 14
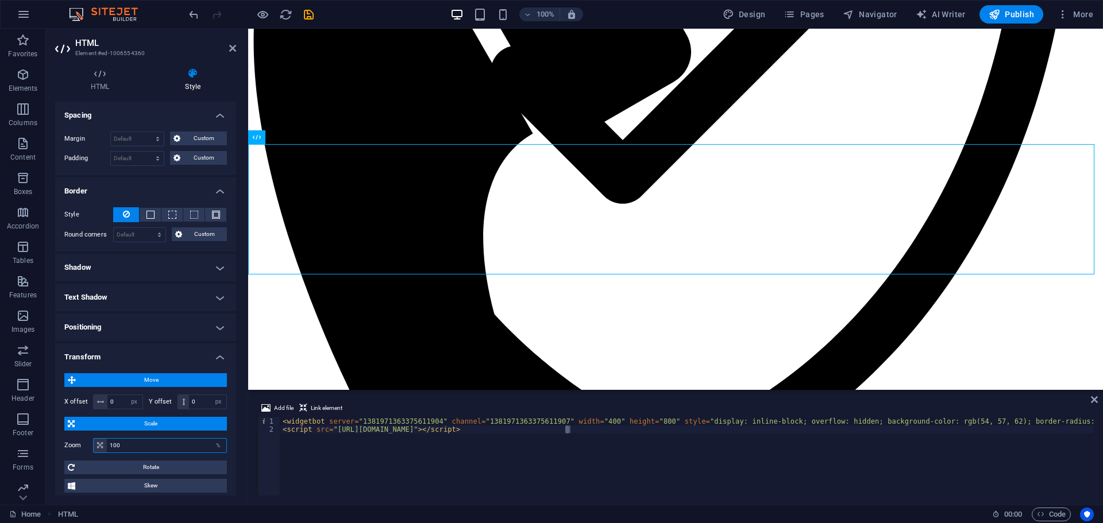
scroll to position [91, 0]
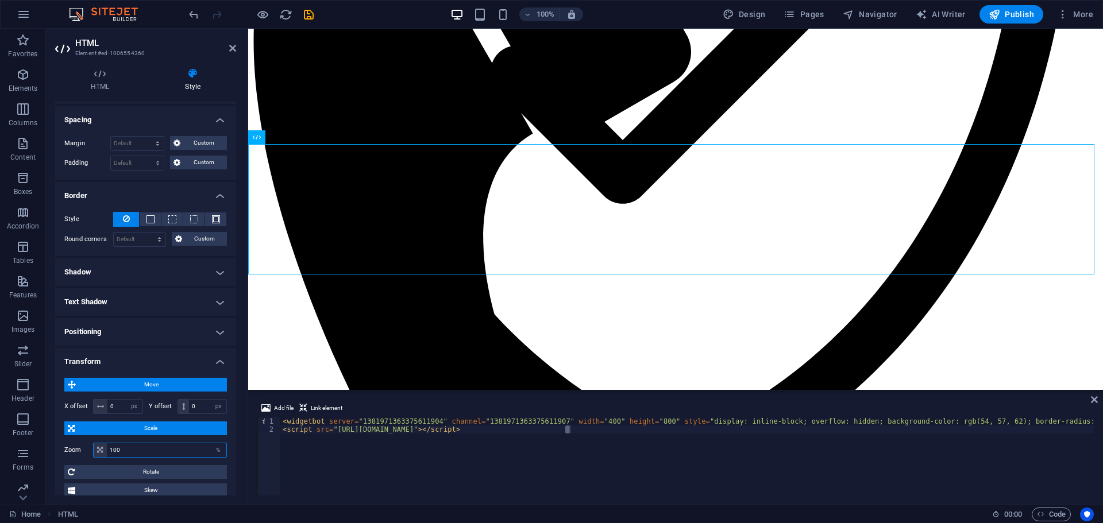
type input "100"
click at [117, 334] on h4 "Positioning" at bounding box center [145, 332] width 181 height 28
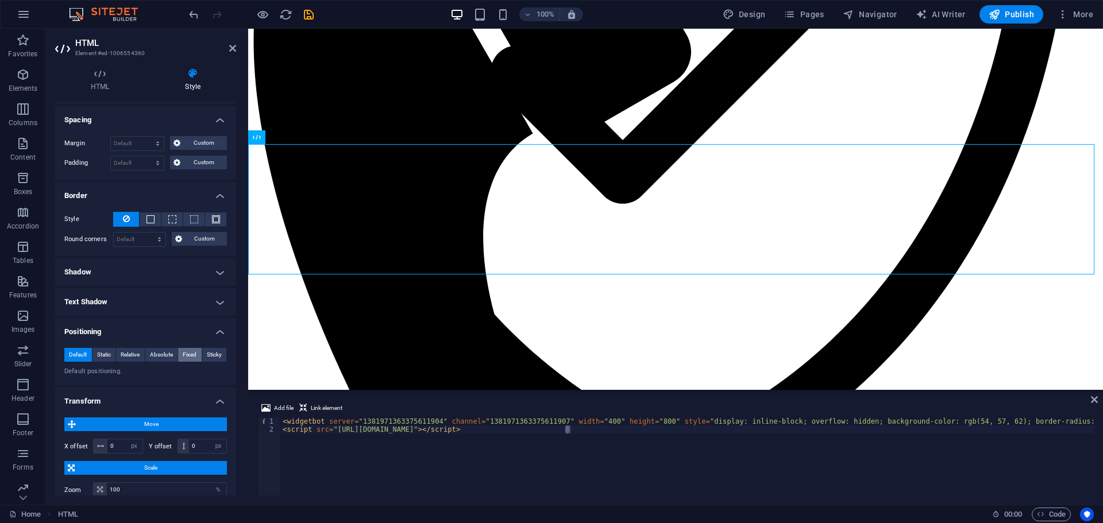
click at [183, 355] on span "Fixed" at bounding box center [190, 355] width 14 height 14
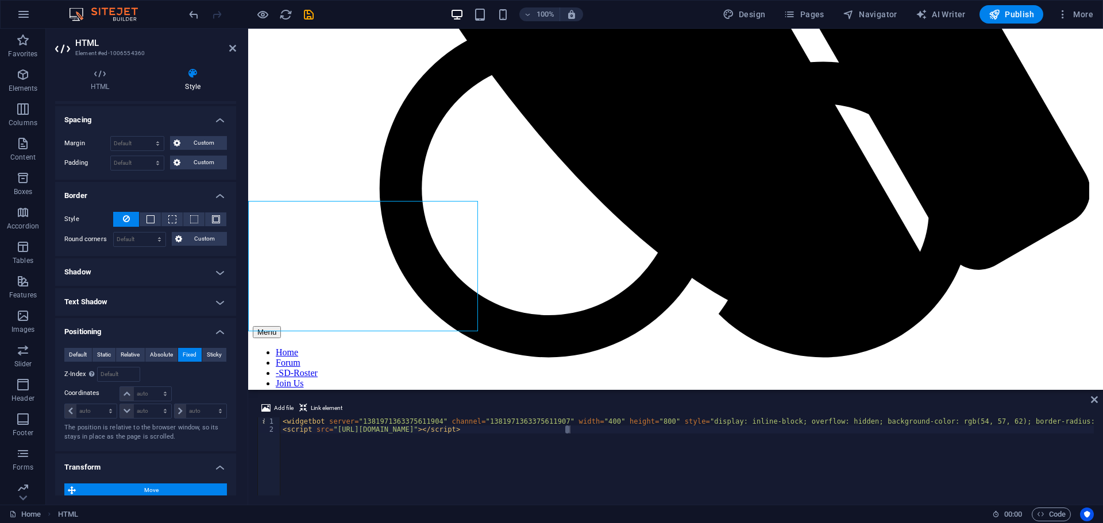
scroll to position [1200, 0]
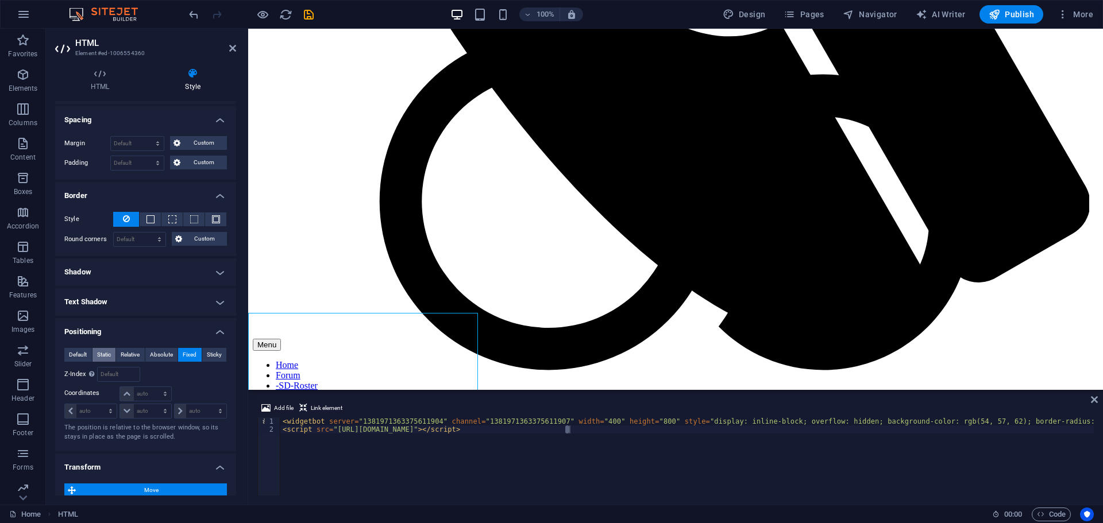
click at [107, 352] on span "Static" at bounding box center [104, 355] width 14 height 14
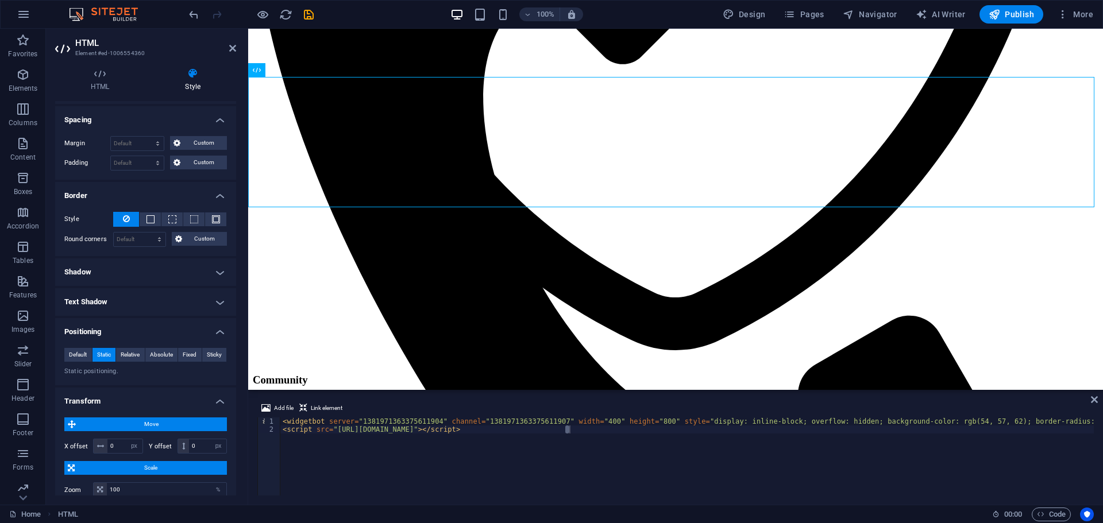
scroll to position [661, 0]
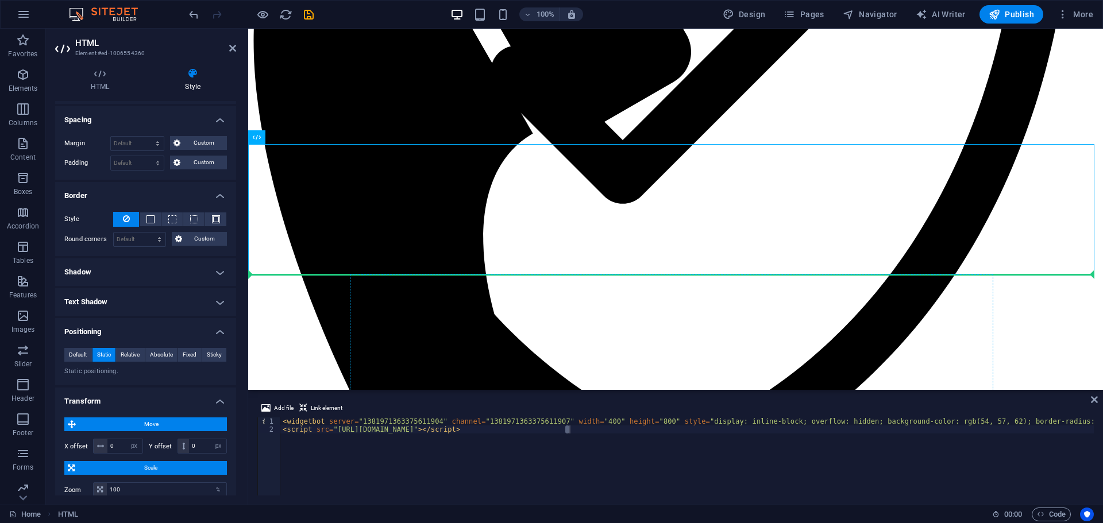
drag, startPoint x: 515, startPoint y: 167, endPoint x: 766, endPoint y: 320, distance: 294.7
drag, startPoint x: 393, startPoint y: 222, endPoint x: 736, endPoint y: 329, distance: 359.4
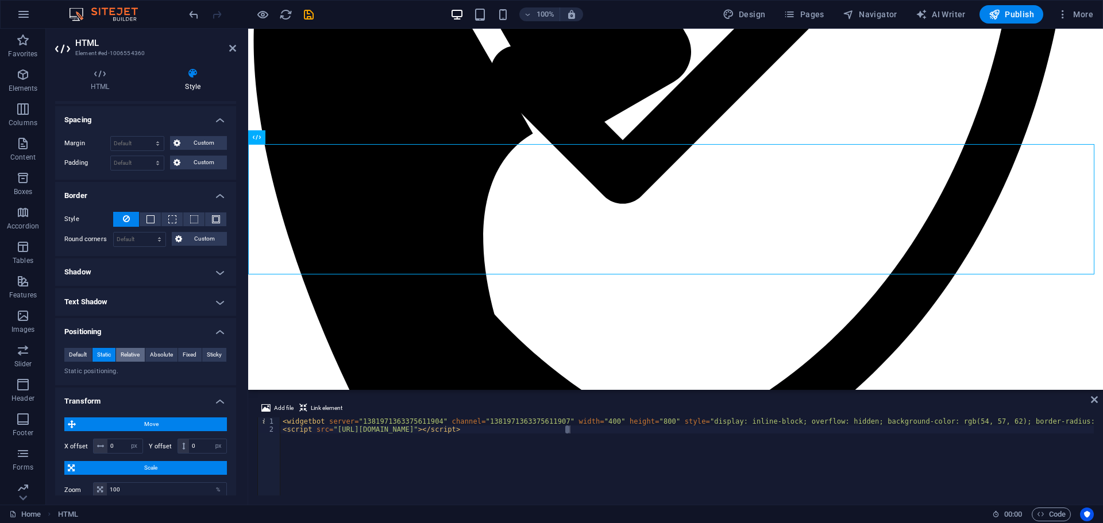
click at [132, 354] on span "Relative" at bounding box center [130, 355] width 19 height 14
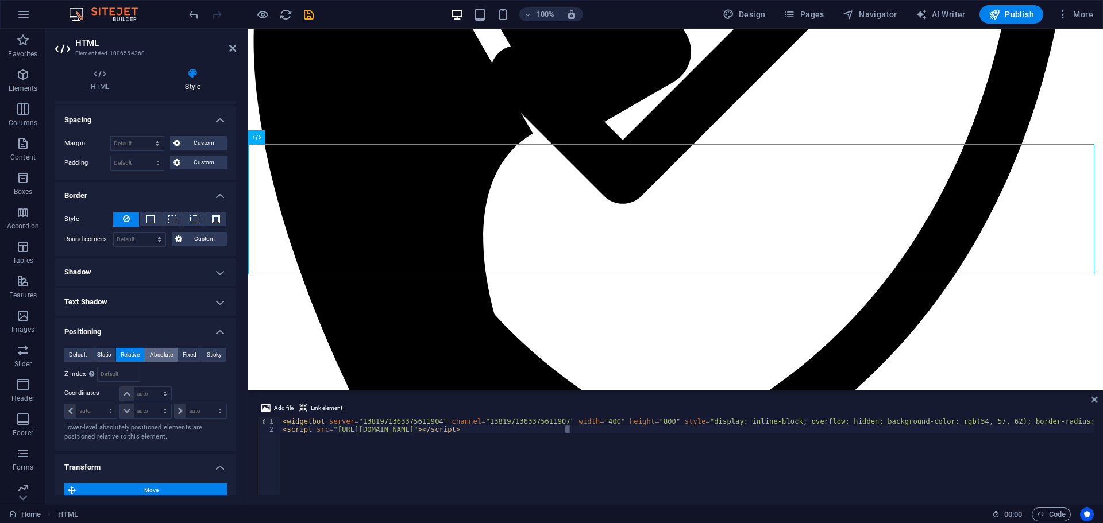
click at [156, 352] on span "Absolute" at bounding box center [161, 355] width 23 height 14
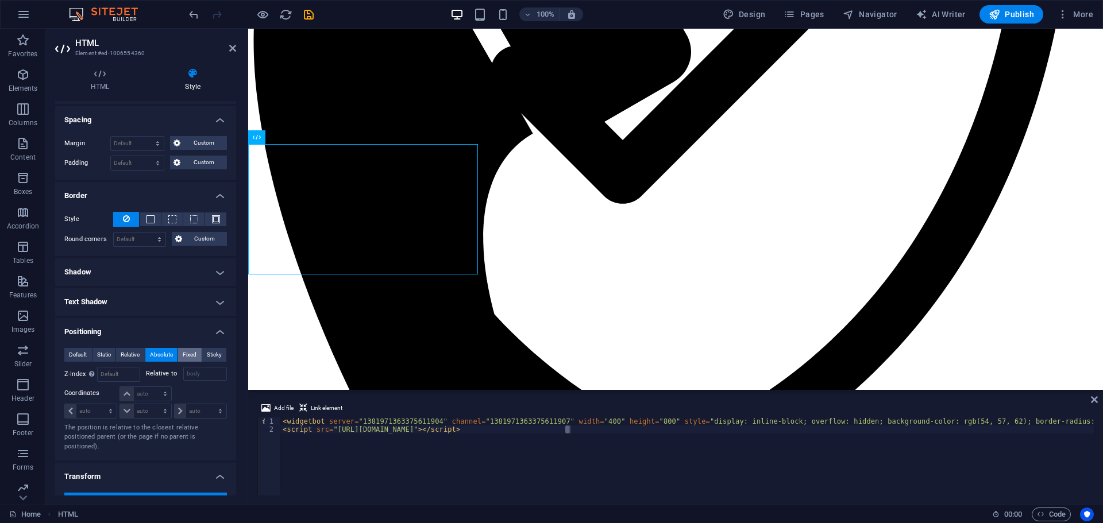
click at [188, 354] on span "Fixed" at bounding box center [190, 355] width 14 height 14
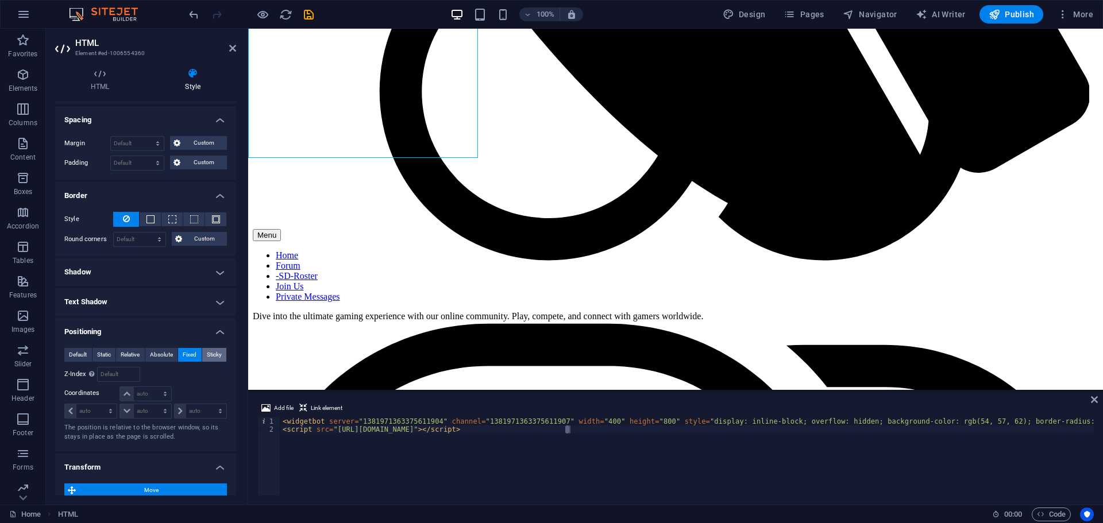
scroll to position [1487, 0]
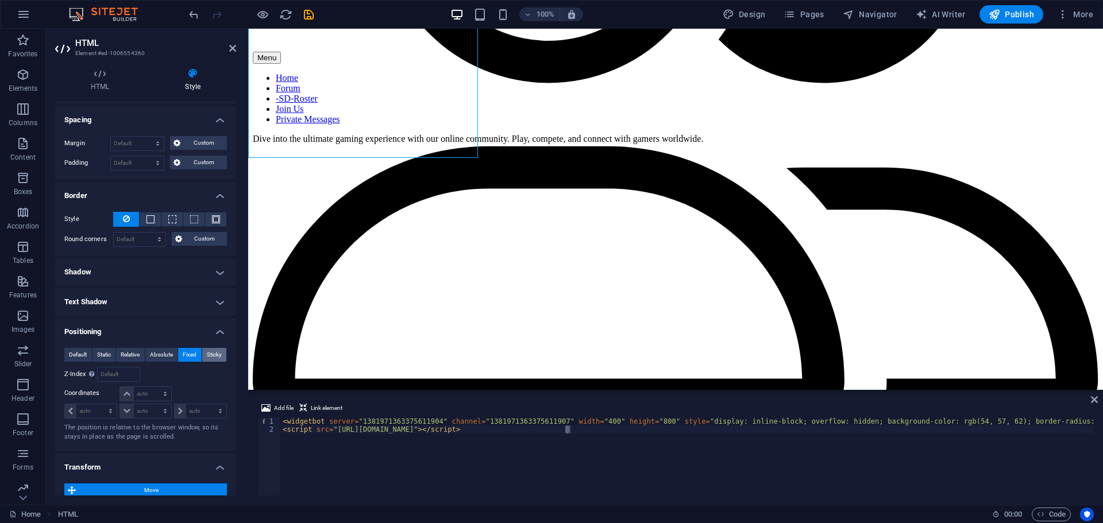
click at [207, 354] on span "Sticky" at bounding box center [214, 355] width 15 height 14
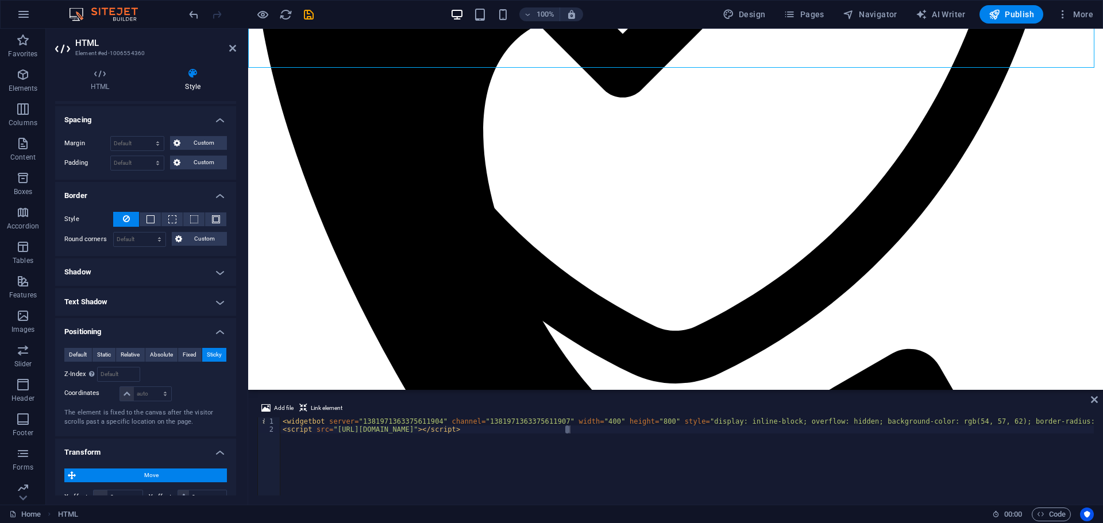
scroll to position [661, 0]
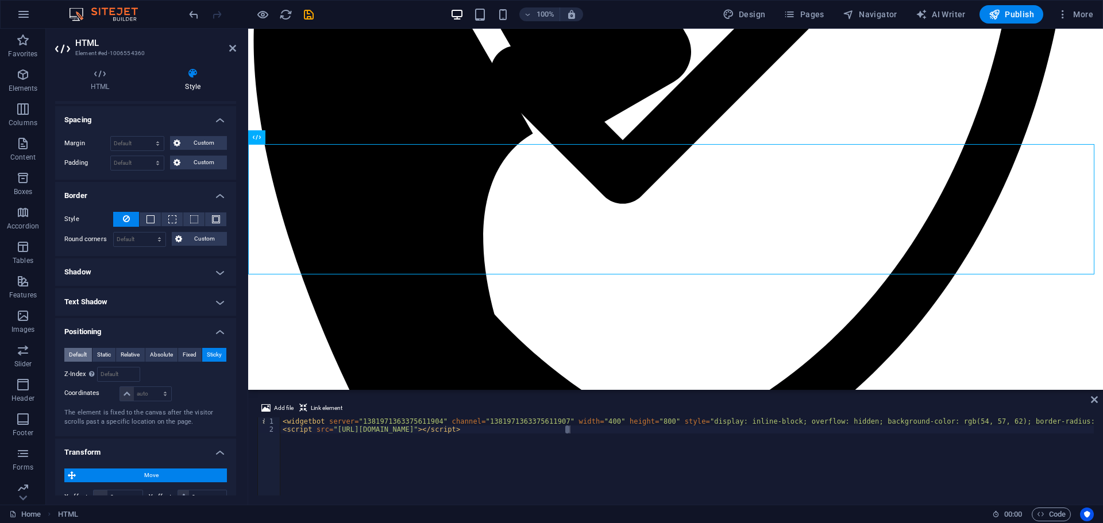
click at [72, 352] on span "Default" at bounding box center [78, 355] width 18 height 14
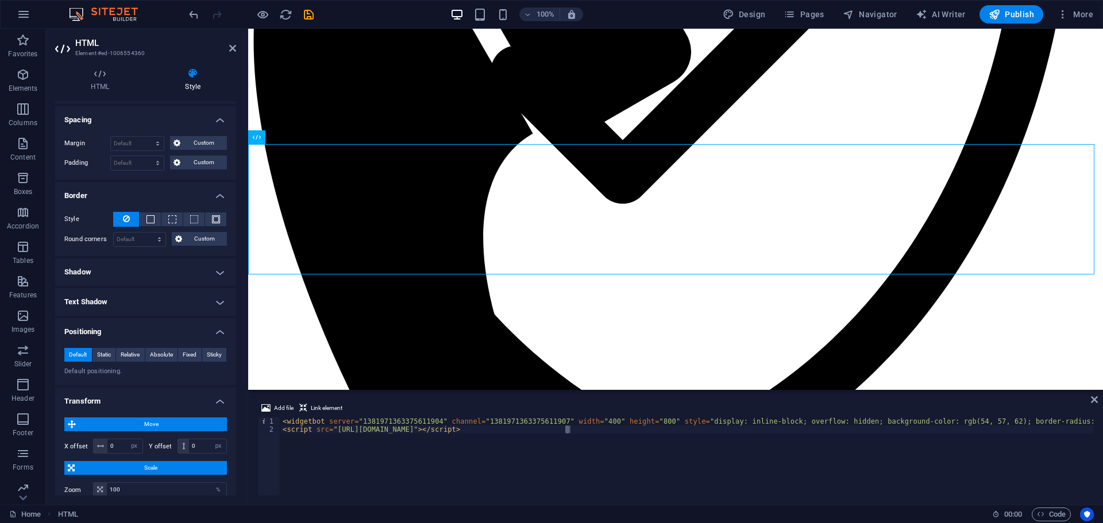
click at [84, 371] on p "Default positioning." at bounding box center [145, 372] width 163 height 10
click at [95, 300] on h4 "Text Shadow" at bounding box center [145, 302] width 181 height 28
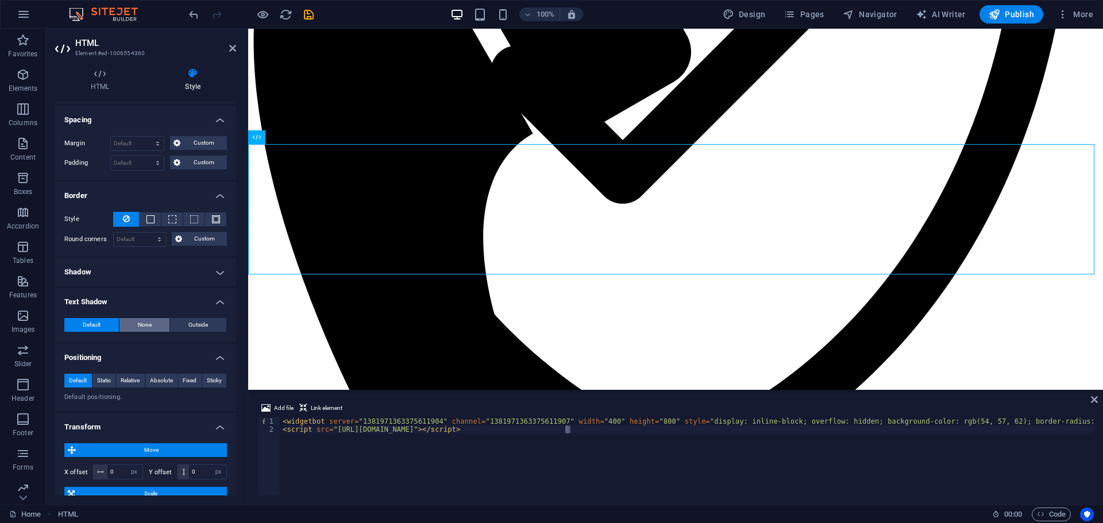
click at [138, 324] on span "None" at bounding box center [145, 325] width 14 height 14
click at [99, 323] on span "Default" at bounding box center [92, 325] width 18 height 14
click at [102, 267] on h4 "Shadow" at bounding box center [145, 273] width 181 height 28
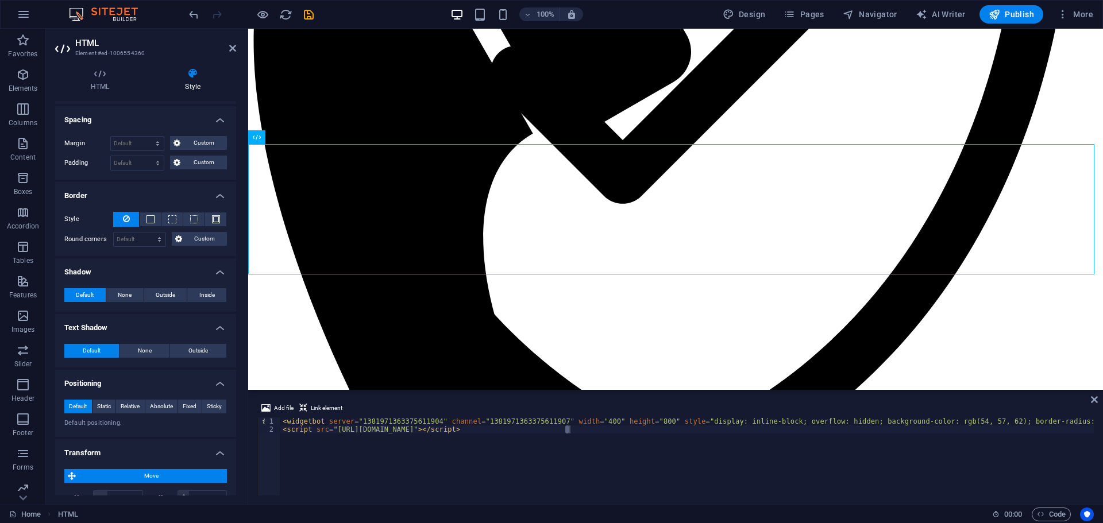
click at [99, 233] on label "Round corners" at bounding box center [88, 240] width 49 height 14
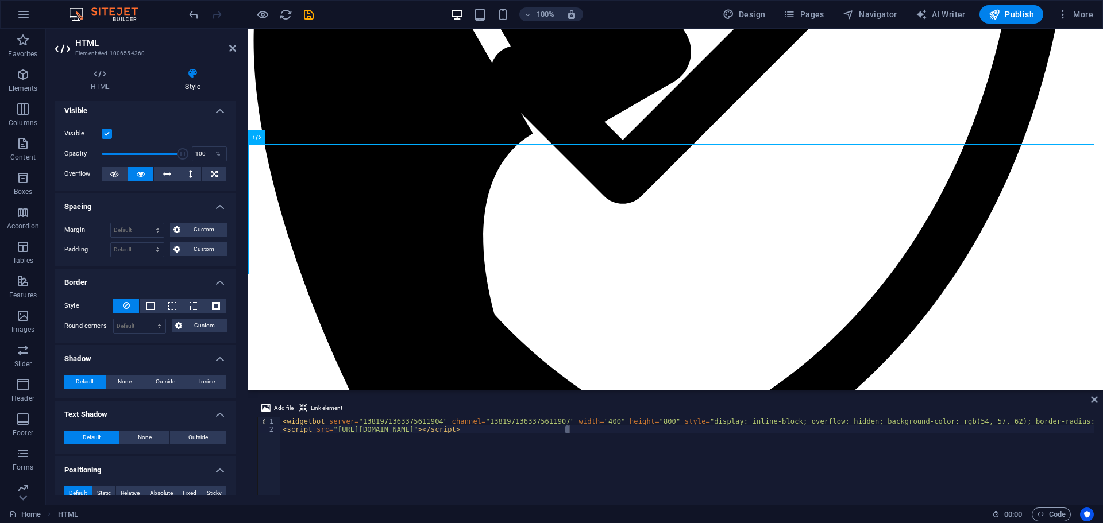
scroll to position [0, 0]
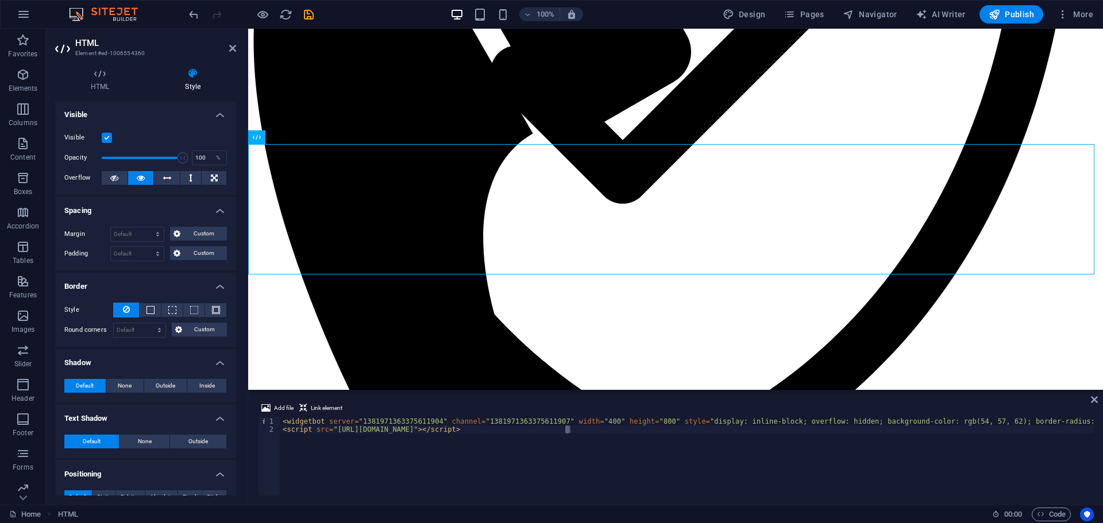
click at [228, 48] on header "HTML Element #ed-1006554360" at bounding box center [145, 44] width 181 height 30
click at [233, 47] on icon at bounding box center [232, 48] width 7 height 9
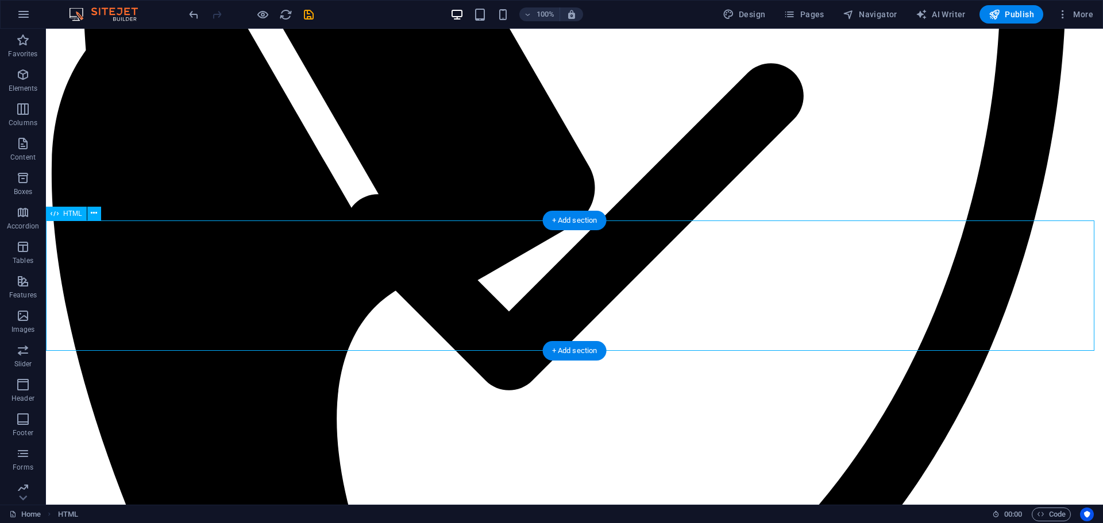
scroll to position [585, 0]
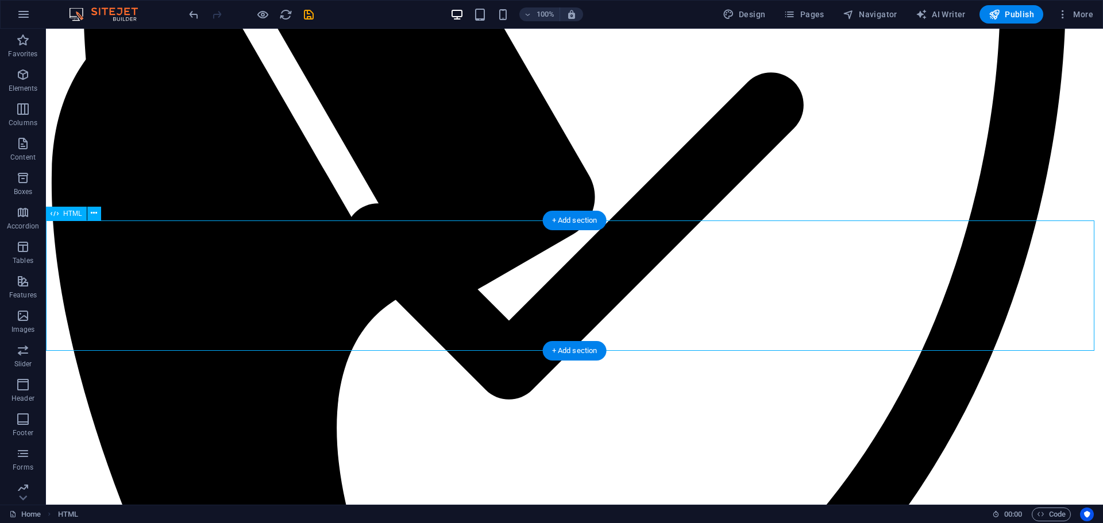
select select "px"
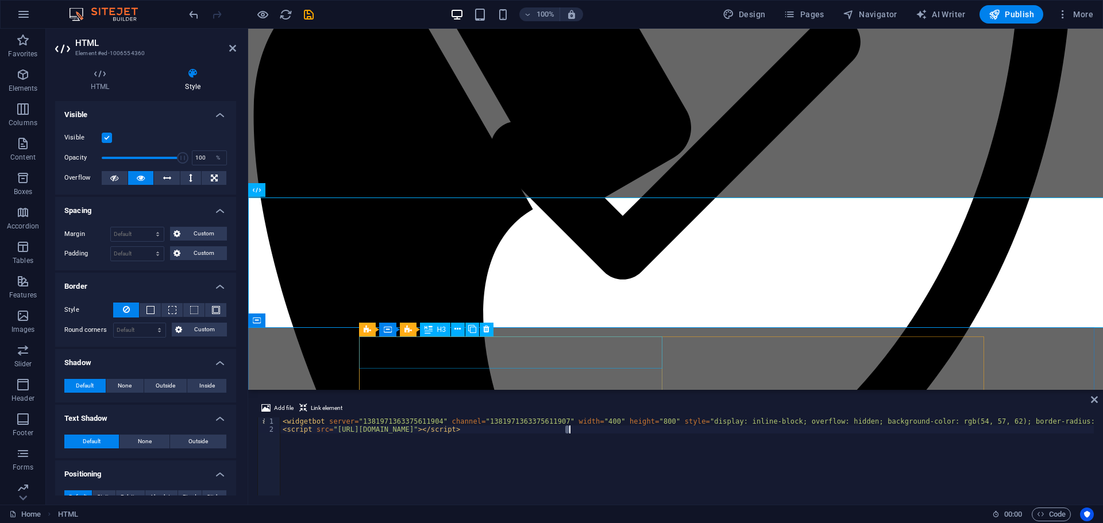
scroll to position [608, 0]
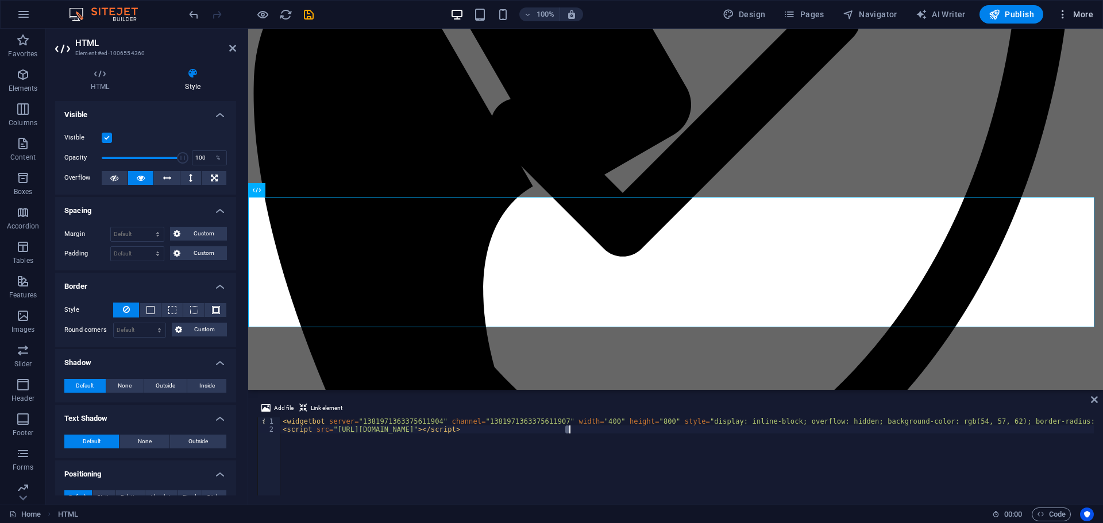
click at [1076, 7] on button "More" at bounding box center [1075, 14] width 45 height 18
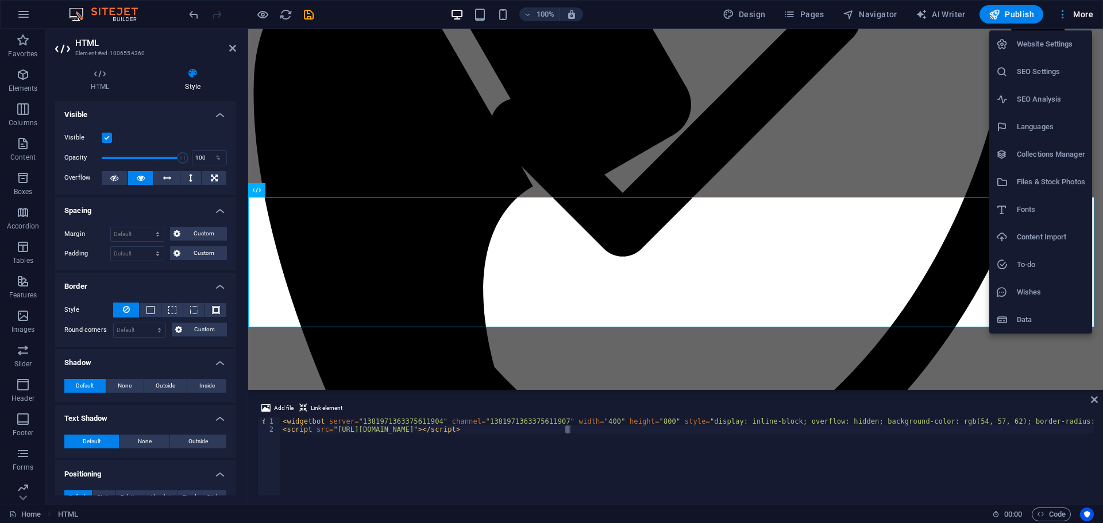
click at [1076, 7] on div at bounding box center [551, 261] width 1103 height 523
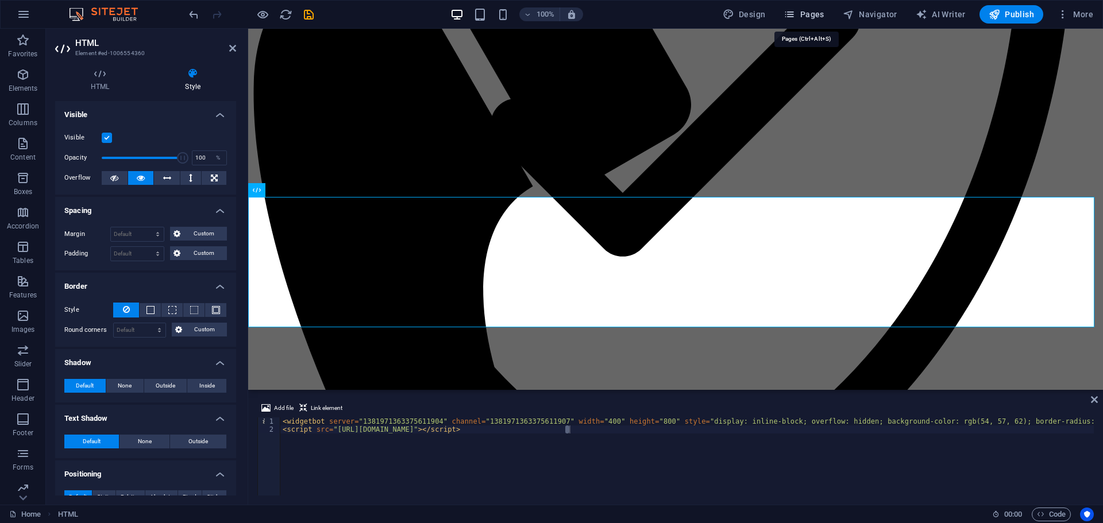
click at [807, 13] on span "Pages" at bounding box center [804, 14] width 40 height 11
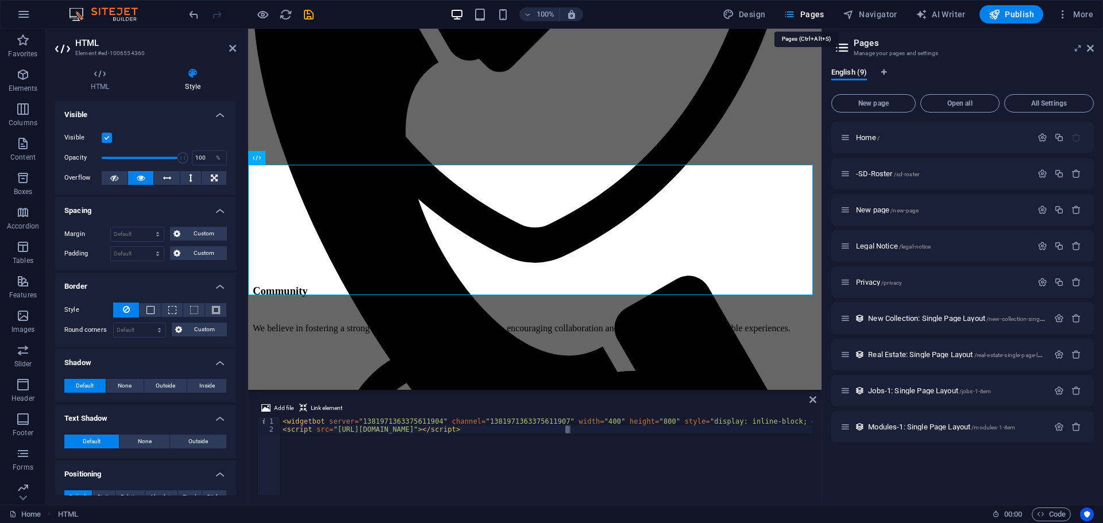
scroll to position [644, 0]
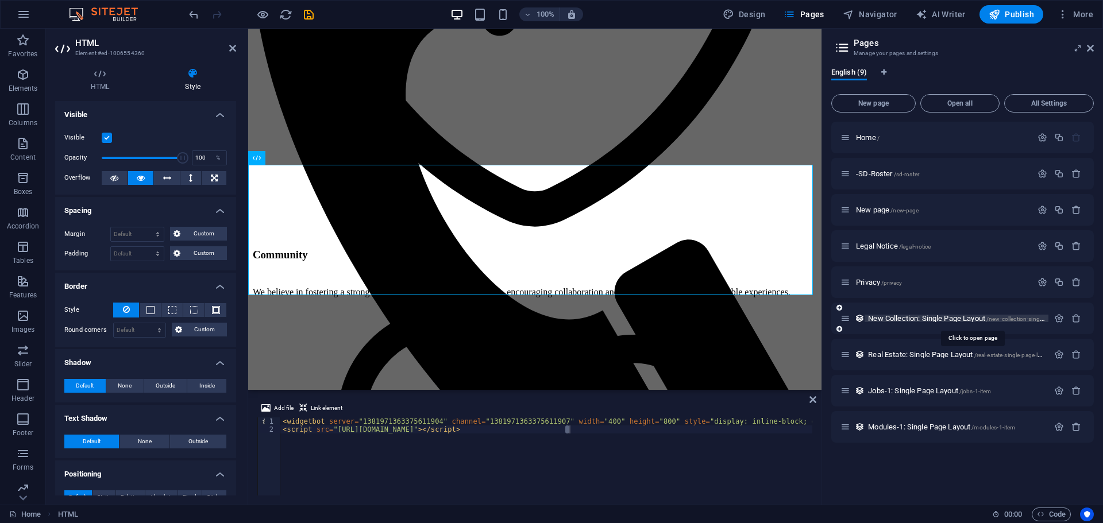
click at [888, 321] on span "New Collection: Single Page Layout /new-collection-single-page-layout" at bounding box center [972, 318] width 208 height 9
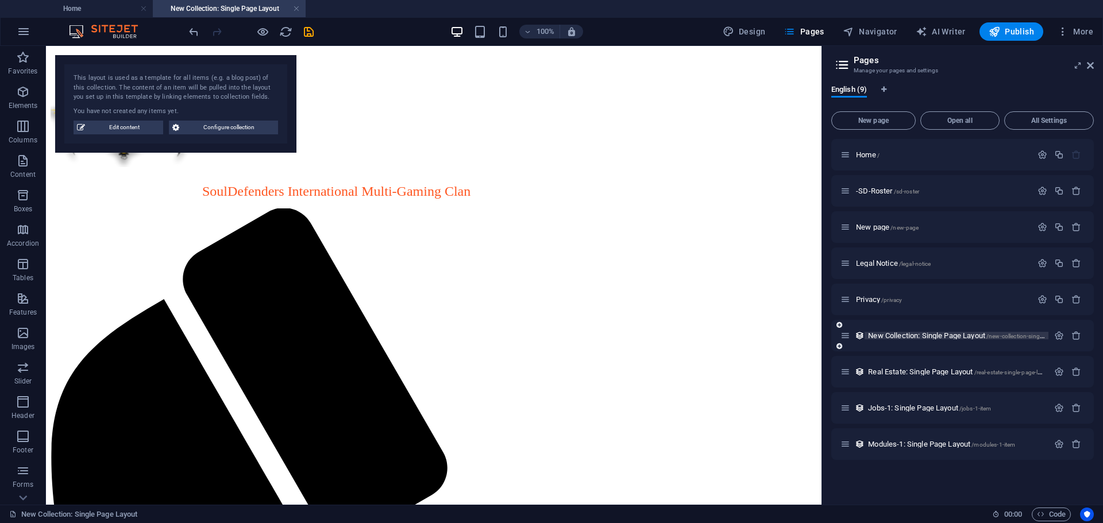
scroll to position [0, 0]
click at [892, 334] on span "New Collection: Single Page Layout /new-collection-single-page-layout" at bounding box center [972, 335] width 208 height 9
click at [874, 264] on span "Legal Notice /legal-notice" at bounding box center [893, 263] width 75 height 9
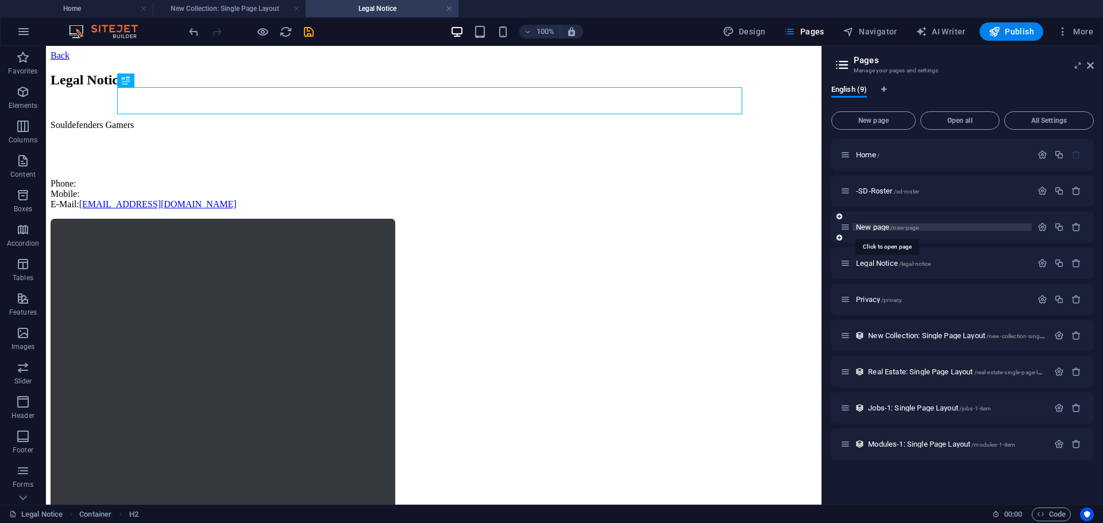
click at [874, 228] on span "New page /new-page" at bounding box center [887, 227] width 63 height 9
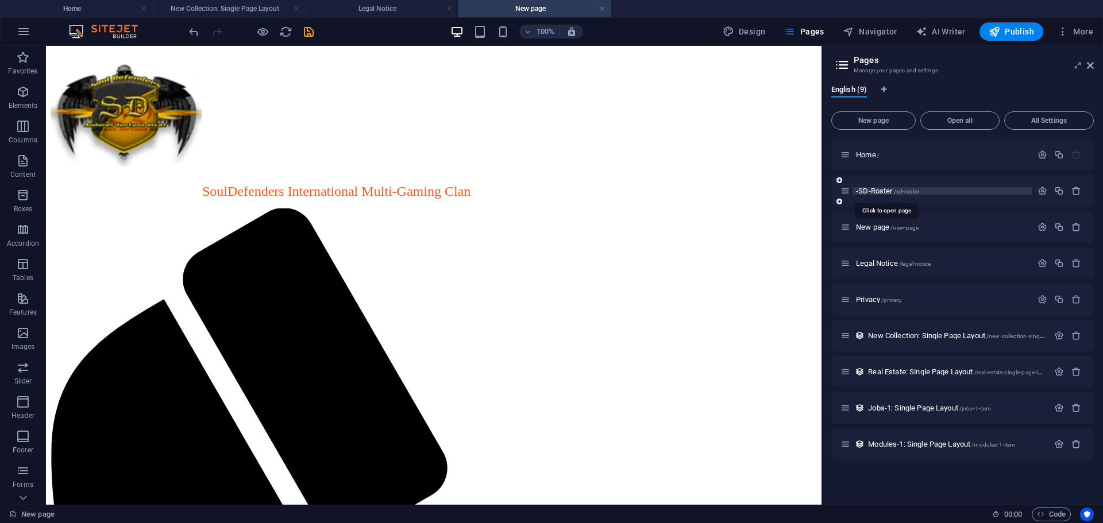
click at [869, 188] on span "-SD-Roster /sd-roster" at bounding box center [887, 191] width 63 height 9
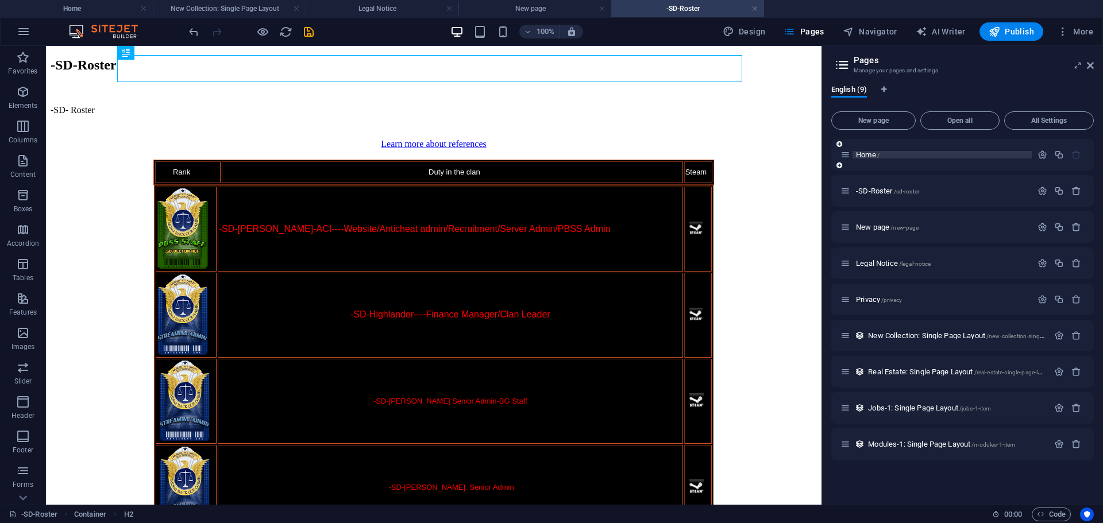
click at [861, 153] on span "Home /" at bounding box center [868, 155] width 24 height 9
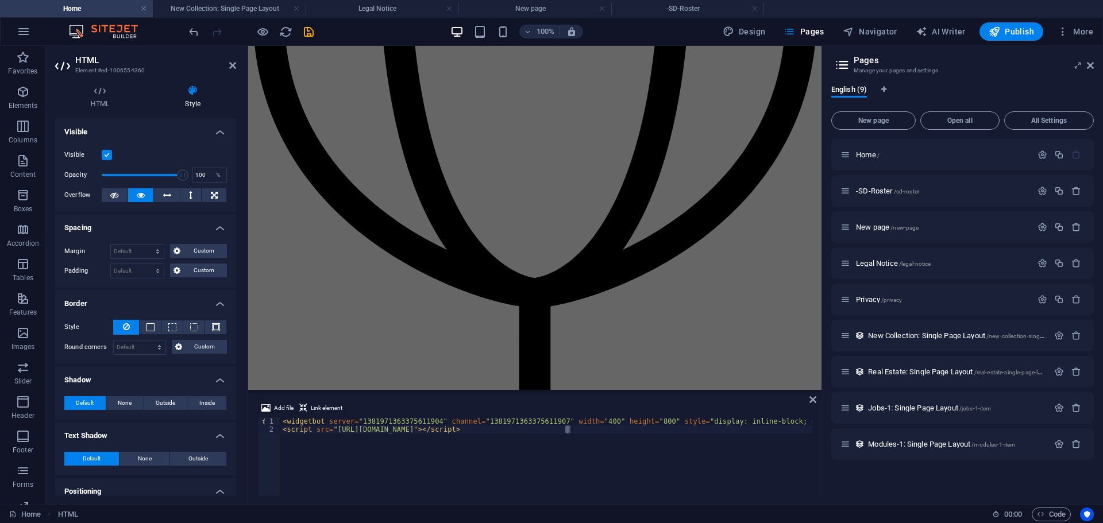
scroll to position [1563, 0]
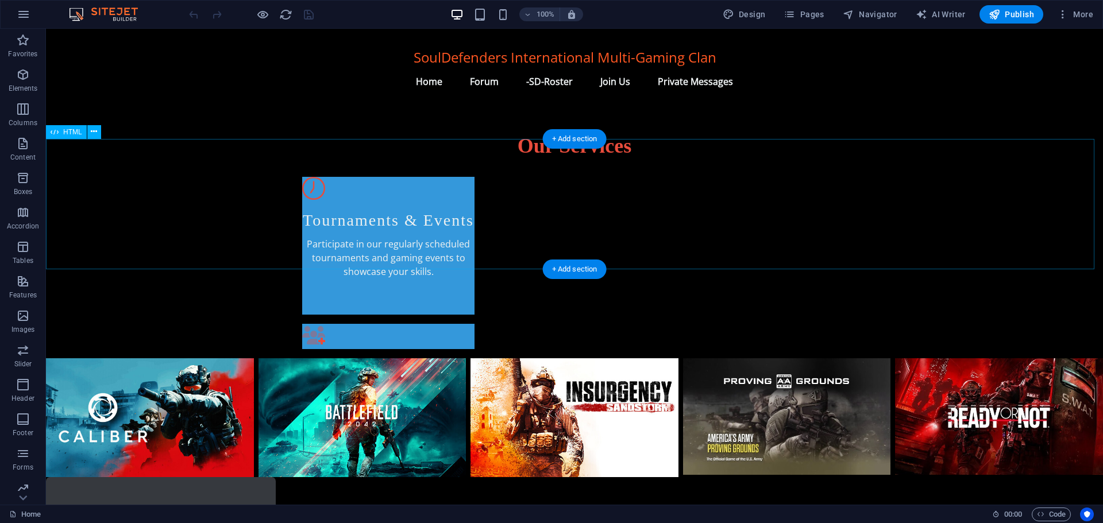
scroll to position [575, 0]
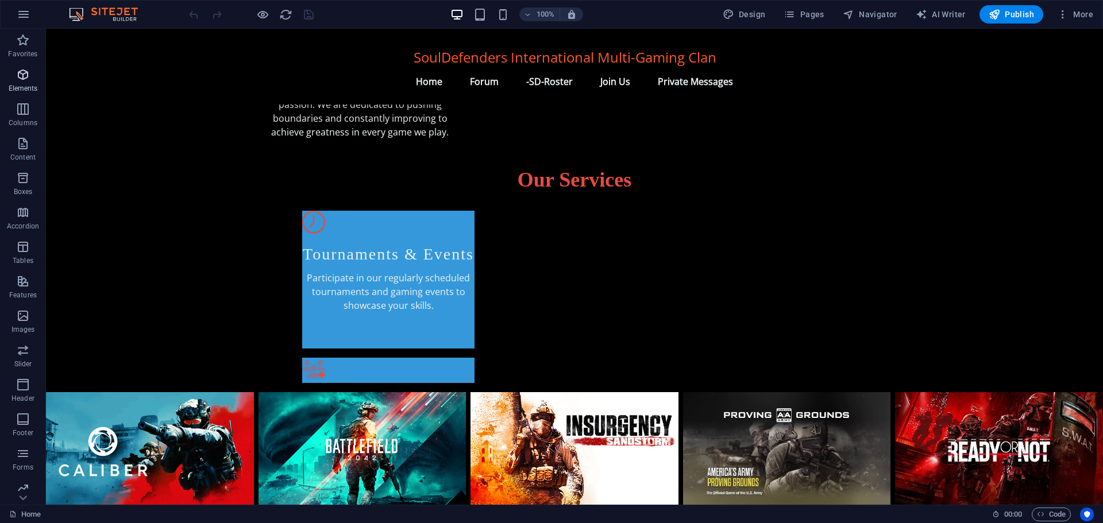
click at [26, 74] on icon "button" at bounding box center [23, 75] width 14 height 14
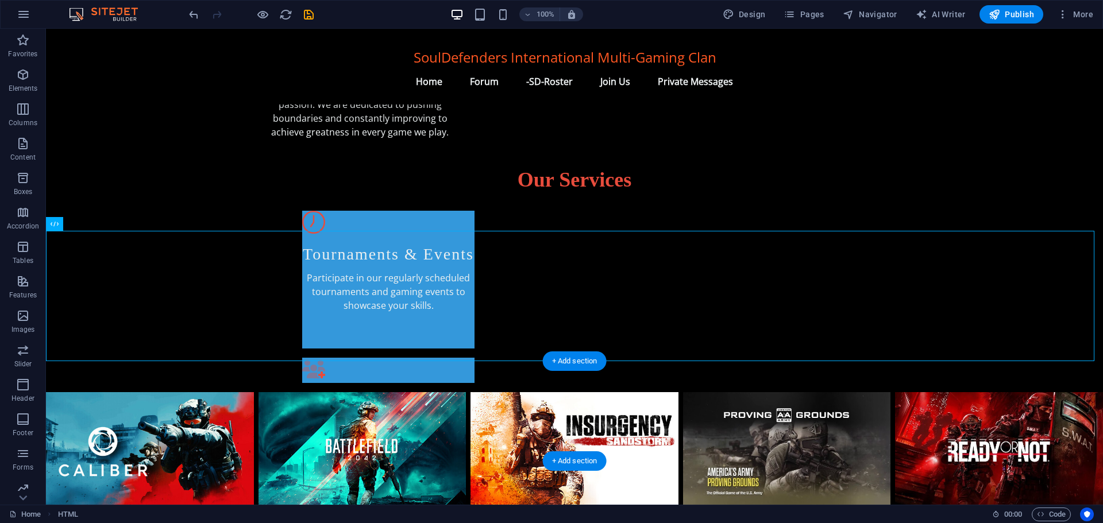
drag, startPoint x: 125, startPoint y: 220, endPoint x: 515, endPoint y: 418, distance: 437.6
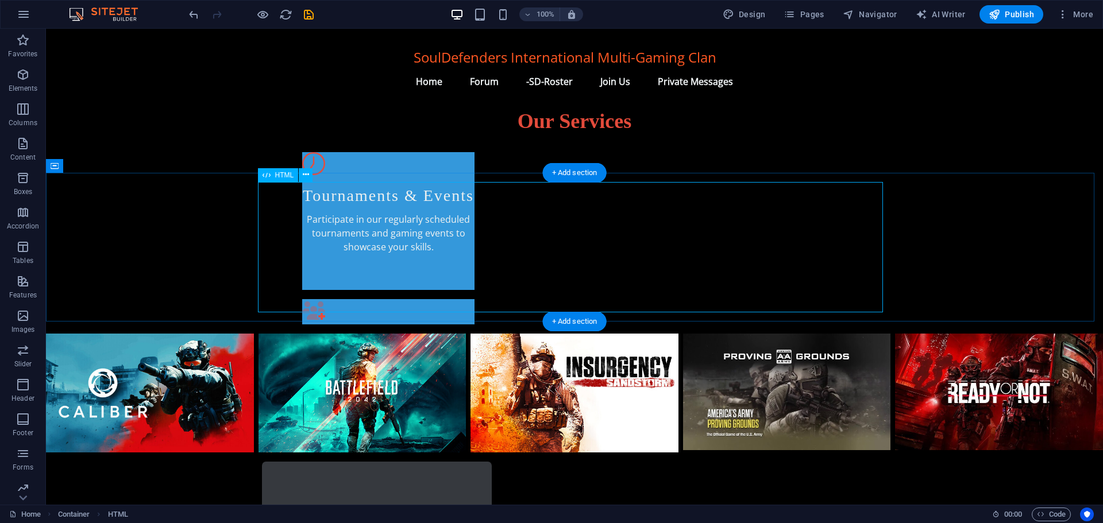
scroll to position [632, 0]
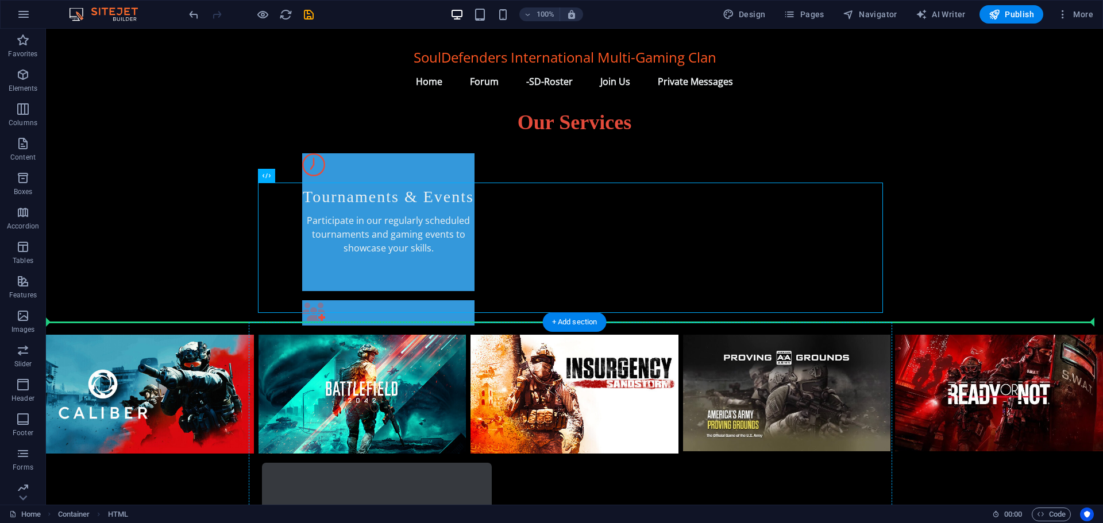
drag, startPoint x: 325, startPoint y: 206, endPoint x: 666, endPoint y: 399, distance: 391.8
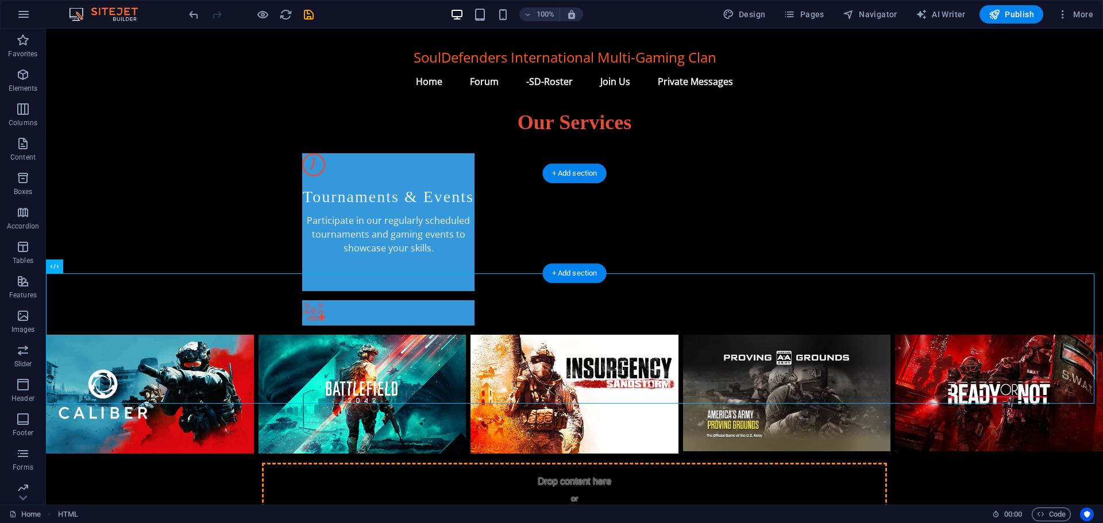
drag, startPoint x: 117, startPoint y: 295, endPoint x: 499, endPoint y: 210, distance: 391.3
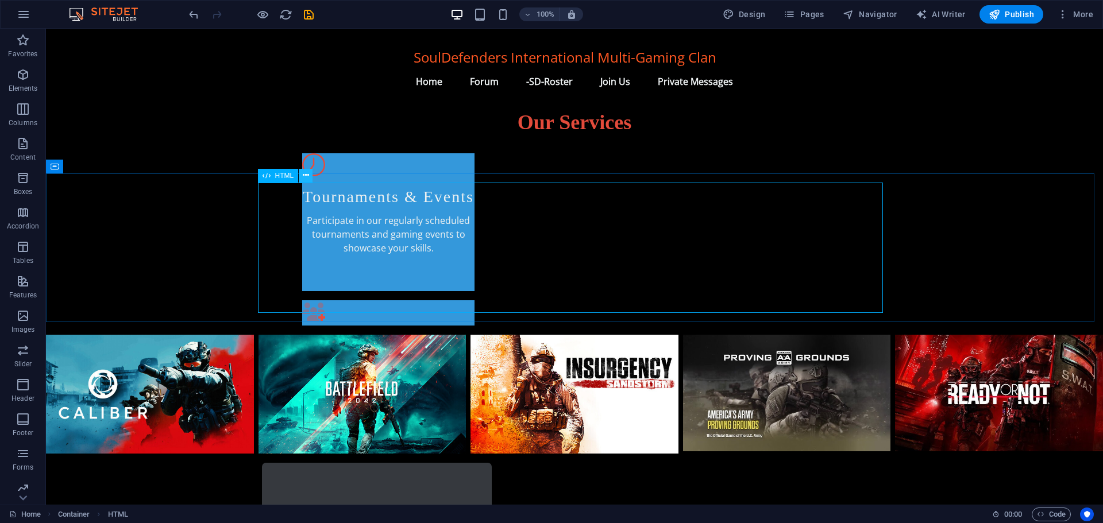
click at [306, 174] on icon at bounding box center [306, 175] width 6 height 12
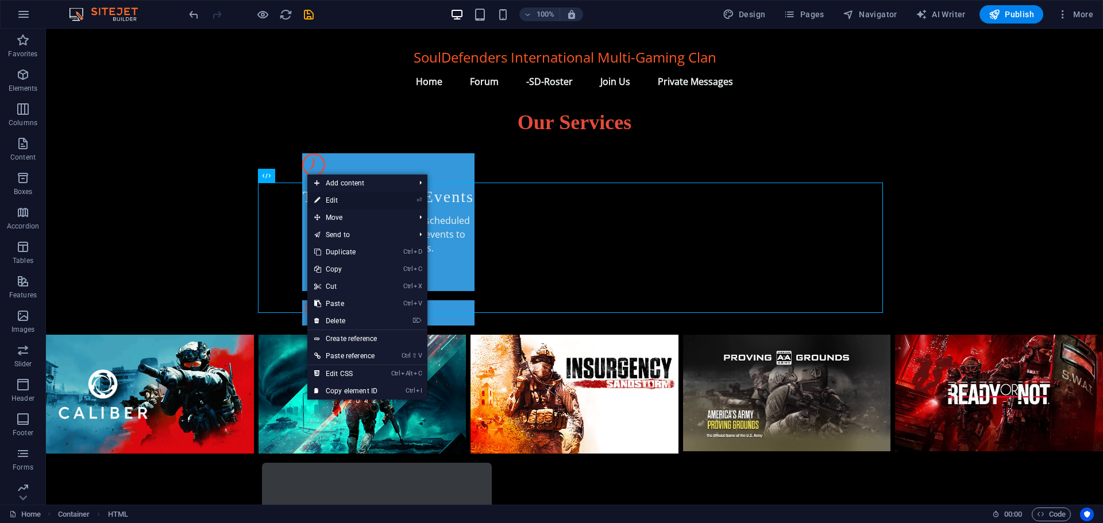
click at [349, 199] on link "⏎ Edit" at bounding box center [345, 200] width 77 height 17
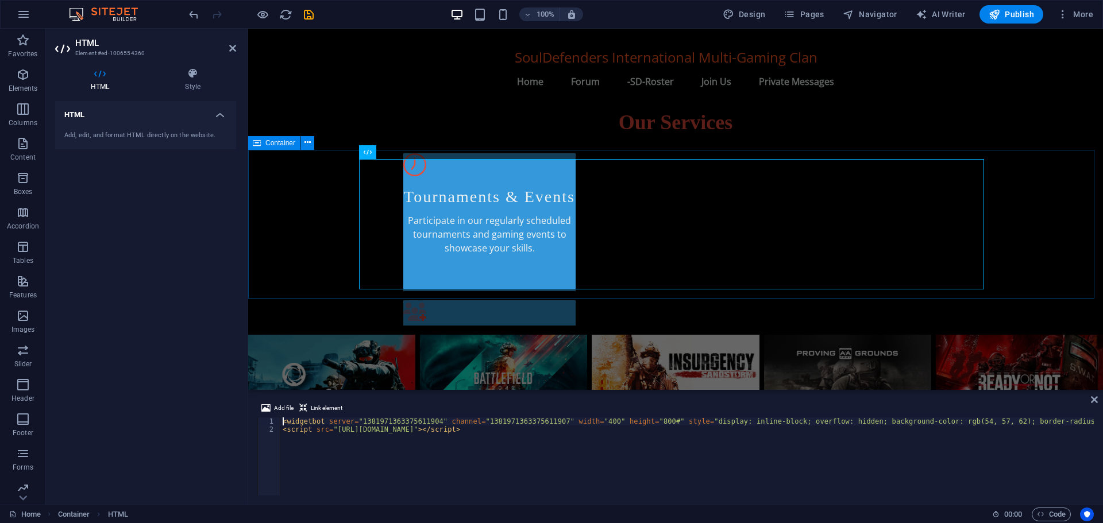
scroll to position [655, 0]
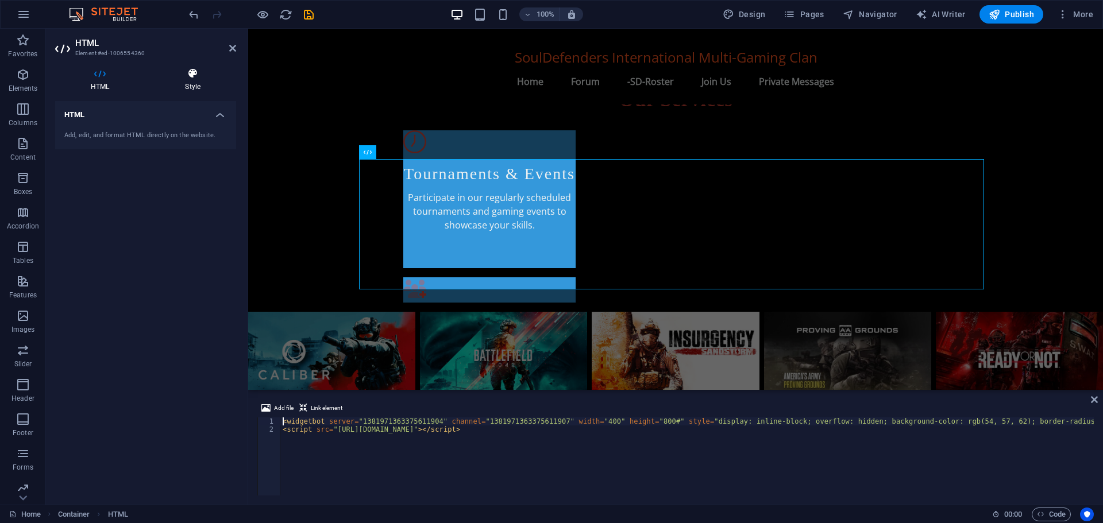
click at [195, 80] on h4 "Style" at bounding box center [192, 80] width 87 height 24
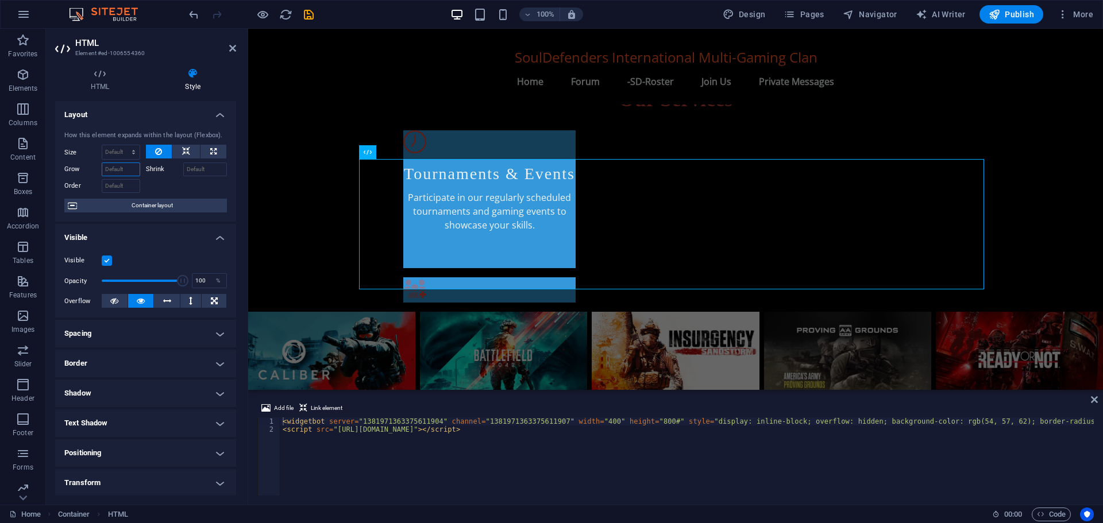
click at [125, 172] on input "Grow" at bounding box center [121, 170] width 38 height 14
click at [125, 172] on input "600" at bounding box center [121, 170] width 38 height 14
type input "600"
click at [128, 151] on select "Default auto px % 1/1 1/2 1/3 1/4 1/5 1/6 1/7 1/8 1/9 1/10" at bounding box center [120, 152] width 37 height 14
select select "px"
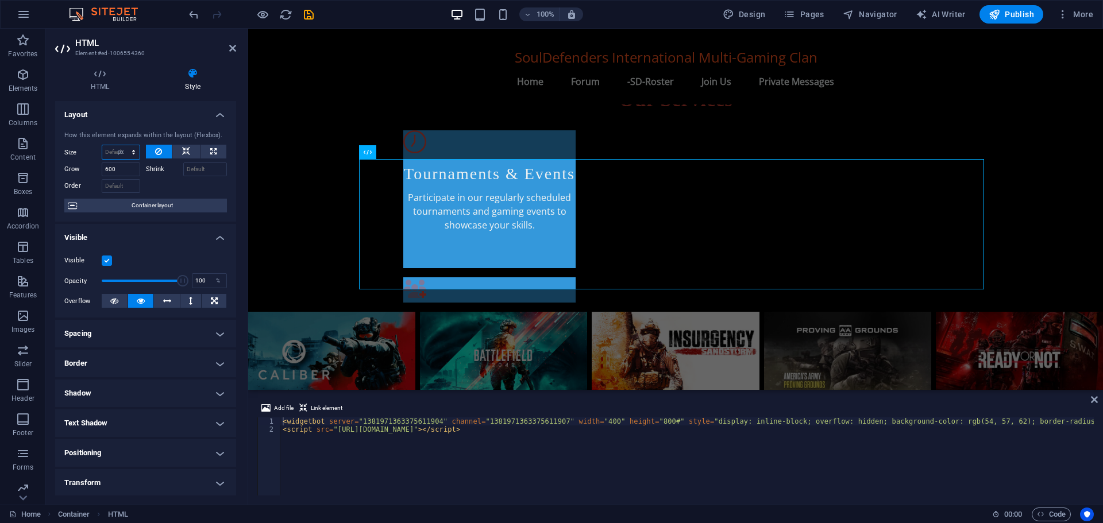
click at [122, 145] on select "Default auto px % 1/1 1/2 1/3 1/4 1/5 1/6 1/7 1/8 1/9 1/10" at bounding box center [120, 152] width 37 height 14
type input "0"
click at [120, 150] on input "0" at bounding box center [120, 152] width 37 height 14
click at [111, 151] on input "60" at bounding box center [120, 152] width 37 height 14
type input "6"
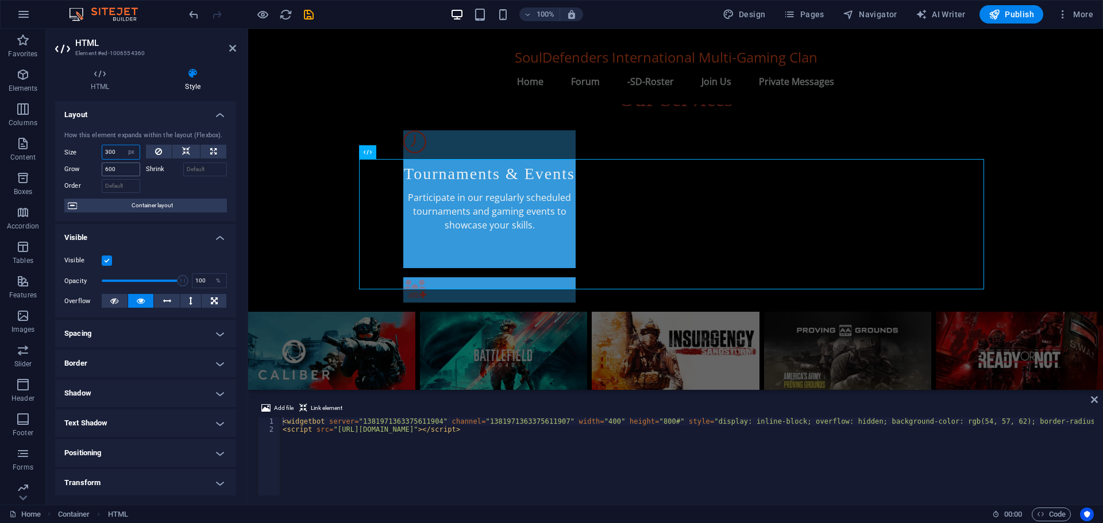
type input "300"
click at [118, 169] on input "600" at bounding box center [121, 170] width 38 height 14
type input "60"
click at [125, 184] on input "Order" at bounding box center [121, 186] width 38 height 14
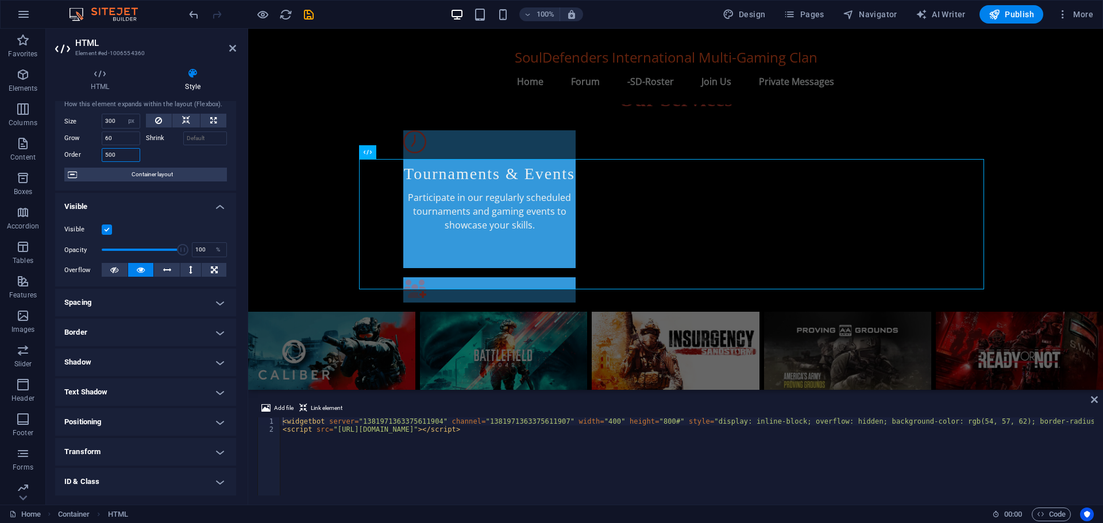
scroll to position [0, 0]
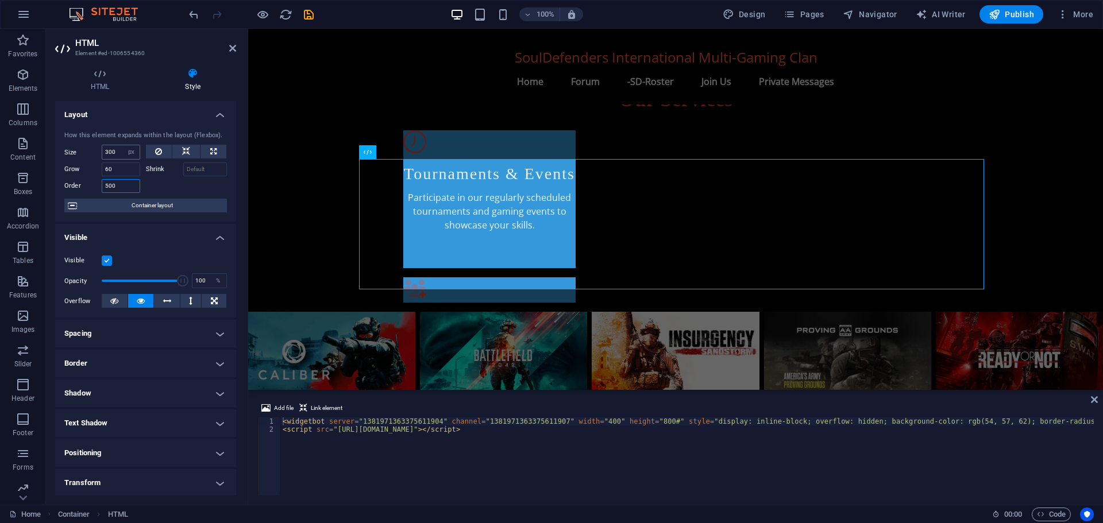
type input "500"
click at [118, 154] on input "300" at bounding box center [120, 152] width 37 height 14
click at [156, 148] on icon at bounding box center [158, 152] width 7 height 14
select select "DISABLED_OPTION_VALUE"
click at [178, 150] on button at bounding box center [186, 152] width 28 height 14
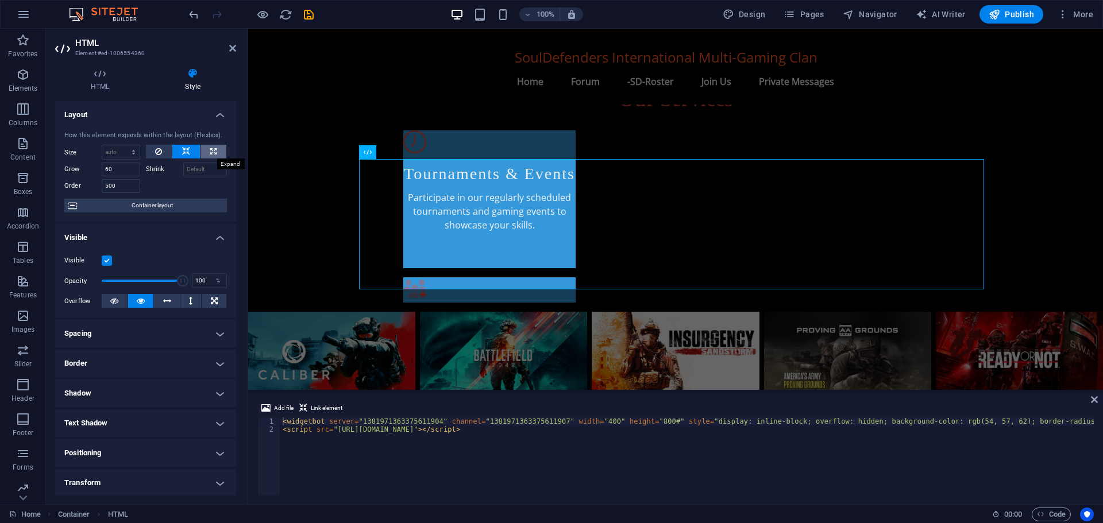
click at [202, 148] on button at bounding box center [214, 152] width 26 height 14
type input "100"
select select "%"
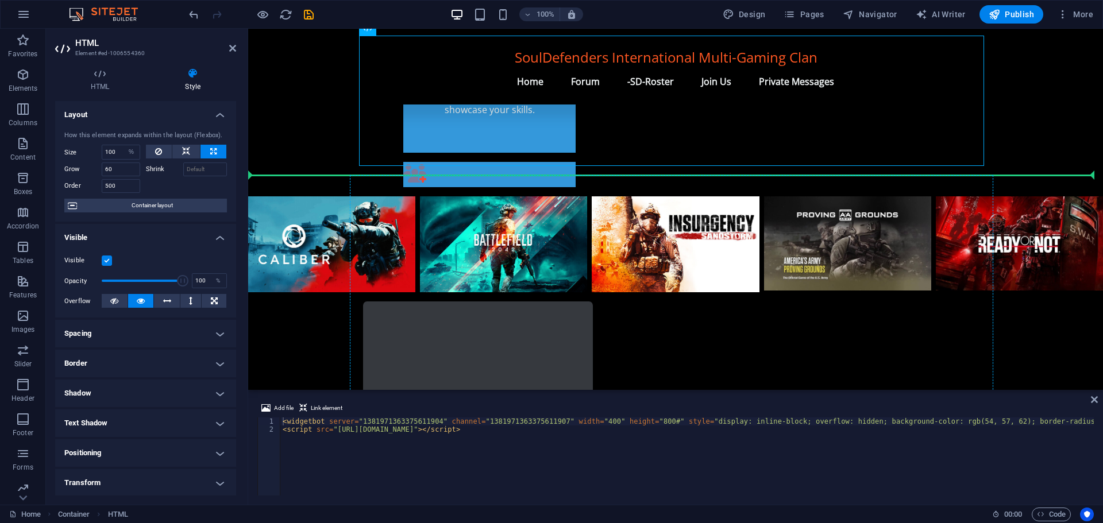
scroll to position [785, 0]
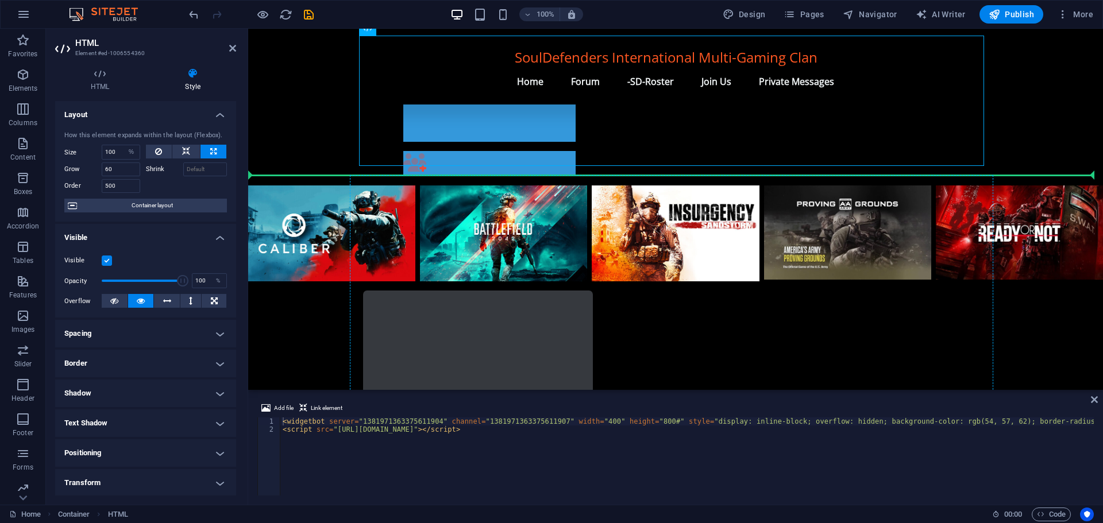
drag, startPoint x: 684, startPoint y: 159, endPoint x: 784, endPoint y: 342, distance: 209.0
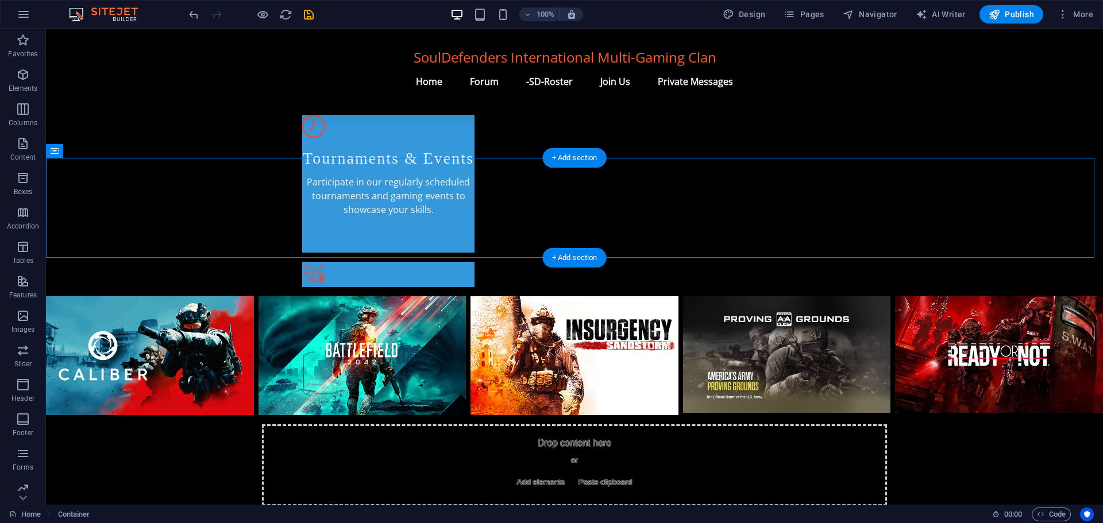
scroll to position [647, 0]
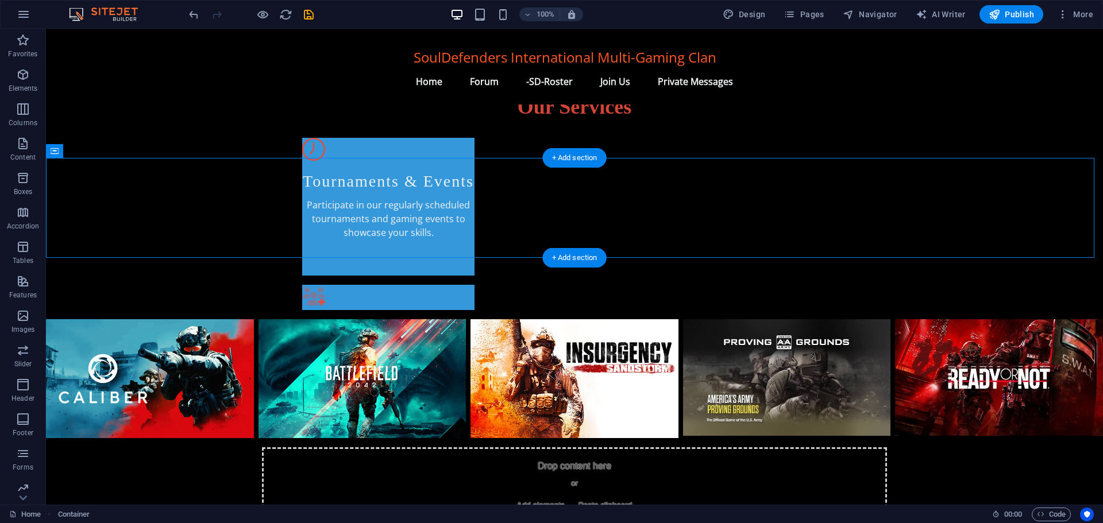
drag, startPoint x: 398, startPoint y: 156, endPoint x: 663, endPoint y: 201, distance: 269.1
click at [663, 448] on div "Drop content here or Add elements Paste clipboard" at bounding box center [574, 489] width 625 height 82
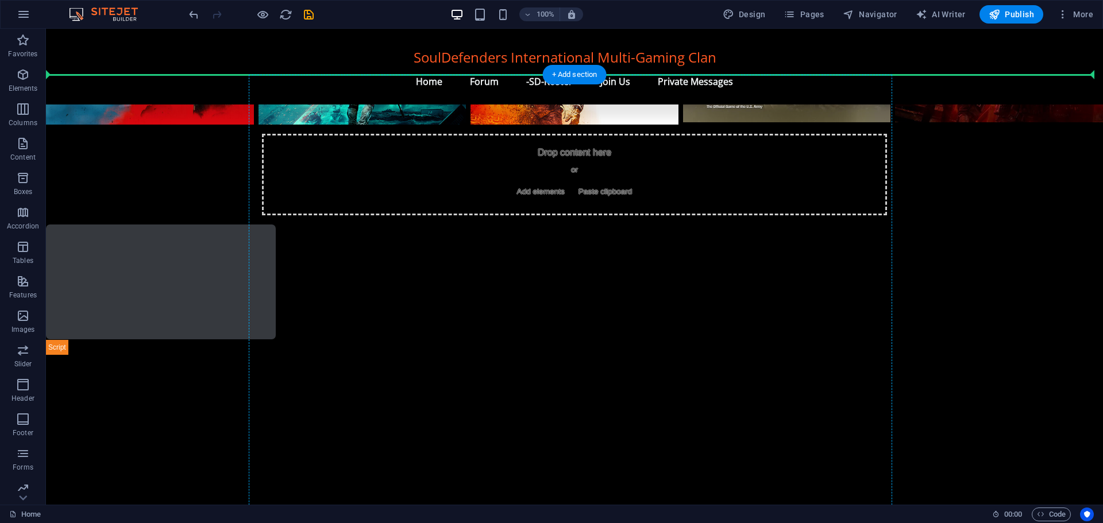
drag, startPoint x: 569, startPoint y: 205, endPoint x: 671, endPoint y: 321, distance: 154.7
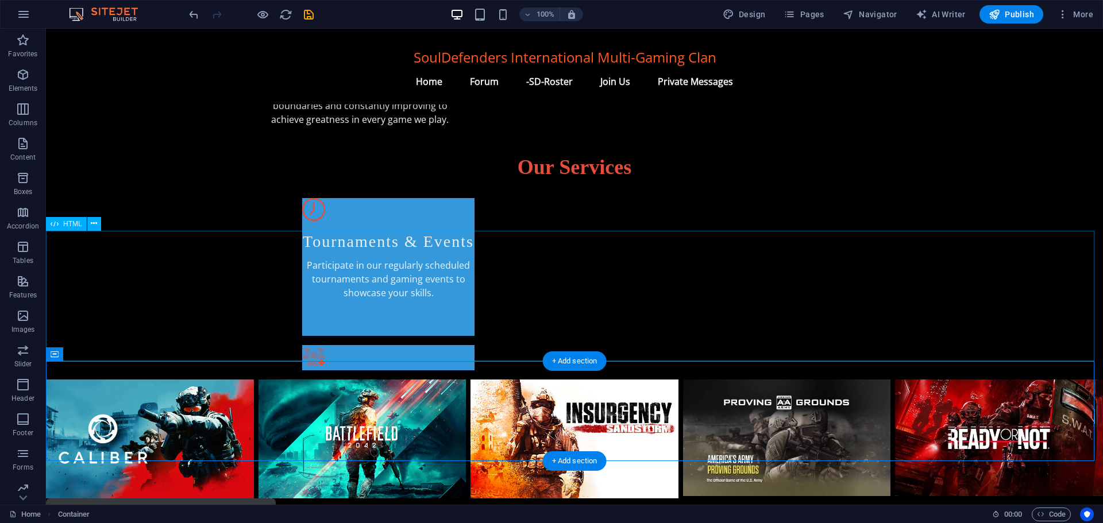
scroll to position [574, 0]
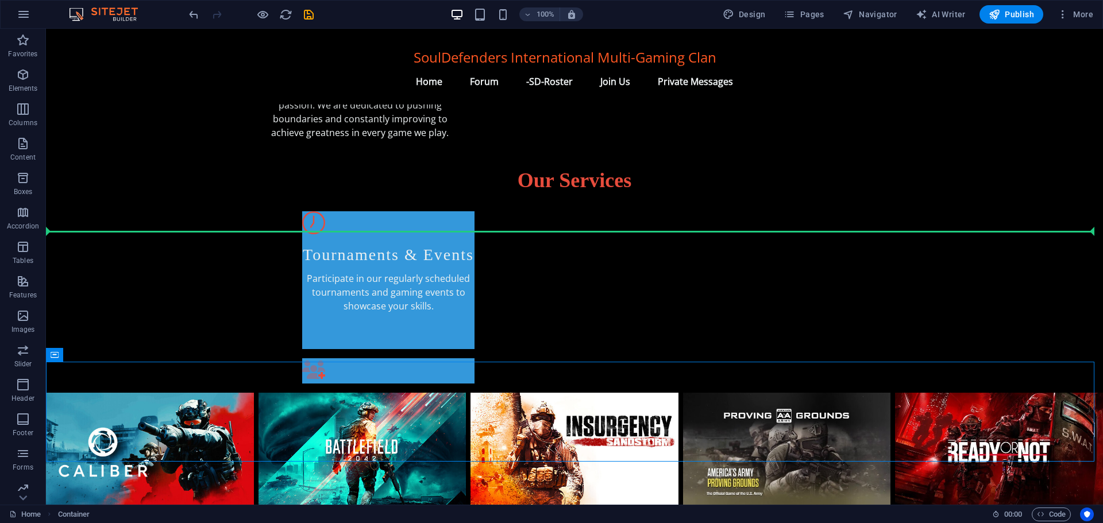
drag, startPoint x: 391, startPoint y: 402, endPoint x: 163, endPoint y: 275, distance: 260.8
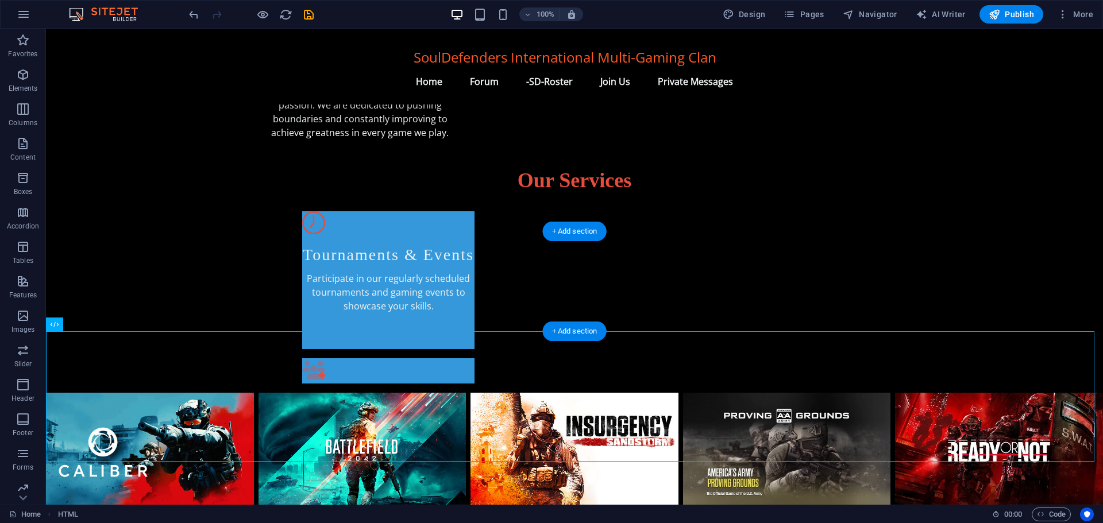
drag, startPoint x: 168, startPoint y: 370, endPoint x: 443, endPoint y: 284, distance: 287.7
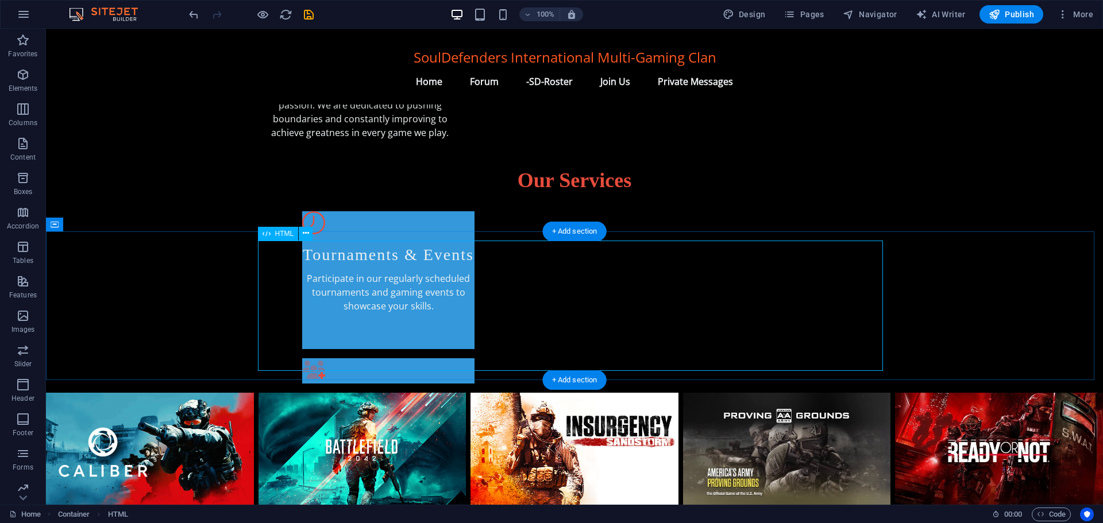
select select "%"
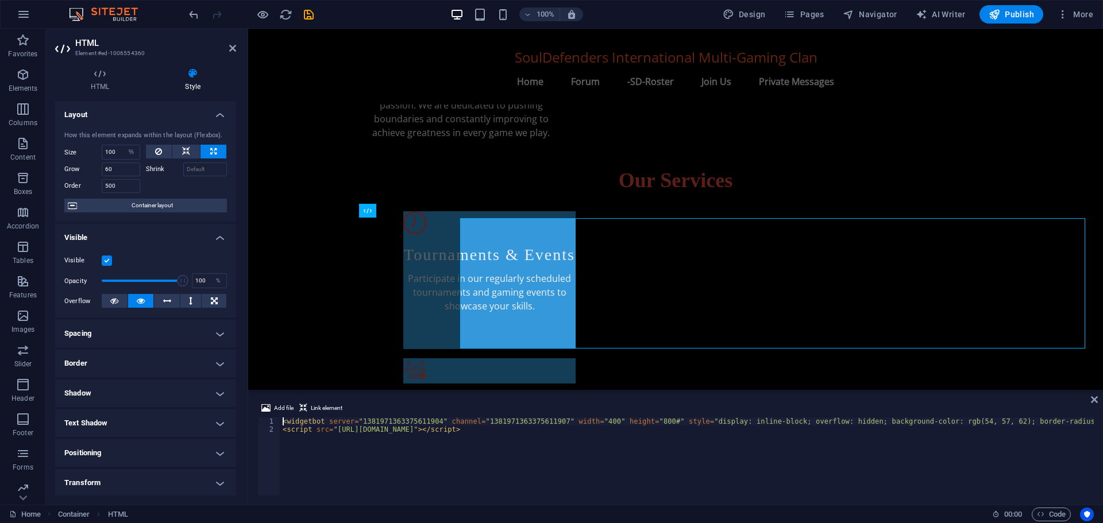
scroll to position [596, 0]
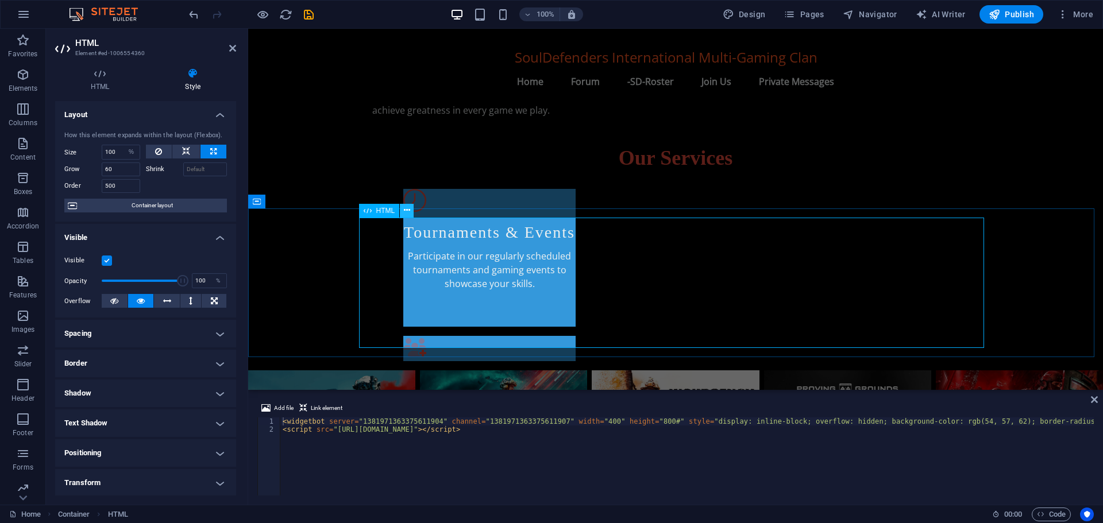
click at [408, 210] on icon at bounding box center [407, 211] width 6 height 12
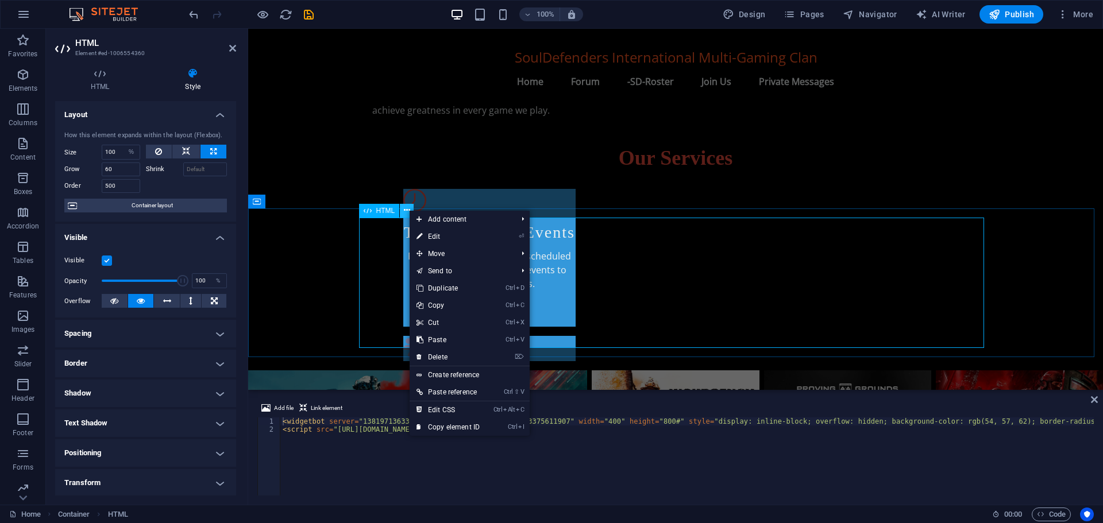
click at [408, 210] on icon at bounding box center [407, 211] width 6 height 12
click at [379, 209] on span "HTML" at bounding box center [385, 210] width 19 height 7
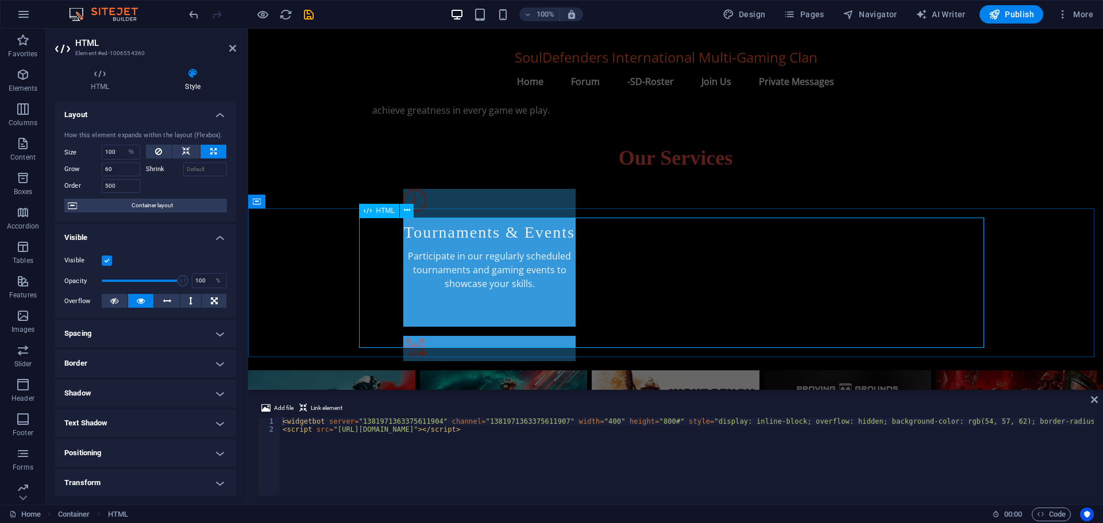
click at [379, 209] on span "HTML" at bounding box center [385, 210] width 19 height 7
click at [98, 80] on h4 "HTML" at bounding box center [102, 80] width 94 height 24
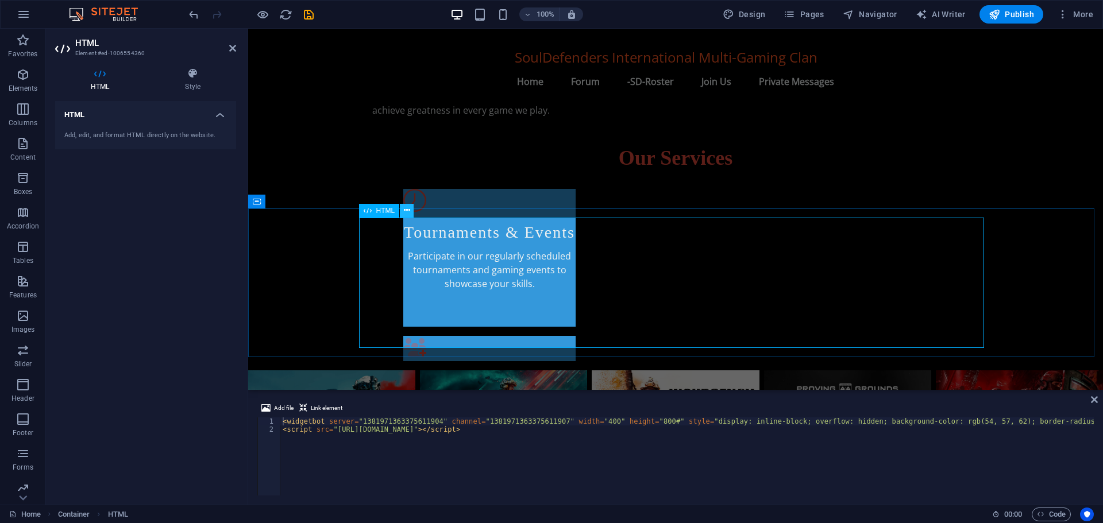
click at [405, 211] on icon at bounding box center [407, 211] width 6 height 12
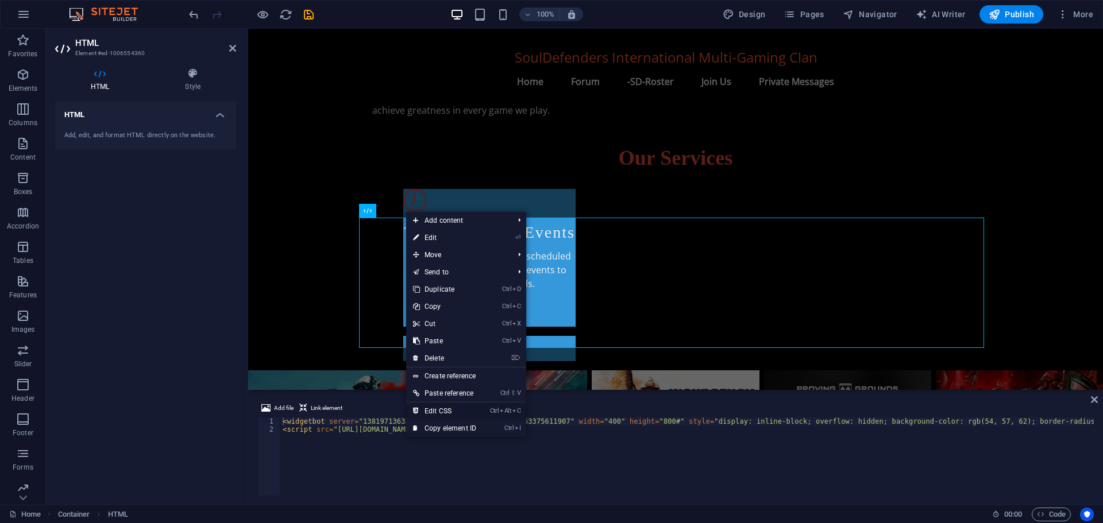
click at [449, 410] on link "Ctrl Alt C Edit CSS" at bounding box center [444, 411] width 77 height 17
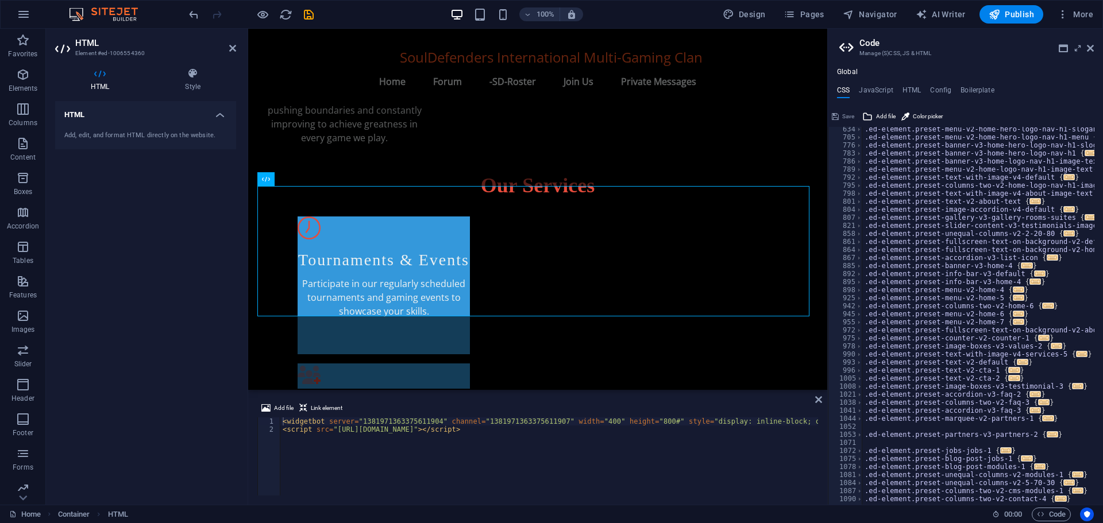
scroll to position [492, 0]
click at [866, 90] on h4 "JavaScript" at bounding box center [876, 92] width 34 height 13
type textarea "/* JS for preset "Menu V2" */"
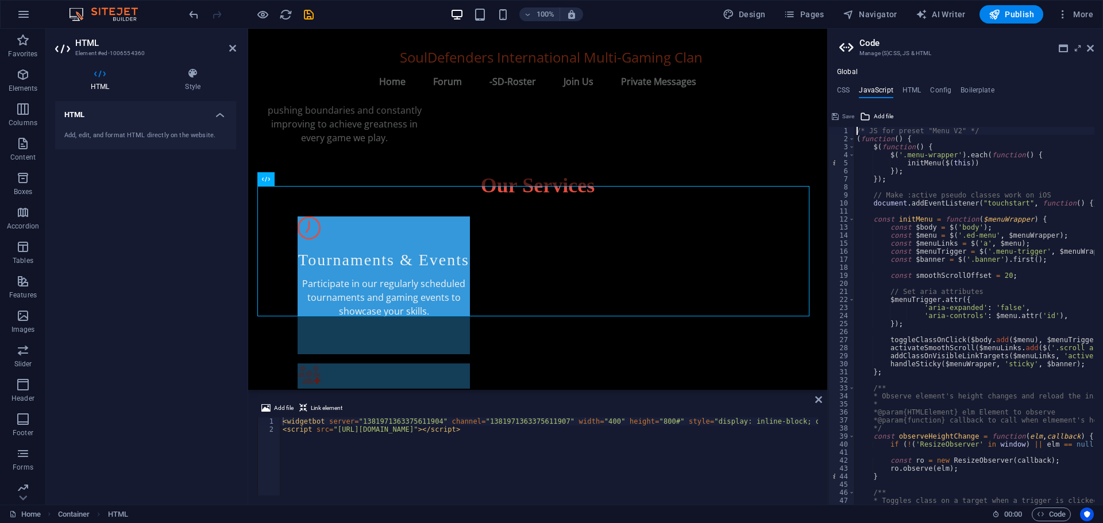
scroll to position [34, 0]
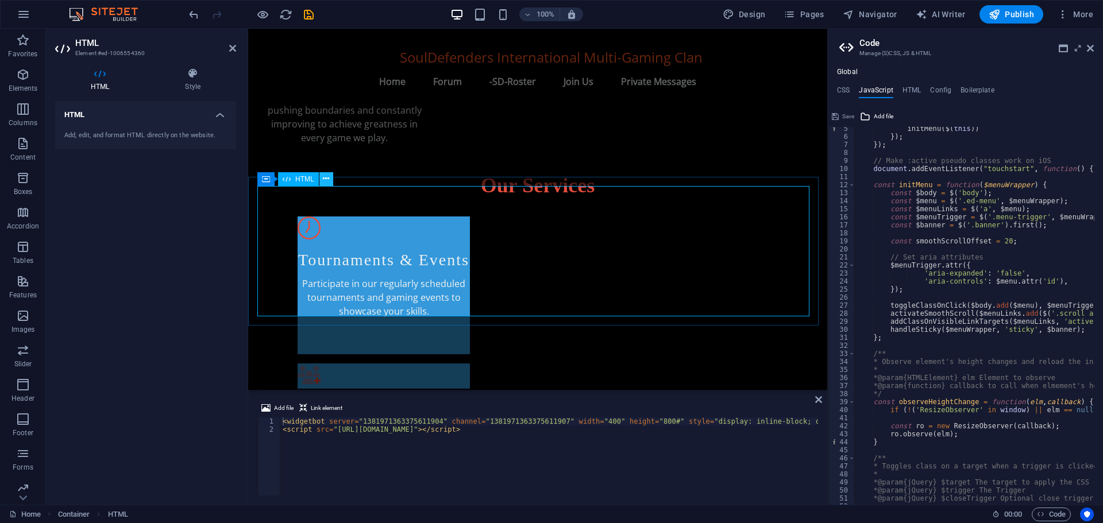
click at [329, 176] on icon at bounding box center [326, 179] width 6 height 12
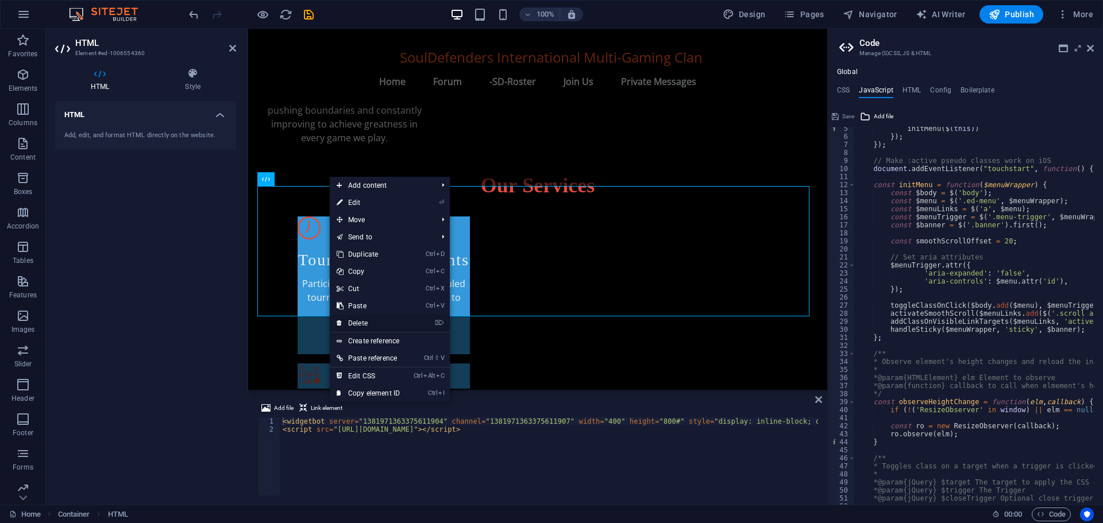
click at [369, 320] on link "⌦ Delete" at bounding box center [368, 323] width 77 height 17
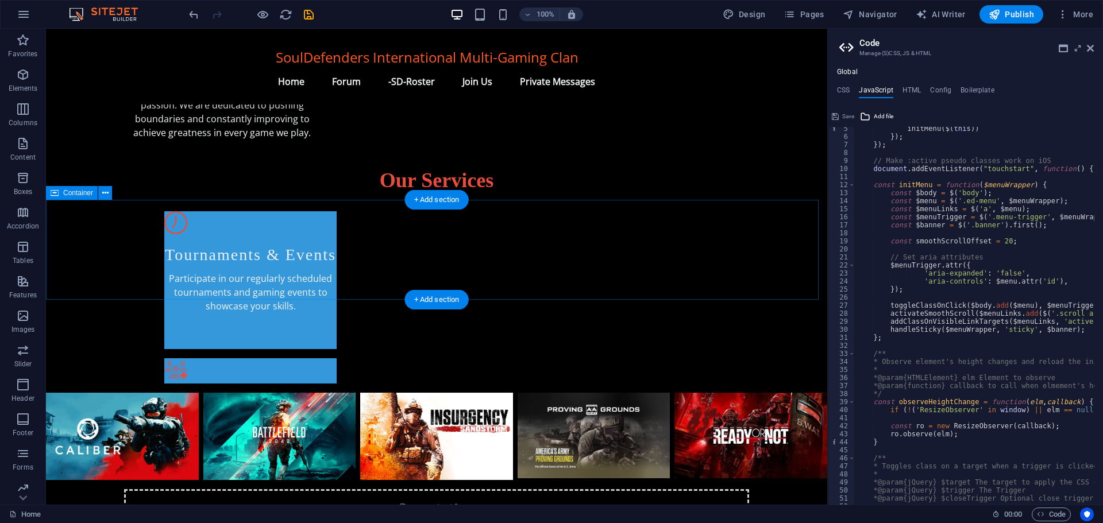
click at [244, 489] on div "Drop content here or Add elements Paste clipboard" at bounding box center [436, 530] width 625 height 82
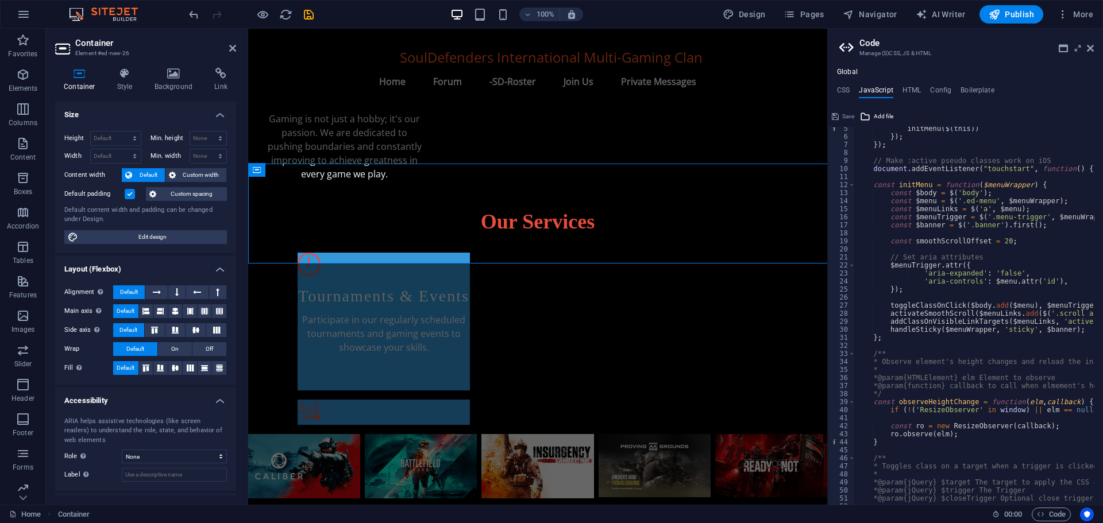
scroll to position [633, 0]
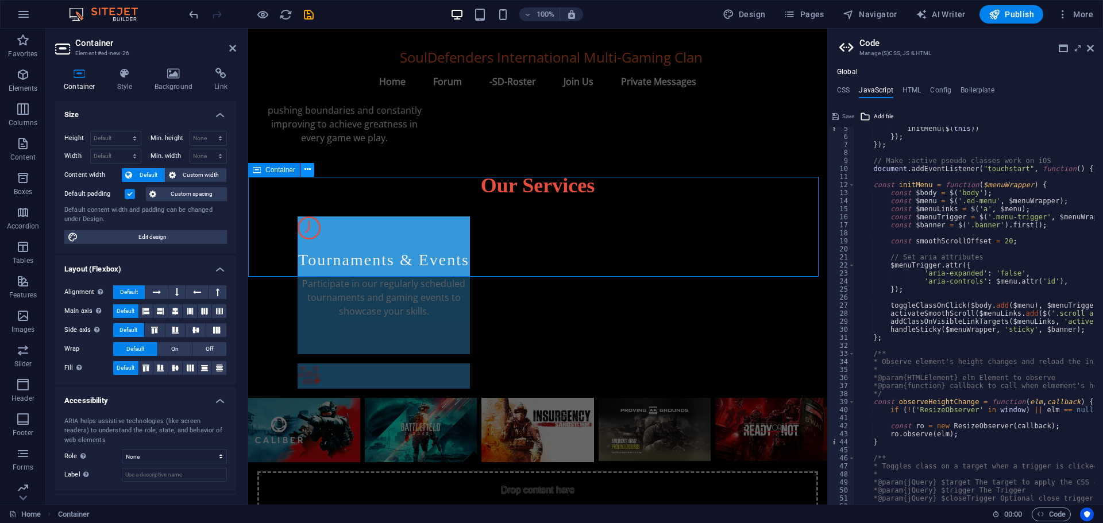
click at [307, 167] on icon at bounding box center [307, 170] width 6 height 12
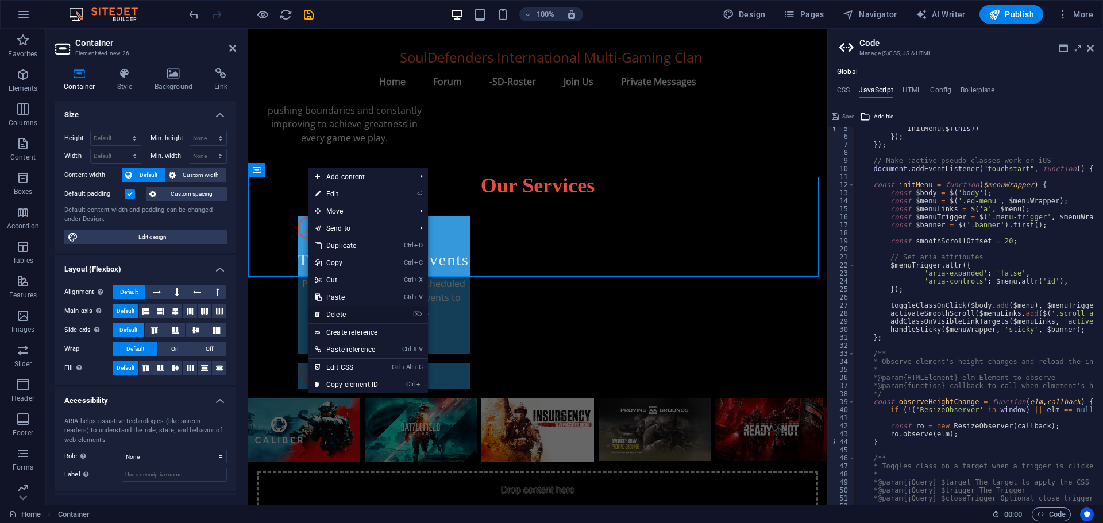
click at [343, 311] on link "⌦ Delete" at bounding box center [346, 314] width 77 height 17
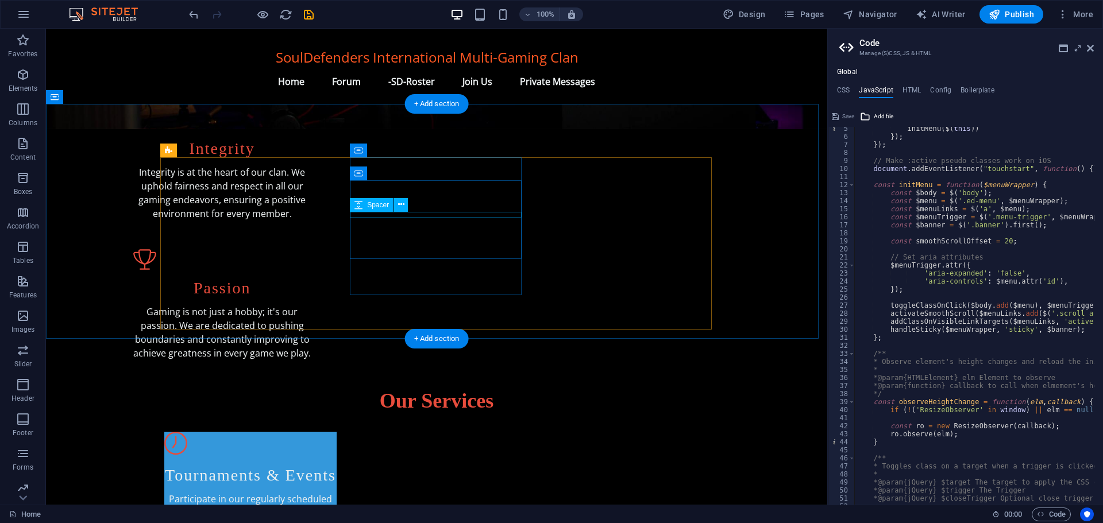
scroll to position [367, 0]
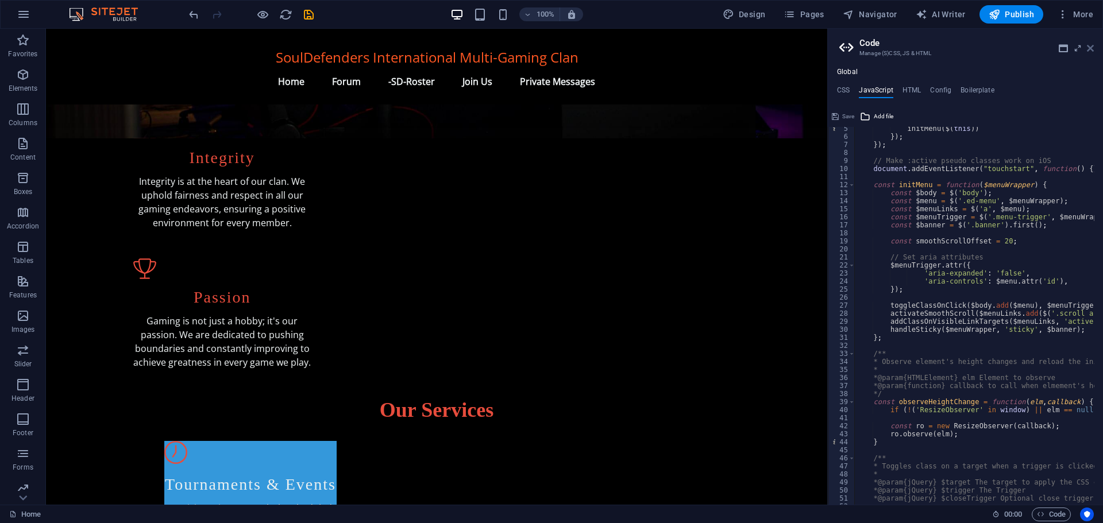
drag, startPoint x: 1092, startPoint y: 47, endPoint x: 1044, endPoint y: 19, distance: 55.9
click at [1092, 47] on icon at bounding box center [1090, 48] width 7 height 9
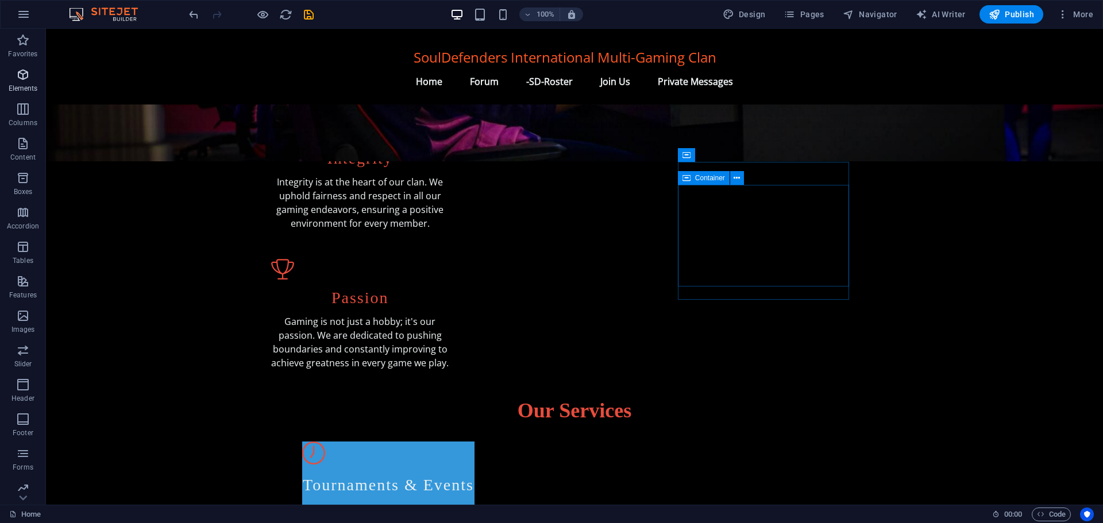
click at [23, 79] on icon "button" at bounding box center [23, 75] width 14 height 14
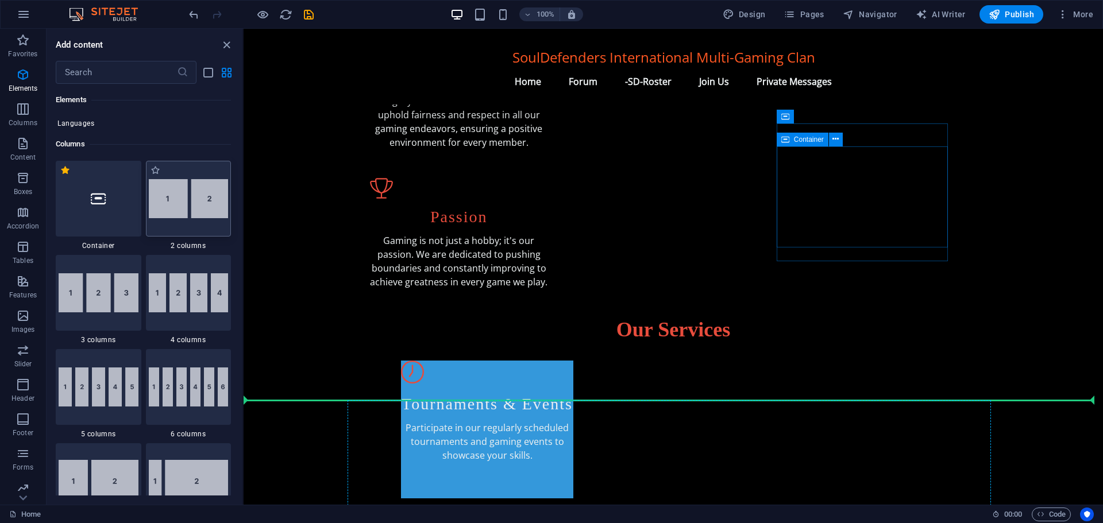
scroll to position [441, 0]
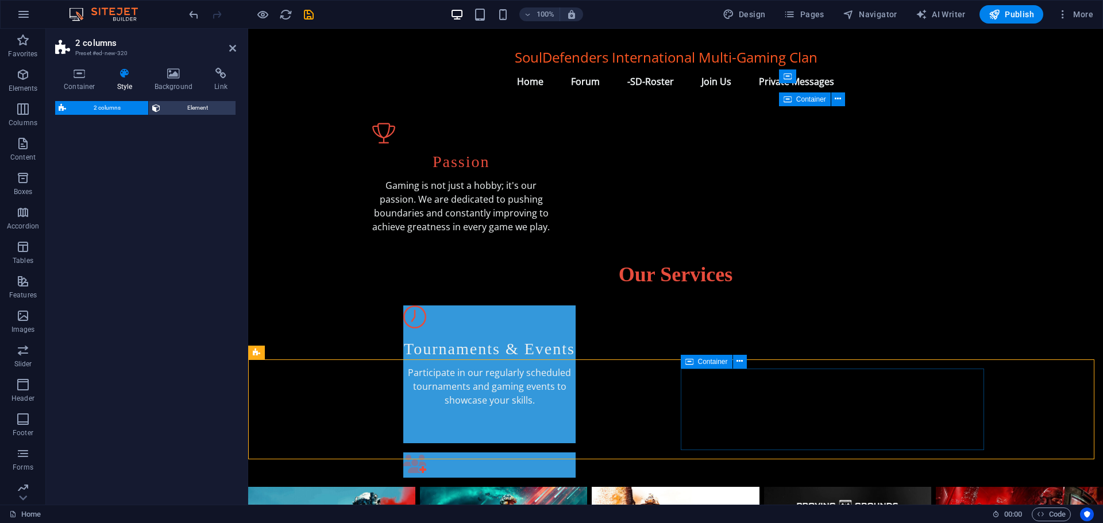
select select "rem"
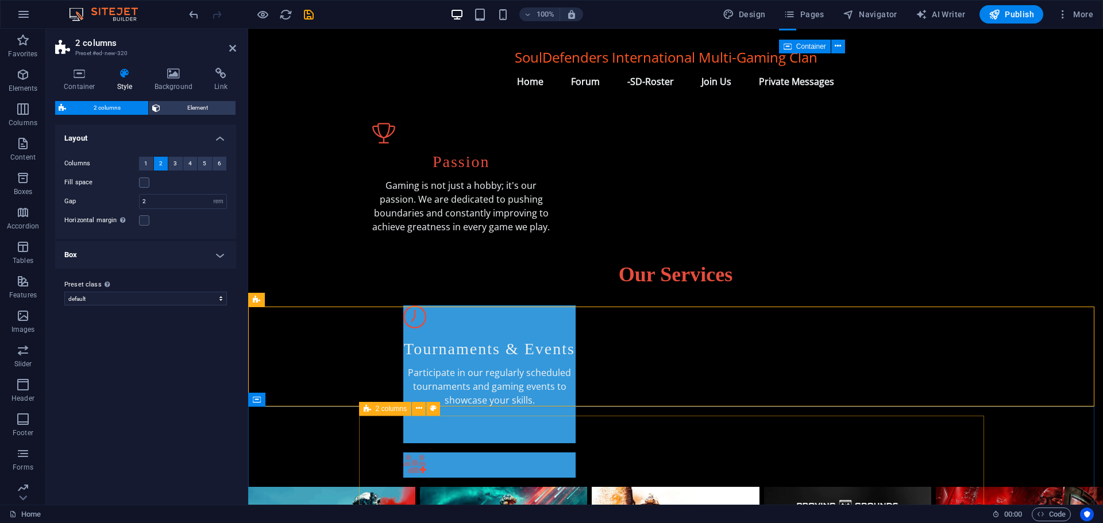
scroll to position [498, 0]
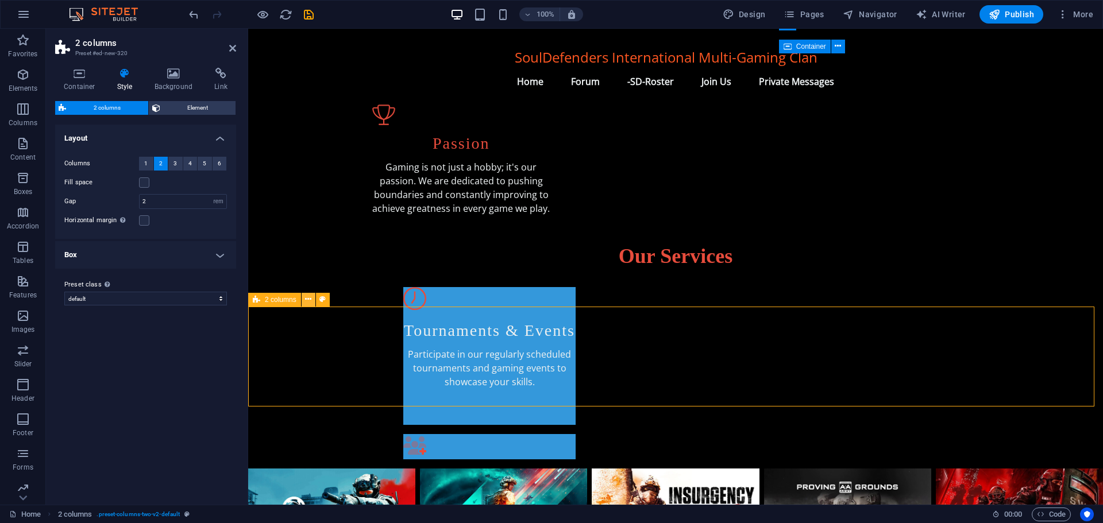
click at [309, 298] on icon at bounding box center [308, 300] width 6 height 12
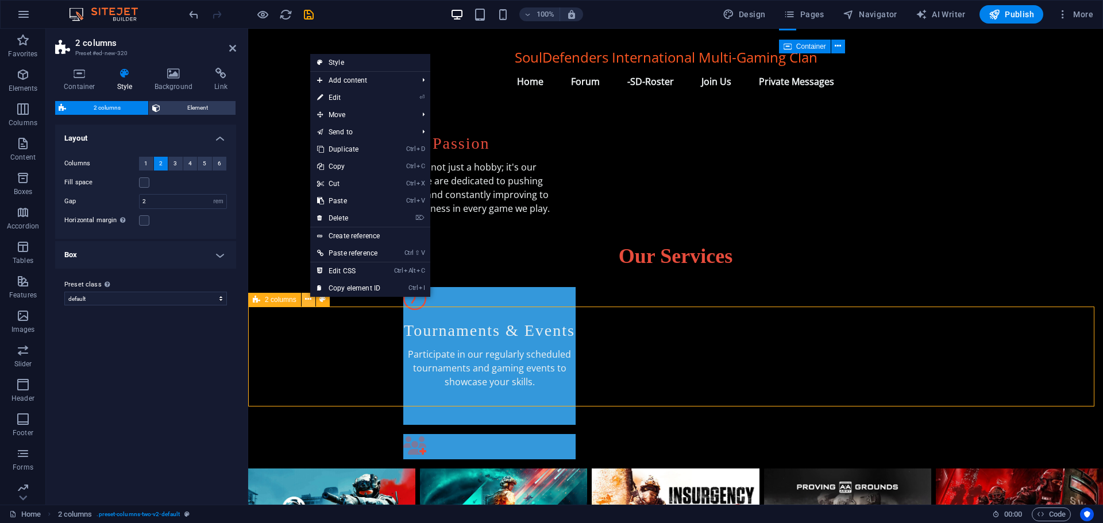
click at [309, 298] on icon at bounding box center [308, 300] width 6 height 12
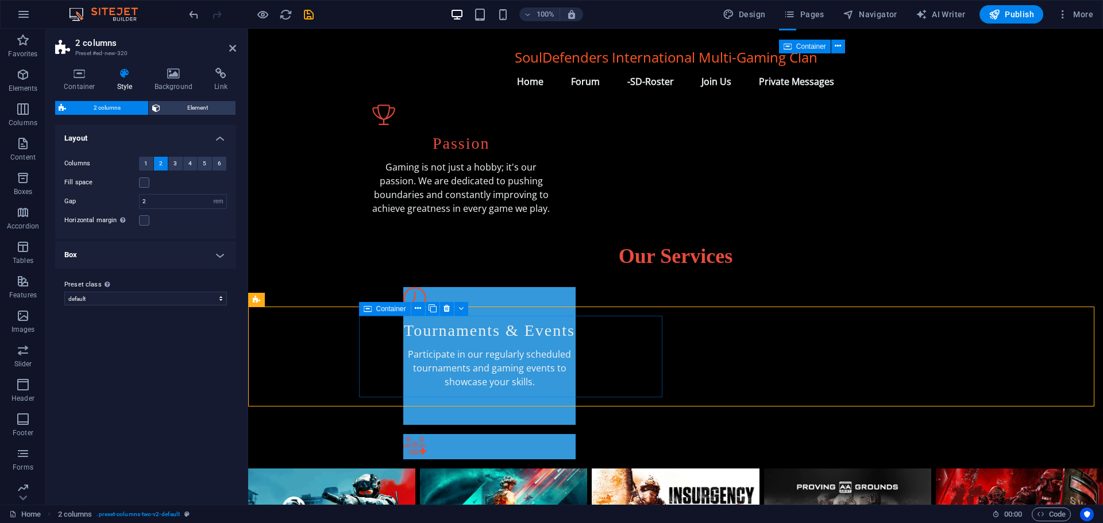
click at [430, 308] on icon at bounding box center [433, 309] width 8 height 12
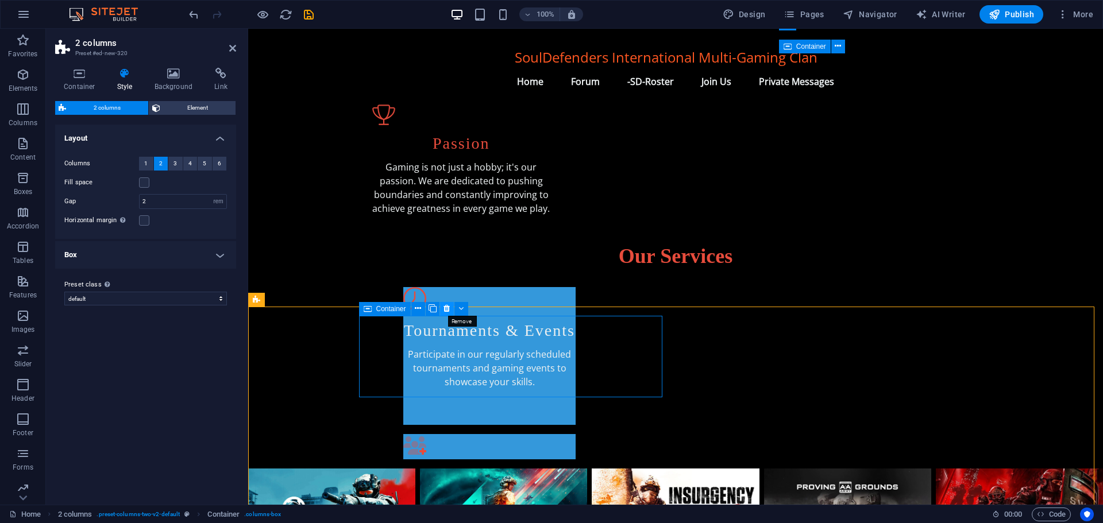
click at [444, 308] on button at bounding box center [447, 309] width 14 height 14
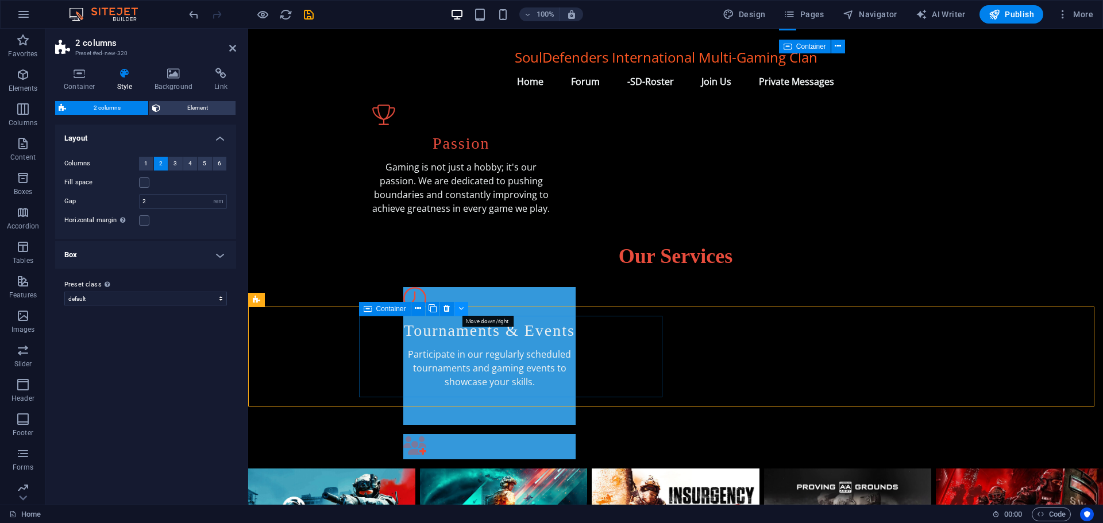
click at [457, 309] on button at bounding box center [461, 309] width 14 height 14
click at [417, 308] on icon at bounding box center [418, 309] width 6 height 12
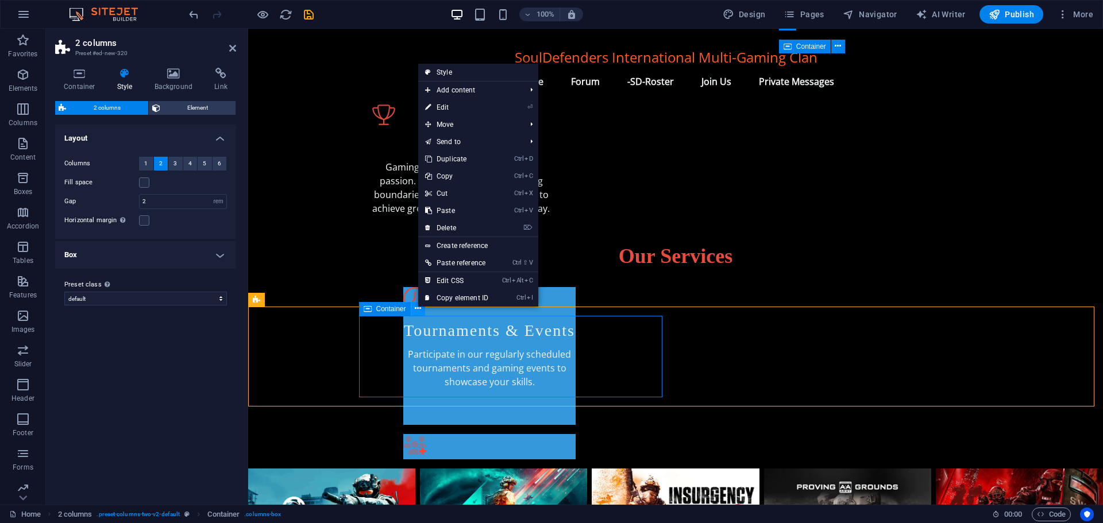
click at [417, 308] on icon at bounding box center [418, 309] width 6 height 12
click at [450, 109] on link "⏎ Edit" at bounding box center [456, 107] width 77 height 17
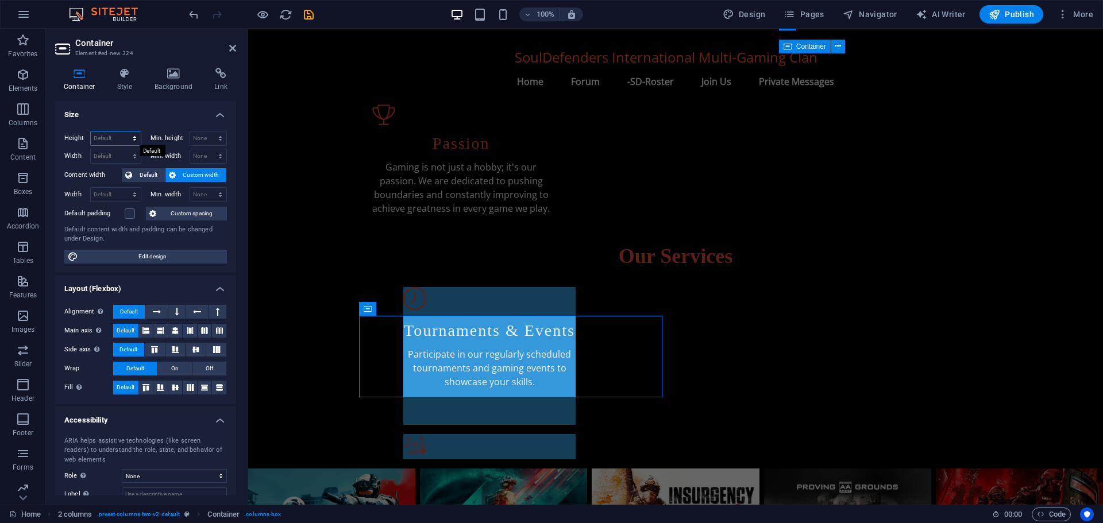
click at [116, 135] on select "Default px rem % vh vw" at bounding box center [116, 139] width 50 height 14
select select "px"
click at [123, 132] on select "Default px rem % vh vw" at bounding box center [116, 139] width 50 height 14
click at [117, 137] on input "142" at bounding box center [116, 139] width 50 height 14
type input "1"
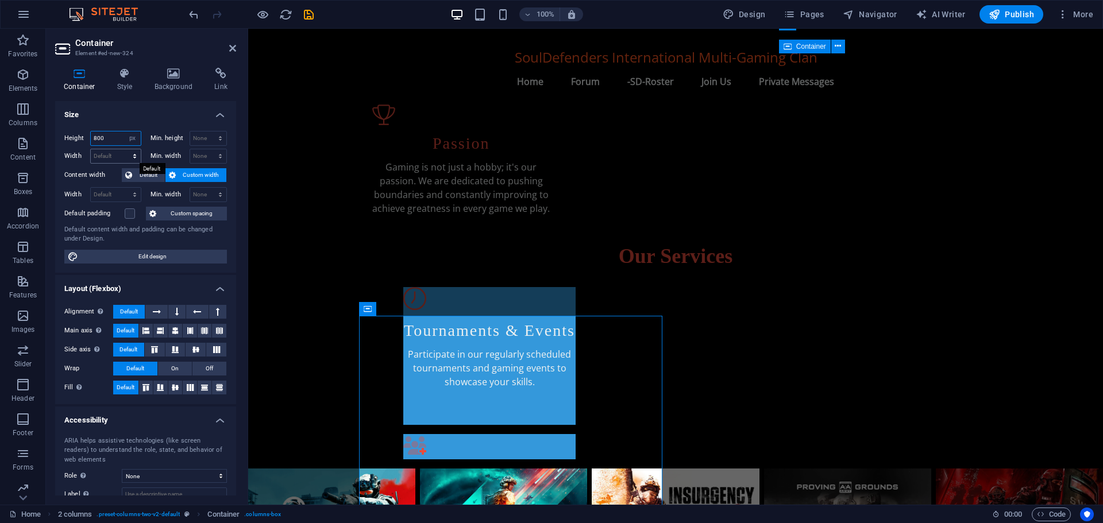
type input "800"
click at [111, 156] on select "Default px rem % em vh vw" at bounding box center [116, 156] width 50 height 14
select select "px"
click at [123, 149] on select "Default px rem % em vh vw" at bounding box center [116, 156] width 50 height 14
type input "528"
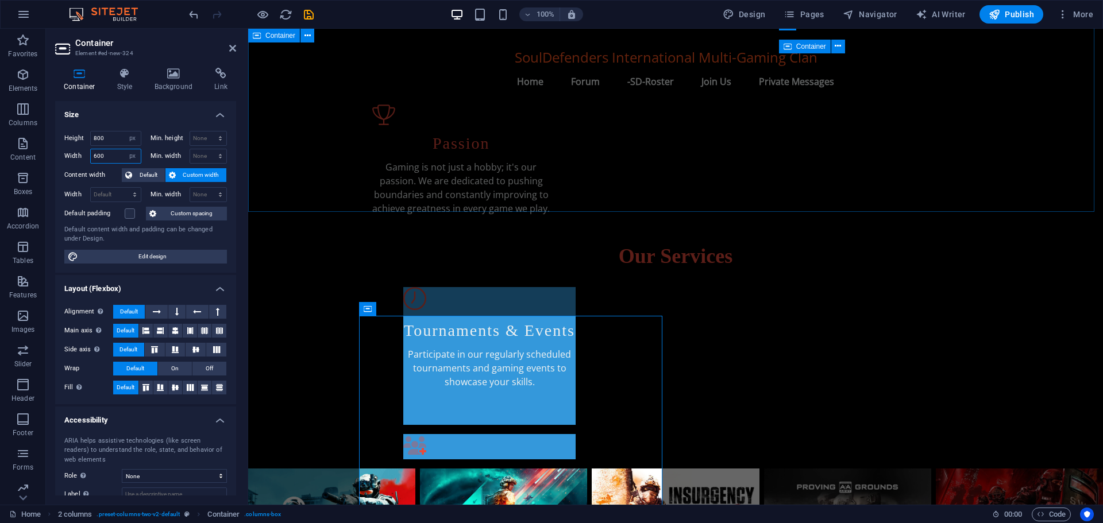
type input "600"
click at [279, 234] on div "Our Services Tournaments & Events Participate in our regularly scheduled tourna…" at bounding box center [675, 351] width 855 height 235
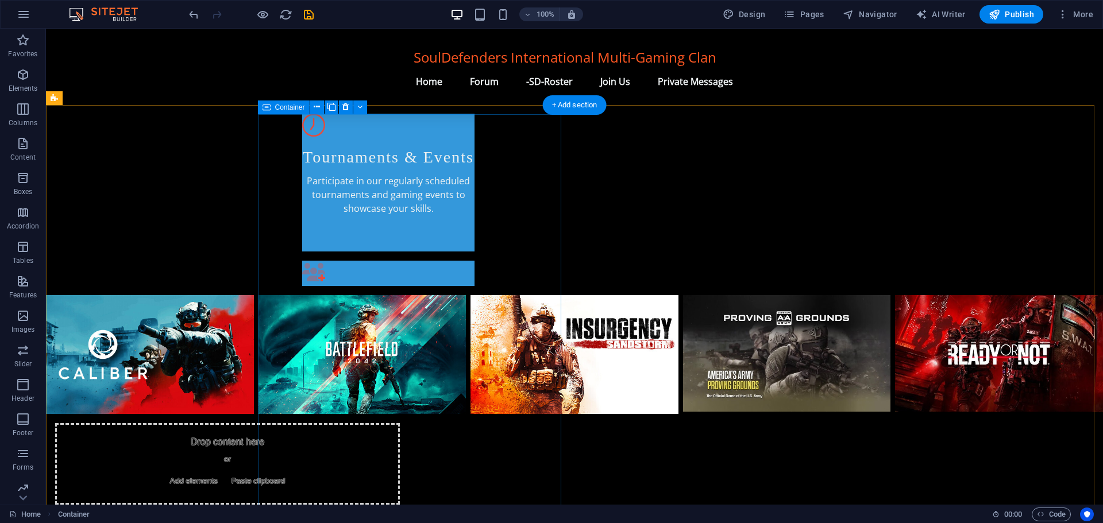
scroll to position [705, 0]
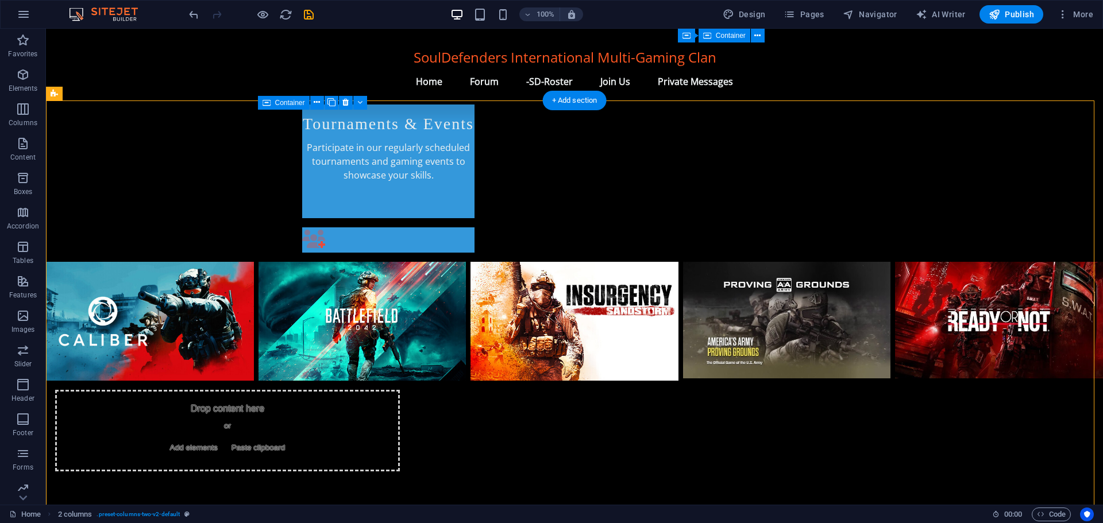
drag, startPoint x: 404, startPoint y: 191, endPoint x: 413, endPoint y: 238, distance: 48.5
click at [400, 390] on div "Drop content here or Add elements Paste clipboard" at bounding box center [227, 431] width 345 height 82
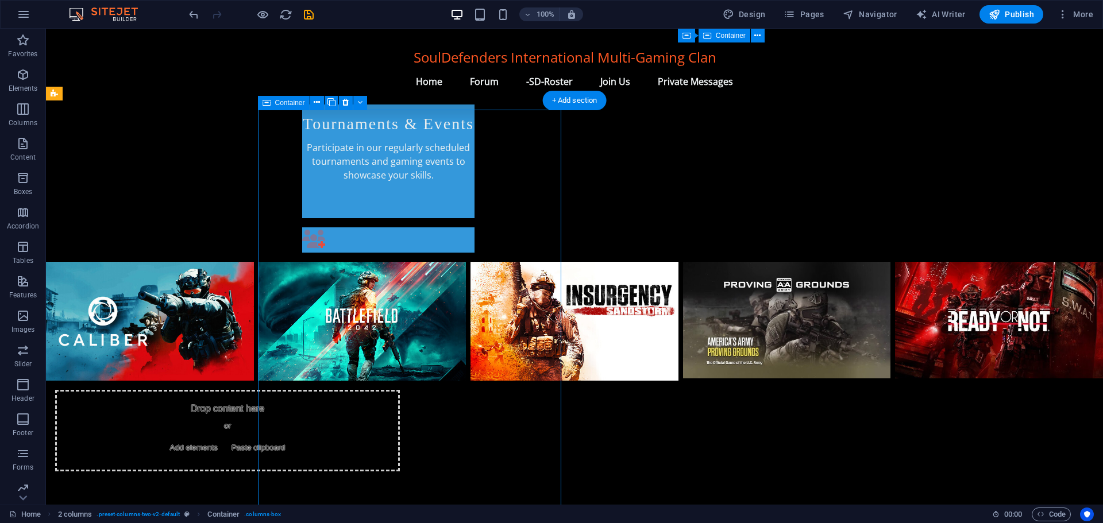
click at [222, 440] on span "Add elements" at bounding box center [193, 448] width 57 height 16
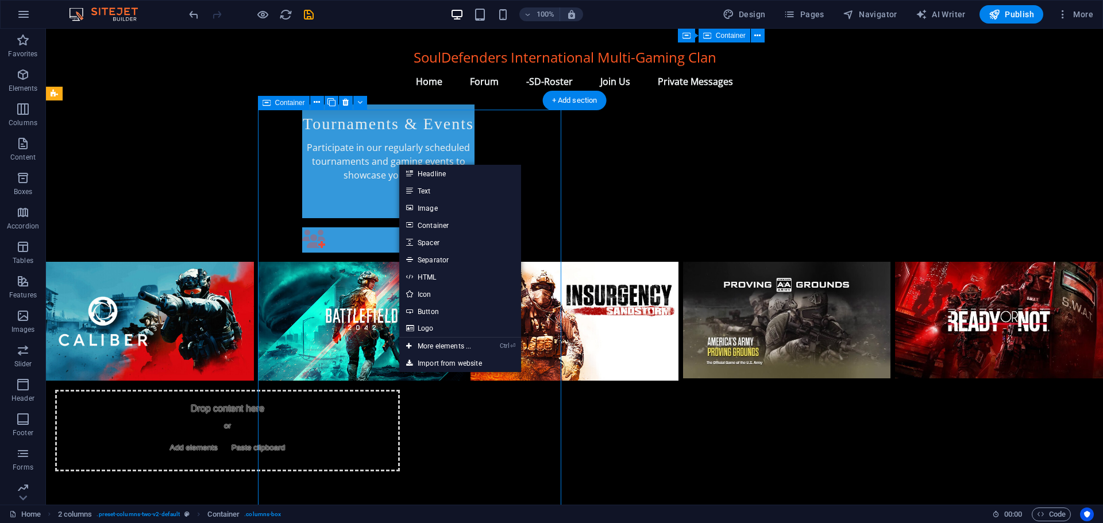
click at [381, 390] on div "Drop content here or Add elements Paste clipboard" at bounding box center [227, 431] width 345 height 82
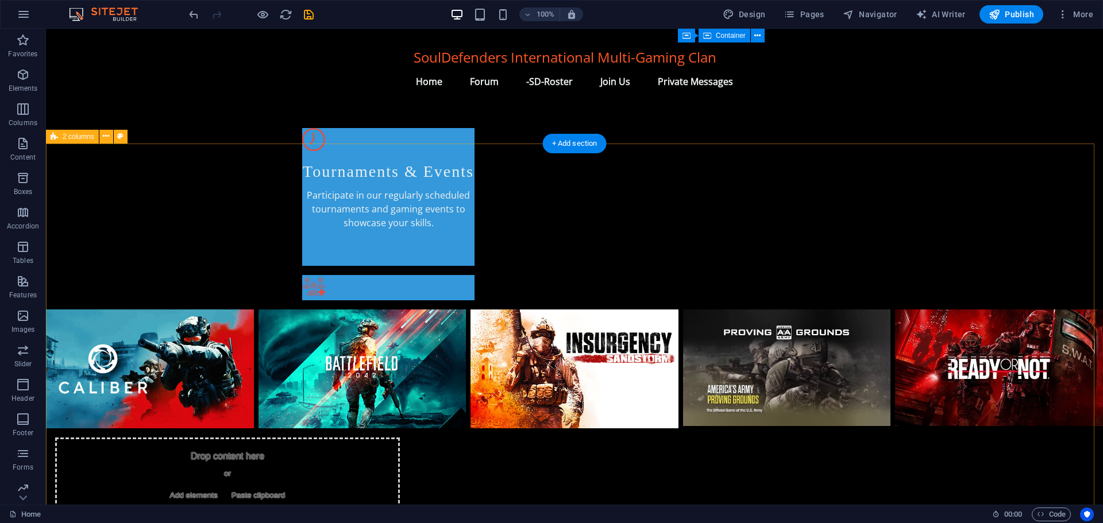
scroll to position [645, 0]
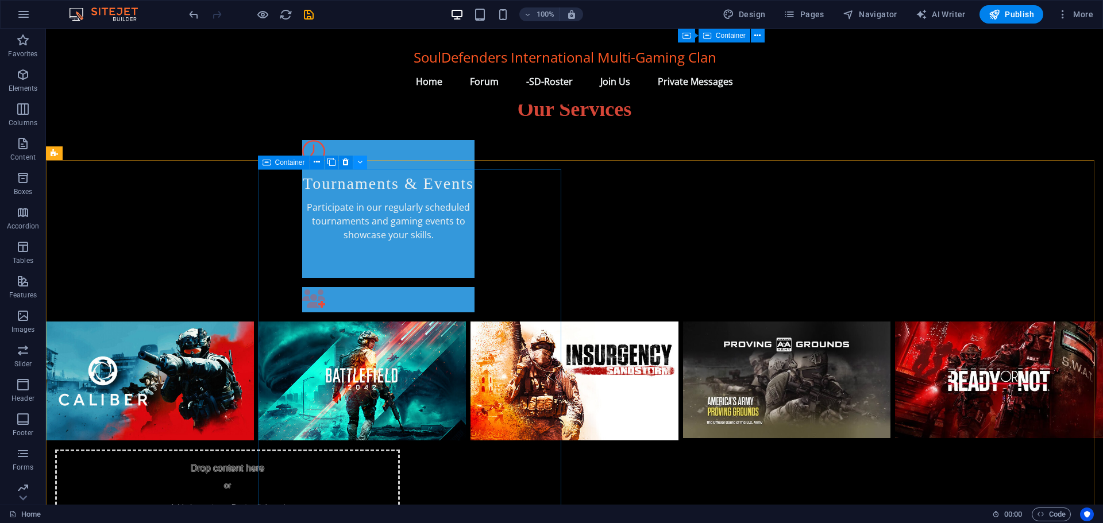
click at [360, 164] on icon at bounding box center [359, 162] width 5 height 12
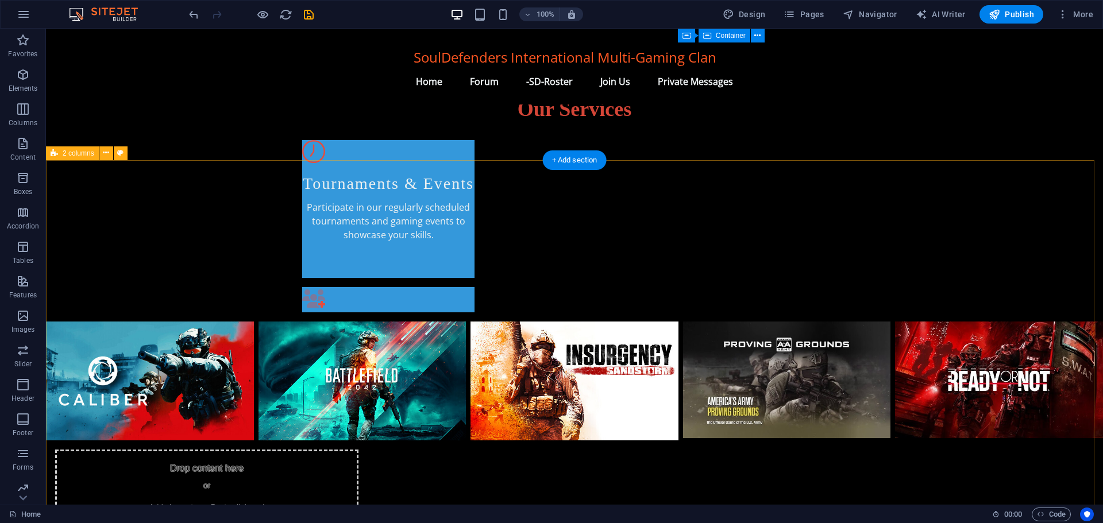
scroll to position [668, 0]
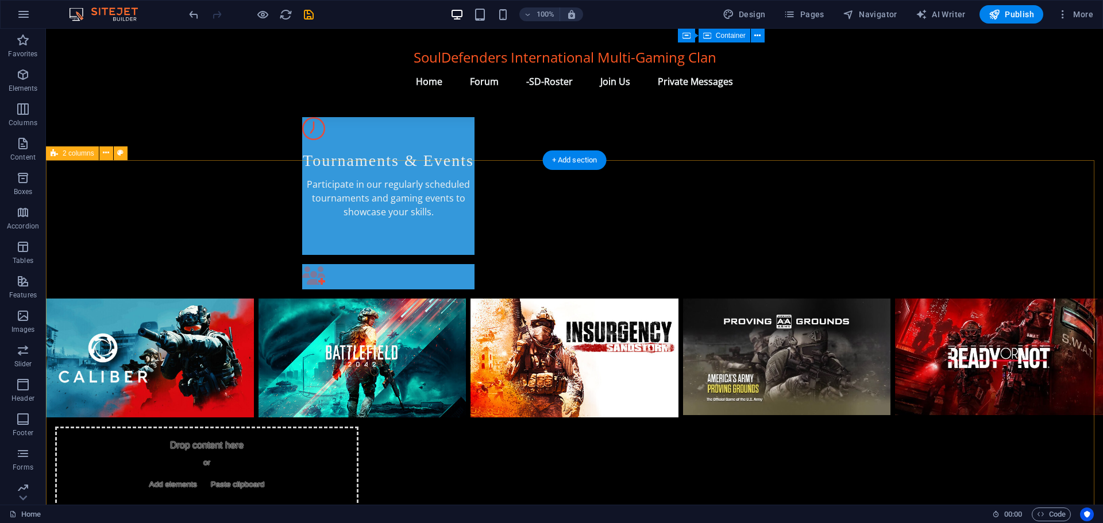
select select "rem"
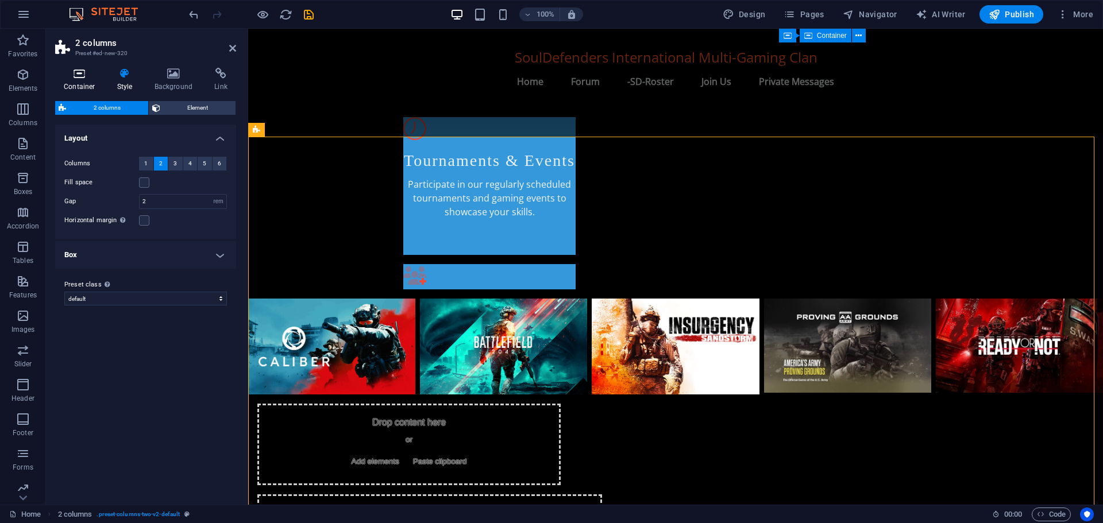
click at [85, 82] on h4 "Container" at bounding box center [81, 80] width 53 height 24
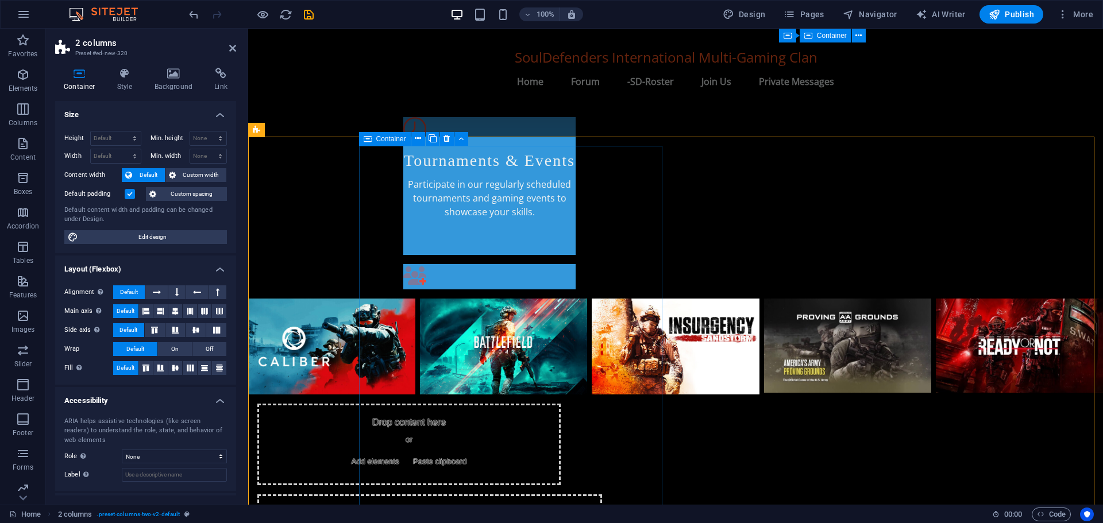
click at [360, 404] on div "Drop content here or Add elements Paste clipboard" at bounding box center [408, 445] width 303 height 82
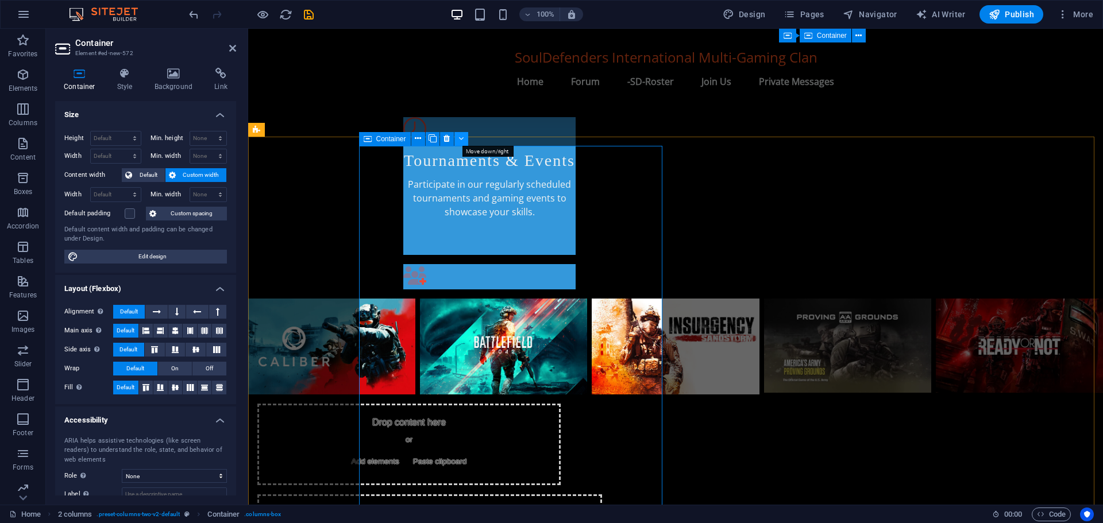
click at [458, 136] on button at bounding box center [461, 139] width 14 height 14
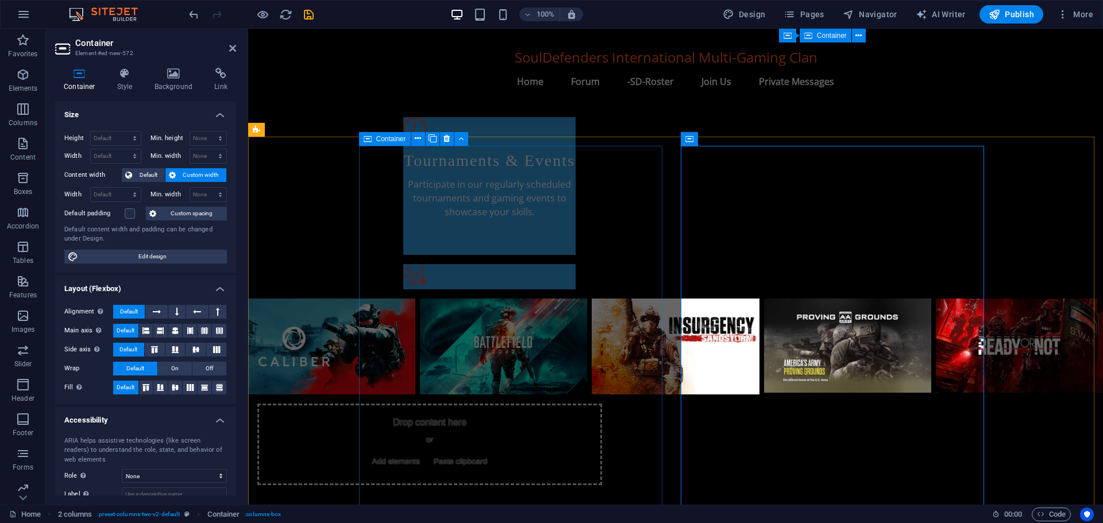
click at [391, 140] on span "Container" at bounding box center [391, 139] width 30 height 7
select select "px"
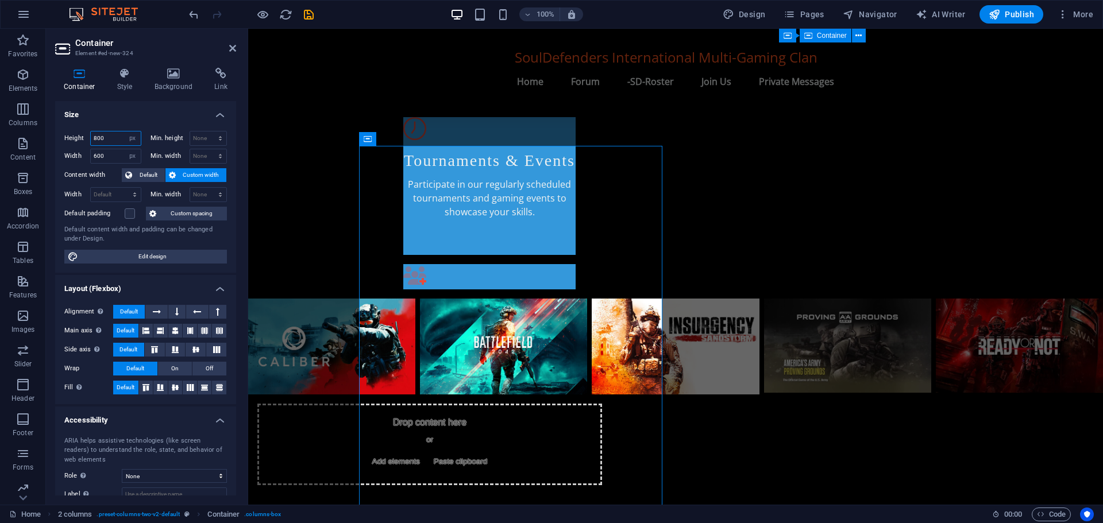
click at [111, 137] on input "800" at bounding box center [116, 139] width 50 height 14
type input "8"
type input "600"
click at [460, 134] on icon at bounding box center [460, 139] width 5 height 12
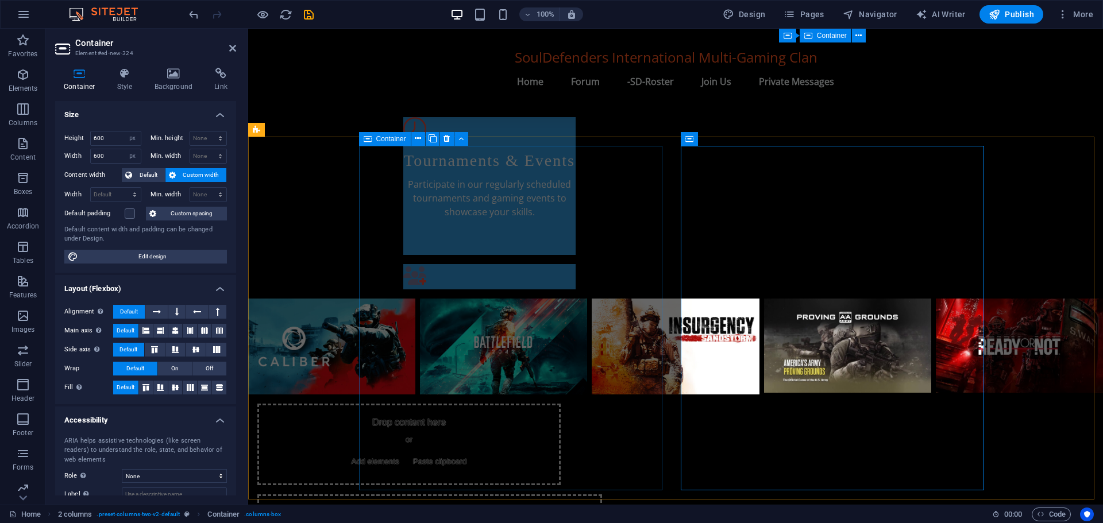
click at [421, 404] on div "Drop content here or Add elements Paste clipboard" at bounding box center [408, 445] width 303 height 82
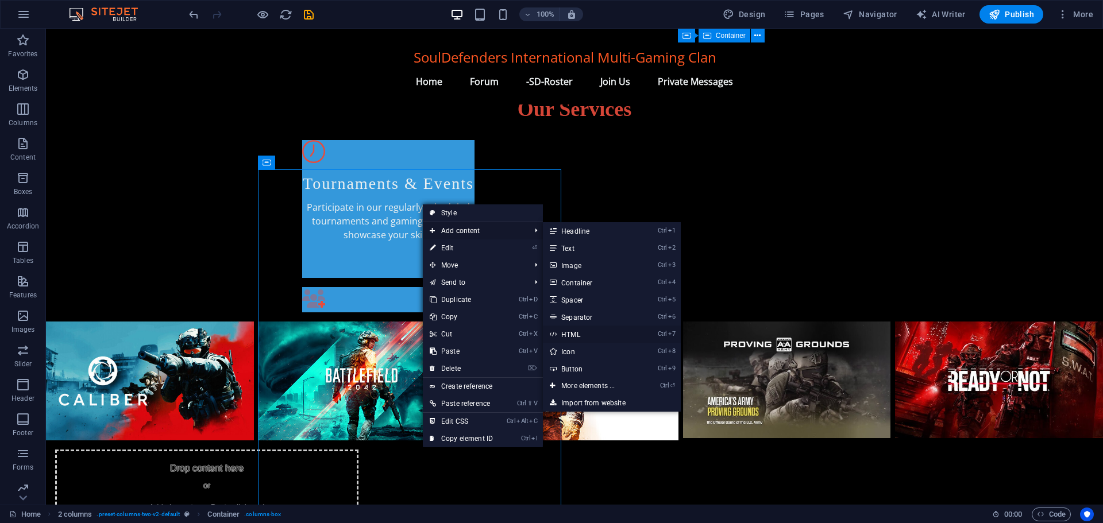
click at [575, 334] on link "Ctrl 7 HTML" at bounding box center [590, 334] width 95 height 17
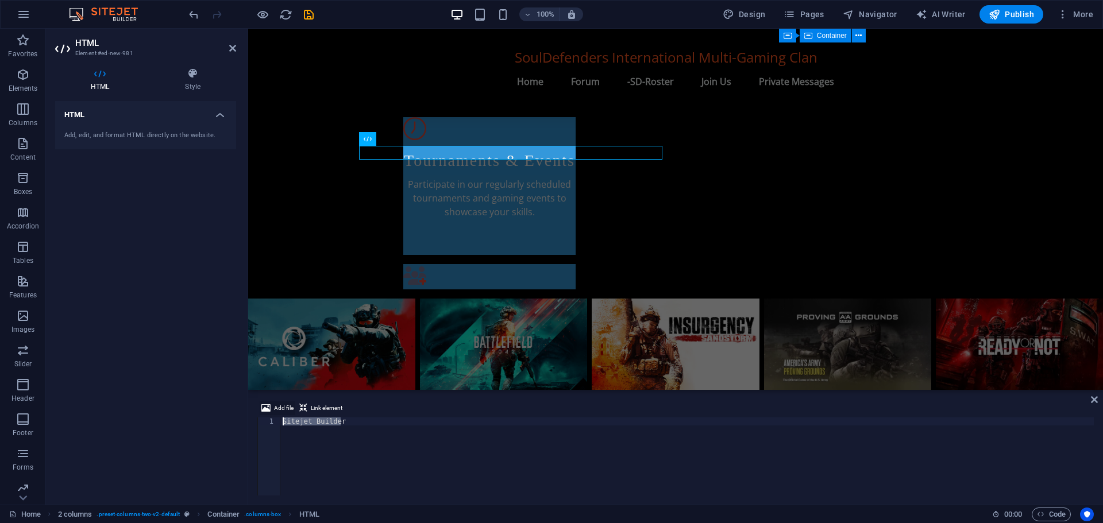
drag, startPoint x: 342, startPoint y: 421, endPoint x: 275, endPoint y: 415, distance: 67.5
click at [275, 415] on div "Add file Link element Sitejet Builder 1 Sitejet Builder ההההההההההההההההההההההה…" at bounding box center [675, 449] width 837 height 94
paste textarea "<script src="[URL][DOMAIN_NAME]"></script>"
type textarea "<script src="[URL][DOMAIN_NAME]"></script>"
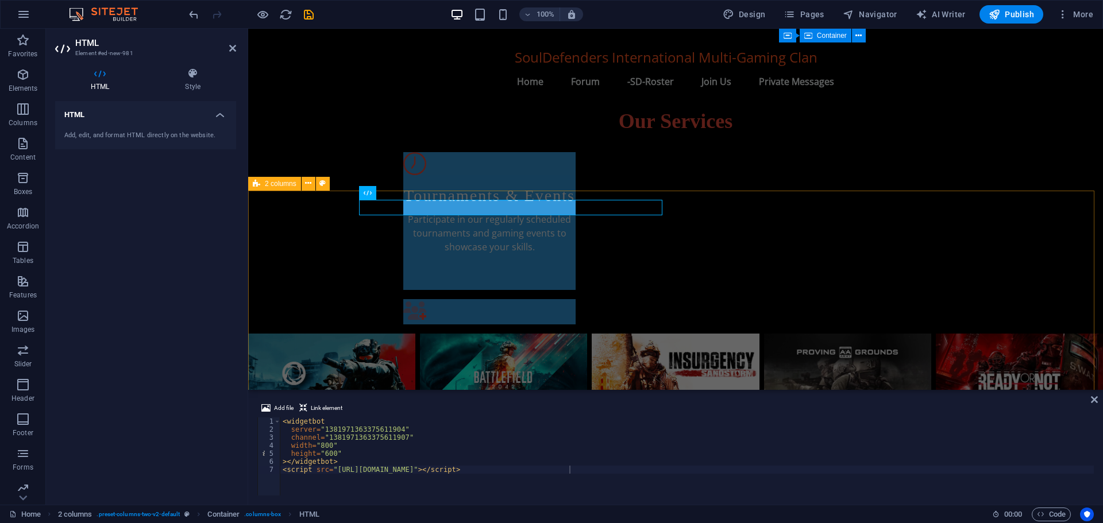
scroll to position [611, 0]
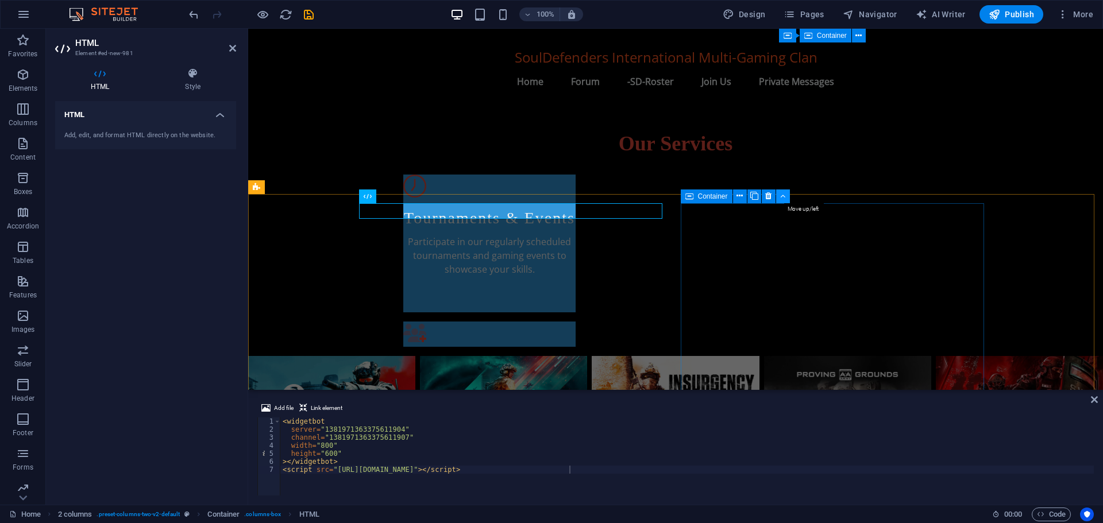
click at [781, 193] on icon at bounding box center [782, 196] width 5 height 12
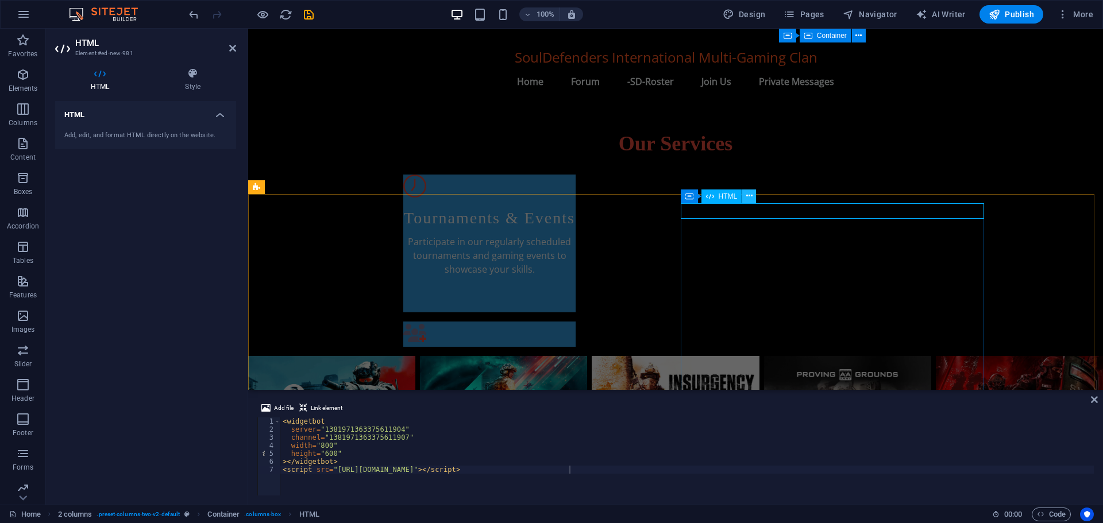
click at [750, 195] on icon at bounding box center [749, 196] width 6 height 12
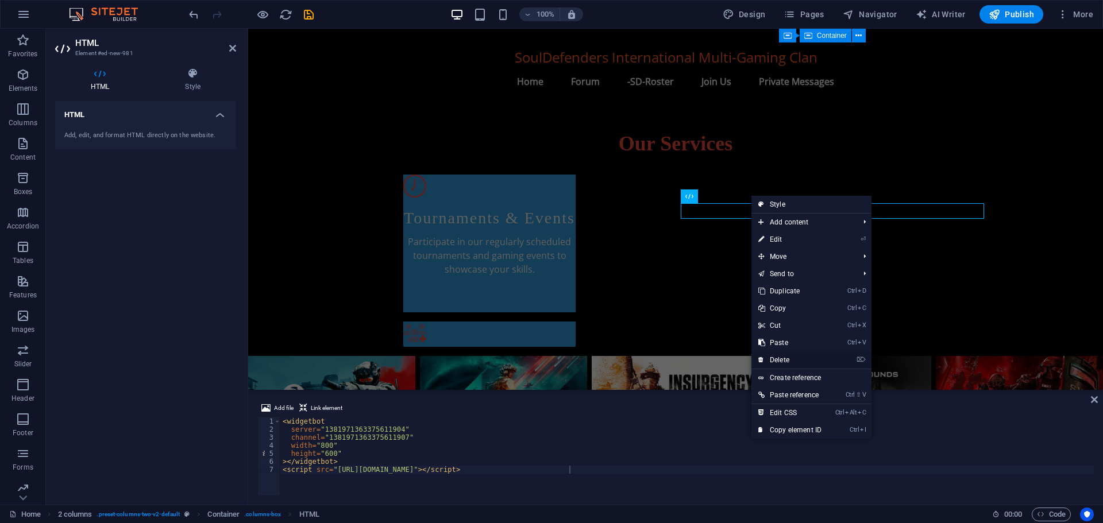
click at [788, 364] on link "⌦ Delete" at bounding box center [789, 360] width 77 height 17
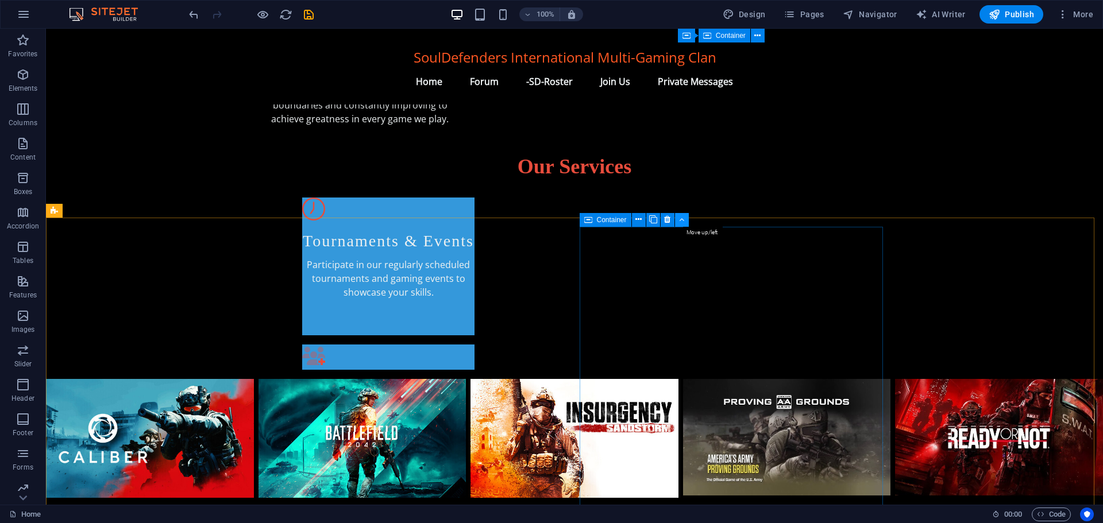
click at [678, 218] on button at bounding box center [682, 220] width 14 height 14
click at [680, 217] on icon at bounding box center [681, 220] width 5 height 12
click at [667, 217] on icon at bounding box center [667, 220] width 6 height 12
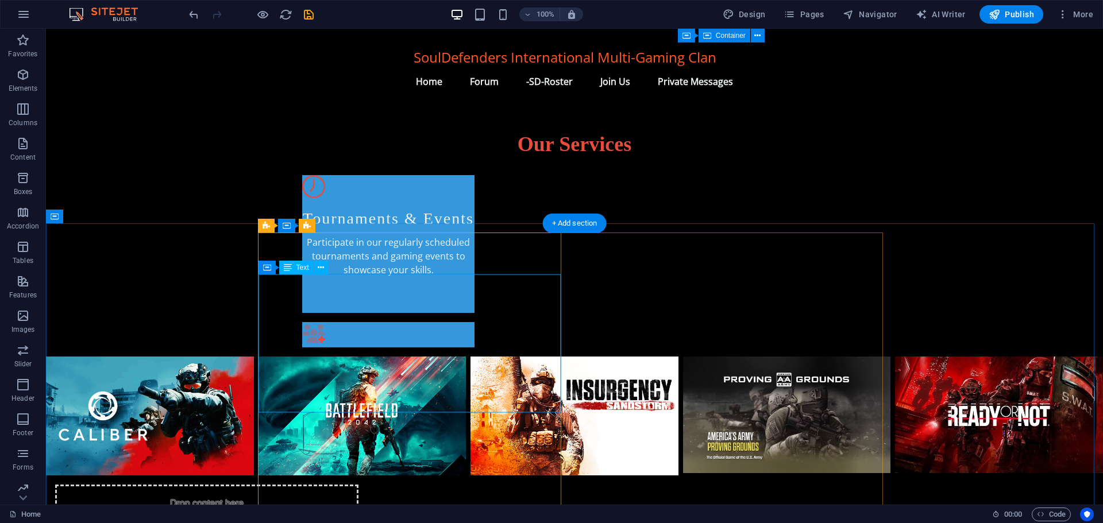
scroll to position [554, 0]
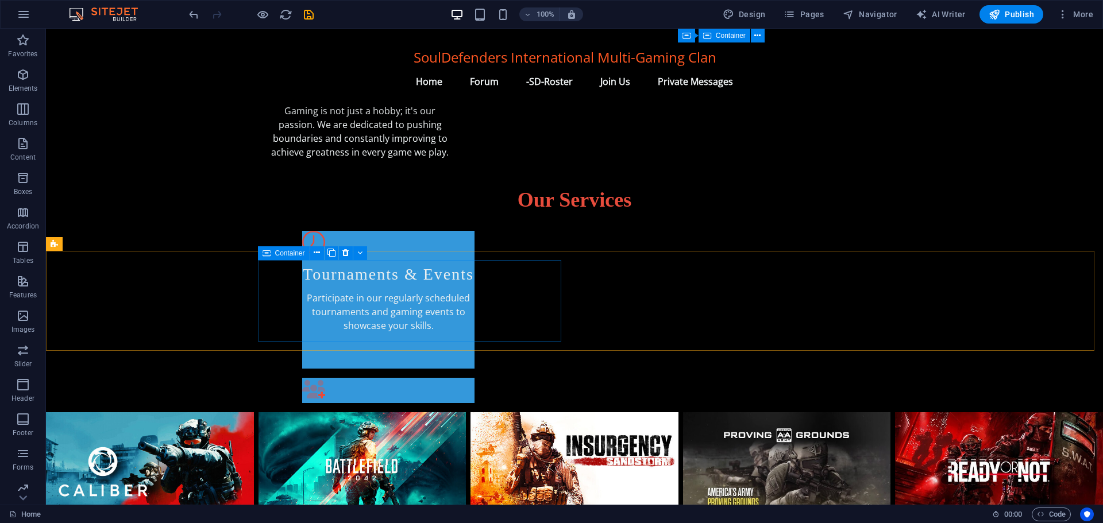
click at [300, 255] on span "Container" at bounding box center [290, 253] width 30 height 7
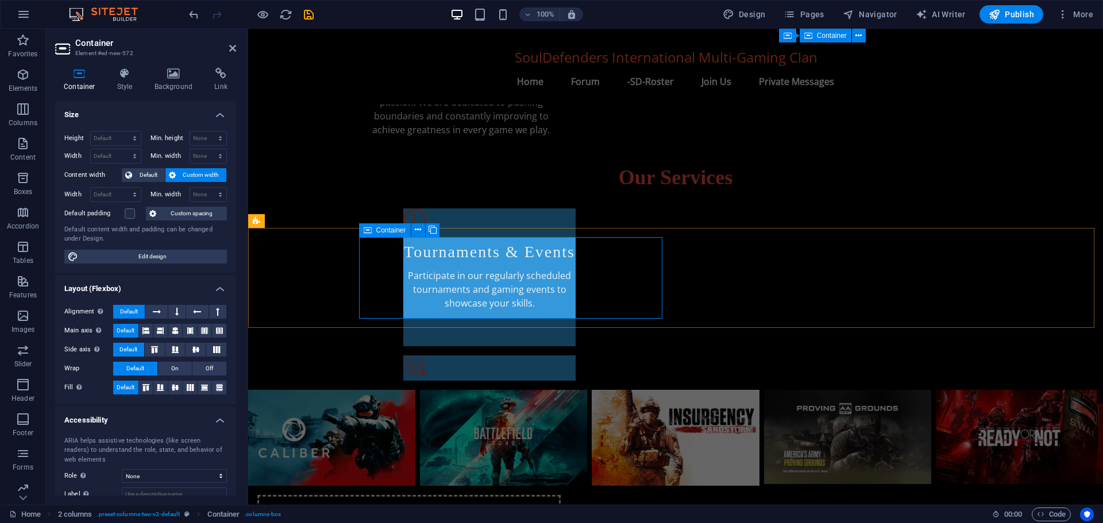
click at [220, 78] on icon at bounding box center [221, 73] width 30 height 11
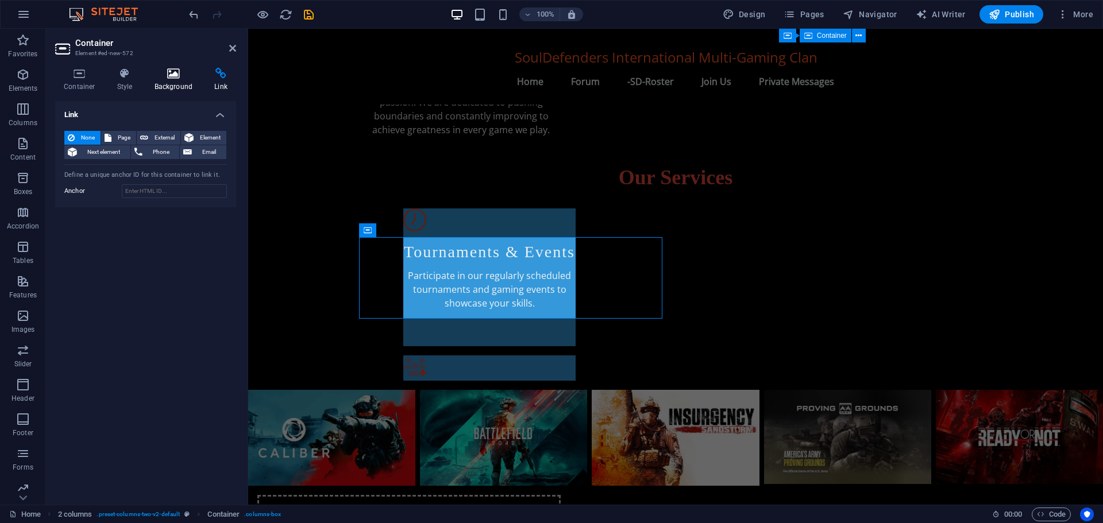
click at [170, 86] on h4 "Background" at bounding box center [176, 80] width 60 height 24
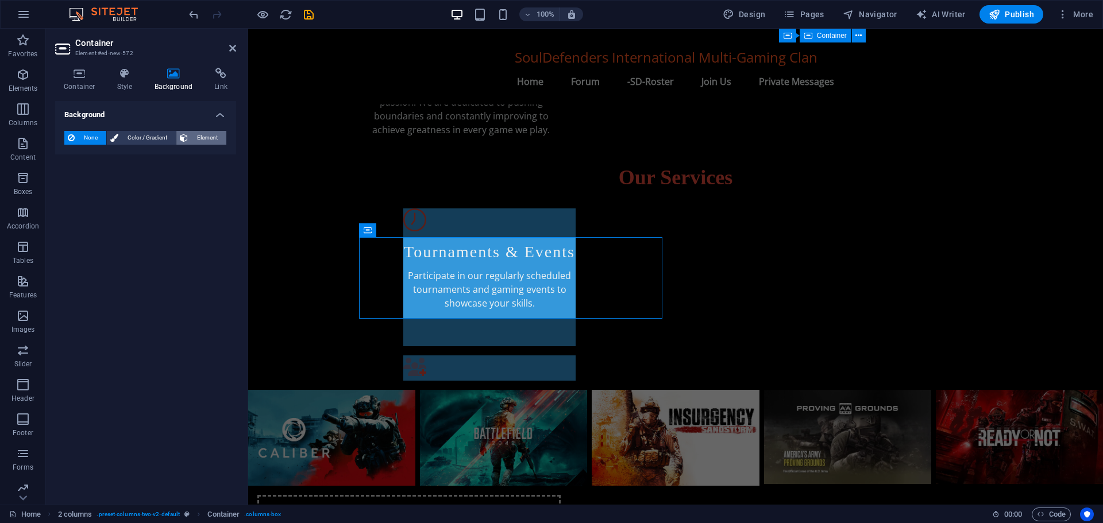
click at [203, 138] on span "Element" at bounding box center [207, 138] width 32 height 14
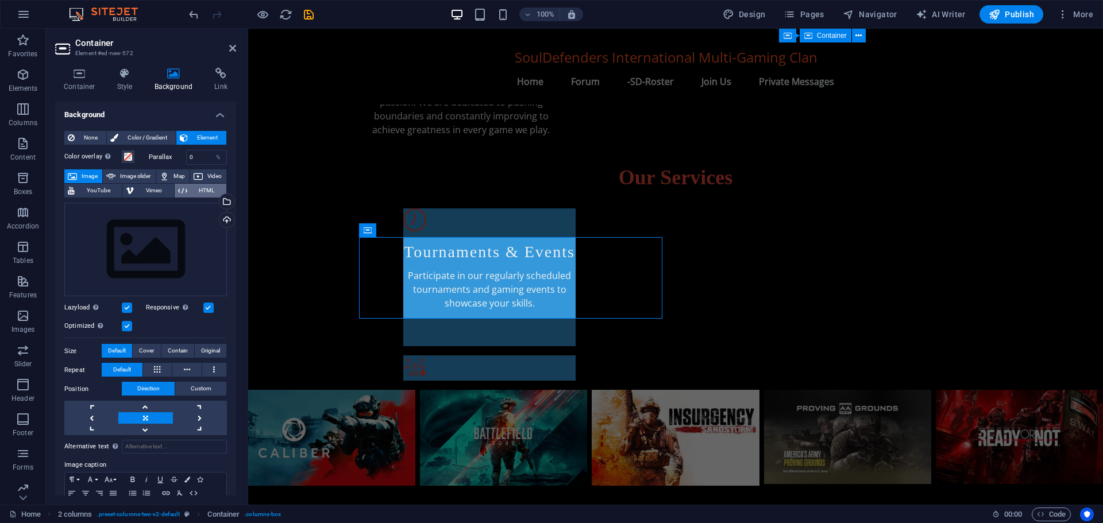
click at [205, 187] on span "HTML" at bounding box center [207, 191] width 32 height 14
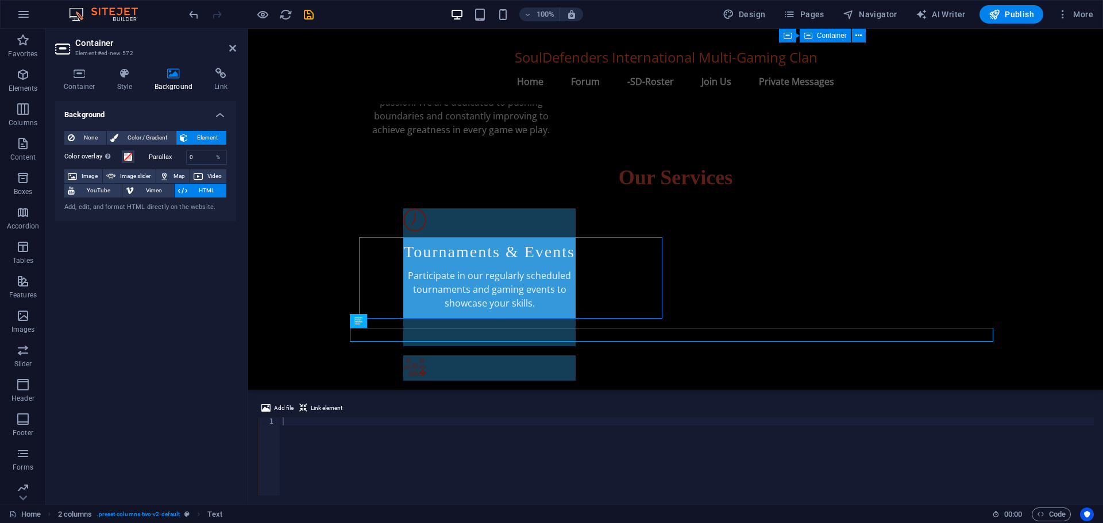
scroll to position [554, 0]
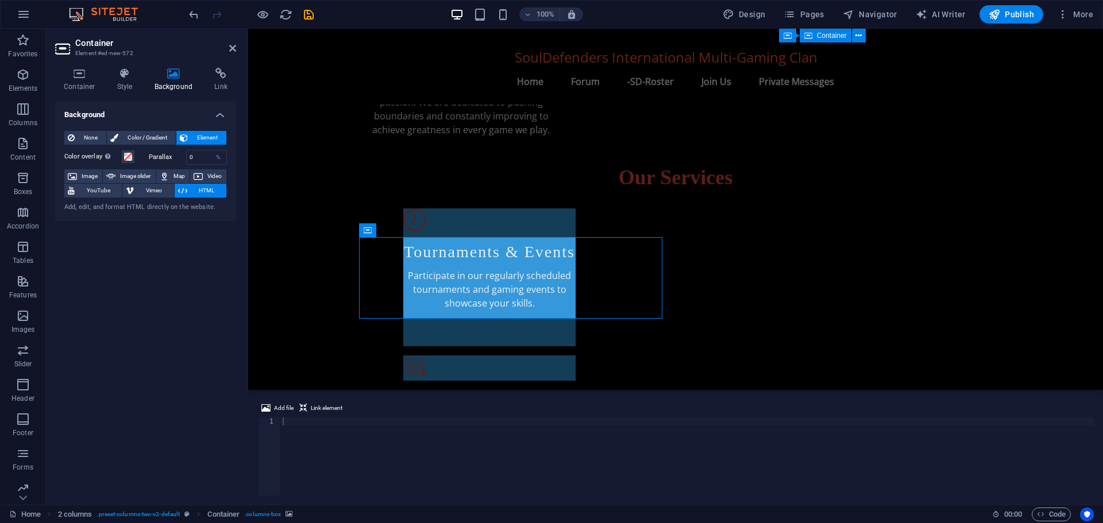
click at [204, 190] on span "HTML" at bounding box center [207, 191] width 32 height 14
click at [148, 206] on div "Add, edit, and format HTML directly on the website." at bounding box center [145, 208] width 163 height 10
paste textarea "<script src="[URL][DOMAIN_NAME]"></script>"
type textarea "<script src="[URL][DOMAIN_NAME]"></script>"
click at [1009, 513] on span "00 : 00" at bounding box center [1013, 515] width 18 height 14
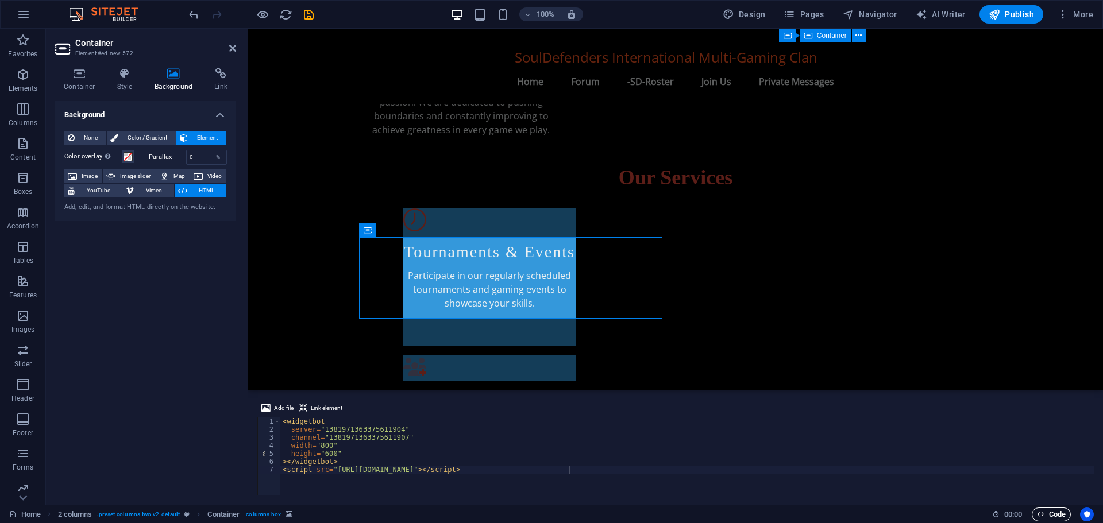
click at [1043, 514] on icon "button" at bounding box center [1040, 514] width 7 height 7
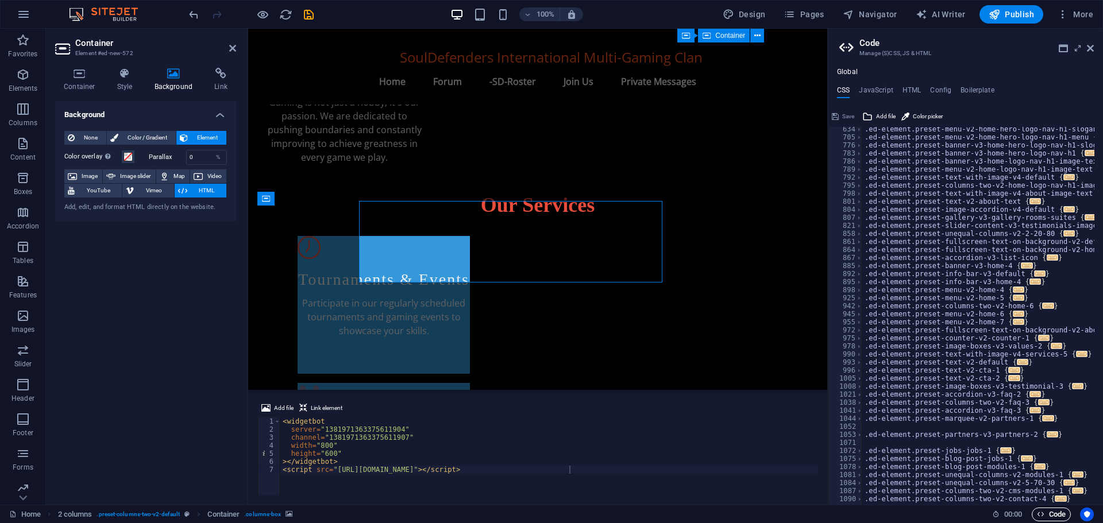
scroll to position [492, 0]
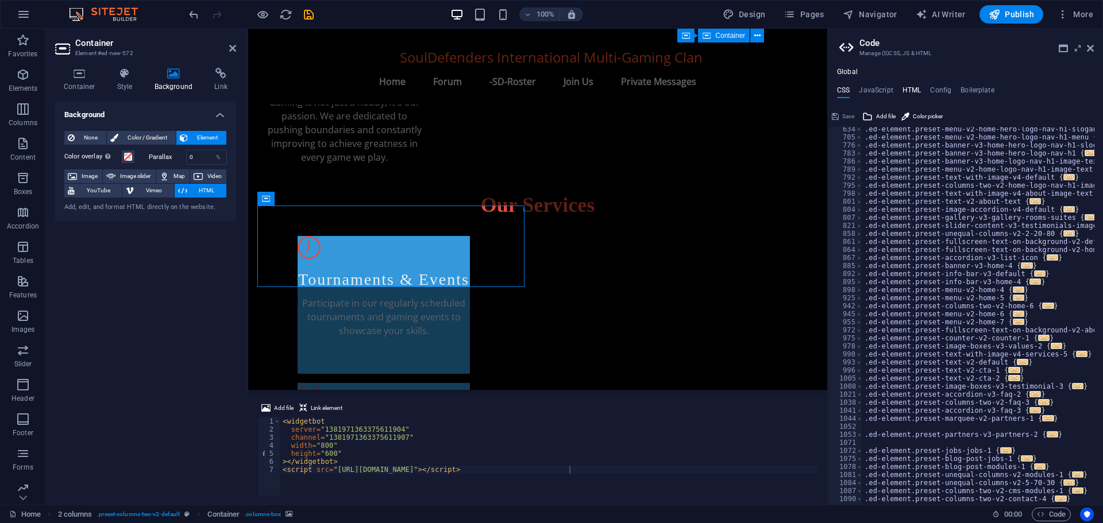
click at [912, 90] on h4 "HTML" at bounding box center [912, 92] width 19 height 13
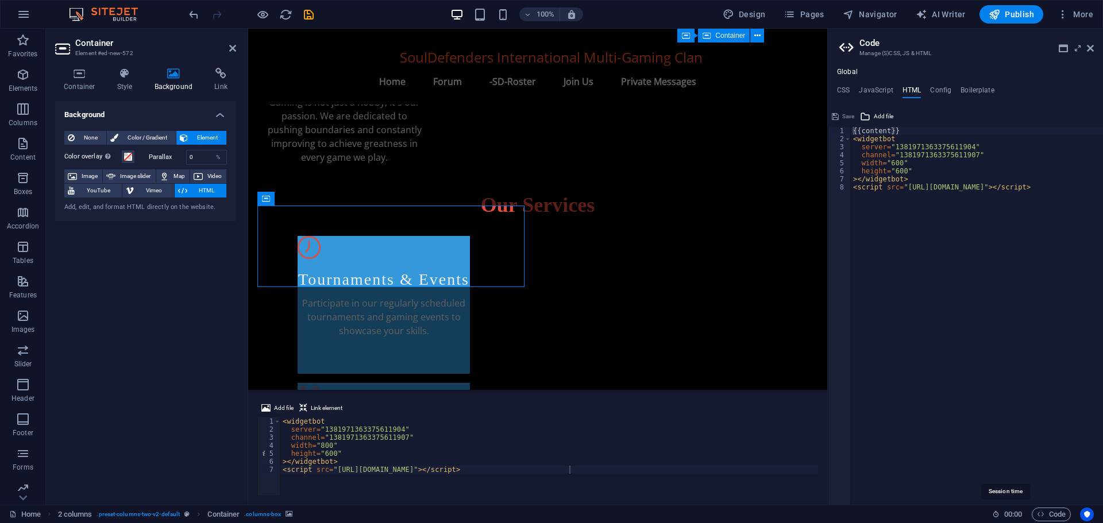
click at [1010, 515] on span "00 : 00" at bounding box center [1013, 515] width 18 height 14
click at [1048, 514] on span "Code" at bounding box center [1051, 515] width 29 height 14
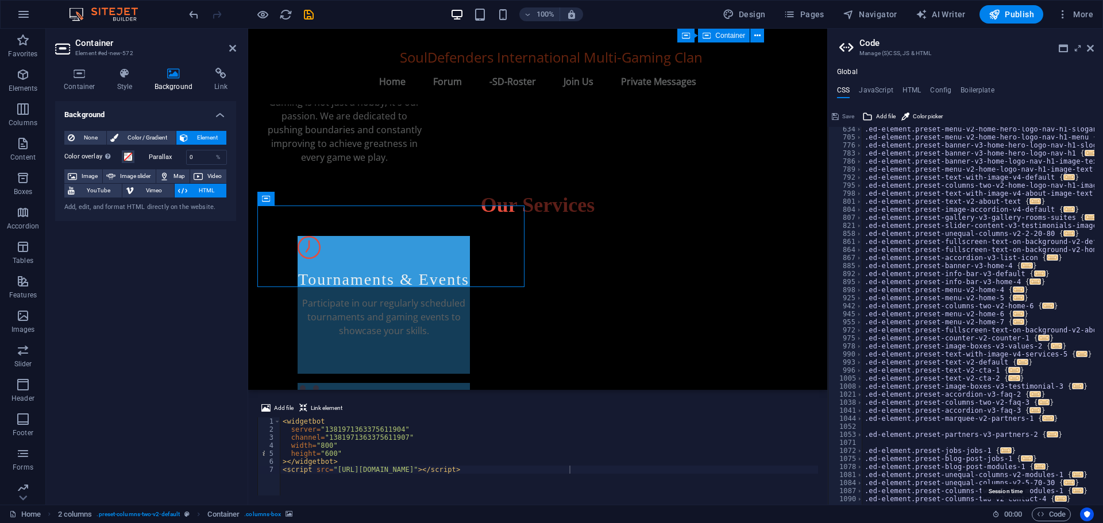
click at [1008, 514] on span "00 : 00" at bounding box center [1013, 515] width 18 height 14
click at [915, 90] on h4 "HTML" at bounding box center [912, 92] width 19 height 13
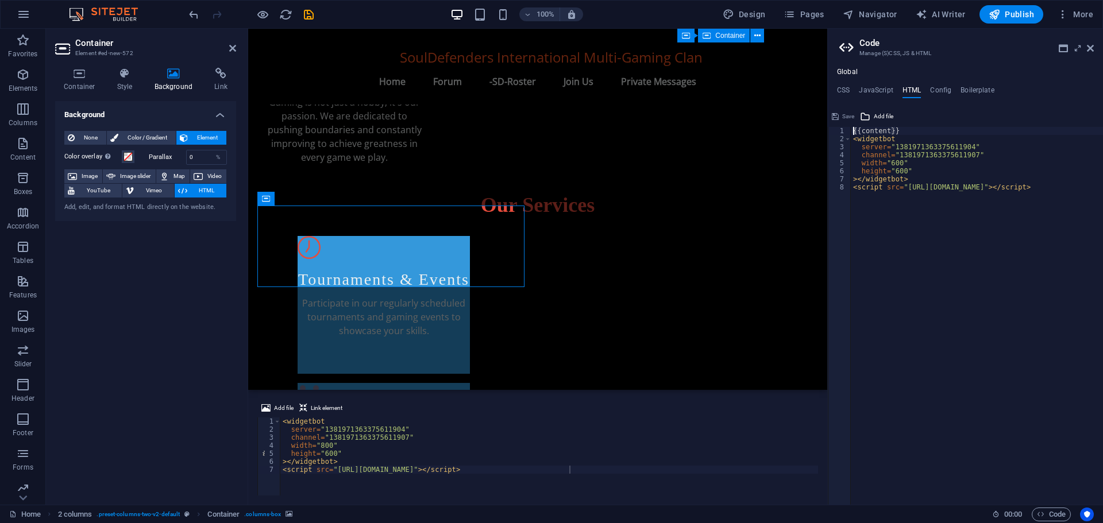
click at [907, 213] on div "{{content}} < widgetbot server = "1381971363375611904" channel = "1381971363375…" at bounding box center [996, 320] width 291 height 386
type textarea "<script src="[URL][DOMAIN_NAME]"></script>"
click at [907, 213] on div "{{content}} < widgetbot server = "1381971363375611904" channel = "1381971363375…" at bounding box center [957, 320] width 291 height 386
click at [888, 111] on span "Add file" at bounding box center [884, 117] width 20 height 14
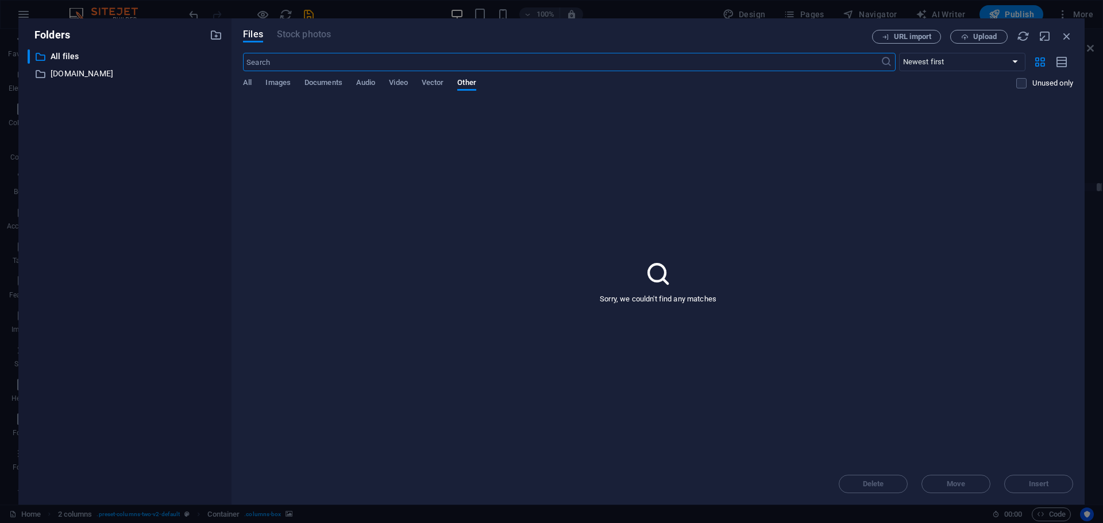
scroll to position [1294, 0]
click at [1066, 34] on icon "button" at bounding box center [1067, 36] width 13 height 13
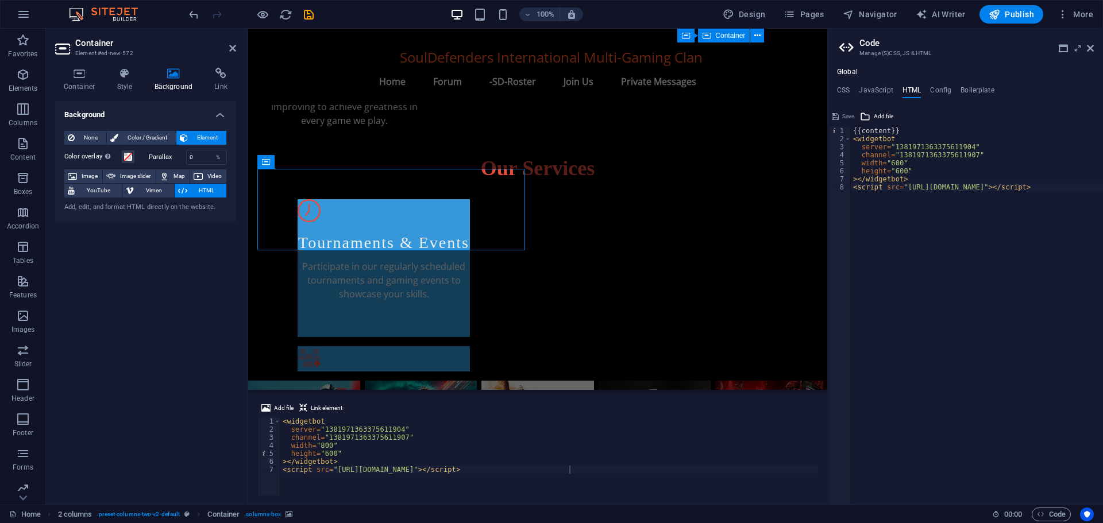
scroll to position [0, 0]
click at [1006, 515] on span "00 : 00" at bounding box center [1013, 515] width 18 height 14
click at [994, 514] on icon at bounding box center [995, 514] width 7 height 7
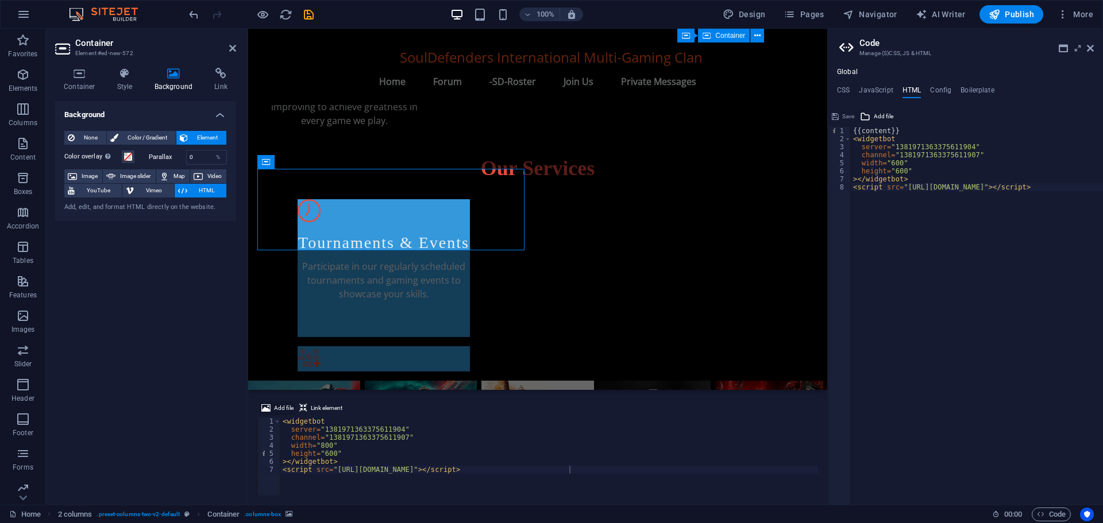
click at [278, 403] on span "Add file" at bounding box center [284, 409] width 20 height 14
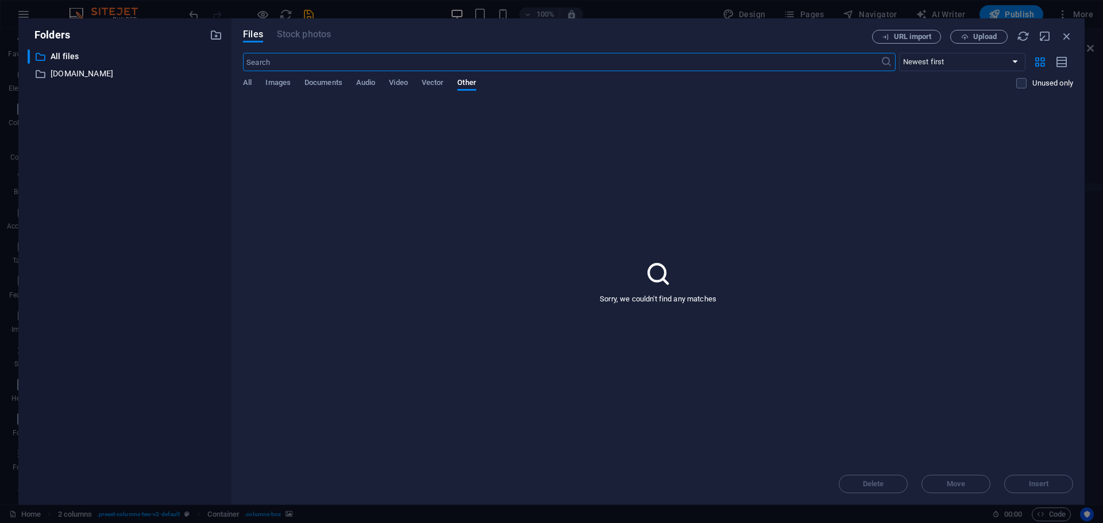
scroll to position [1294, 0]
click at [1065, 34] on icon "button" at bounding box center [1067, 36] width 13 height 13
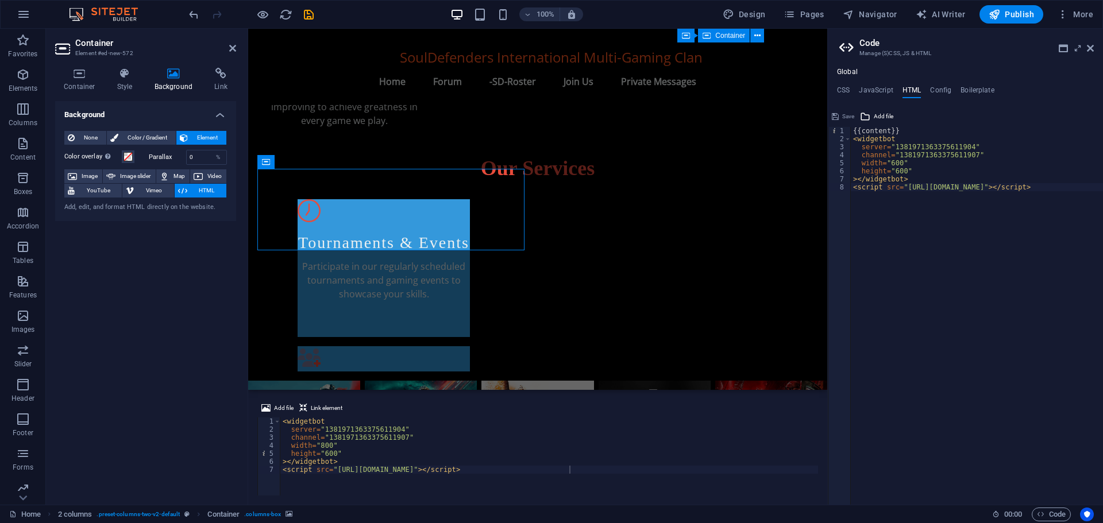
click at [120, 406] on div "Background None Color / Gradient Element Stretch background to full-width Color…" at bounding box center [145, 298] width 181 height 395
click at [227, 47] on h2 "Container" at bounding box center [155, 43] width 161 height 10
click at [232, 43] on h2 "Container" at bounding box center [155, 43] width 161 height 10
click at [231, 47] on icon at bounding box center [232, 48] width 7 height 9
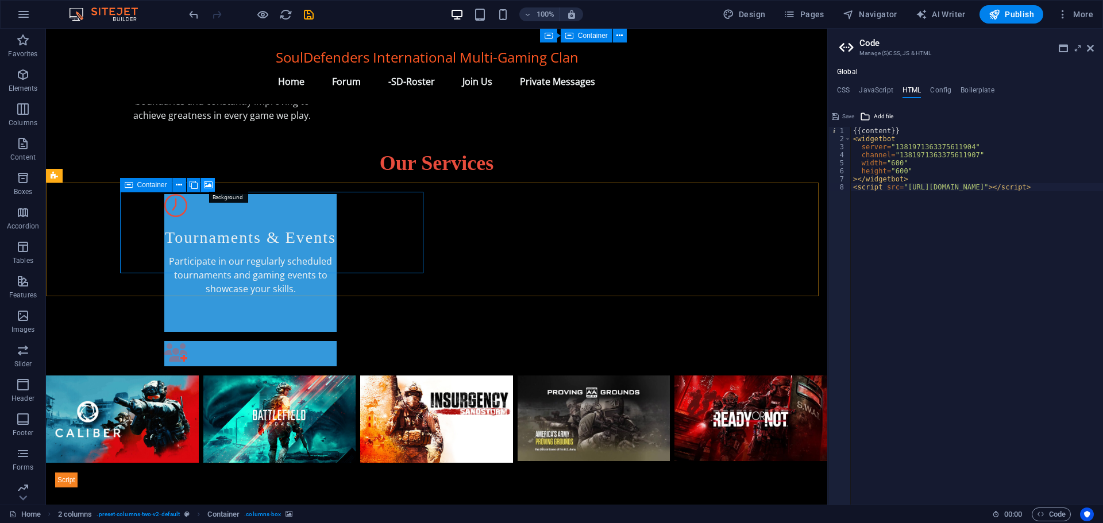
click at [209, 184] on icon at bounding box center [208, 185] width 9 height 12
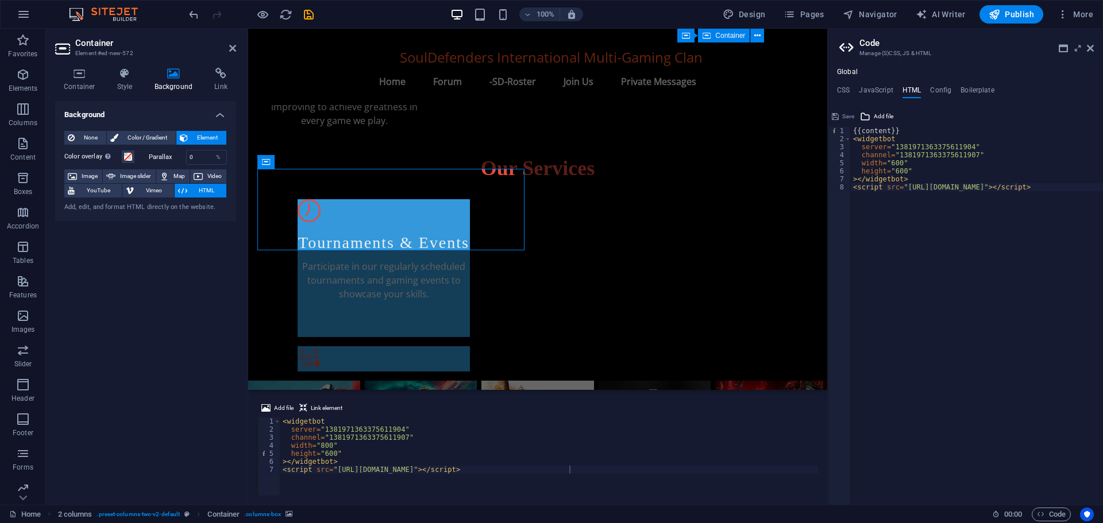
click at [209, 184] on span "HTML" at bounding box center [207, 191] width 32 height 14
click at [294, 164] on div "Container" at bounding box center [303, 162] width 52 height 14
click at [295, 164] on div "Container" at bounding box center [303, 162] width 52 height 14
click at [316, 503] on div "Add file Link element <script src="[URL][DOMAIN_NAME]"></script> 1 2 3 4 5 6 7 …" at bounding box center [537, 448] width 579 height 113
click at [205, 448] on div "Background None Color / Gradient Element Stretch background to full-width Color…" at bounding box center [145, 298] width 181 height 395
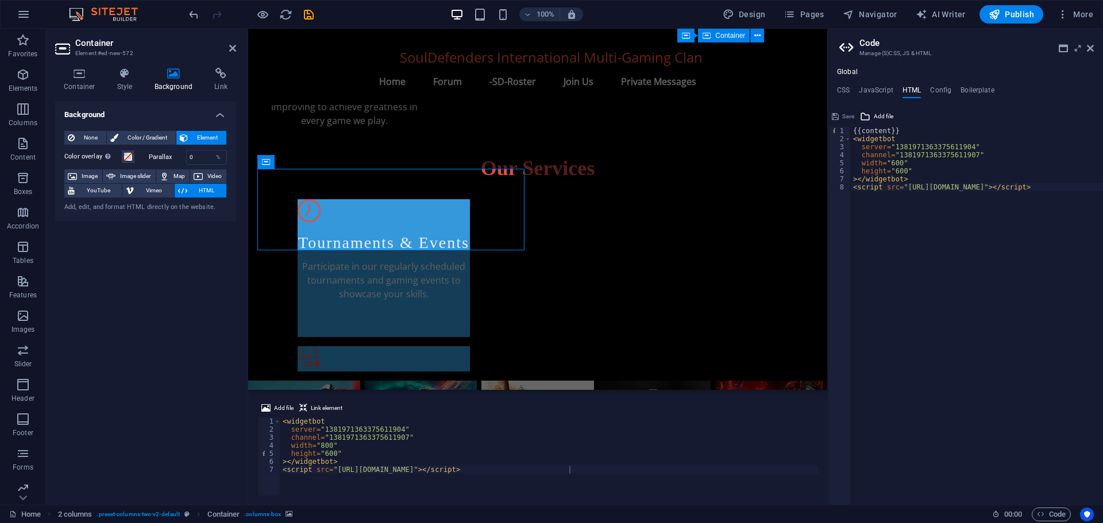
click at [205, 448] on div "Background None Color / Gradient Element Stretch background to full-width Color…" at bounding box center [145, 298] width 181 height 395
click at [279, 406] on span "Add file" at bounding box center [284, 409] width 20 height 14
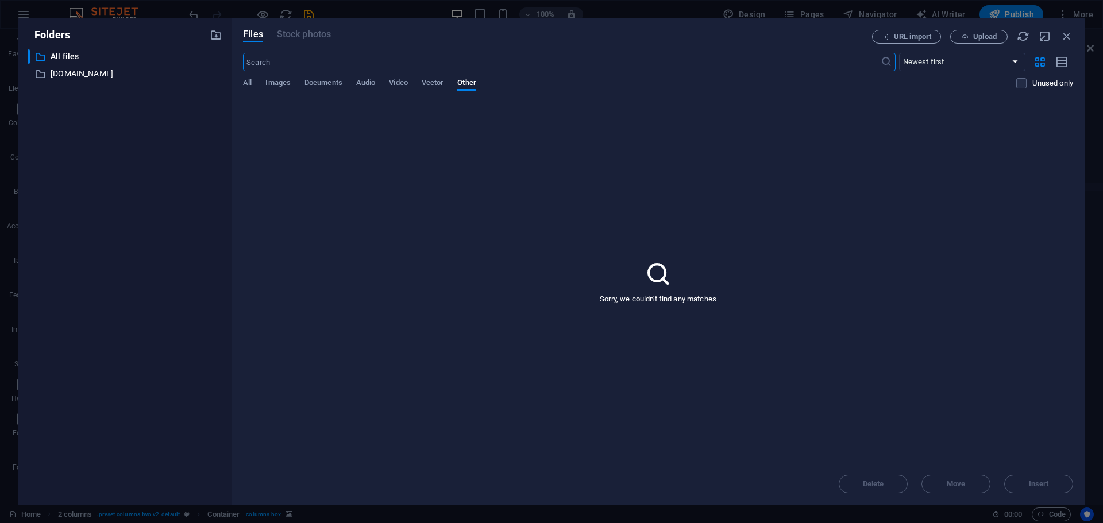
scroll to position [1294, 0]
drag, startPoint x: 325, startPoint y: 80, endPoint x: 332, endPoint y: 79, distance: 6.9
click at [325, 79] on span "Documents" at bounding box center [323, 84] width 38 height 16
drag, startPoint x: 360, startPoint y: 80, endPoint x: 367, endPoint y: 80, distance: 6.3
click at [361, 80] on span "Audio" at bounding box center [365, 84] width 19 height 16
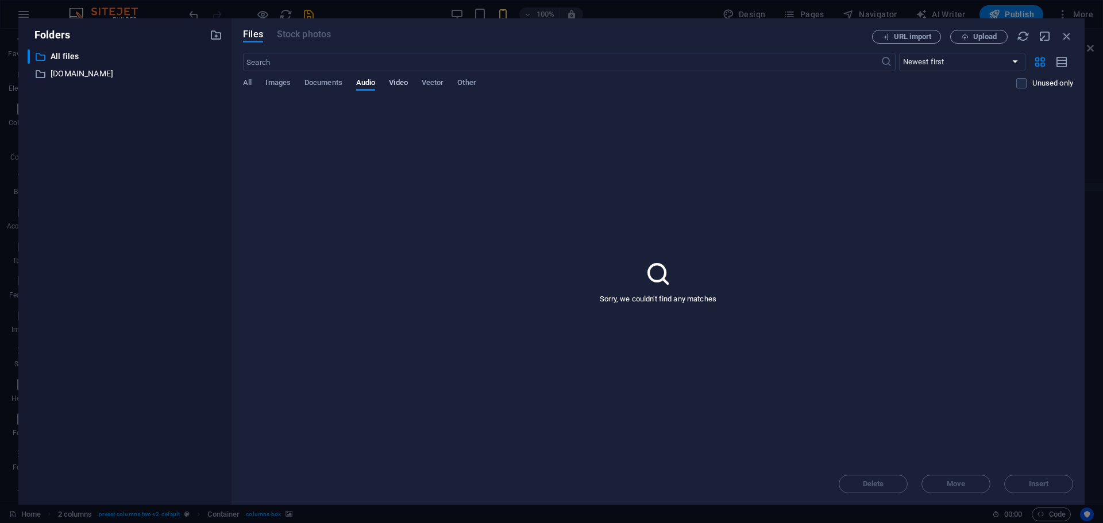
click at [407, 80] on span "Video" at bounding box center [398, 84] width 18 height 16
click at [429, 80] on span "Vector" at bounding box center [433, 84] width 22 height 16
click at [250, 84] on span "All" at bounding box center [247, 84] width 9 height 16
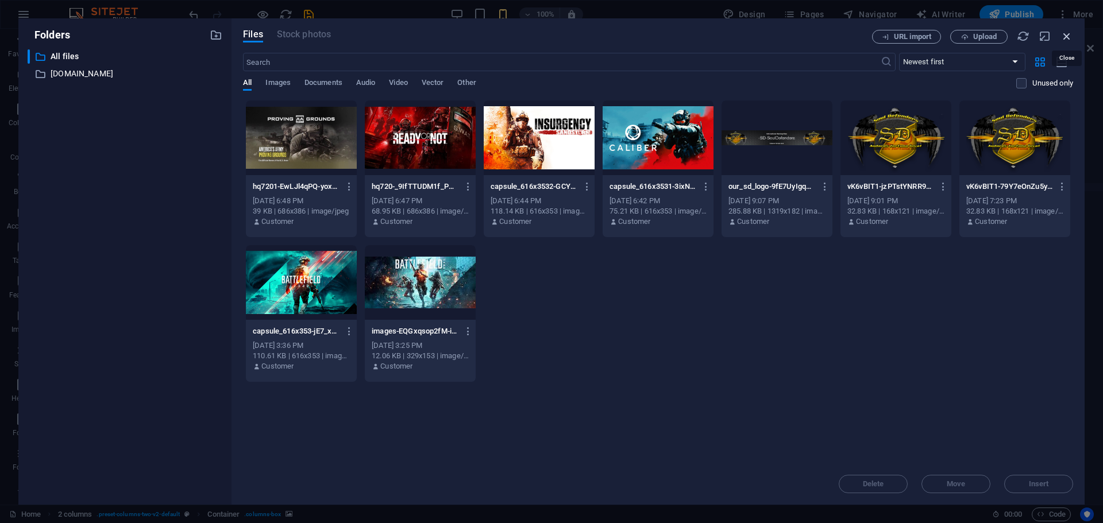
click at [1065, 37] on icon "button" at bounding box center [1067, 36] width 13 height 13
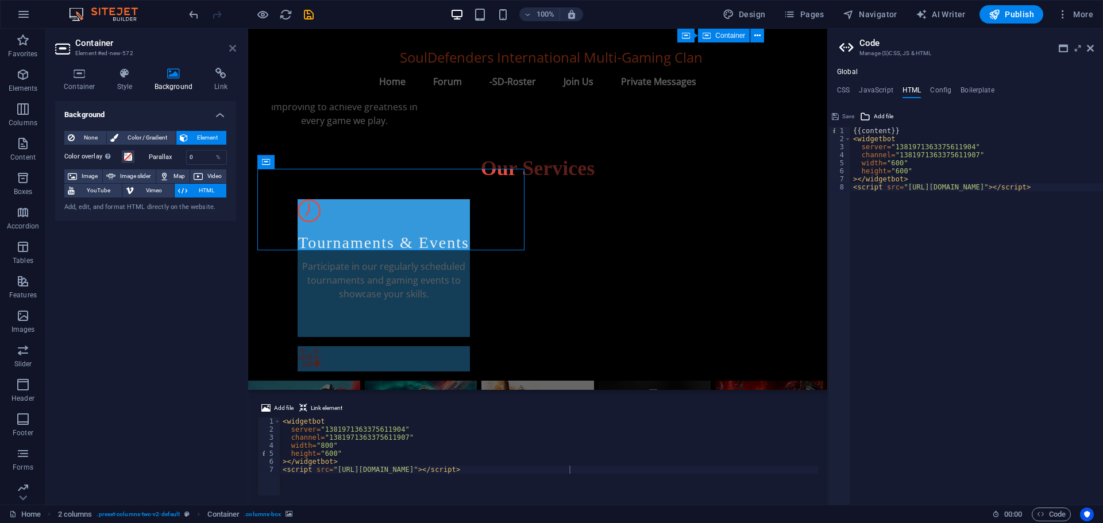
click at [233, 47] on icon at bounding box center [232, 48] width 7 height 9
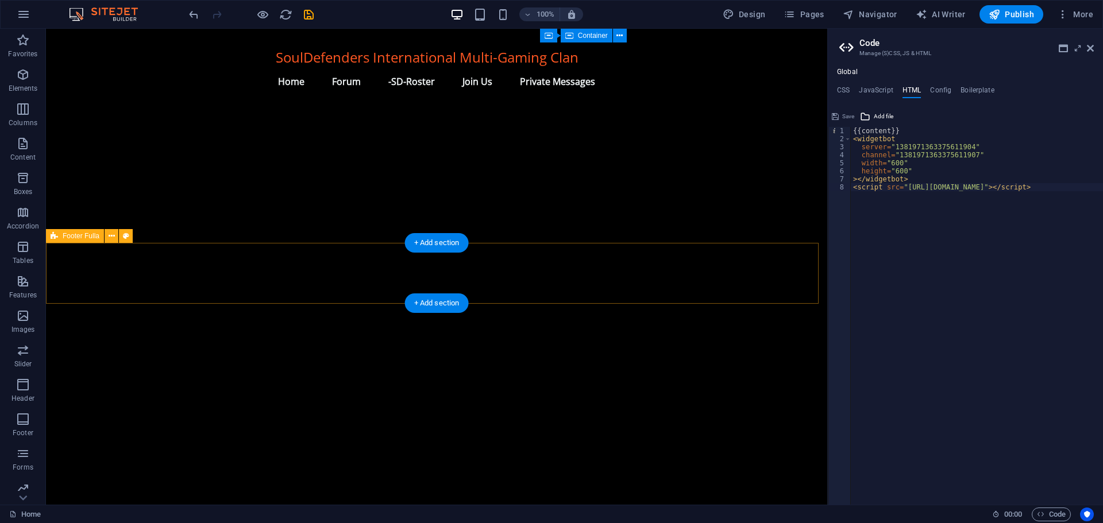
scroll to position [1191, 0]
